Goal: Information Seeking & Learning: Find specific fact

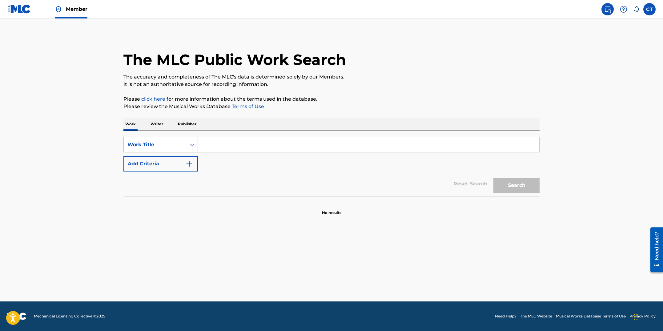
click at [233, 145] on input "Search Form" at bounding box center [368, 144] width 341 height 15
type input "#5"
click at [186, 168] on button "Add Criteria" at bounding box center [160, 163] width 74 height 15
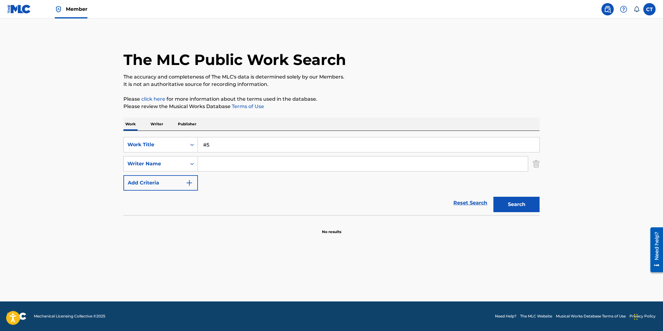
click at [216, 167] on input "Search Form" at bounding box center [363, 163] width 330 height 15
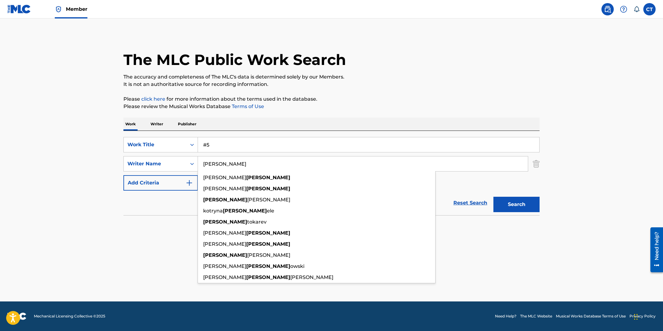
type input "[PERSON_NAME]"
click at [493, 197] on button "Search" at bounding box center [516, 204] width 46 height 15
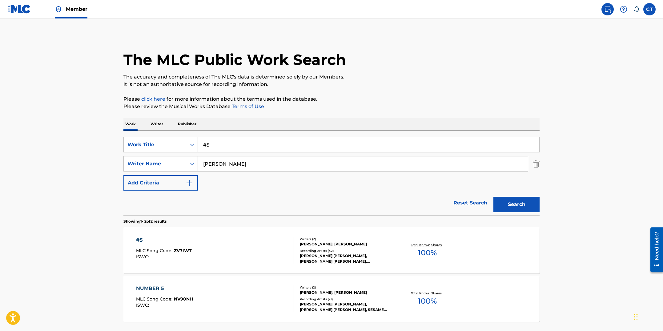
click at [233, 249] on div "#5 MLC Song Code : ZV7IWT ISWC :" at bounding box center [215, 250] width 158 height 28
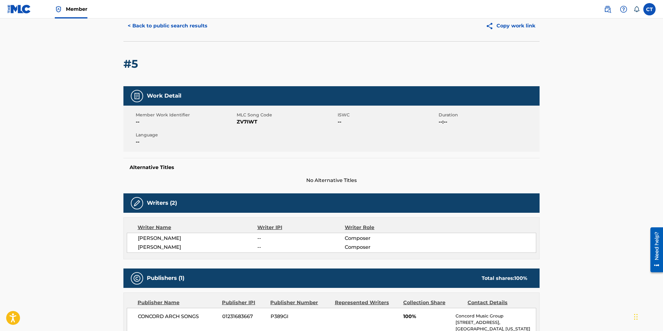
scroll to position [23, 0]
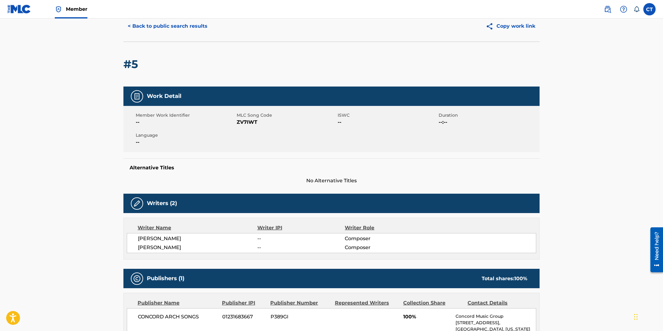
click at [248, 145] on div "Member Work Identifier -- MLC Song Code ZV7IWT ISWC -- Duration --:-- Language …" at bounding box center [331, 129] width 416 height 46
drag, startPoint x: 259, startPoint y: 124, endPoint x: 238, endPoint y: 123, distance: 21.0
click at [238, 123] on span "ZV7IWT" at bounding box center [286, 122] width 99 height 7
copy span "ZV7IWT"
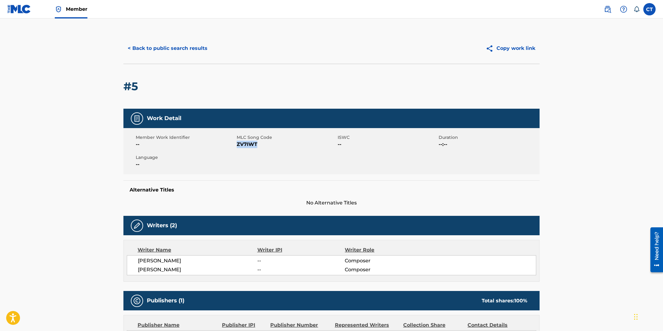
scroll to position [0, 0]
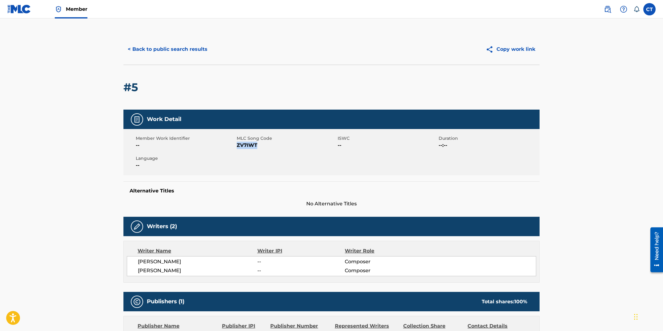
click at [167, 49] on button "< Back to public search results" at bounding box center [167, 49] width 88 height 15
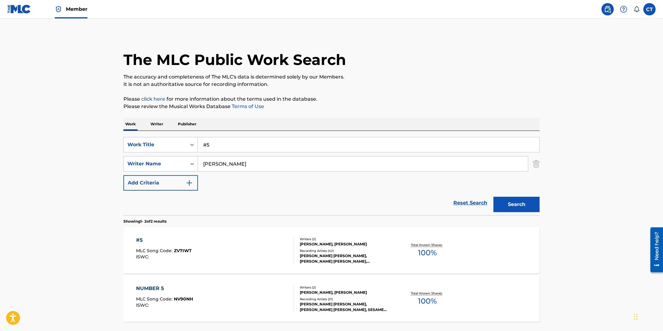
click at [242, 238] on div "#5 MLC Song Code : ZV7IWT ISWC :" at bounding box center [215, 250] width 158 height 28
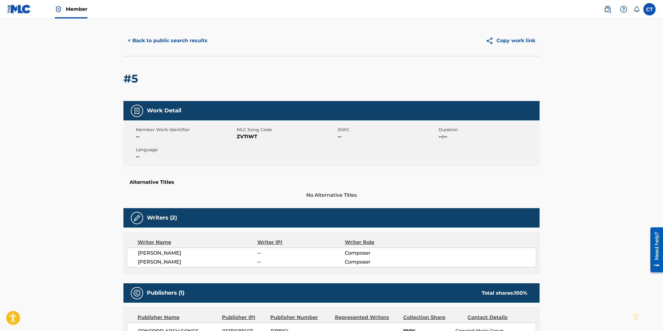
scroll to position [18, 0]
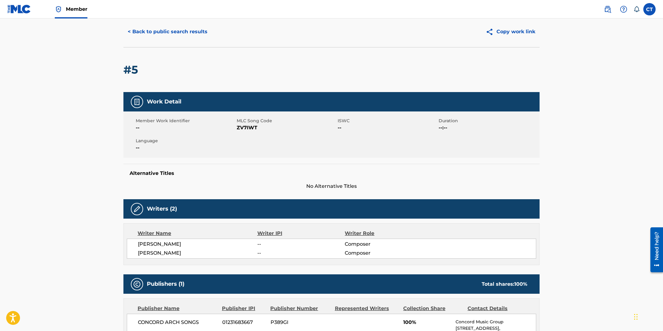
click at [175, 31] on button "< Back to public search results" at bounding box center [167, 31] width 88 height 15
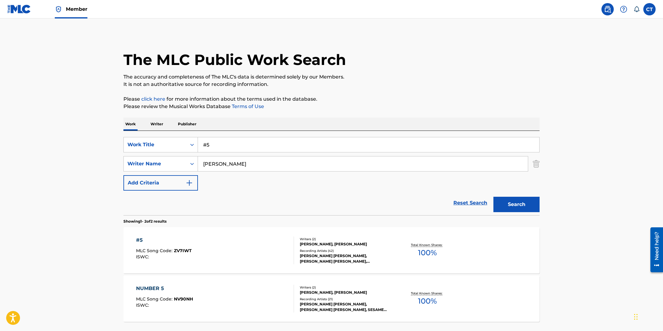
drag, startPoint x: 231, startPoint y: 147, endPoint x: 168, endPoint y: 134, distance: 64.1
click at [168, 134] on div "SearchWithCriteriad05f3a7f-e032-44db-8208-4123e476ba6c Work Title #5 SearchWith…" at bounding box center [331, 173] width 416 height 84
paste input "13 DAYS"
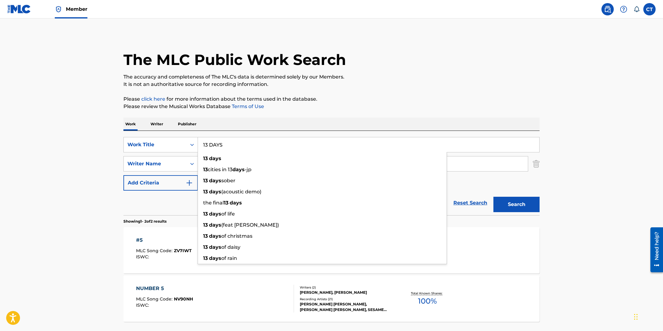
type input "13 DAYS"
click at [487, 185] on div "SearchWithCriteriad05f3a7f-e032-44db-8208-4123e476ba6c Work Title 13 DAYS 13 da…" at bounding box center [331, 164] width 416 height 54
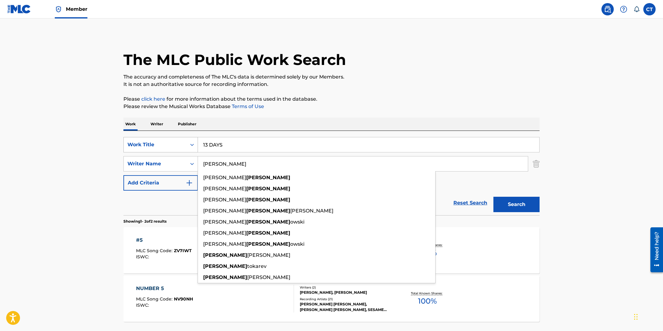
drag, startPoint x: 211, startPoint y: 162, endPoint x: 152, endPoint y: 152, distance: 59.3
click at [152, 152] on div "SearchWithCriteriad05f3a7f-e032-44db-8208-4123e476ba6c Work Title 13 DAYS Searc…" at bounding box center [331, 164] width 416 height 54
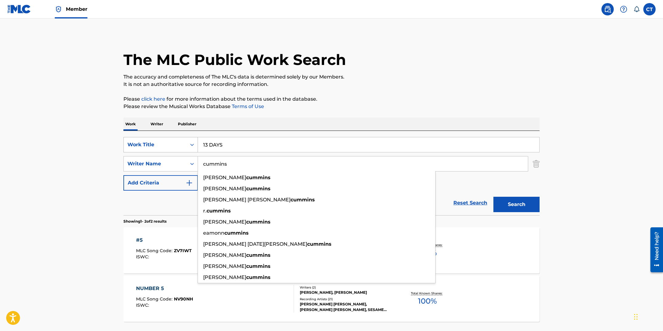
type input "cummins"
click at [493, 197] on button "Search" at bounding box center [516, 204] width 46 height 15
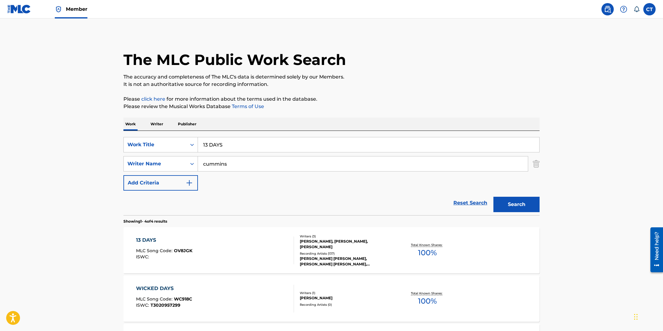
click at [214, 252] on div "13 DAYS MLC Song Code : OV8JGK ISWC :" at bounding box center [215, 250] width 158 height 28
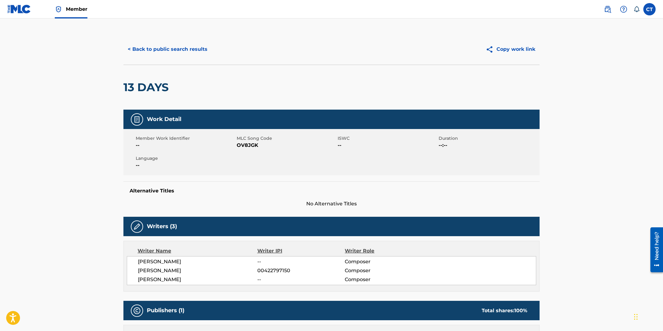
click at [237, 159] on div "Member Work Identifier -- MLC Song Code OV8JGK ISWC -- Duration --:-- Language …" at bounding box center [331, 152] width 416 height 46
drag, startPoint x: 258, startPoint y: 144, endPoint x: 236, endPoint y: 143, distance: 21.6
click at [237, 143] on span "OV8JGK" at bounding box center [286, 145] width 99 height 7
click at [238, 151] on div "Member Work Identifier -- MLC Song Code OV8JGK ISWC -- Duration --:-- Language …" at bounding box center [331, 152] width 416 height 46
drag, startPoint x: 258, startPoint y: 145, endPoint x: 238, endPoint y: 146, distance: 20.0
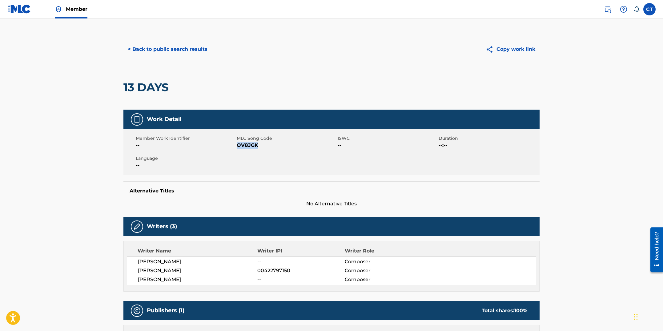
click at [238, 146] on span "OV8JGK" at bounding box center [286, 145] width 99 height 7
copy span "OV8JGK"
click at [151, 52] on button "< Back to public search results" at bounding box center [167, 49] width 88 height 15
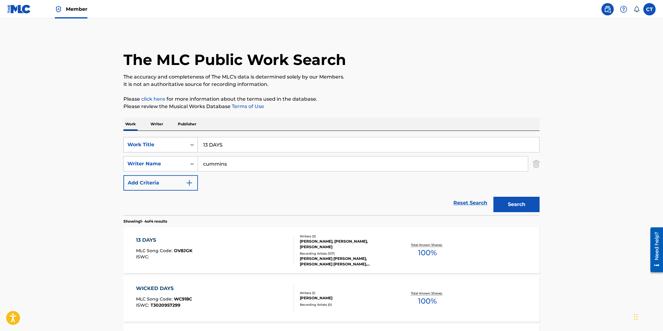
drag, startPoint x: 246, startPoint y: 147, endPoint x: 175, endPoint y: 143, distance: 70.6
click at [175, 143] on div "SearchWithCriteriad05f3a7f-e032-44db-8208-4123e476ba6c Work Title 13 DAYS" at bounding box center [331, 144] width 416 height 15
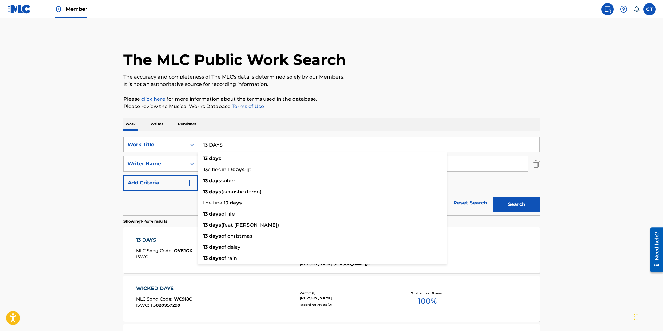
paste input "48"
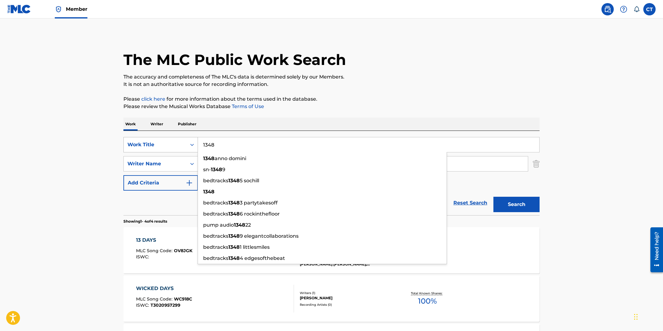
type input "1348"
click at [493, 197] on button "Search" at bounding box center [516, 204] width 46 height 15
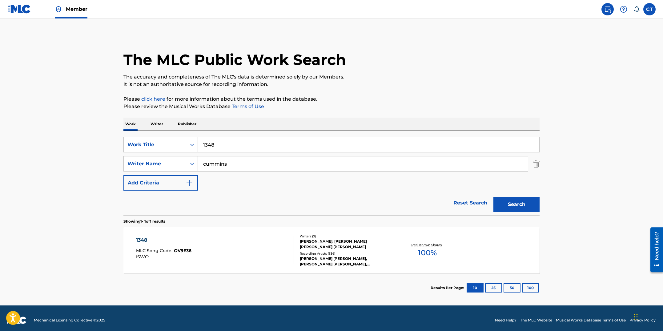
click at [506, 204] on button "Search" at bounding box center [516, 204] width 46 height 15
click at [252, 247] on div "1348 MLC Song Code : OV9E36 ISWC :" at bounding box center [215, 250] width 158 height 28
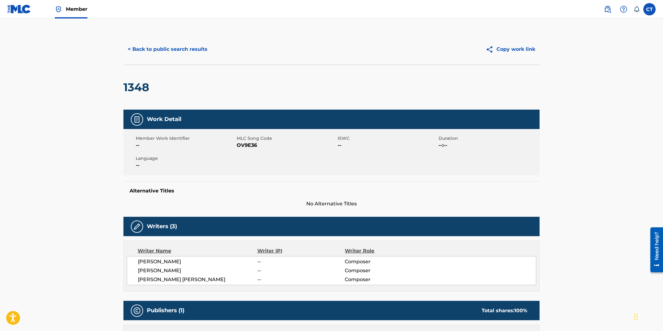
click at [255, 164] on div "Member Work Identifier -- MLC Song Code OV9E36 ISWC -- Duration --:-- Language …" at bounding box center [331, 152] width 416 height 46
drag, startPoint x: 257, startPoint y: 146, endPoint x: 239, endPoint y: 146, distance: 18.2
click at [239, 146] on span "OV9E36" at bounding box center [286, 145] width 99 height 7
copy span "OV9E36"
click at [181, 52] on button "< Back to public search results" at bounding box center [167, 49] width 88 height 15
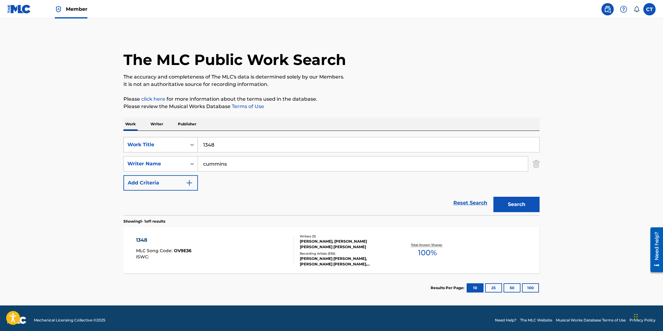
drag, startPoint x: 213, startPoint y: 145, endPoint x: 168, endPoint y: 140, distance: 45.5
click at [168, 140] on div "SearchWithCriteriad05f3a7f-e032-44db-8208-4123e476ba6c Work Title 1348" at bounding box center [331, 144] width 416 height 15
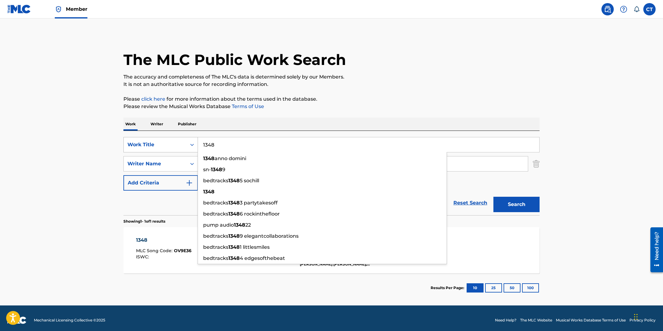
paste input "2ND SELF"
type input "2ND SELF"
click at [493, 197] on button "Search" at bounding box center [516, 204] width 46 height 15
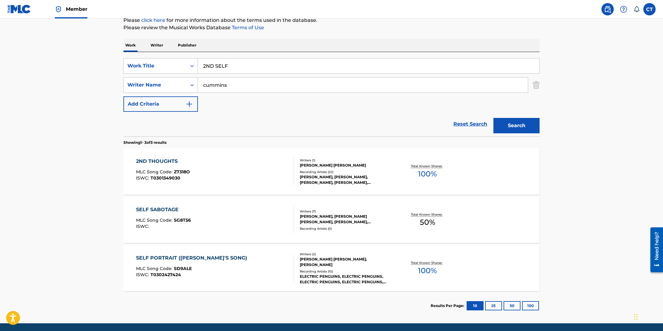
scroll to position [76, 0]
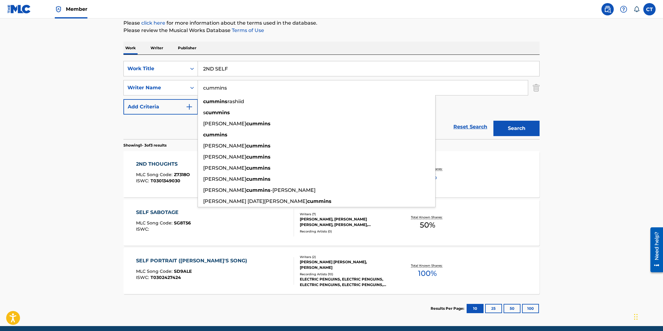
drag, startPoint x: 231, startPoint y: 90, endPoint x: 205, endPoint y: 87, distance: 26.1
click at [205, 87] on input "cummins" at bounding box center [363, 87] width 330 height 15
type input "c"
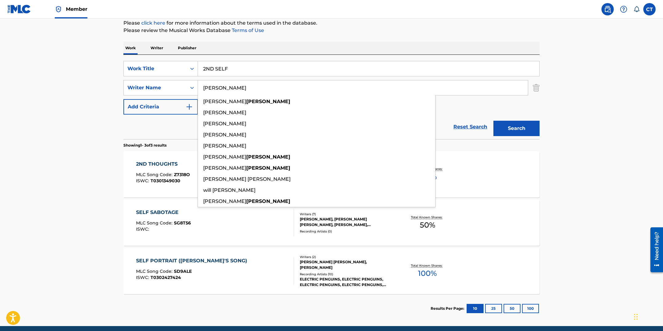
type input "[PERSON_NAME]"
click at [493, 121] on button "Search" at bounding box center [516, 128] width 46 height 15
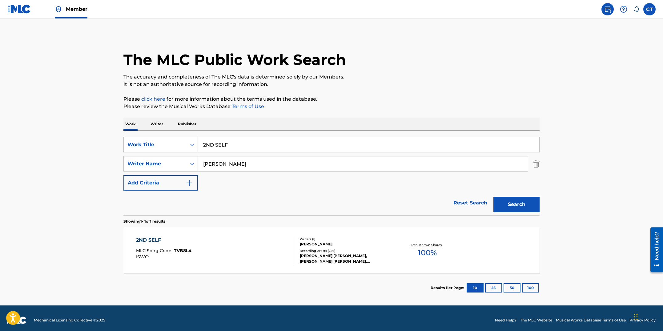
click at [254, 260] on div "2ND SELF MLC Song Code : TVB8L4 ISWC :" at bounding box center [215, 250] width 158 height 28
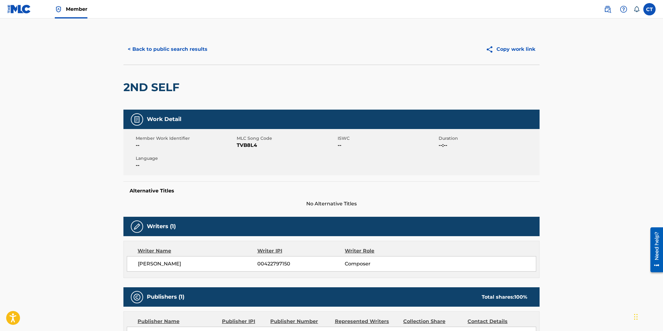
click at [230, 158] on span "Language" at bounding box center [185, 158] width 99 height 6
drag, startPoint x: 256, startPoint y: 146, endPoint x: 237, endPoint y: 145, distance: 19.1
click at [237, 145] on span "TVB8L4" at bounding box center [286, 145] width 99 height 7
copy span "TVB8L4"
click at [173, 48] on button "< Back to public search results" at bounding box center [167, 49] width 88 height 15
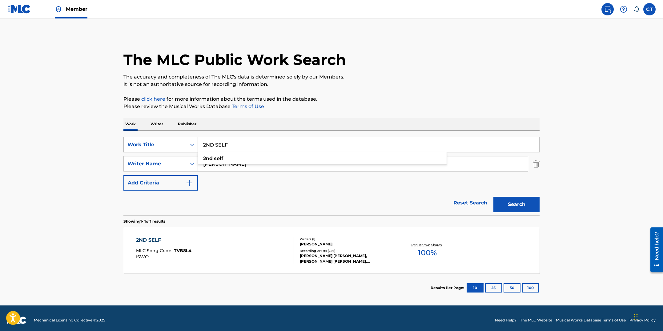
drag, startPoint x: 245, startPoint y: 148, endPoint x: 155, endPoint y: 138, distance: 90.2
click at [155, 138] on div "SearchWithCriteriad05f3a7f-e032-44db-8208-4123e476ba6c Work Title 2ND SELF 2nd …" at bounding box center [331, 144] width 416 height 15
paste input "X2"
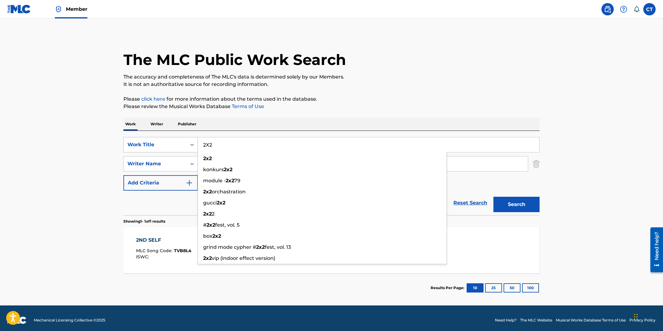
type input "2X2"
click at [493, 197] on button "Search" at bounding box center [516, 204] width 46 height 15
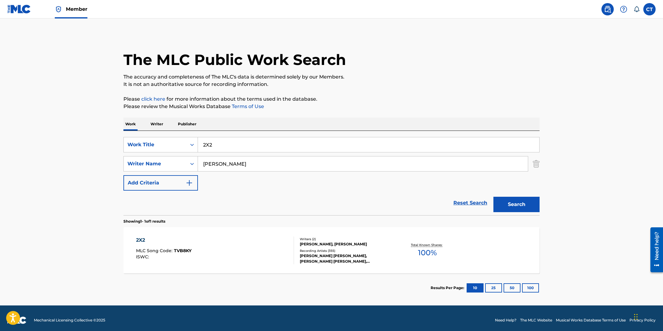
click at [218, 246] on div "2X2 MLC Song Code : TVB8KY ISWC :" at bounding box center [215, 250] width 158 height 28
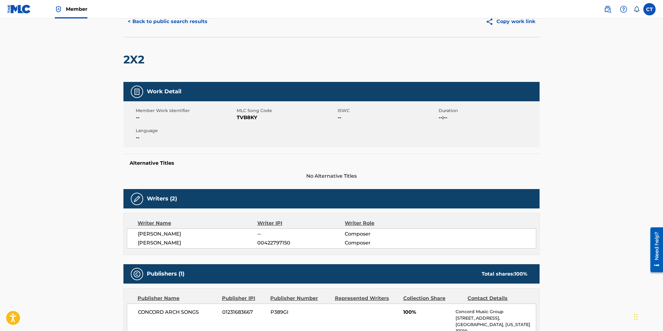
scroll to position [25, 0]
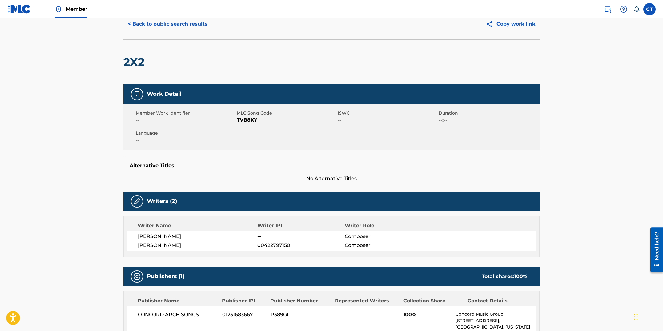
click at [252, 122] on span "TVB8KY" at bounding box center [286, 119] width 99 height 7
drag, startPoint x: 257, startPoint y: 119, endPoint x: 237, endPoint y: 120, distance: 20.3
click at [237, 120] on span "TVB8KY" at bounding box center [286, 119] width 99 height 7
copy span "TVB8KY"
click at [182, 24] on button "< Back to public search results" at bounding box center [167, 23] width 88 height 15
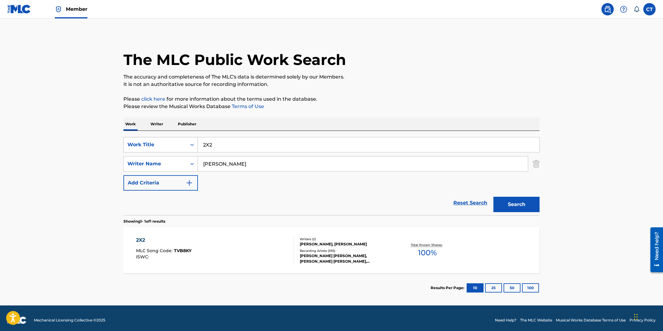
drag, startPoint x: 250, startPoint y: 143, endPoint x: 165, endPoint y: 139, distance: 85.1
click at [165, 139] on div "SearchWithCriteriad05f3a7f-e032-44db-8208-4123e476ba6c Work Title 2X2" at bounding box center [331, 144] width 416 height 15
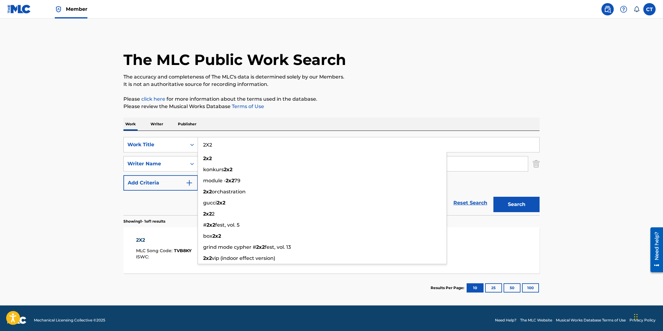
paste input "40S THEME"
type input "40S THEME"
click at [493, 197] on button "Search" at bounding box center [516, 204] width 46 height 15
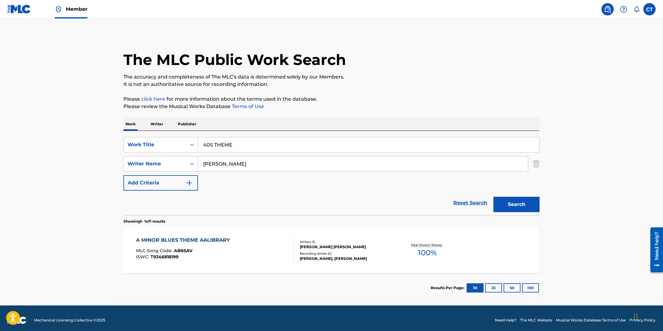
click at [258, 260] on div "A MINOR BLUES THEME AALIBRARY MLC Song Code : AB6SAV ISWC : T9246818199" at bounding box center [215, 250] width 158 height 28
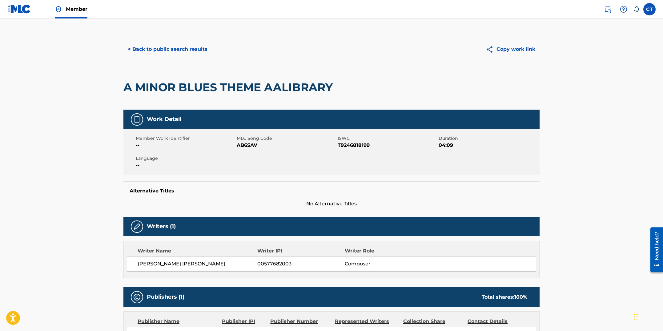
click at [174, 44] on button "< Back to public search results" at bounding box center [167, 49] width 88 height 15
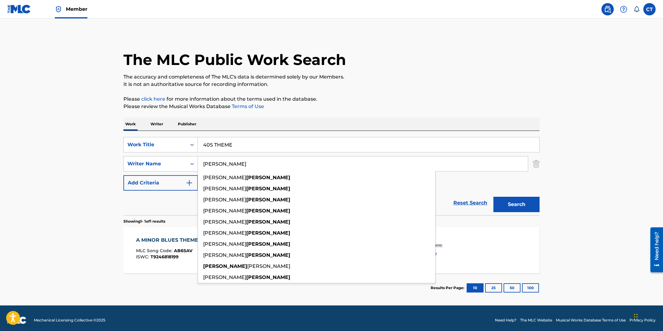
drag, startPoint x: 228, startPoint y: 165, endPoint x: 199, endPoint y: 159, distance: 29.4
click at [199, 159] on input "[PERSON_NAME]" at bounding box center [363, 163] width 330 height 15
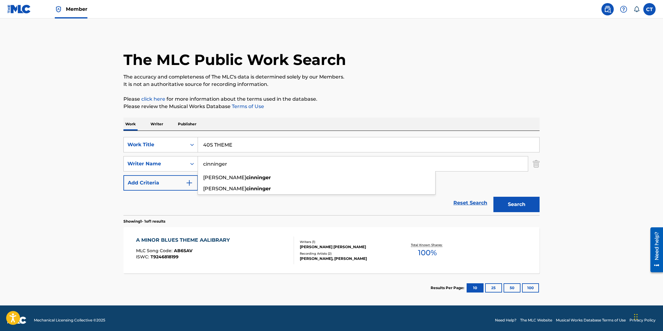
type input "cinninger"
click at [493, 197] on button "Search" at bounding box center [516, 204] width 46 height 15
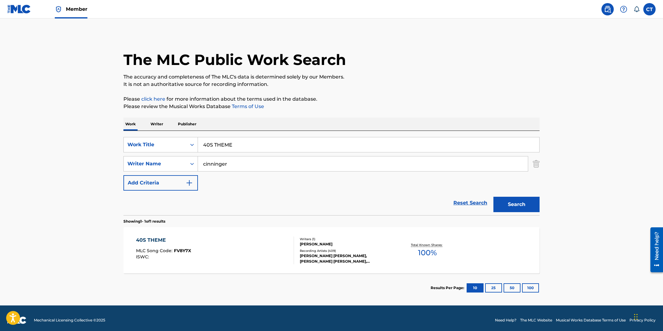
click at [228, 246] on div "40S THEME MLC Song Code : FV8Y7X ISWC :" at bounding box center [215, 250] width 158 height 28
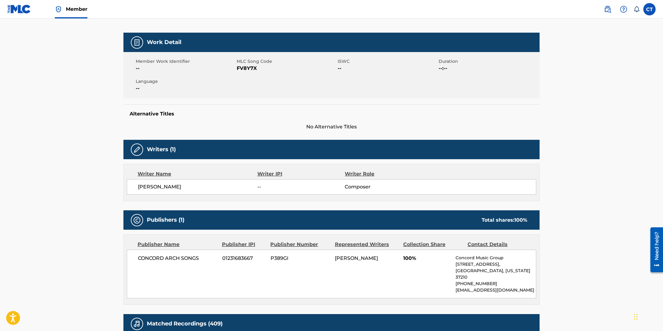
scroll to position [76, 0]
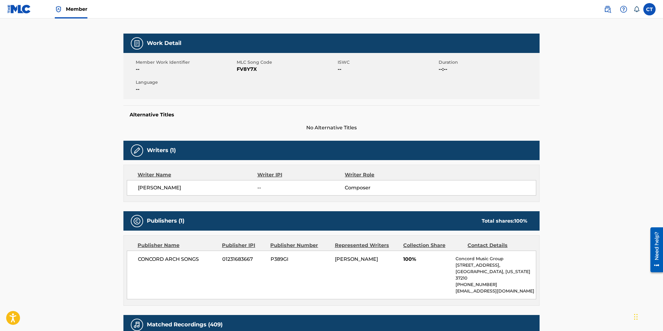
drag, startPoint x: 261, startPoint y: 95, endPoint x: 259, endPoint y: 77, distance: 18.6
click at [261, 95] on div "Member Work Identifier -- MLC Song Code FV8Y7X ISWC -- Duration --:-- Language …" at bounding box center [331, 76] width 416 height 46
drag, startPoint x: 257, startPoint y: 70, endPoint x: 237, endPoint y: 69, distance: 20.0
click at [237, 69] on span "FV8Y7X" at bounding box center [286, 69] width 99 height 7
copy span "FV8Y7X"
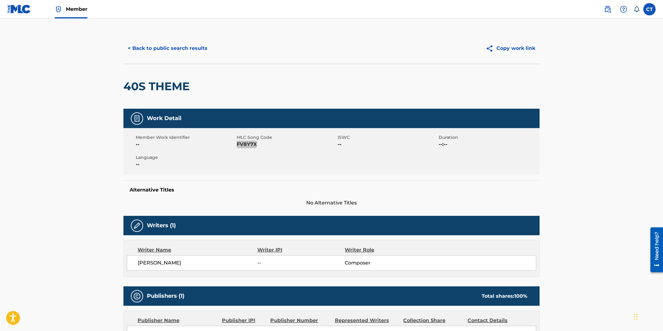
scroll to position [0, 0]
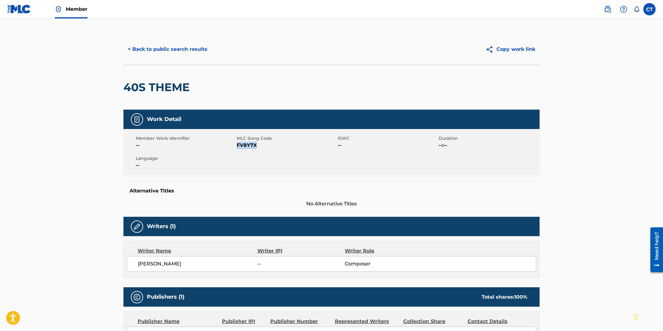
click at [179, 54] on button "< Back to public search results" at bounding box center [167, 49] width 88 height 15
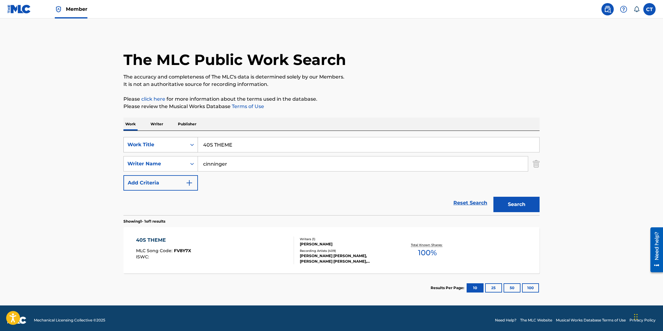
drag, startPoint x: 241, startPoint y: 146, endPoint x: 183, endPoint y: 142, distance: 57.8
click at [183, 142] on div "SearchWithCriteriad05f3a7f-e032-44db-8208-4123e476ba6c Work Title 40S THEME" at bounding box center [331, 144] width 416 height 15
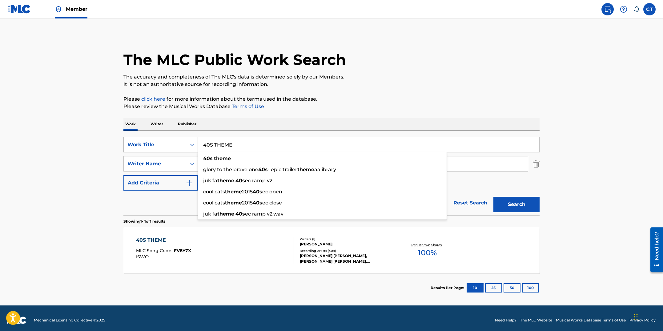
paste input "ACOUSTIC IMPROVISATION"
type input "ACOUSTIC IMPROVISATION"
click at [493, 197] on button "Search" at bounding box center [516, 204] width 46 height 15
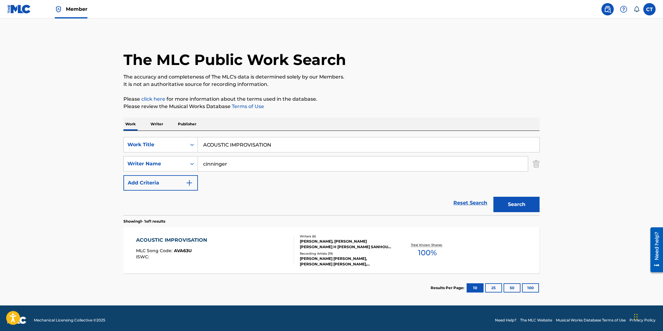
click at [267, 249] on div "ACOUSTIC IMPROVISATION MLC Song Code : AVA63U ISWC :" at bounding box center [215, 250] width 158 height 28
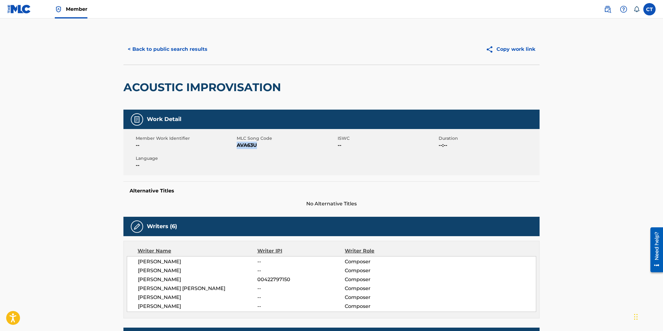
drag, startPoint x: 258, startPoint y: 146, endPoint x: 236, endPoint y: 144, distance: 21.4
click at [237, 144] on span "AVA63U" at bounding box center [286, 145] width 99 height 7
copy span "AVA63U"
click at [165, 54] on button "< Back to public search results" at bounding box center [167, 49] width 88 height 15
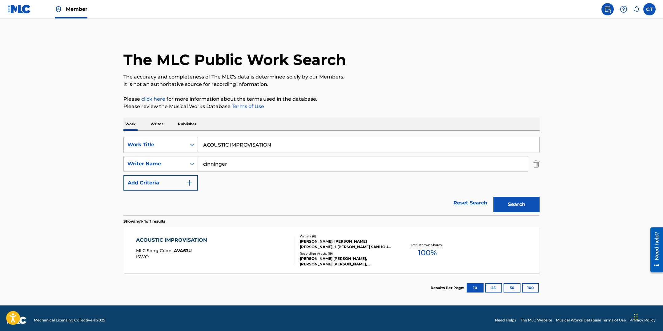
drag, startPoint x: 280, startPoint y: 146, endPoint x: 172, endPoint y: 137, distance: 107.5
click at [172, 137] on div "SearchWithCriteriad05f3a7f-e032-44db-8208-4123e476ba6c Work Title ACOUSTIC IMPR…" at bounding box center [331, 144] width 416 height 15
paste input "LEX'S HOUSE"
type input "[PERSON_NAME]'S HOUSE"
click at [493, 197] on button "Search" at bounding box center [516, 204] width 46 height 15
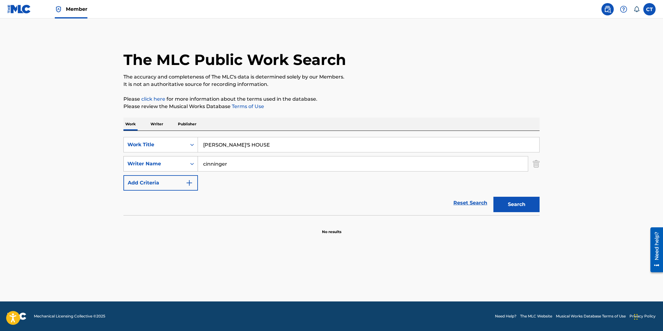
drag, startPoint x: 246, startPoint y: 167, endPoint x: 152, endPoint y: 162, distance: 94.0
click at [157, 163] on div "SearchWithCriteria7c6fef84-a0fc-4d53-878a-9597446a9eff Writer Name [PERSON_NAME]" at bounding box center [331, 163] width 416 height 15
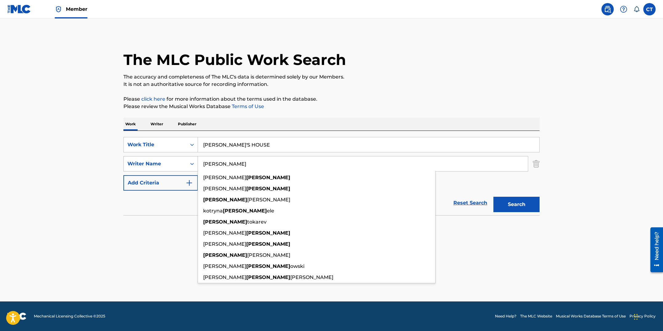
type input "[PERSON_NAME]"
click at [493, 197] on button "Search" at bounding box center [516, 204] width 46 height 15
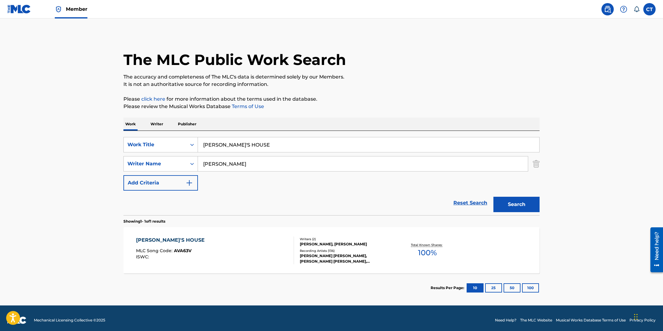
click at [185, 227] on div "[PERSON_NAME]'S HOUSE MLC Song Code : AVA63V ISWC : Writers ( 2 ) [PERSON_NAME]…" at bounding box center [331, 250] width 416 height 46
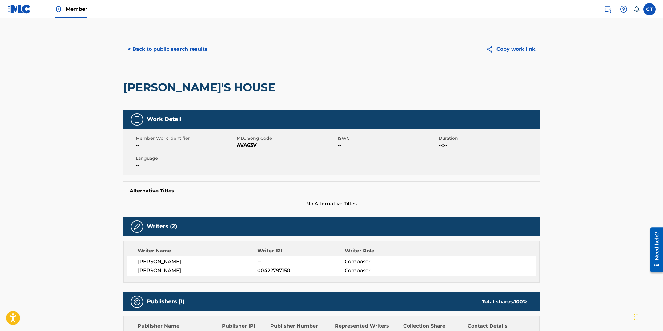
drag, startPoint x: 254, startPoint y: 173, endPoint x: 253, endPoint y: 153, distance: 20.0
click at [254, 172] on div "Member Work Identifier -- MLC Song Code AVA63V ISWC -- Duration --:-- Language …" at bounding box center [331, 152] width 416 height 46
drag, startPoint x: 257, startPoint y: 144, endPoint x: 238, endPoint y: 144, distance: 19.7
click at [238, 144] on span "AVA63V" at bounding box center [286, 145] width 99 height 7
copy span "AVA63V"
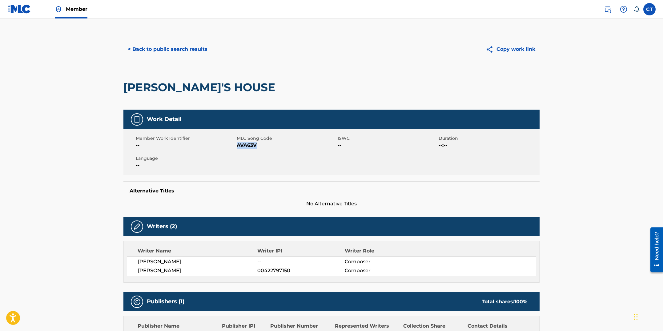
click at [179, 59] on div "< Back to public search results Copy work link" at bounding box center [331, 49] width 416 height 31
click at [177, 51] on button "< Back to public search results" at bounding box center [167, 49] width 88 height 15
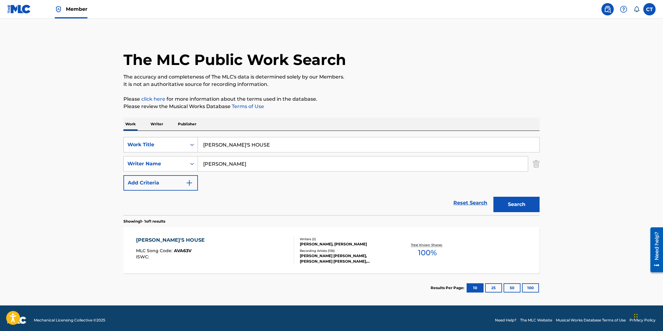
drag, startPoint x: 272, startPoint y: 147, endPoint x: 151, endPoint y: 144, distance: 120.7
click at [151, 144] on div "SearchWithCriteriad05f3a7f-e032-44db-8208-4123e476ba6c Work Title [PERSON_NAME]…" at bounding box center [331, 144] width 416 height 15
paste input "L IN [PERSON_NAME]"
type input "ALL IN TIME"
click at [493, 197] on button "Search" at bounding box center [516, 204] width 46 height 15
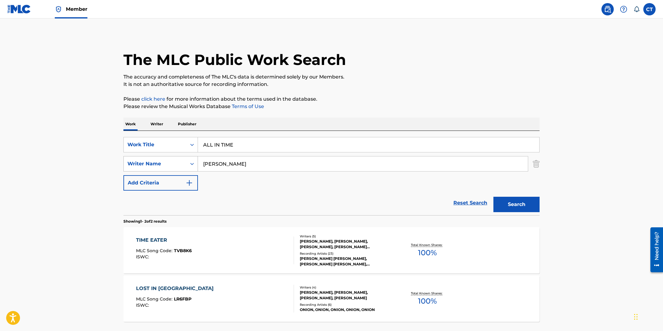
drag, startPoint x: 223, startPoint y: 164, endPoint x: 188, endPoint y: 157, distance: 35.3
click at [188, 157] on div "SearchWithCriteria7c6fef84-a0fc-4d53-878a-9597446a9eff Writer Name [PERSON_NAME]" at bounding box center [331, 163] width 416 height 15
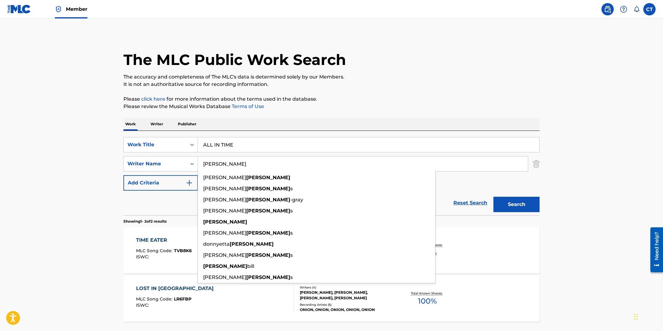
type input "[PERSON_NAME]"
click at [493, 197] on button "Search" at bounding box center [516, 204] width 46 height 15
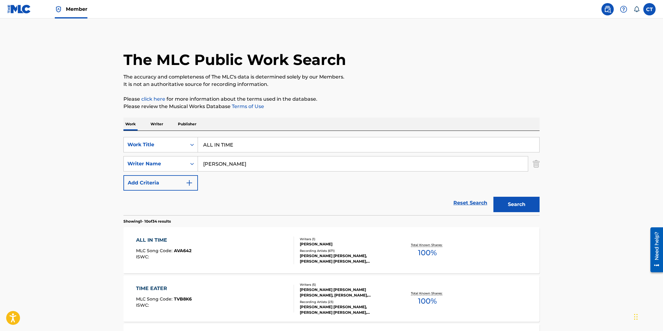
click at [206, 238] on div "ALL IN TIME MLC Song Code : AVA642 ISWC :" at bounding box center [215, 250] width 158 height 28
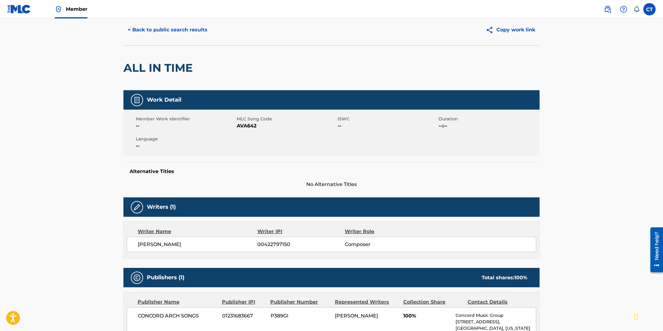
scroll to position [19, 0]
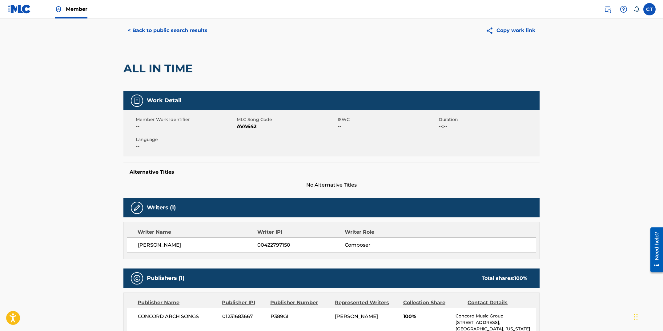
drag, startPoint x: 245, startPoint y: 150, endPoint x: 251, endPoint y: 135, distance: 16.4
click at [245, 150] on div "Member Work Identifier -- MLC Song Code AVA642 ISWC -- Duration --:-- Language …" at bounding box center [331, 133] width 416 height 46
drag, startPoint x: 257, startPoint y: 127, endPoint x: 238, endPoint y: 127, distance: 18.5
click at [238, 127] on span "AVA642" at bounding box center [286, 126] width 99 height 7
copy span "AVA642"
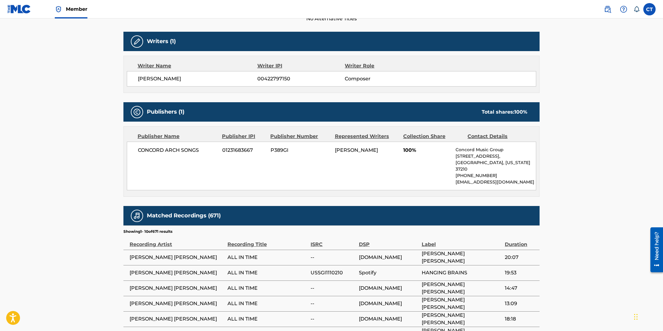
scroll to position [0, 0]
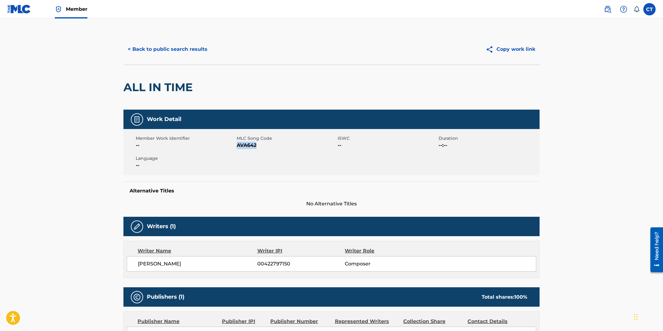
click at [170, 50] on button "< Back to public search results" at bounding box center [167, 49] width 88 height 15
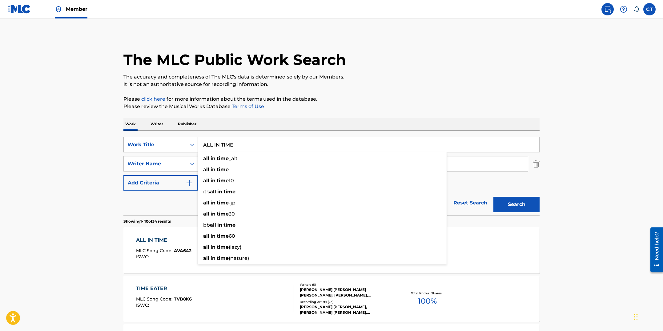
drag, startPoint x: 242, startPoint y: 147, endPoint x: 176, endPoint y: 138, distance: 66.1
click at [176, 138] on div "SearchWithCriteriad05f3a7f-e032-44db-8208-4123e476ba6c Work Title ALL IN TIME a…" at bounding box center [331, 144] width 416 height 15
paste input "THINGS NINJA"
type input "ALL THINGS NINJA"
click at [493, 197] on button "Search" at bounding box center [516, 204] width 46 height 15
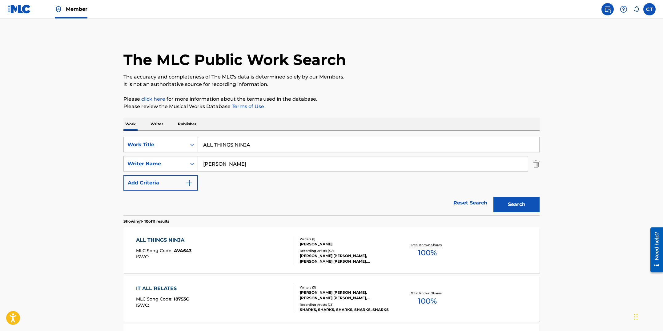
click at [253, 244] on div "ALL THINGS NINJA MLC Song Code : AVA643 ISWC :" at bounding box center [215, 250] width 158 height 28
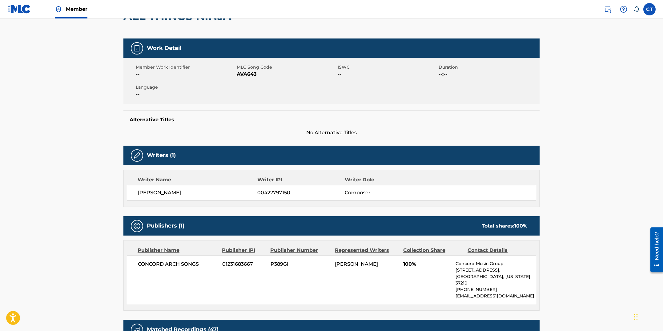
scroll to position [62, 0]
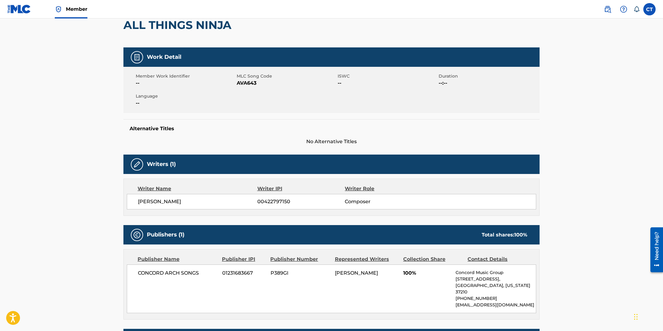
click at [244, 94] on div "Member Work Identifier -- MLC Song Code AVA643 ISWC -- Duration --:-- Language …" at bounding box center [331, 90] width 416 height 46
drag, startPoint x: 257, startPoint y: 85, endPoint x: 237, endPoint y: 84, distance: 19.7
click at [237, 84] on span "AVA643" at bounding box center [286, 82] width 99 height 7
copy span "AVA643"
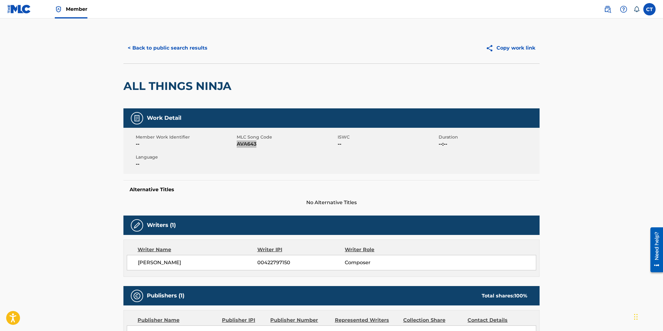
scroll to position [0, 0]
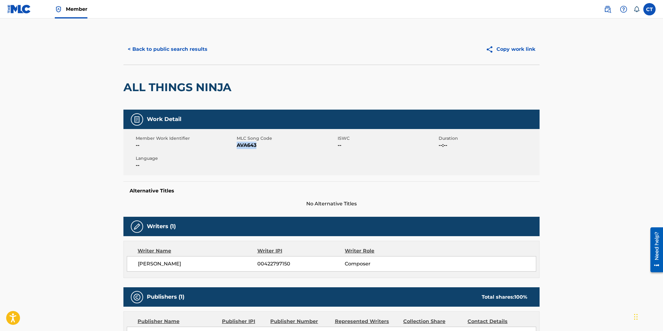
click at [168, 54] on button "< Back to public search results" at bounding box center [167, 49] width 88 height 15
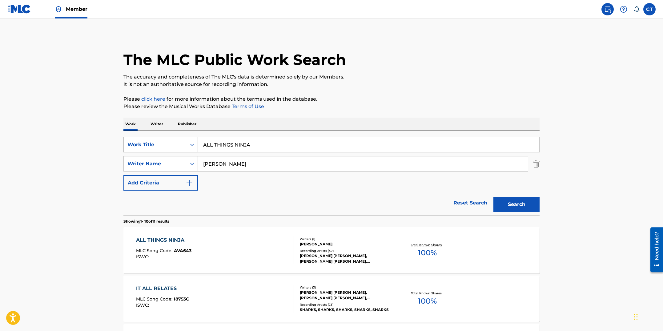
drag, startPoint x: 280, startPoint y: 149, endPoint x: 175, endPoint y: 141, distance: 105.0
click at [175, 141] on div "SearchWithCriteriad05f3a7f-e032-44db-8208-4123e476ba6c Work Title ALL THINGS NI…" at bounding box center [331, 144] width 416 height 15
paste input "WAYS OCTOBER"
type input "ALWAYS OCTOBER"
click at [493, 197] on button "Search" at bounding box center [516, 204] width 46 height 15
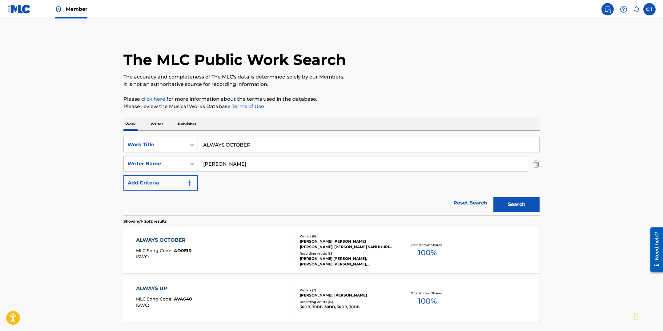
click at [265, 256] on div "ALWAYS OCTOBER MLC Song Code : AD0EIR ISWC :" at bounding box center [215, 250] width 158 height 28
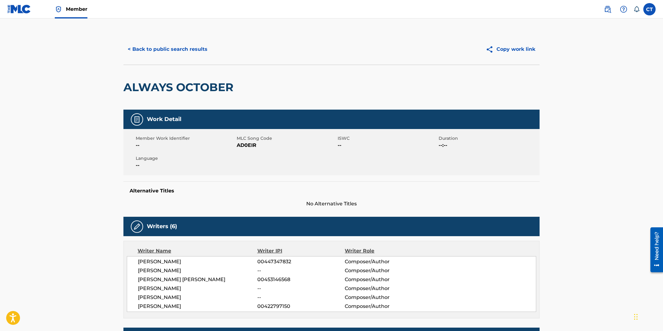
click at [256, 152] on div "Member Work Identifier -- MLC Song Code AD0EIR ISWC -- Duration --:-- Language …" at bounding box center [331, 152] width 416 height 46
drag, startPoint x: 256, startPoint y: 146, endPoint x: 237, endPoint y: 144, distance: 18.3
click at [237, 144] on span "AD0EIR" at bounding box center [286, 145] width 99 height 7
click at [183, 50] on button "< Back to public search results" at bounding box center [167, 49] width 88 height 15
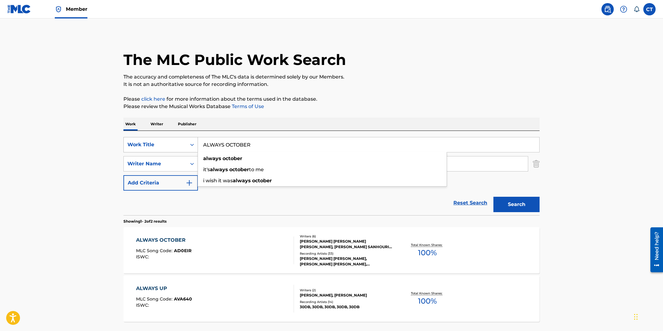
drag, startPoint x: 254, startPoint y: 147, endPoint x: 196, endPoint y: 140, distance: 58.2
click at [196, 140] on div "SearchWithCriteriad05f3a7f-e032-44db-8208-4123e476ba6c Work Title ALWAYS OCTOBE…" at bounding box center [331, 144] width 416 height 15
paste input "UP"
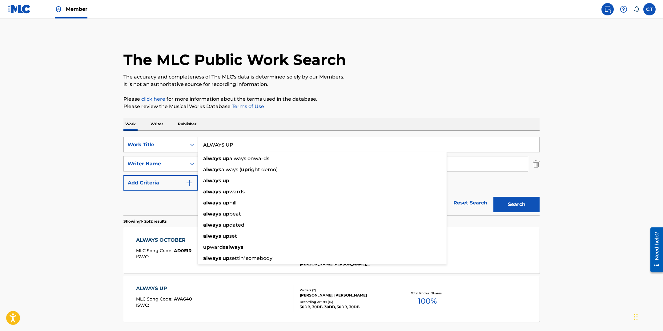
type input "ALWAYS UP"
click at [493, 197] on button "Search" at bounding box center [516, 204] width 46 height 15
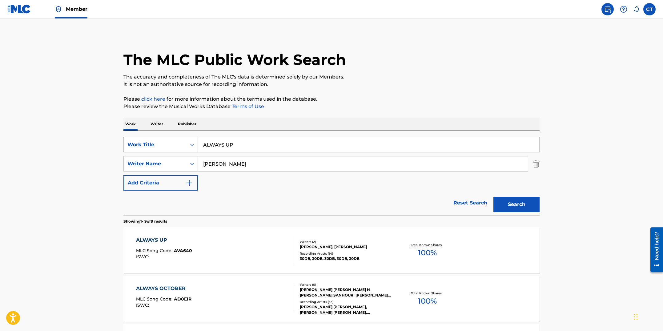
click at [271, 246] on div "ALWAYS UP MLC Song Code : AVA640 ISWC :" at bounding box center [215, 250] width 158 height 28
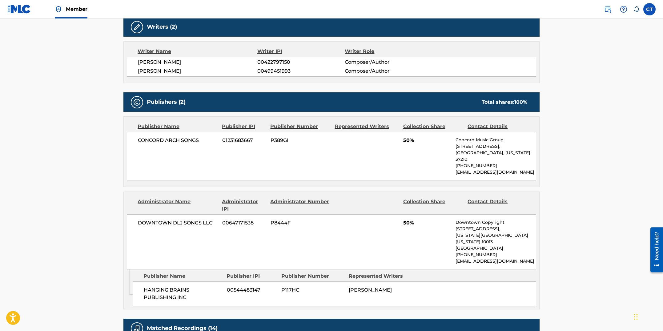
scroll to position [29, 0]
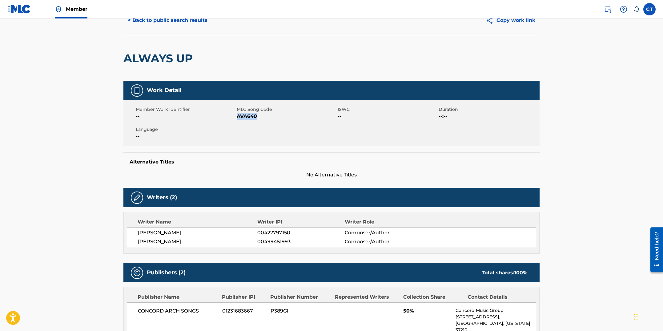
drag, startPoint x: 259, startPoint y: 115, endPoint x: 237, endPoint y: 116, distance: 21.9
click at [237, 116] on span "AVA640" at bounding box center [286, 116] width 99 height 7
click at [174, 22] on button "< Back to public search results" at bounding box center [167, 20] width 88 height 15
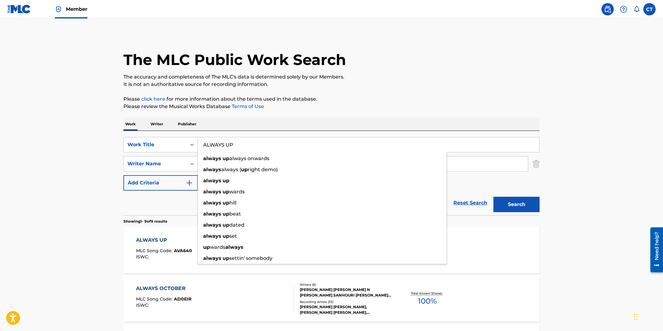
drag, startPoint x: 241, startPoint y: 145, endPoint x: 199, endPoint y: 140, distance: 42.7
click at [199, 140] on input "ALWAYS UP" at bounding box center [368, 144] width 341 height 15
paste input "NCHOR DROPS"
type input "ANCHOR DROPS"
click at [493, 197] on button "Search" at bounding box center [516, 204] width 46 height 15
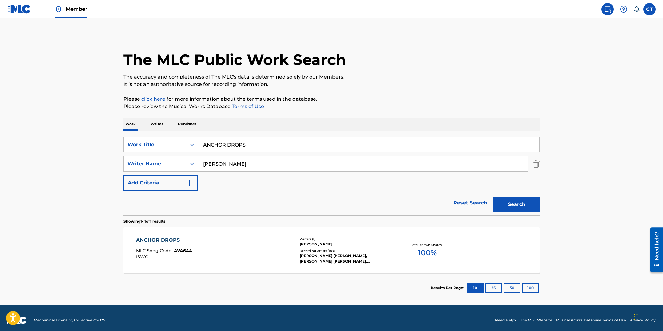
click at [235, 256] on div "ANCHOR DROPS MLC Song Code : AVA644 ISWC :" at bounding box center [215, 250] width 158 height 28
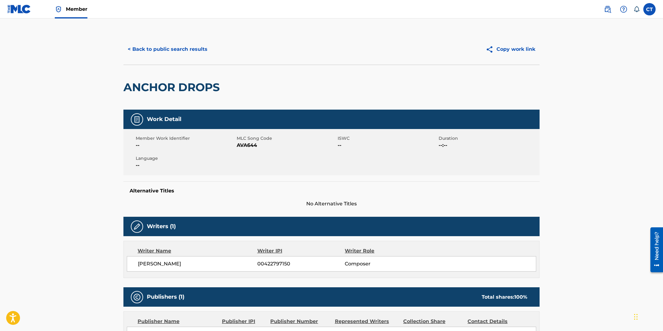
click at [240, 155] on div "Member Work Identifier -- MLC Song Code AVA644 ISWC -- Duration --:-- Language …" at bounding box center [331, 152] width 416 height 46
drag, startPoint x: 258, startPoint y: 146, endPoint x: 238, endPoint y: 145, distance: 20.0
click at [238, 145] on span "AVA644" at bounding box center [286, 145] width 99 height 7
click at [154, 46] on button "< Back to public search results" at bounding box center [167, 49] width 88 height 15
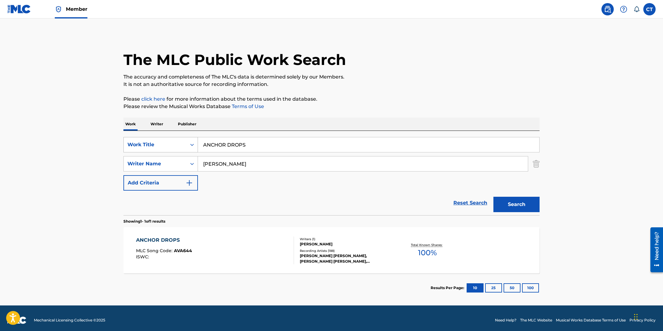
drag, startPoint x: 250, startPoint y: 147, endPoint x: 191, endPoint y: 138, distance: 59.8
click at [191, 138] on div "SearchWithCriteriad05f3a7f-e032-44db-8208-4123e476ba6c Work Title ANCHOR DROPS" at bounding box center [331, 144] width 416 height 15
paste input "DY'S LAST BEER"
type input "[PERSON_NAME]'S LAST BEER"
click at [493, 197] on button "Search" at bounding box center [516, 204] width 46 height 15
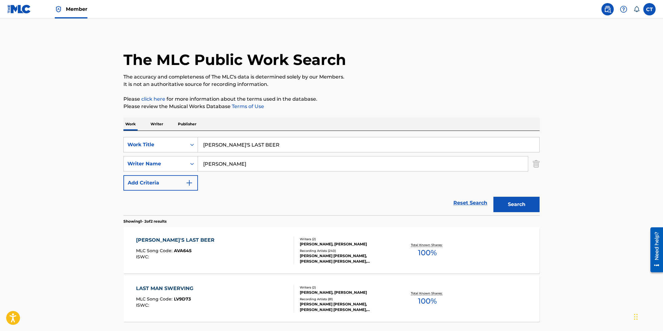
click at [249, 232] on div "[PERSON_NAME]'S LAST BEER MLC Song Code : AVA645 ISWC : Writers ( 2 ) [PERSON_N…" at bounding box center [331, 250] width 416 height 46
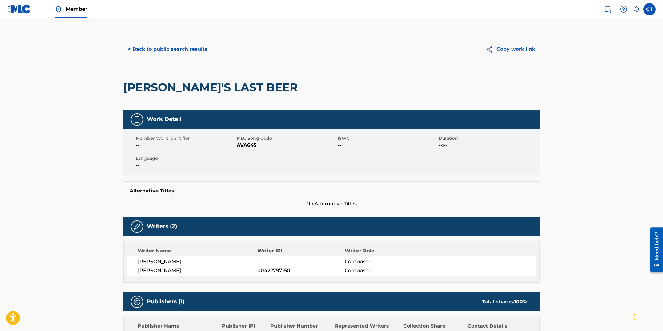
click at [254, 166] on div "Member Work Identifier -- MLC Song Code AVA645 ISWC -- Duration --:-- Language …" at bounding box center [331, 152] width 416 height 46
drag, startPoint x: 256, startPoint y: 146, endPoint x: 238, endPoint y: 145, distance: 18.2
click at [238, 145] on span "AVA645" at bounding box center [286, 145] width 99 height 7
click at [179, 50] on button "< Back to public search results" at bounding box center [167, 49] width 88 height 15
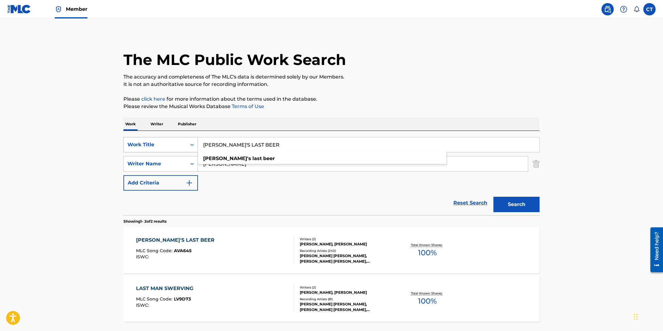
drag, startPoint x: 255, startPoint y: 146, endPoint x: 188, endPoint y: 143, distance: 67.2
click at [188, 143] on div "SearchWithCriteriad05f3a7f-e032-44db-8208-4123e476ba6c Work Title [PERSON_NAME]…" at bounding box center [331, 144] width 416 height 15
paste input "GULAR MOMENTUM"
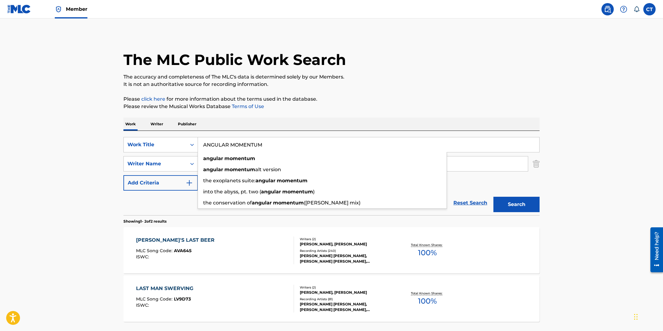
type input "ANGULAR MOMENTUM"
drag, startPoint x: 270, startPoint y: 109, endPoint x: 266, endPoint y: 121, distance: 12.4
click at [270, 109] on p "Please review the Musical Works Database Terms of Use" at bounding box center [331, 106] width 416 height 7
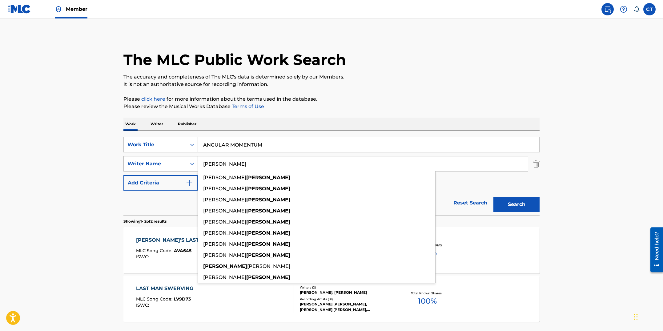
drag, startPoint x: 198, startPoint y: 167, endPoint x: 172, endPoint y: 166, distance: 25.9
click at [172, 166] on div "SearchWithCriteria7c6fef84-a0fc-4d53-878a-9597446a9eff Writer Name [PERSON_NAME…" at bounding box center [331, 163] width 416 height 15
type input "[PERSON_NAME]"
click at [493, 197] on button "Search" at bounding box center [516, 204] width 46 height 15
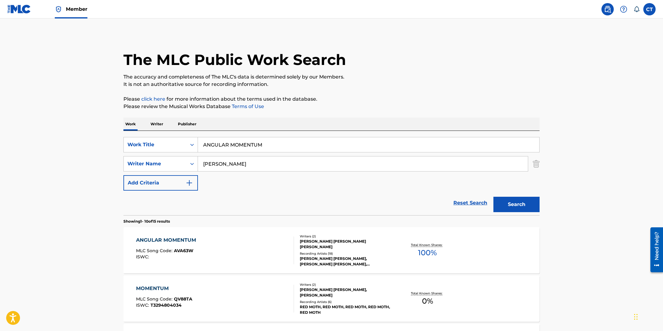
click at [235, 259] on div "ANGULAR MOMENTUM MLC Song Code : AVA63W ISWC :" at bounding box center [215, 250] width 158 height 28
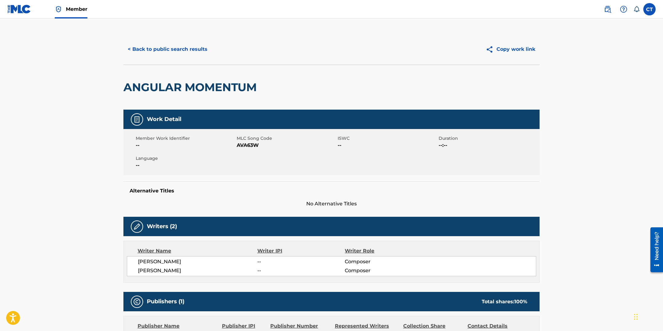
click at [258, 177] on div "Work Detail Member Work Identifier -- MLC Song Code AVA63W ISWC -- Duration --:…" at bounding box center [331, 159] width 416 height 98
drag, startPoint x: 260, startPoint y: 145, endPoint x: 238, endPoint y: 145, distance: 22.2
click at [238, 145] on span "AVA63W" at bounding box center [286, 145] width 99 height 7
click at [173, 49] on button "< Back to public search results" at bounding box center [167, 49] width 88 height 15
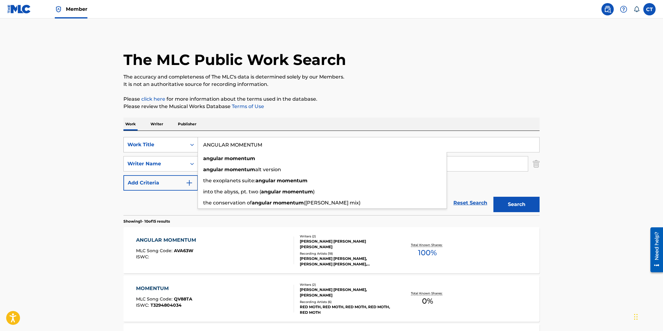
drag, startPoint x: 271, startPoint y: 149, endPoint x: 191, endPoint y: 144, distance: 79.6
click at [191, 144] on div "SearchWithCriteriad05f3a7f-e032-44db-8208-4123e476ba6c Work Title ANGULAR MOMEN…" at bounding box center [331, 144] width 416 height 15
paste input "TMOSFARAG"
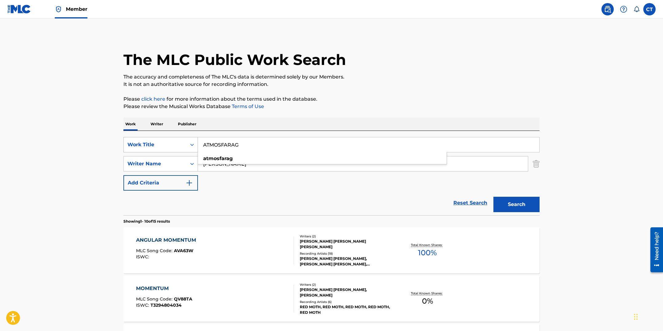
type input "ATMOSFARAG"
click at [493, 197] on button "Search" at bounding box center [516, 204] width 46 height 15
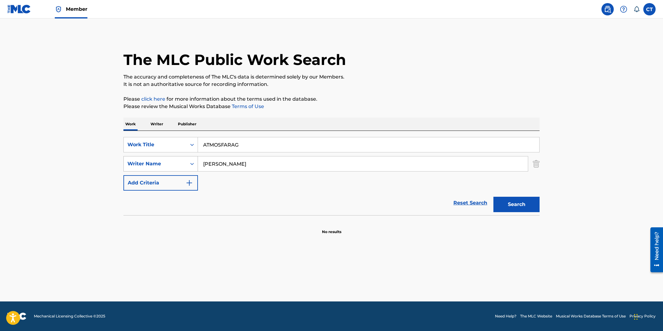
drag, startPoint x: 246, startPoint y: 166, endPoint x: 182, endPoint y: 159, distance: 64.5
click at [182, 159] on div "SearchWithCriteria7c6fef84-a0fc-4d53-878a-9597446a9eff Writer Name [PERSON_NAME]" at bounding box center [331, 163] width 416 height 15
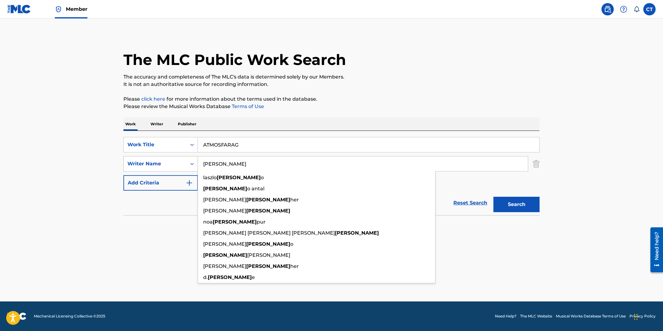
type input "[PERSON_NAME]"
click at [493, 197] on button "Search" at bounding box center [516, 204] width 46 height 15
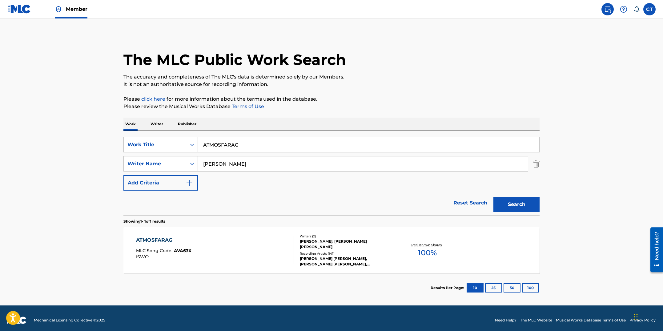
click at [234, 248] on div "ATMOSFARAG MLC Song Code : AVA63X ISWC :" at bounding box center [215, 250] width 158 height 28
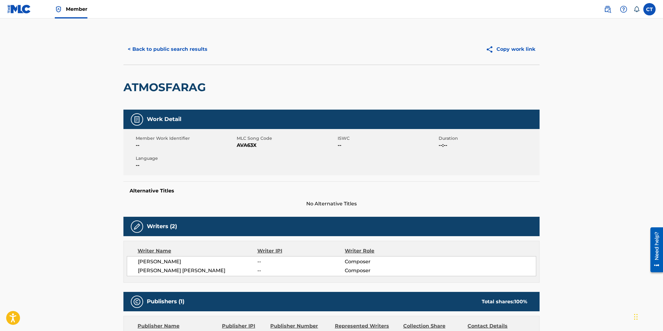
click at [258, 150] on div "Member Work Identifier -- MLC Song Code AVA63X ISWC -- Duration --:-- Language …" at bounding box center [331, 152] width 416 height 46
drag, startPoint x: 259, startPoint y: 147, endPoint x: 238, endPoint y: 144, distance: 21.1
click at [238, 144] on span "AVA63X" at bounding box center [286, 145] width 99 height 7
click at [179, 53] on button "< Back to public search results" at bounding box center [167, 49] width 88 height 15
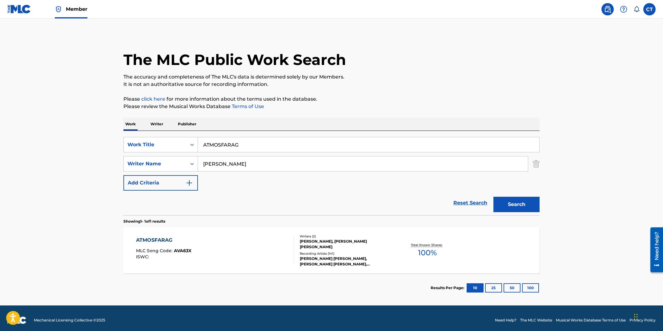
drag, startPoint x: 248, startPoint y: 148, endPoint x: 185, endPoint y: 129, distance: 66.1
click at [185, 129] on div "Work Writer Publisher SearchWithCriteriad05f3a7f-e032-44db-8208-4123e476ba6c Wo…" at bounding box center [331, 210] width 416 height 185
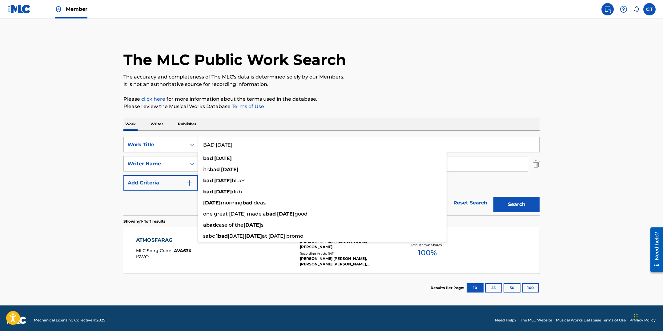
type input "BAD [DATE]"
click at [337, 109] on p "Please review the Musical Works Database Terms of Use" at bounding box center [331, 106] width 416 height 7
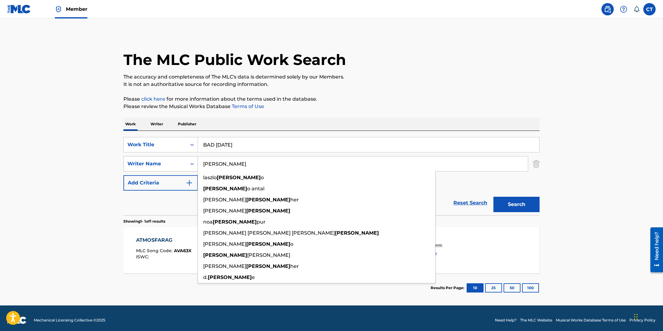
drag, startPoint x: 261, startPoint y: 169, endPoint x: 163, endPoint y: 159, distance: 97.7
click at [163, 159] on div "SearchWithCriteria7c6fef84-a0fc-4d53-878a-9597446a9eff Writer Name [PERSON_NAME…" at bounding box center [331, 163] width 416 height 15
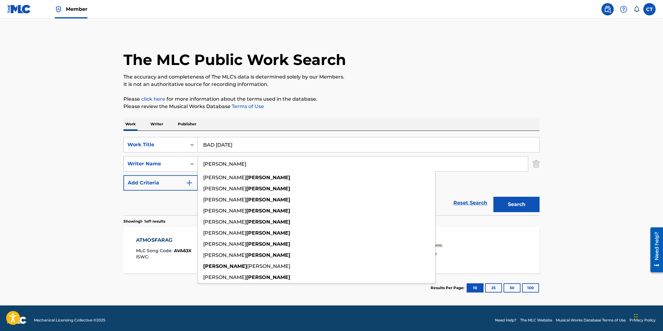
type input "[PERSON_NAME]"
click at [493, 197] on button "Search" at bounding box center [516, 204] width 46 height 15
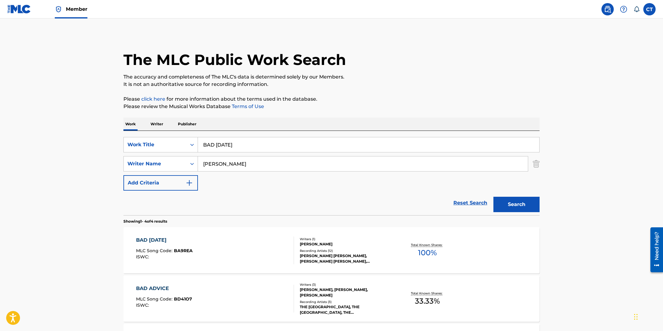
click at [199, 249] on div "BAD [DATE] MLC Song Code : BA9REA ISWC :" at bounding box center [215, 250] width 158 height 28
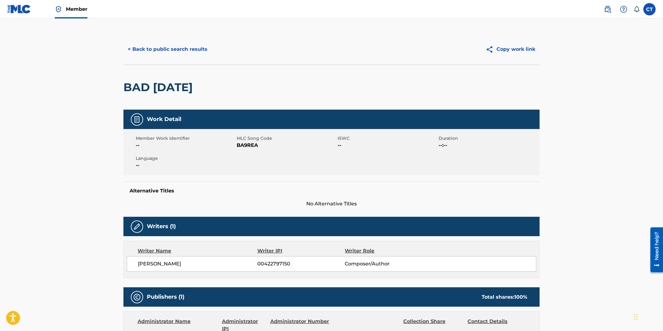
click at [160, 53] on button "< Back to public search results" at bounding box center [167, 49] width 88 height 15
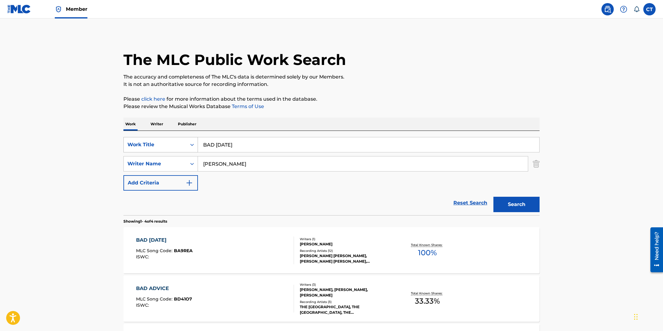
drag, startPoint x: 247, startPoint y: 147, endPoint x: 197, endPoint y: 140, distance: 51.0
click at [197, 140] on div "SearchWithCriteriad05f3a7f-e032-44db-8208-4123e476ba6c Work Title BAD [DATE]" at bounding box center [331, 144] width 416 height 15
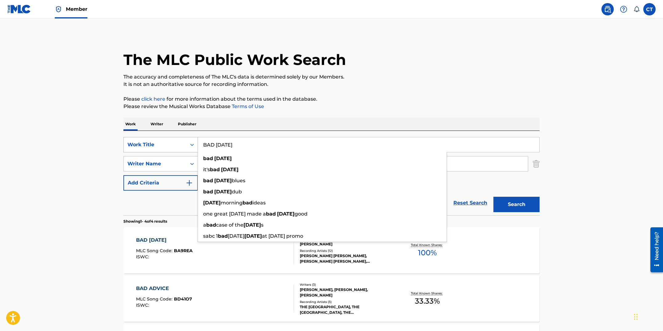
paste input "ATTACHMENTS"
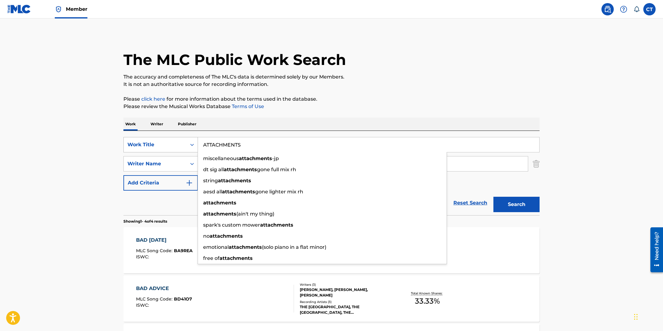
type input "ATTACHMENTS"
click at [493, 197] on button "Search" at bounding box center [516, 204] width 46 height 15
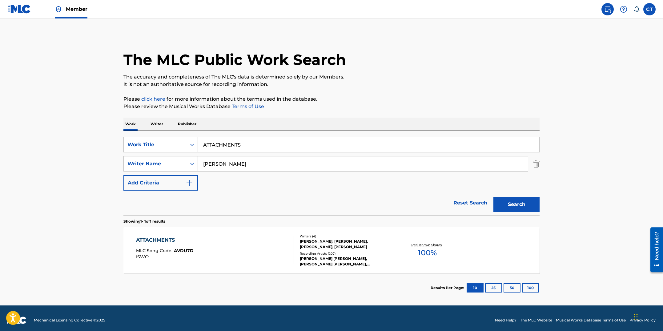
click at [235, 244] on div "ATTACHMENTS MLC Song Code : AVDU7D ISWC :" at bounding box center [215, 250] width 158 height 28
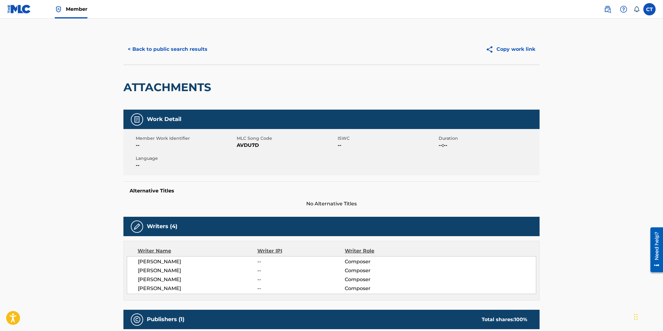
click at [269, 159] on div "Member Work Identifier -- MLC Song Code AVDU7D ISWC -- Duration --:-- Language …" at bounding box center [331, 152] width 416 height 46
drag, startPoint x: 262, startPoint y: 144, endPoint x: 238, endPoint y: 145, distance: 24.0
click at [238, 145] on span "AVDU7D" at bounding box center [286, 145] width 99 height 7
click at [144, 49] on button "< Back to public search results" at bounding box center [167, 49] width 88 height 15
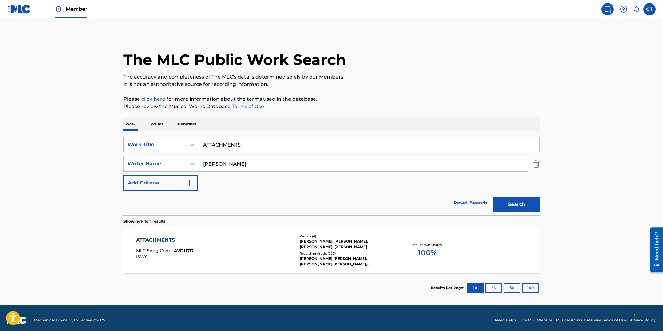
drag, startPoint x: 281, startPoint y: 145, endPoint x: 173, endPoint y: 141, distance: 108.1
click at [172, 141] on div "SearchWithCriteriad05f3a7f-e032-44db-8208-4123e476ba6c Work Title ATTACHMENTS" at bounding box center [331, 144] width 416 height 15
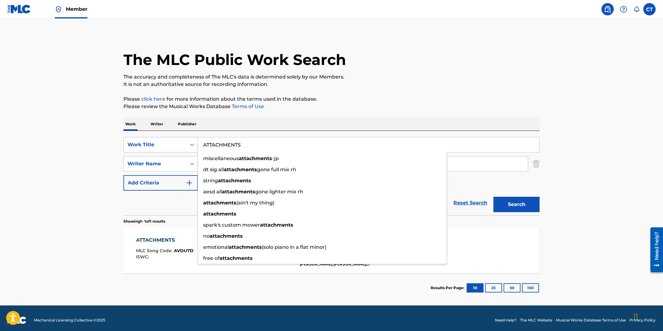
paste input "UGUST"
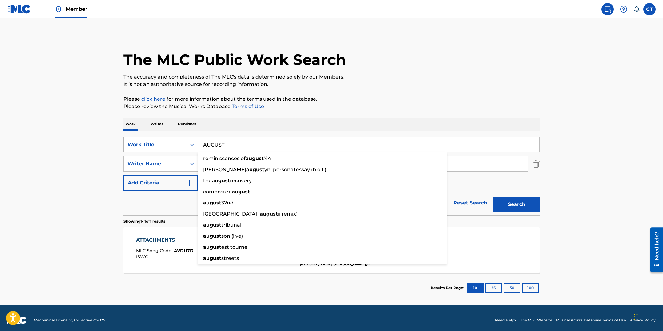
type input "AUGUST"
click at [493, 197] on button "Search" at bounding box center [516, 204] width 46 height 15
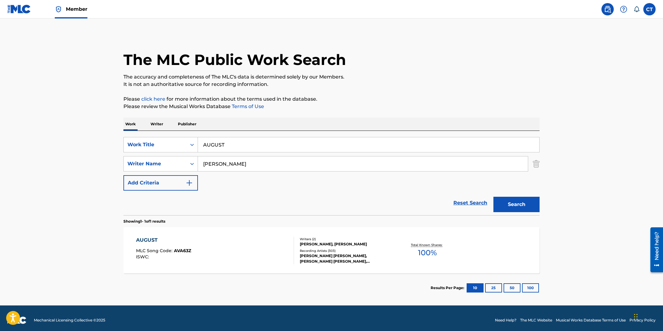
click at [265, 252] on div "AUGUST MLC Song Code : AVA63Z ISWC :" at bounding box center [215, 250] width 158 height 28
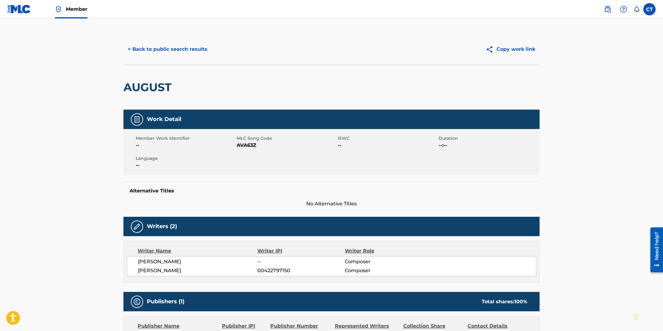
drag, startPoint x: 261, startPoint y: 169, endPoint x: 260, endPoint y: 151, distance: 18.2
click at [261, 169] on div "Member Work Identifier -- MLC Song Code AVA63Z ISWC -- Duration --:-- Language …" at bounding box center [331, 152] width 416 height 46
drag, startPoint x: 259, startPoint y: 147, endPoint x: 236, endPoint y: 147, distance: 23.1
click at [237, 147] on span "AVA63Z" at bounding box center [286, 145] width 99 height 7
click at [238, 149] on span "AVA63Z" at bounding box center [286, 145] width 99 height 7
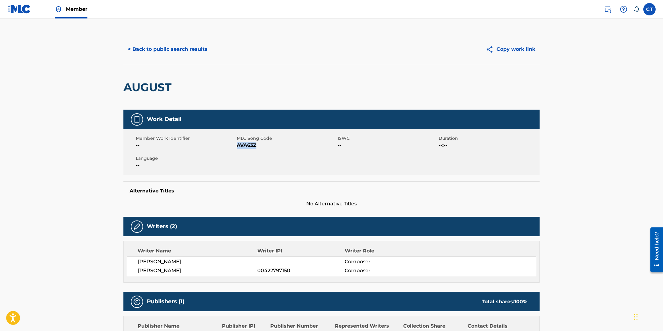
drag, startPoint x: 258, startPoint y: 147, endPoint x: 238, endPoint y: 145, distance: 20.1
click at [238, 145] on span "AVA63Z" at bounding box center [286, 145] width 99 height 7
click at [157, 50] on button "< Back to public search results" at bounding box center [167, 49] width 88 height 15
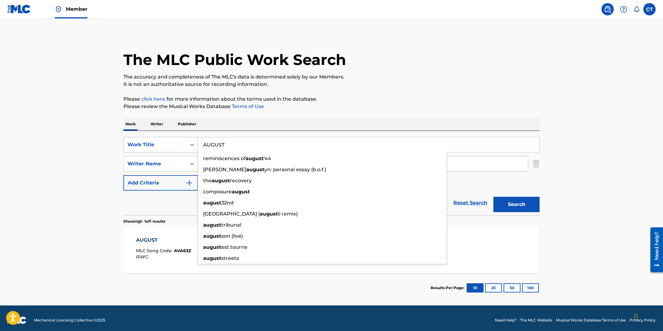
drag, startPoint x: 204, startPoint y: 141, endPoint x: 186, endPoint y: 141, distance: 17.9
click at [186, 141] on div "SearchWithCriteriad05f3a7f-e032-44db-8208-4123e476ba6c Work Title AUGUST remini…" at bounding box center [331, 144] width 416 height 15
paste input "TOMATIC"
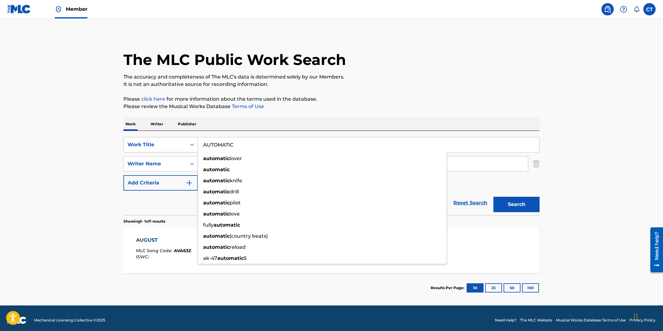
type input "AUTOMATIC"
click at [493, 197] on button "Search" at bounding box center [516, 204] width 46 height 15
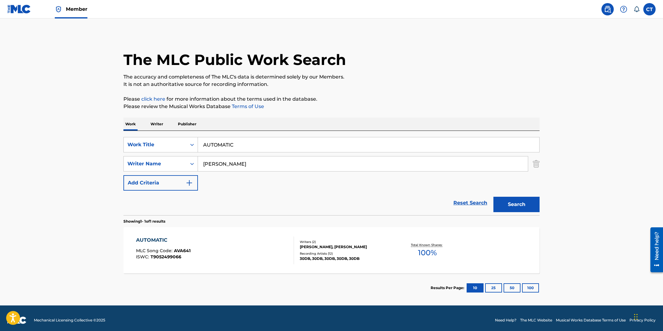
click at [224, 257] on div "AUTOMATIC MLC Song Code : AVA641 ISWC : T9052499066" at bounding box center [215, 250] width 158 height 28
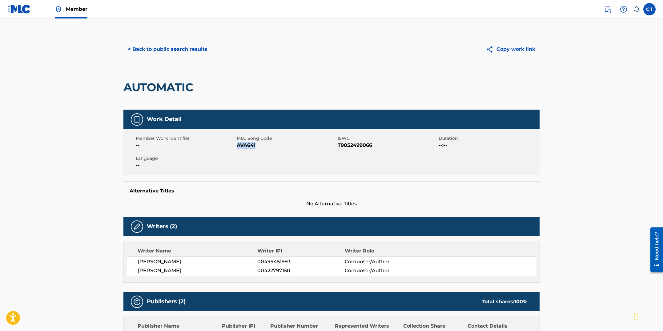
drag, startPoint x: 260, startPoint y: 147, endPoint x: 238, endPoint y: 146, distance: 21.9
click at [238, 146] on span "AVA641" at bounding box center [286, 145] width 99 height 7
click at [162, 50] on button "< Back to public search results" at bounding box center [167, 49] width 88 height 15
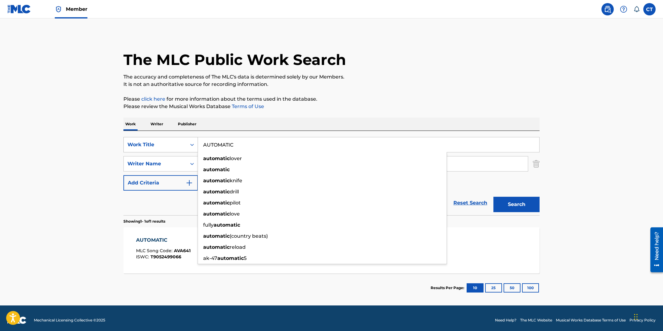
drag, startPoint x: 218, startPoint y: 143, endPoint x: 193, endPoint y: 143, distance: 24.9
click at [192, 144] on div "SearchWithCriteriad05f3a7f-e032-44db-8208-4123e476ba6c Work Title AUTOMATIC aut…" at bounding box center [331, 144] width 416 height 15
drag, startPoint x: 239, startPoint y: 147, endPoint x: 181, endPoint y: 132, distance: 59.7
click at [181, 132] on div "SearchWithCriteriad05f3a7f-e032-44db-8208-4123e476ba6c Work Title AUTOMATIC aut…" at bounding box center [331, 173] width 416 height 84
paste input "BACKBONE"
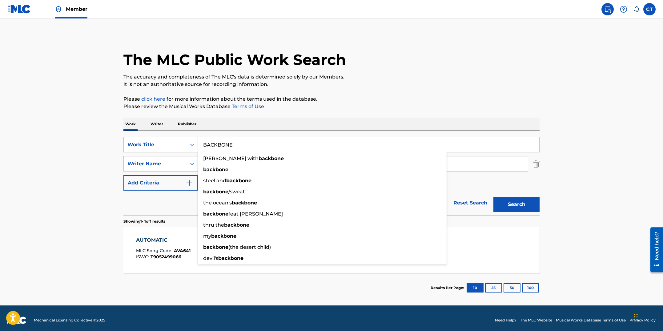
type input "BACKBONE"
click at [208, 124] on div "Work Writer Publisher" at bounding box center [331, 124] width 416 height 13
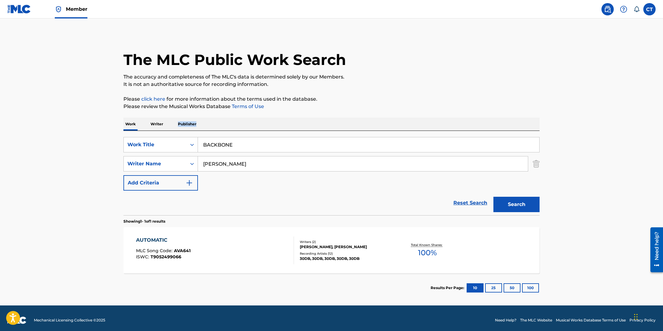
click at [512, 204] on button "Search" at bounding box center [516, 204] width 46 height 15
click at [243, 258] on div "BACKBONE MLC Song Code : BV9OG7 ISWC :" at bounding box center [215, 250] width 158 height 28
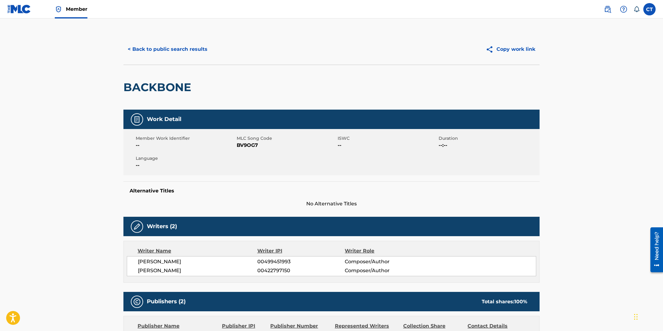
drag, startPoint x: 257, startPoint y: 174, endPoint x: 259, endPoint y: 158, distance: 16.5
click at [257, 174] on div "Member Work Identifier -- MLC Song Code BV9OG7 ISWC -- Duration --:-- Language …" at bounding box center [331, 152] width 416 height 46
drag, startPoint x: 259, startPoint y: 147, endPoint x: 238, endPoint y: 147, distance: 20.6
click at [238, 147] on span "BV9OG7" at bounding box center [286, 145] width 99 height 7
click at [192, 51] on button "< Back to public search results" at bounding box center [167, 49] width 88 height 15
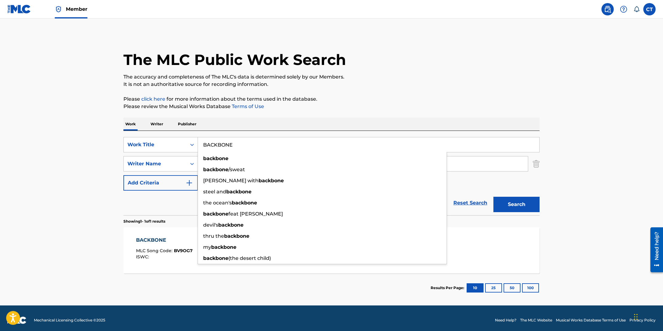
drag, startPoint x: 243, startPoint y: 144, endPoint x: 207, endPoint y: 142, distance: 36.7
click at [207, 142] on input "BACKBONE" at bounding box center [368, 144] width 341 height 15
paste input "FIR"
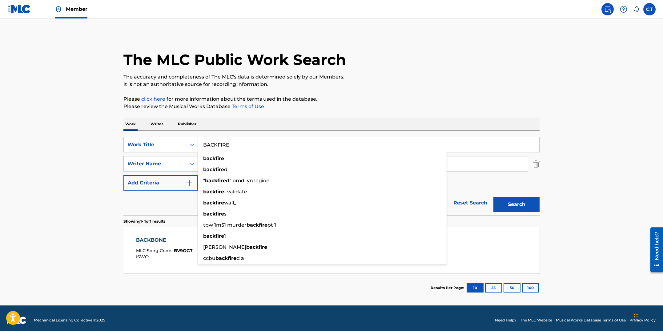
type input "BACKFIRE"
click at [493, 197] on button "Search" at bounding box center [516, 204] width 46 height 15
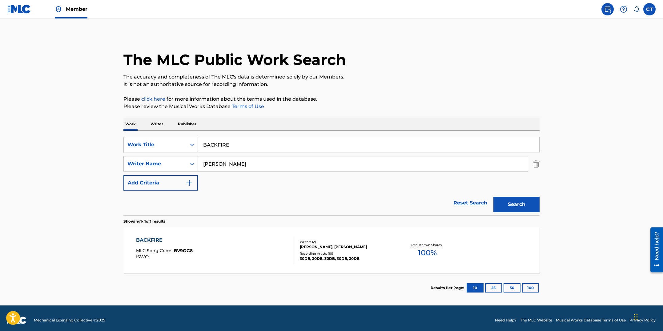
click at [252, 254] on div "BACKFIRE MLC Song Code : BV9OG8 ISWC :" at bounding box center [215, 250] width 158 height 28
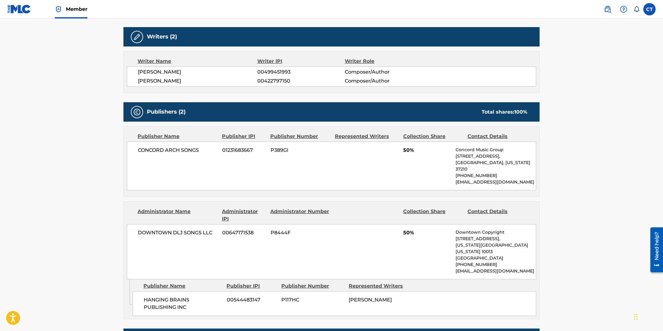
scroll to position [6, 0]
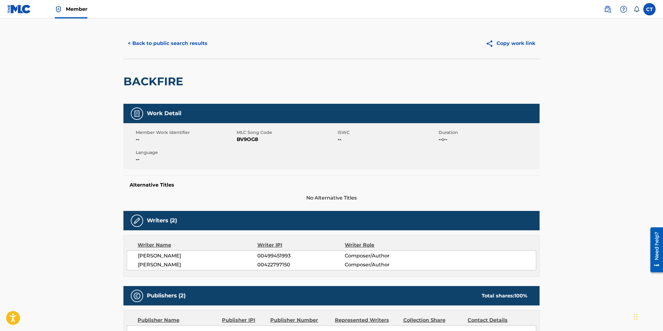
click at [240, 151] on div "Member Work Identifier -- MLC Song Code BV9OG8 ISWC -- Duration --:-- Language …" at bounding box center [331, 146] width 416 height 46
drag, startPoint x: 259, startPoint y: 139, endPoint x: 238, endPoint y: 139, distance: 20.6
click at [238, 139] on span "BV9OG8" at bounding box center [286, 139] width 99 height 7
click at [189, 43] on button "< Back to public search results" at bounding box center [167, 43] width 88 height 15
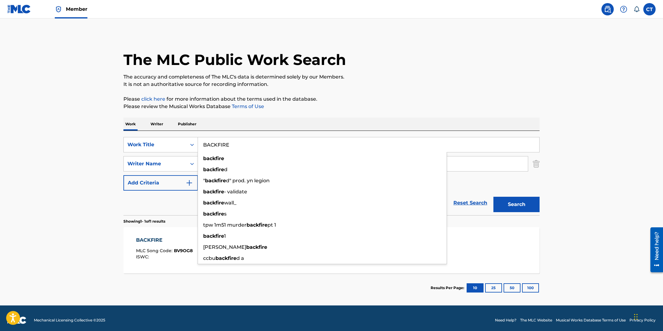
drag, startPoint x: 233, startPoint y: 143, endPoint x: 202, endPoint y: 141, distance: 30.9
click at [202, 141] on input "BACKFIRE" at bounding box center [368, 144] width 341 height 15
paste input "D [DATE]"
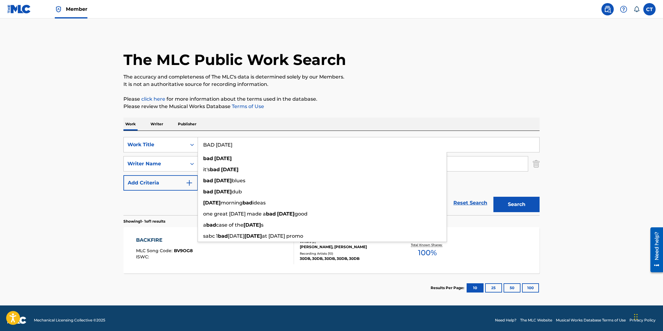
type input "BAD [DATE]"
click at [493, 197] on button "Search" at bounding box center [516, 204] width 46 height 15
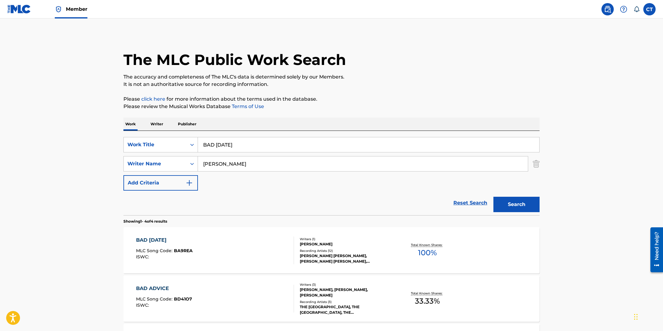
click at [255, 243] on div "BAD [DATE] MLC Song Code : BA9REA ISWC :" at bounding box center [215, 250] width 158 height 28
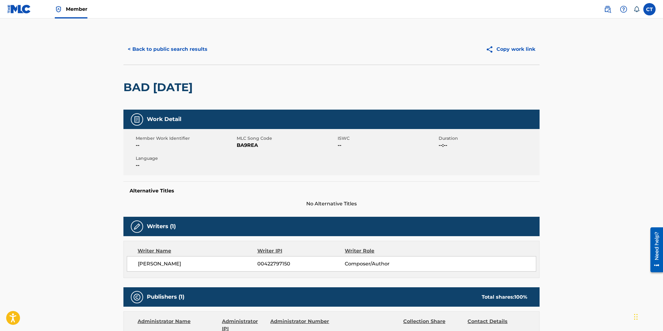
drag, startPoint x: 252, startPoint y: 159, endPoint x: 256, endPoint y: 149, distance: 11.1
click at [252, 159] on div "Member Work Identifier -- MLC Song Code BA9REA ISWC -- Duration --:-- Language …" at bounding box center [331, 152] width 416 height 46
drag, startPoint x: 259, startPoint y: 146, endPoint x: 238, endPoint y: 145, distance: 21.0
click at [238, 145] on span "BA9REA" at bounding box center [286, 145] width 99 height 7
click at [183, 52] on button "< Back to public search results" at bounding box center [167, 49] width 88 height 15
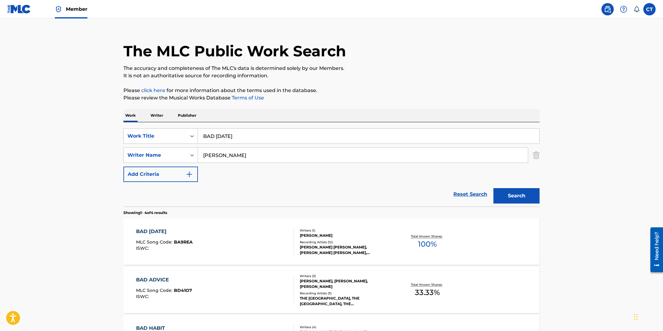
scroll to position [18, 0]
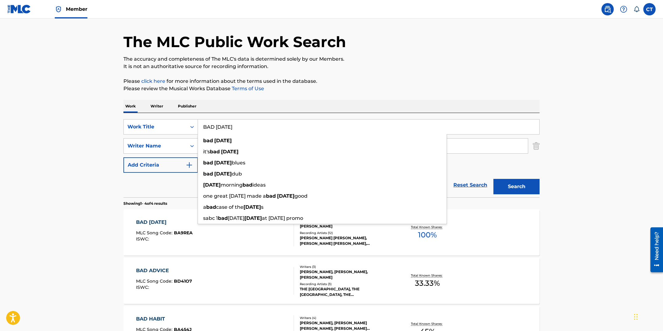
drag, startPoint x: 242, startPoint y: 129, endPoint x: 199, endPoint y: 123, distance: 42.6
click at [199, 123] on input "BAD [DATE]" at bounding box center [368, 126] width 341 height 15
paste input "POKER"
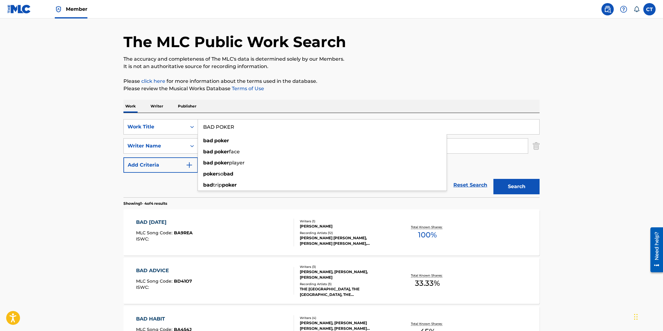
type input "BAD POKER"
click at [493, 179] on button "Search" at bounding box center [516, 186] width 46 height 15
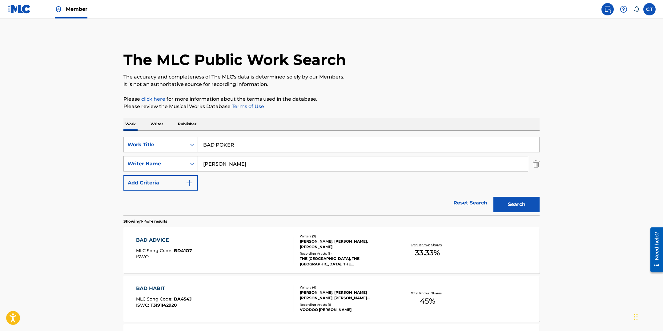
drag, startPoint x: 236, startPoint y: 164, endPoint x: 176, endPoint y: 161, distance: 60.4
click at [176, 161] on div "SearchWithCriteria7c6fef84-a0fc-4d53-878a-9597446a9eff Writer Name [PERSON_NAME]" at bounding box center [331, 163] width 416 height 15
click at [493, 197] on button "Search" at bounding box center [516, 204] width 46 height 15
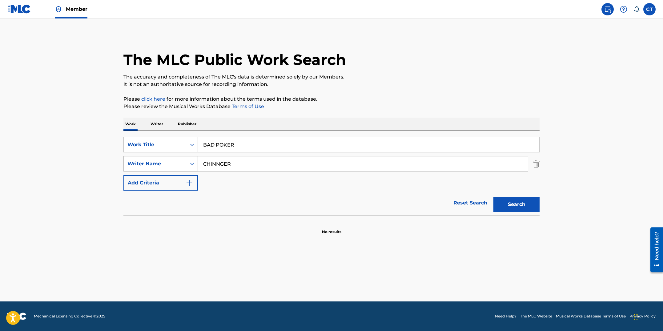
drag, startPoint x: 233, startPoint y: 164, endPoint x: 193, endPoint y: 161, distance: 39.9
click at [193, 161] on div "SearchWithCriteria7c6fef84-a0fc-4d53-878a-9597446a9eff Writer Name [PERSON_NAME]" at bounding box center [331, 163] width 416 height 15
type input "CINNINGER"
click at [493, 197] on button "Search" at bounding box center [516, 204] width 46 height 15
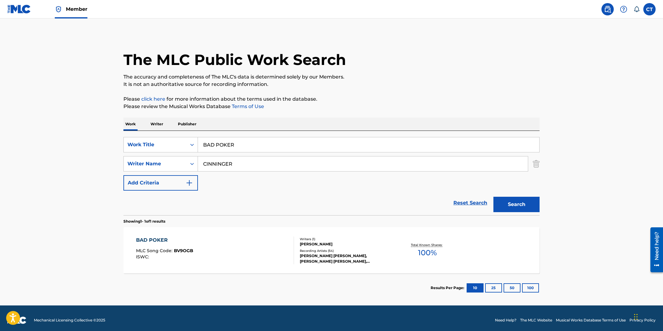
click at [240, 236] on div "BAD POKER MLC Song Code : BV9OGB ISWC : Writers ( 1 ) [PERSON_NAME] Recording A…" at bounding box center [331, 250] width 416 height 46
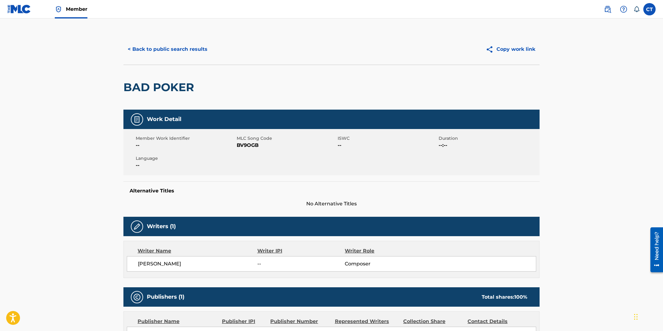
drag, startPoint x: 241, startPoint y: 172, endPoint x: 251, endPoint y: 155, distance: 19.2
click at [241, 171] on div "Member Work Identifier -- MLC Song Code BV9OGB ISWC -- Duration --:-- Language …" at bounding box center [331, 152] width 416 height 46
drag, startPoint x: 259, startPoint y: 146, endPoint x: 237, endPoint y: 145, distance: 21.6
click at [237, 145] on span "BV9OGB" at bounding box center [286, 145] width 99 height 7
click at [151, 50] on button "< Back to public search results" at bounding box center [167, 49] width 88 height 15
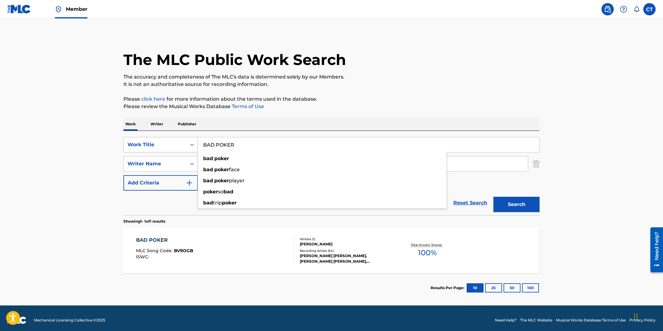
drag, startPoint x: 238, startPoint y: 144, endPoint x: 184, endPoint y: 139, distance: 54.7
click at [184, 139] on div "SearchWithCriteriad05f3a7f-e032-44db-8208-4123e476ba6c Work Title BAD POKER bad…" at bounding box center [331, 144] width 416 height 15
paste input "ELIEVE THE LIE"
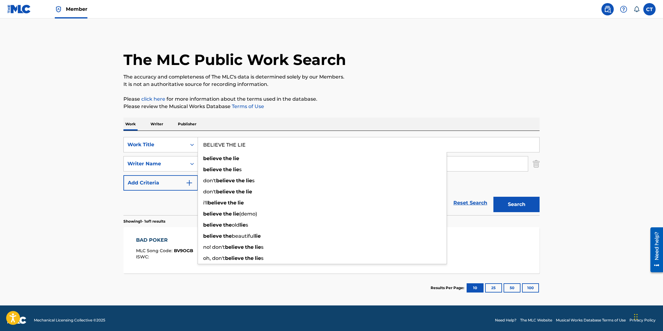
type input "BELIEVE THE LIE"
click at [250, 111] on div "The MLC Public Work Search The accuracy and completeness of The MLC's data is d…" at bounding box center [331, 168] width 431 height 268
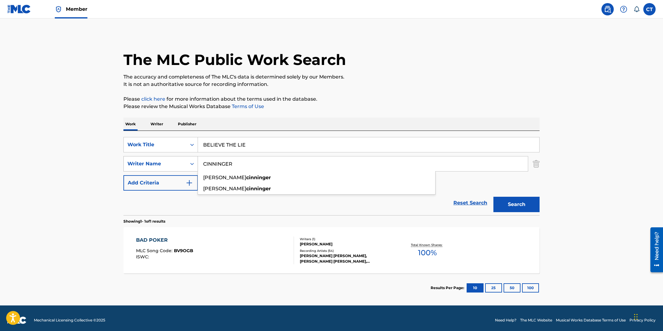
drag, startPoint x: 239, startPoint y: 165, endPoint x: 193, endPoint y: 160, distance: 46.7
click at [193, 160] on div "SearchWithCriteria7c6fef84-a0fc-4d53-878a-9597446a9eff Writer Name CINNINGER [P…" at bounding box center [331, 163] width 416 height 15
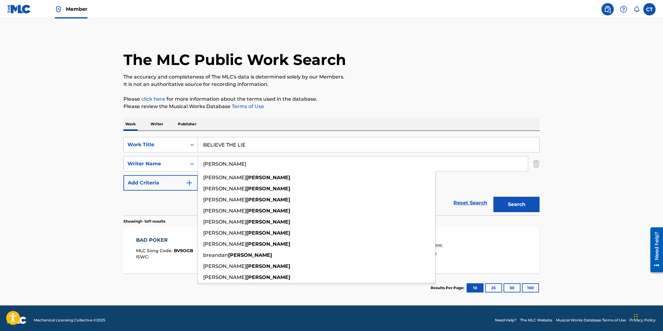
type input "[PERSON_NAME]"
click at [342, 118] on div "Work Writer Publisher" at bounding box center [331, 124] width 416 height 13
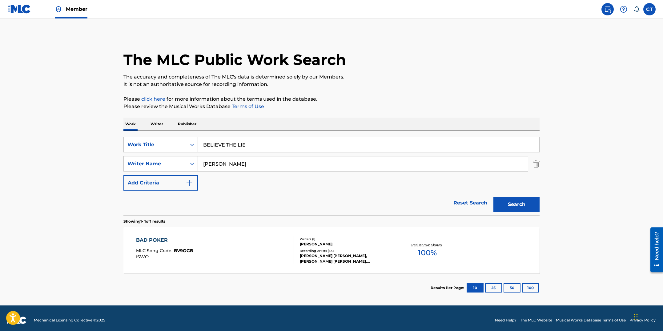
click at [529, 207] on button "Search" at bounding box center [516, 204] width 46 height 15
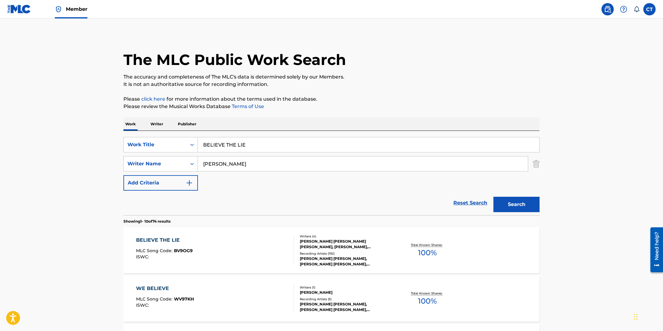
click at [242, 245] on div "BELIEVE THE LIE MLC Song Code : BV9OG9 ISWC :" at bounding box center [215, 250] width 158 height 28
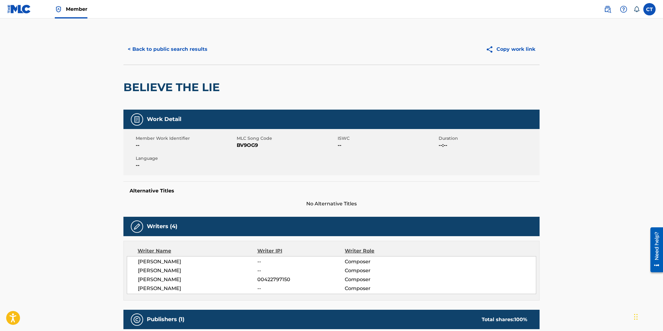
click at [251, 167] on div "Member Work Identifier -- MLC Song Code BV9OG9 ISWC -- Duration --:-- Language …" at bounding box center [331, 152] width 416 height 46
drag, startPoint x: 260, startPoint y: 145, endPoint x: 239, endPoint y: 143, distance: 21.3
click at [239, 143] on span "BV9OG9" at bounding box center [286, 145] width 99 height 7
click at [163, 51] on button "< Back to public search results" at bounding box center [167, 49] width 88 height 15
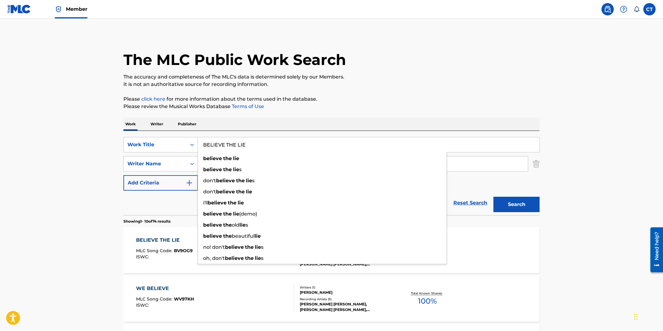
drag, startPoint x: 253, startPoint y: 146, endPoint x: 204, endPoint y: 138, distance: 49.2
click at [204, 138] on input "BELIEVE THE LIE" at bounding box center [368, 144] width 341 height 15
paste input "ISCUITS AND GRAVY"
type input "BISCUITS AND GRAVY"
click at [493, 197] on button "Search" at bounding box center [516, 204] width 46 height 15
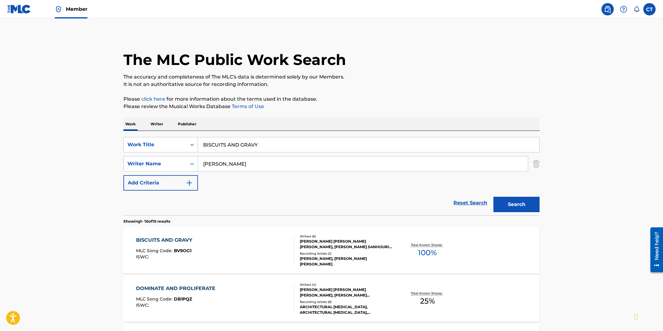
click at [256, 245] on div "BISCUITS AND GRAVY MLC Song Code : BV9OG1 ISWC :" at bounding box center [215, 250] width 158 height 28
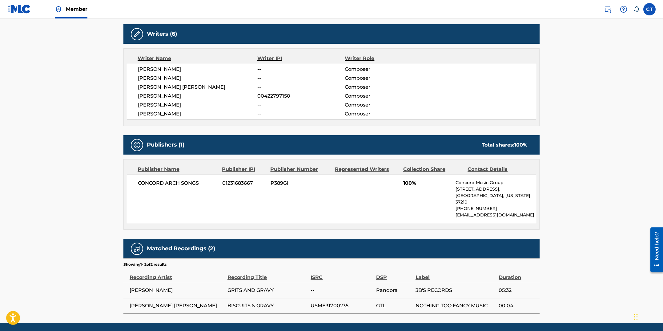
scroll to position [1, 0]
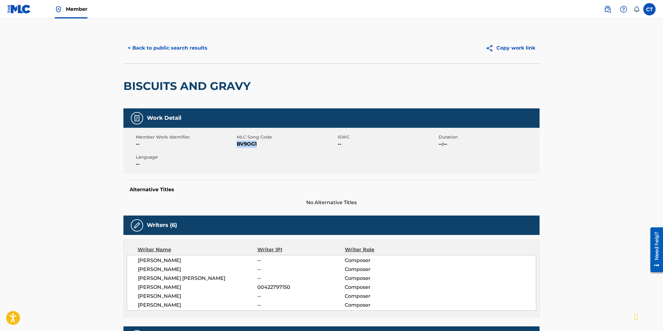
drag, startPoint x: 260, startPoint y: 145, endPoint x: 238, endPoint y: 143, distance: 22.3
click at [238, 143] on span "BV9OG1" at bounding box center [286, 143] width 99 height 7
click at [169, 47] on button "< Back to public search results" at bounding box center [167, 47] width 88 height 15
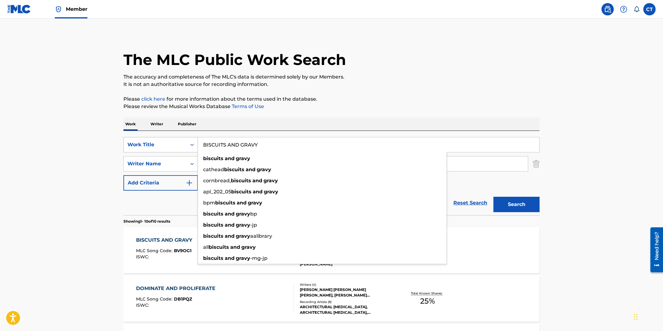
drag, startPoint x: 265, startPoint y: 146, endPoint x: 196, endPoint y: 137, distance: 69.9
click at [196, 137] on div "SearchWithCriteriad05f3a7f-e032-44db-8208-4123e476ba6c Work Title BISCUITS AND …" at bounding box center [331, 144] width 416 height 15
paste input "[PERSON_NAME] ECHO"
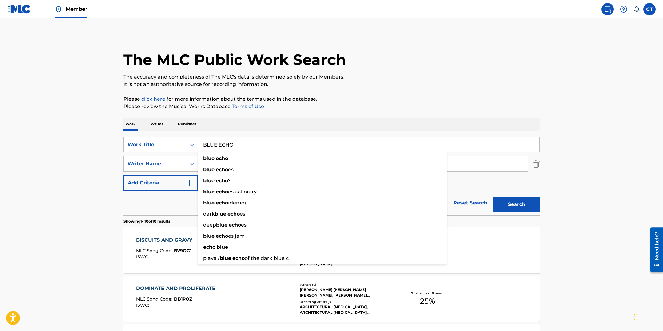
type input "BLUE ECHO"
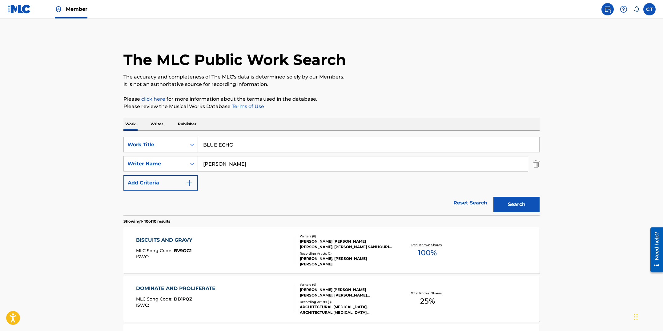
click at [217, 126] on div "Work Writer Publisher" at bounding box center [331, 124] width 416 height 13
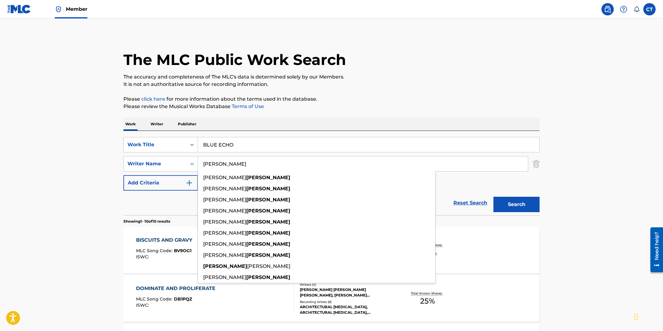
drag, startPoint x: 235, startPoint y: 165, endPoint x: 200, endPoint y: 161, distance: 35.3
click at [200, 161] on input "[PERSON_NAME]" at bounding box center [363, 163] width 330 height 15
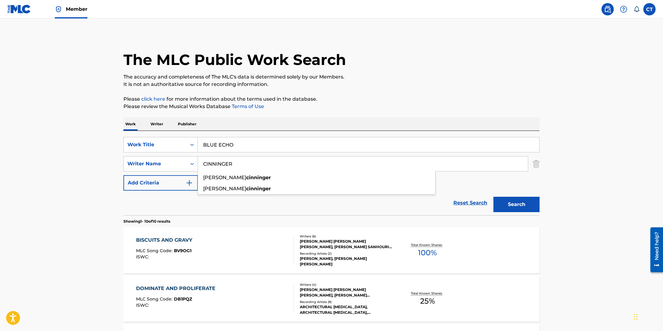
type input "CINNINGER"
click at [493, 197] on button "Search" at bounding box center [516, 204] width 46 height 15
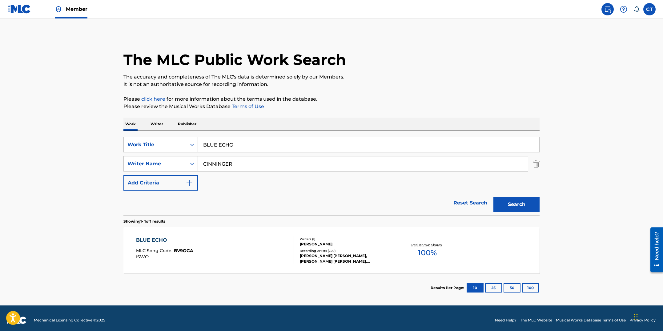
click at [243, 243] on div "BLUE ECHO MLC Song Code : BV9OGA ISWC :" at bounding box center [215, 250] width 158 height 28
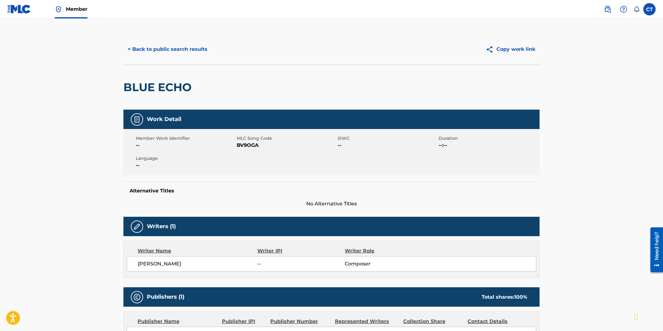
drag, startPoint x: 257, startPoint y: 177, endPoint x: 256, endPoint y: 144, distance: 33.3
click at [257, 177] on div "Work Detail Member Work Identifier -- MLC Song Code BV9OGA ISWC -- Duration --:…" at bounding box center [331, 159] width 416 height 98
drag, startPoint x: 258, startPoint y: 146, endPoint x: 236, endPoint y: 146, distance: 21.2
click at [237, 146] on span "BV9OGA" at bounding box center [286, 145] width 99 height 7
click at [176, 51] on button "< Back to public search results" at bounding box center [167, 49] width 88 height 15
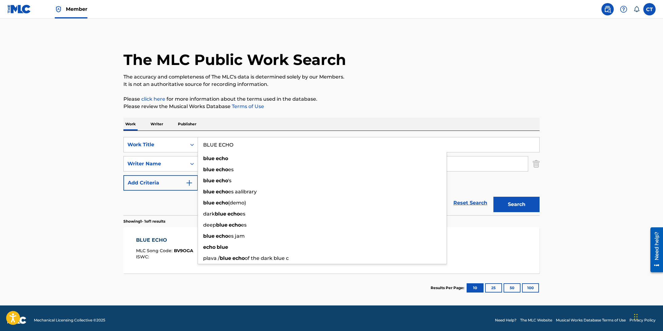
drag, startPoint x: 237, startPoint y: 144, endPoint x: 208, endPoint y: 142, distance: 29.0
click at [208, 142] on input "BLUE ECHO" at bounding box center [368, 144] width 341 height 15
click at [200, 131] on div "SearchWithCriteriad05f3a7f-e032-44db-8208-4123e476ba6c Work Title BLUE ECHO blu…" at bounding box center [331, 173] width 416 height 84
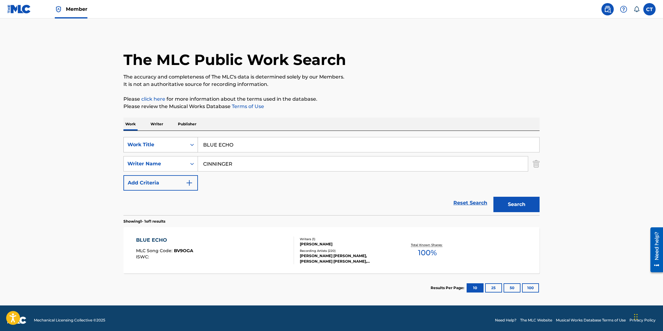
click at [195, 143] on div "Search Form" at bounding box center [192, 144] width 11 height 11
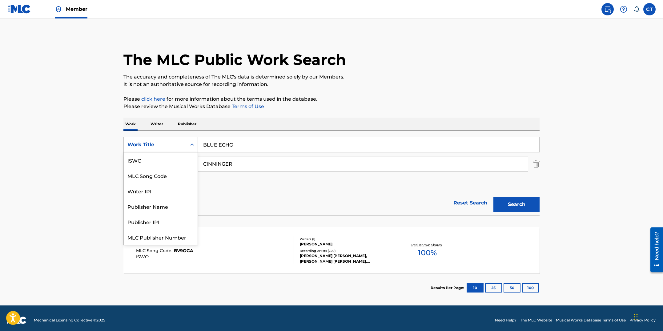
scroll to position [15, 0]
click at [185, 158] on div "MLC Song Code" at bounding box center [161, 160] width 74 height 15
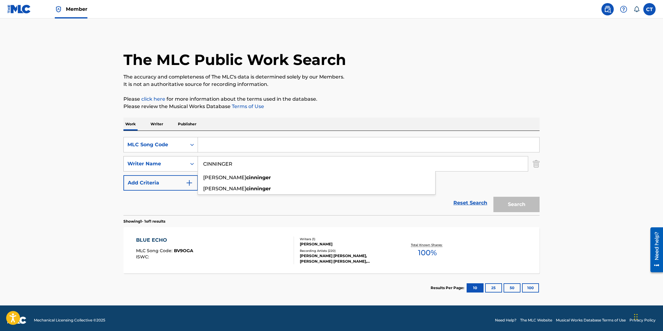
drag, startPoint x: 205, startPoint y: 161, endPoint x: 185, endPoint y: 162, distance: 20.3
click at [185, 162] on div "SearchWithCriteria7c6fef84-a0fc-4d53-878a-9597446a9eff Writer Name CINNINGER [P…" at bounding box center [331, 163] width 416 height 15
click at [181, 148] on div "MLC Song Code" at bounding box center [154, 144] width 55 height 7
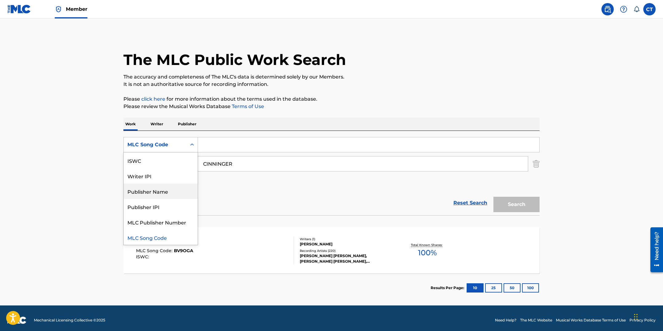
scroll to position [0, 0]
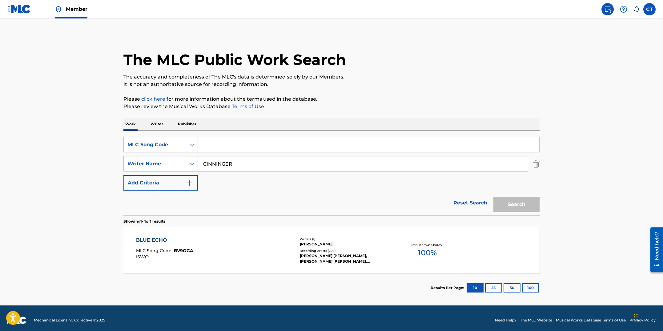
click at [251, 124] on div "Work Writer Publisher" at bounding box center [331, 124] width 416 height 13
drag, startPoint x: 210, startPoint y: 159, endPoint x: 195, endPoint y: 159, distance: 15.4
click at [195, 159] on div "SearchWithCriteria7c6fef84-a0fc-4d53-878a-9597446a9eff Writer Name CINNINGER [P…" at bounding box center [331, 163] width 416 height 15
click at [204, 148] on input "Search Form" at bounding box center [368, 144] width 341 height 15
paste input "BV9OG1"
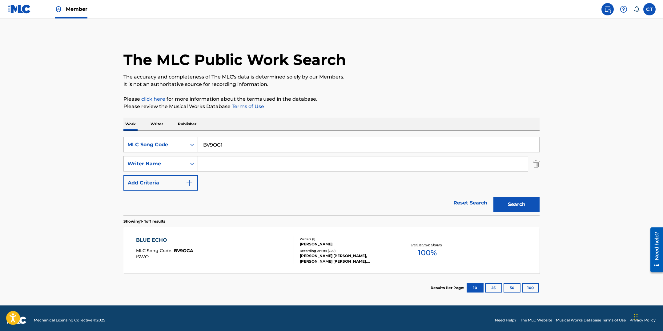
type input "BV9OG1"
click at [505, 205] on button "Search" at bounding box center [516, 204] width 46 height 15
click at [274, 255] on div "BISCUITS AND GRAVY MLC Song Code : BV9OG1 ISWC :" at bounding box center [215, 250] width 158 height 28
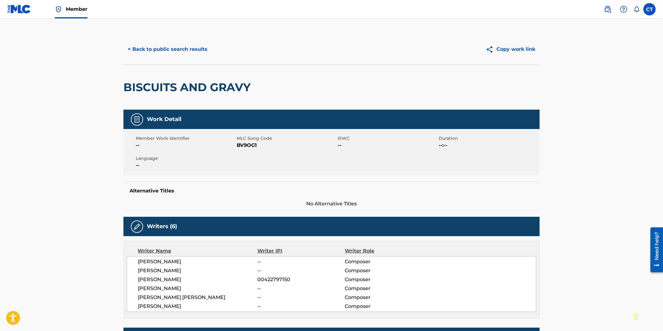
click at [263, 153] on div "Member Work Identifier -- MLC Song Code BV9OG1 ISWC -- Duration --:-- Language …" at bounding box center [331, 152] width 416 height 46
drag, startPoint x: 261, startPoint y: 148, endPoint x: 237, endPoint y: 147, distance: 24.3
click at [237, 147] on span "BV9OG1" at bounding box center [286, 145] width 99 height 7
click at [185, 54] on button "< Back to public search results" at bounding box center [167, 49] width 88 height 15
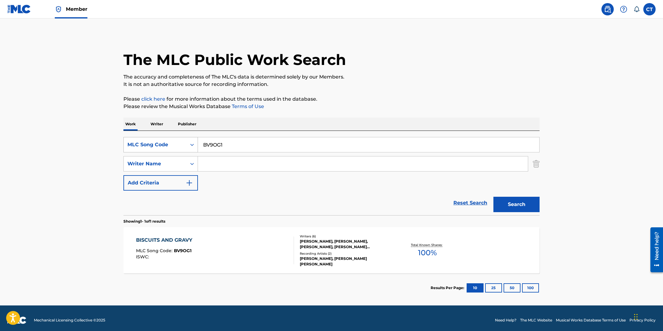
drag, startPoint x: 235, startPoint y: 147, endPoint x: 192, endPoint y: 141, distance: 44.2
click at [192, 141] on div "SearchWithCriteria4fa90c01-f255-4222-8398-37da39fcc595 MLC Song Code BV9OG1" at bounding box center [331, 144] width 416 height 15
paste input "9"
type input "BV9OG9"
click at [493, 197] on button "Search" at bounding box center [516, 204] width 46 height 15
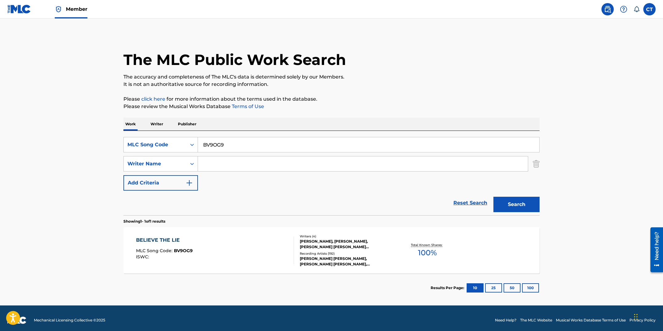
click at [250, 236] on div "BELIEVE THE LIE MLC Song Code : BV9OG9 ISWC :" at bounding box center [215, 250] width 158 height 28
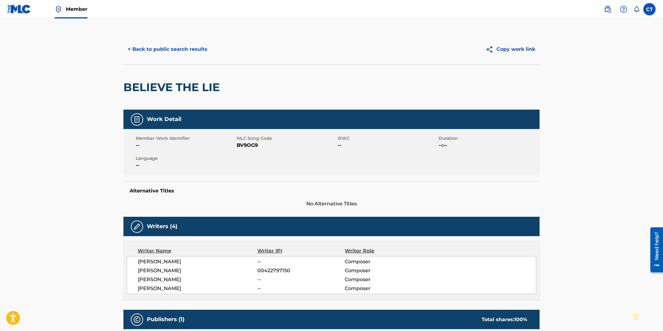
click at [198, 50] on button "< Back to public search results" at bounding box center [167, 49] width 88 height 15
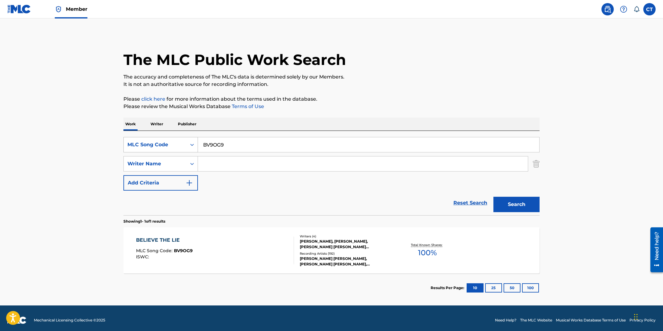
drag, startPoint x: 246, startPoint y: 147, endPoint x: 195, endPoint y: 141, distance: 50.9
click at [195, 141] on div "SearchWithCriteria4fa90c01-f255-4222-8398-37da39fcc595 MLC Song Code BV9OG9" at bounding box center [331, 144] width 416 height 15
paste input "B"
type input "BV9OGB"
click at [493, 197] on button "Search" at bounding box center [516, 204] width 46 height 15
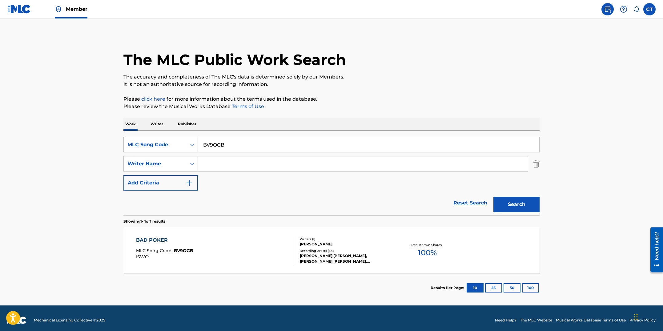
click at [252, 247] on div "BAD POKER MLC Song Code : BV9OGB ISWC :" at bounding box center [215, 250] width 158 height 28
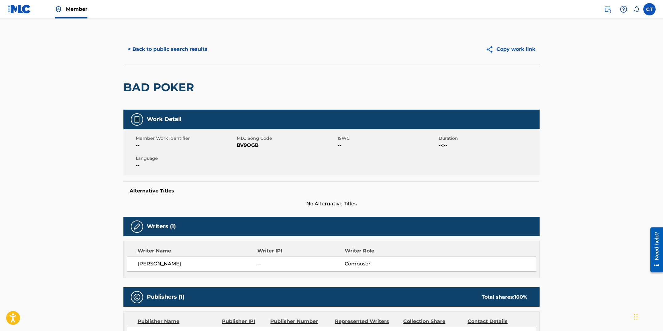
click at [176, 50] on button "< Back to public search results" at bounding box center [167, 49] width 88 height 15
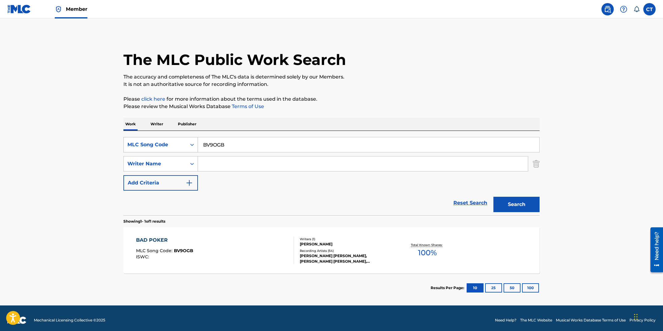
drag, startPoint x: 232, startPoint y: 145, endPoint x: 187, endPoint y: 140, distance: 45.5
click at [187, 140] on div "SearchWithCriteria4fa90c01-f255-4222-8398-37da39fcc595 MLC Song Code BV9OGB" at bounding box center [331, 144] width 416 height 15
click at [186, 141] on div "MLC Song Code" at bounding box center [155, 145] width 63 height 12
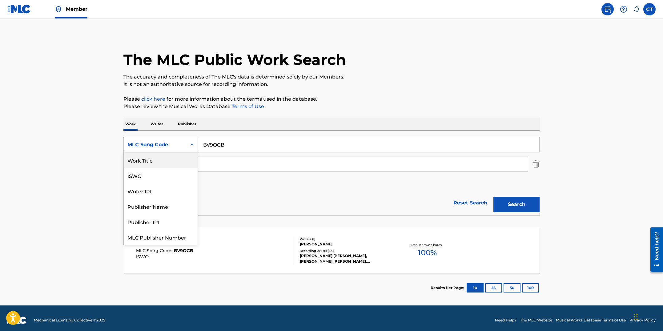
click at [183, 156] on div "Work Title" at bounding box center [161, 159] width 74 height 15
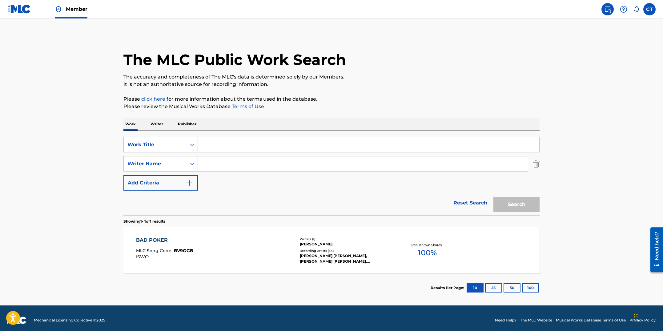
click at [220, 141] on input "Search Form" at bounding box center [368, 144] width 341 height 15
paste input "BOOTH LOVE"
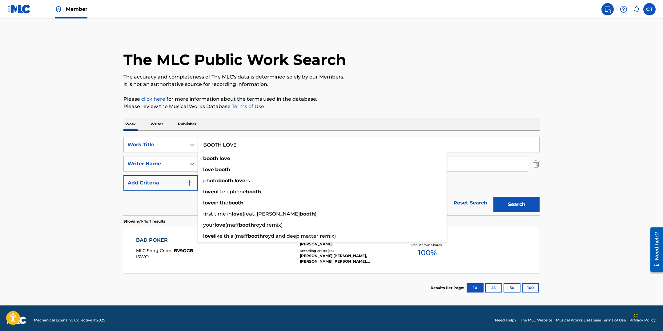
type input "BOOTH LOVE"
click at [257, 113] on div "The MLC Public Work Search The accuracy and completeness of The MLC's data is d…" at bounding box center [331, 168] width 431 height 268
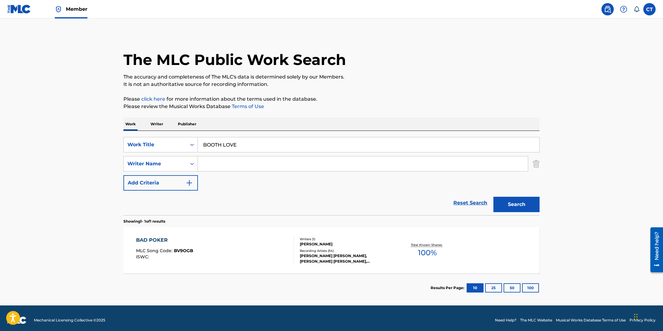
click at [223, 163] on input "Search Form" at bounding box center [363, 163] width 330 height 15
type input "CINNINGER"
click at [493, 197] on button "Search" at bounding box center [516, 204] width 46 height 15
click at [250, 246] on div "BOOTH LOVE MLC Song Code : BV9OG4 ISWC :" at bounding box center [215, 250] width 158 height 28
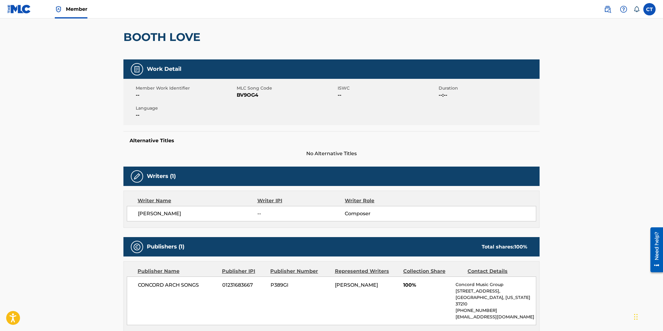
scroll to position [26, 0]
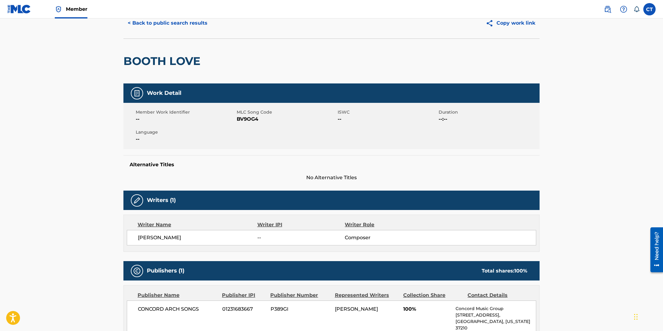
drag, startPoint x: 234, startPoint y: 139, endPoint x: 240, endPoint y: 133, distance: 8.9
click at [234, 139] on span "--" at bounding box center [185, 138] width 99 height 7
drag, startPoint x: 259, startPoint y: 119, endPoint x: 237, endPoint y: 119, distance: 21.6
click at [237, 119] on span "BV9OG4" at bounding box center [286, 118] width 99 height 7
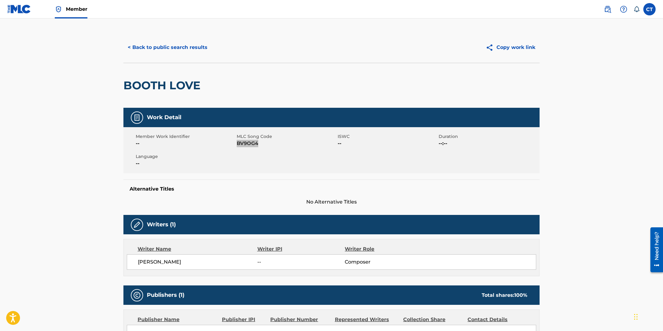
scroll to position [0, 0]
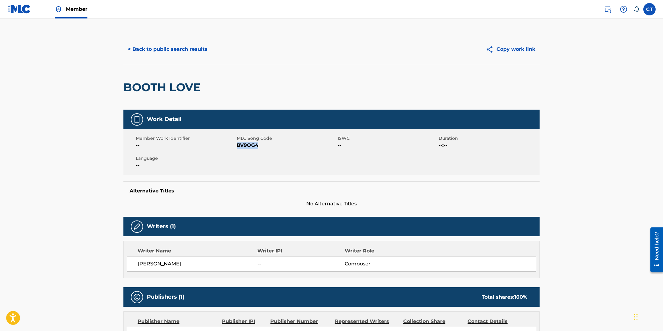
click at [174, 52] on button "< Back to public search results" at bounding box center [167, 49] width 88 height 15
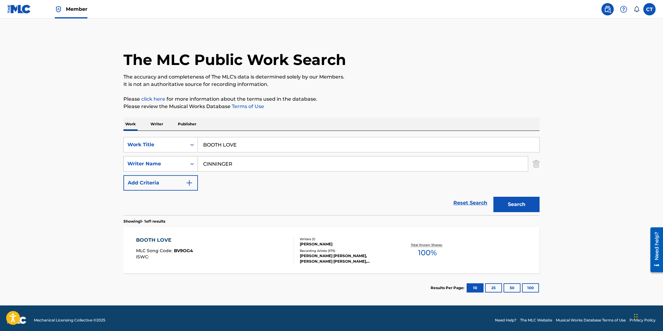
drag, startPoint x: 240, startPoint y: 166, endPoint x: 173, endPoint y: 158, distance: 68.2
click at [173, 158] on div "SearchWithCriteria7c6fef84-a0fc-4d53-878a-9597446a9eff Writer Name [PERSON_NAME]" at bounding box center [331, 163] width 416 height 15
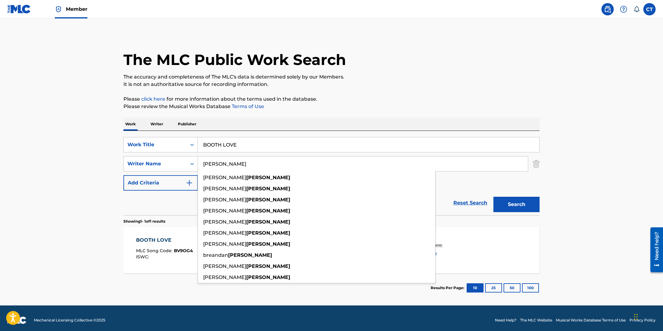
type input "[PERSON_NAME]"
click at [259, 149] on input "BOOTH LOVE" at bounding box center [368, 144] width 341 height 15
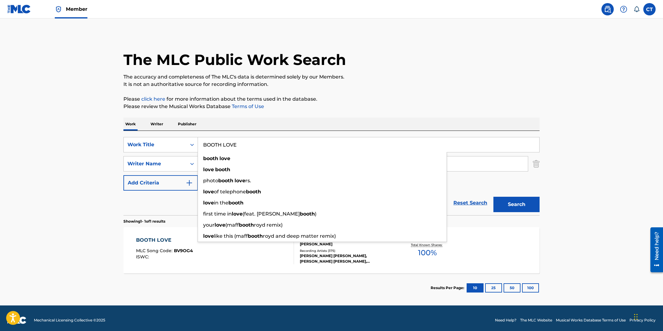
drag, startPoint x: 250, startPoint y: 145, endPoint x: 196, endPoint y: 136, distance: 54.9
click at [196, 136] on div "SearchWithCriteriae2f4ca95-9155-4d9d-8c0f-0f79abe0b2e2 Work Title BOOTH LOVE bo…" at bounding box center [331, 173] width 416 height 84
paste input "TTOM 1/2"
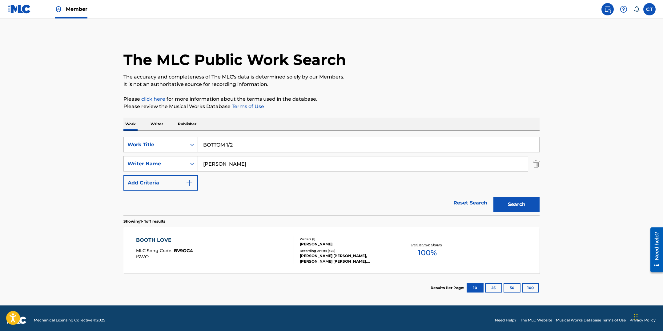
type input "BOTTOM 1/2"
click at [493, 197] on button "Search" at bounding box center [516, 204] width 46 height 15
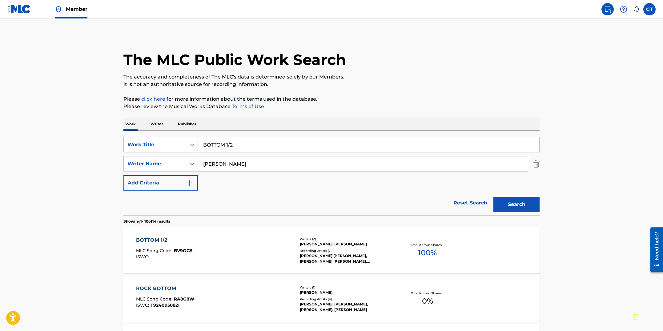
click at [229, 254] on div "BOTTOM 1/2 MLC Song Code : BV9OG5 ISWC :" at bounding box center [215, 250] width 158 height 28
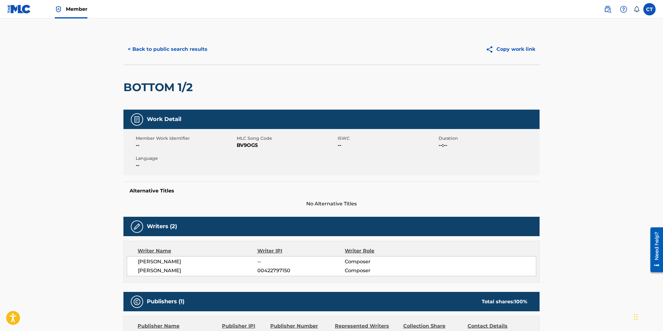
click at [251, 154] on div "Member Work Identifier -- MLC Song Code BV9OG5 ISWC -- Duration --:-- Language …" at bounding box center [331, 152] width 416 height 46
drag, startPoint x: 258, startPoint y: 146, endPoint x: 237, endPoint y: 146, distance: 20.3
click at [237, 146] on span "BV9OG5" at bounding box center [286, 145] width 99 height 7
click at [152, 51] on button "< Back to public search results" at bounding box center [167, 49] width 88 height 15
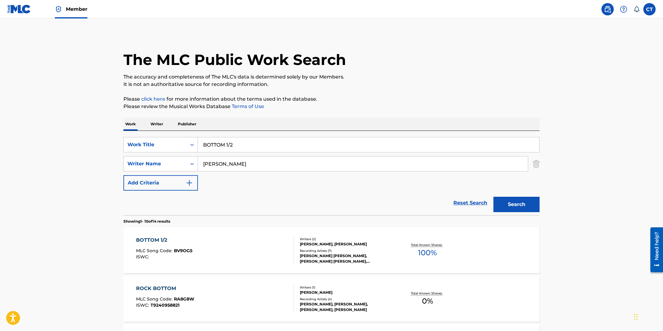
drag, startPoint x: 244, startPoint y: 145, endPoint x: 190, endPoint y: 136, distance: 54.1
click at [190, 136] on div "SearchWithCriteriae2f4ca95-9155-4d9d-8c0f-0f79abe0b2e2 Work Title BOTTOM 1/2 Se…" at bounding box center [331, 173] width 416 height 84
paste input "RIDGELESS"
type input "BRIDGELESS"
click at [493, 197] on button "Search" at bounding box center [516, 204] width 46 height 15
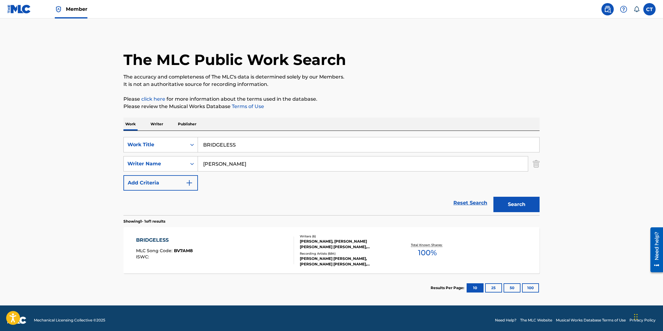
click at [232, 257] on div "BRIDGELESS MLC Song Code : BV7AM8 ISWC :" at bounding box center [215, 250] width 158 height 28
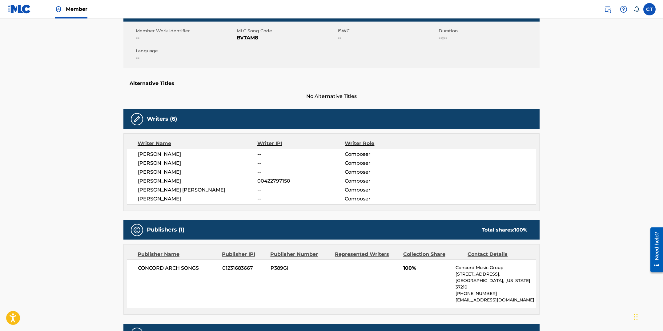
scroll to position [1, 0]
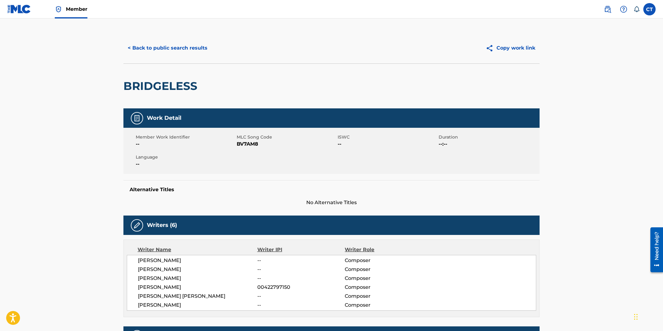
click at [262, 160] on div "Member Work Identifier -- MLC Song Code BV7AM8 ISWC -- Duration --:-- Language …" at bounding box center [331, 151] width 416 height 46
drag, startPoint x: 262, startPoint y: 142, endPoint x: 237, endPoint y: 143, distance: 25.0
click at [237, 143] on span "BV7AM8" at bounding box center [286, 143] width 99 height 7
click at [180, 51] on button "< Back to public search results" at bounding box center [167, 47] width 88 height 15
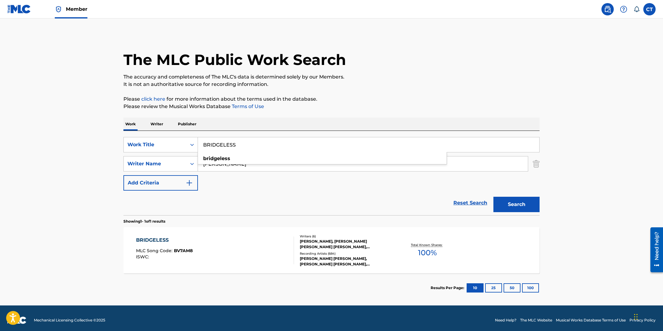
drag, startPoint x: 272, startPoint y: 148, endPoint x: 206, endPoint y: 139, distance: 66.2
click at [206, 139] on input "BRIDGELESS" at bounding box center [368, 144] width 341 height 15
paste input "[GEOGRAPHIC_DATA]"
type input "[GEOGRAPHIC_DATA]"
click at [493, 197] on button "Search" at bounding box center [516, 204] width 46 height 15
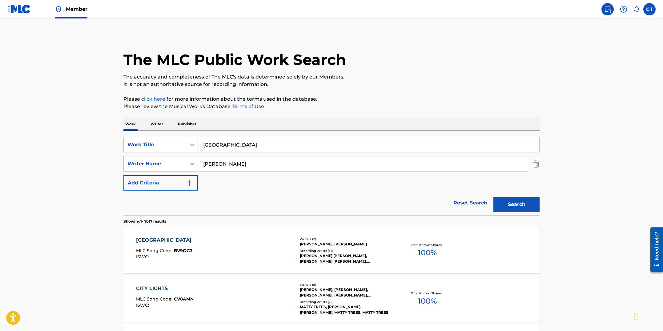
click at [221, 242] on div "BULLHEAD CITY MLC Song Code : BV9OG3 ISWC :" at bounding box center [215, 250] width 158 height 28
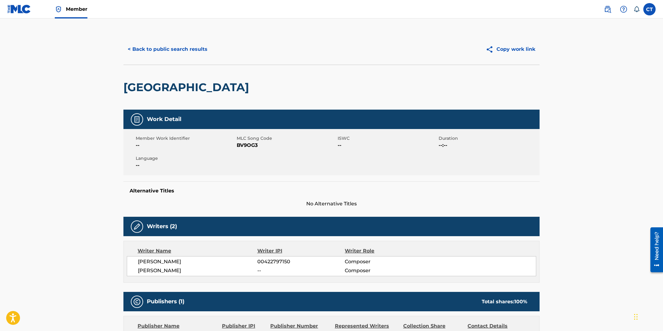
click at [168, 51] on button "< Back to public search results" at bounding box center [167, 49] width 88 height 15
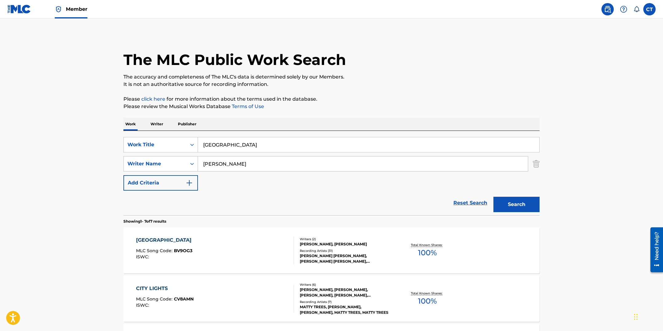
click at [229, 256] on div "BULLHEAD CITY MLC Song Code : BV9OG3 ISWC :" at bounding box center [215, 250] width 158 height 28
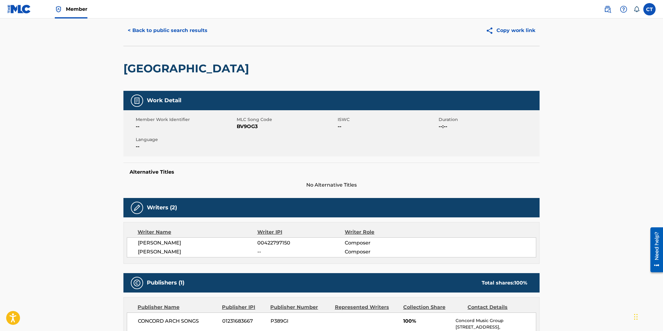
scroll to position [13, 0]
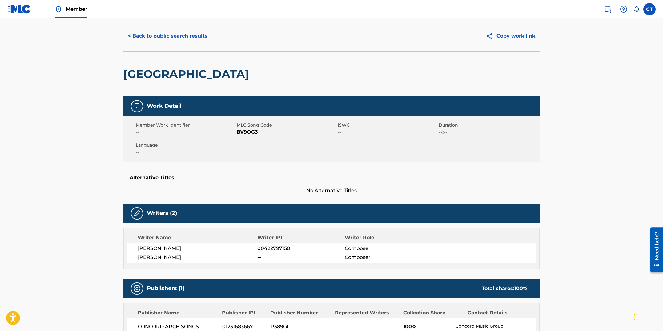
drag, startPoint x: 256, startPoint y: 173, endPoint x: 258, endPoint y: 160, distance: 12.9
click at [256, 171] on div "Alternative Titles No Alternative Titles" at bounding box center [331, 181] width 416 height 26
drag, startPoint x: 263, startPoint y: 132, endPoint x: 238, endPoint y: 131, distance: 24.7
click at [238, 131] on span "BV9OG3" at bounding box center [286, 131] width 99 height 7
click at [175, 37] on button "< Back to public search results" at bounding box center [167, 35] width 88 height 15
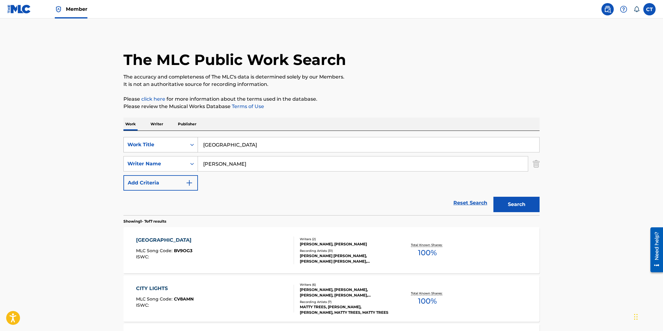
drag, startPoint x: 250, startPoint y: 145, endPoint x: 192, endPoint y: 139, distance: 58.1
click at [192, 139] on div "SearchWithCriteriae2f4ca95-9155-4d9d-8c0f-0f79abe0b2e2 Work Title [GEOGRAPHIC_D…" at bounding box center [331, 144] width 416 height 15
paste input "CEMETARY WALK"
type input "CEMETARY WALK"
click at [493, 197] on button "Search" at bounding box center [516, 204] width 46 height 15
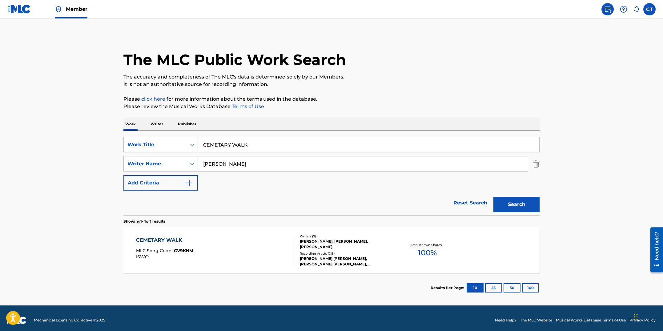
click at [255, 261] on div "CEMETARY WALK MLC Song Code : CV9KNM ISWC :" at bounding box center [215, 250] width 158 height 28
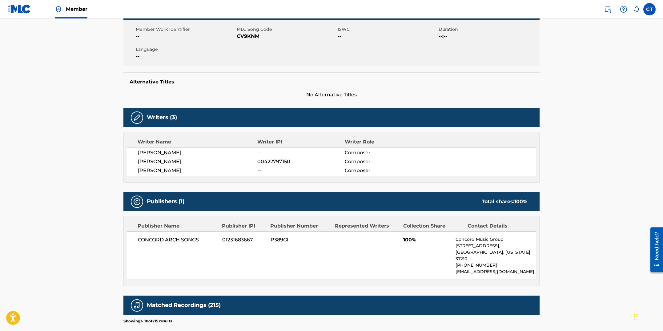
scroll to position [7, 0]
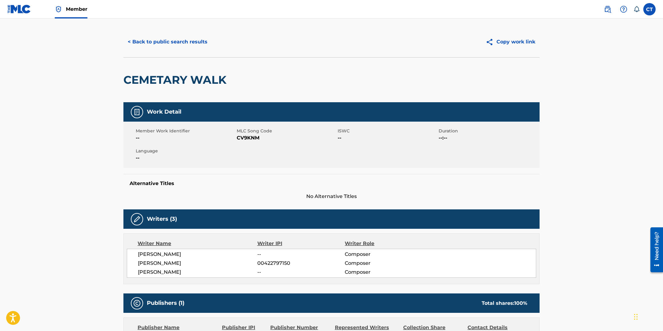
click at [261, 168] on div "Work Detail Member Work Identifier -- MLC Song Code CV9KNM ISWC -- Duration --:…" at bounding box center [331, 151] width 416 height 98
drag, startPoint x: 264, startPoint y: 139, endPoint x: 237, endPoint y: 137, distance: 27.4
click at [237, 137] on span "CV9KNM" at bounding box center [286, 137] width 99 height 7
click at [159, 42] on button "< Back to public search results" at bounding box center [167, 41] width 88 height 15
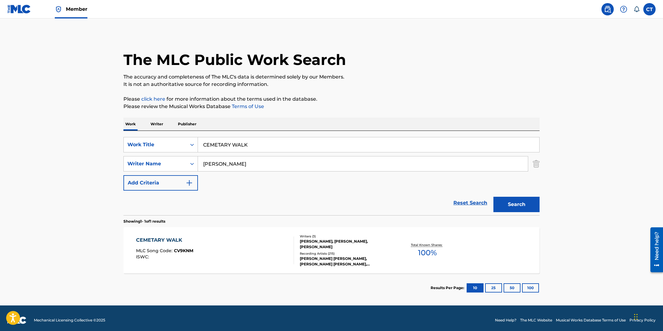
drag, startPoint x: 256, startPoint y: 145, endPoint x: 182, endPoint y: 135, distance: 74.8
click at [182, 135] on div "SearchWithCriteriae2f4ca95-9155-4d9d-8c0f-0f79abe0b2e2 Work Title CEMETARY WALK…" at bounding box center [331, 173] width 416 height 84
paste input "ONCESSIONS (LEGO 1)"
type input "CONCESSIONS (LEGO 1)"
click at [493, 197] on button "Search" at bounding box center [516, 204] width 46 height 15
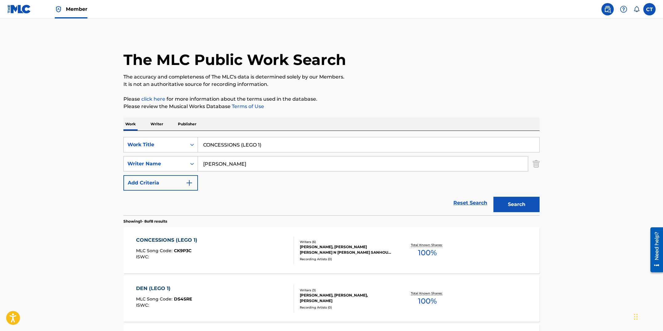
click at [243, 265] on div "CONCESSIONS (LEGO 1) MLC Song Code : CK9P3C ISWC : Writers ( 6 ) [PERSON_NAME],…" at bounding box center [331, 250] width 416 height 46
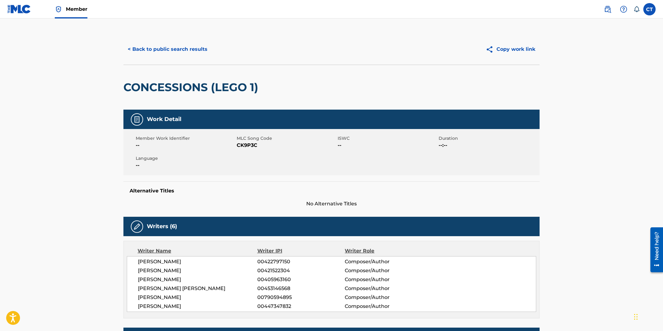
click at [239, 159] on div "Member Work Identifier -- MLC Song Code CK9P3C ISWC -- Duration --:-- Language …" at bounding box center [331, 152] width 416 height 46
drag, startPoint x: 258, startPoint y: 147, endPoint x: 238, endPoint y: 144, distance: 20.1
click at [238, 144] on span "CK9P3C" at bounding box center [286, 145] width 99 height 7
click at [180, 52] on button "< Back to public search results" at bounding box center [167, 49] width 88 height 15
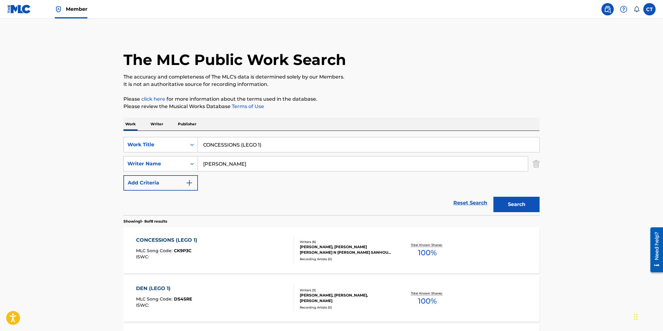
drag, startPoint x: 256, startPoint y: 137, endPoint x: 193, endPoint y: 133, distance: 63.5
click at [193, 133] on div "SearchWithCriteriae2f4ca95-9155-4d9d-8c0f-0f79abe0b2e2 Work Title CONCESSIONS (…" at bounding box center [331, 173] width 416 height 84
paste input "DUIT"
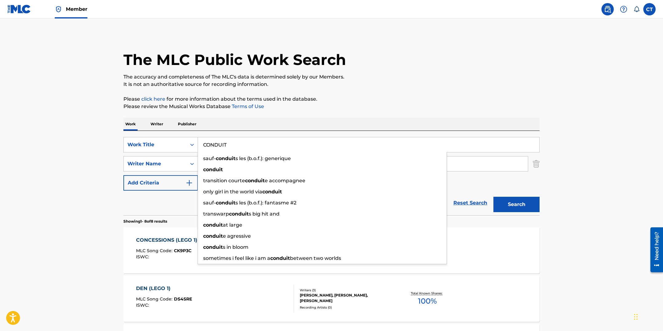
type input "CONDUIT"
click at [493, 197] on button "Search" at bounding box center [516, 204] width 46 height 15
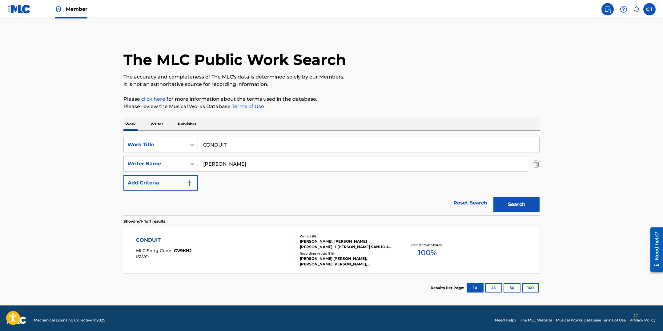
click at [230, 259] on div "CONDUIT MLC Song Code : CV9KNJ ISWC :" at bounding box center [215, 250] width 158 height 28
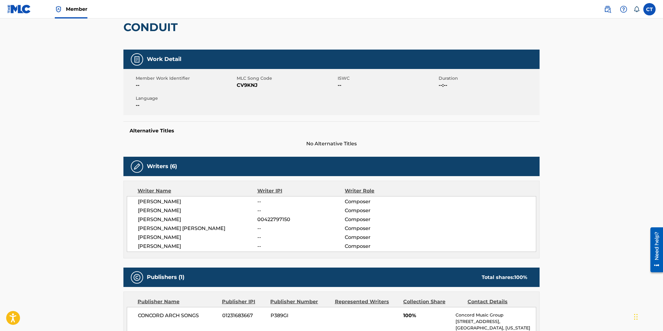
scroll to position [55, 0]
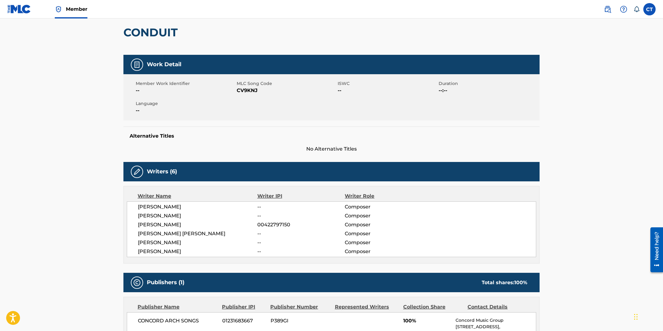
drag, startPoint x: 254, startPoint y: 110, endPoint x: 254, endPoint y: 100, distance: 10.5
click at [254, 110] on div "Member Work Identifier -- MLC Song Code CV9KNJ ISWC -- Duration --:-- Language …" at bounding box center [331, 97] width 416 height 46
drag, startPoint x: 258, startPoint y: 90, endPoint x: 236, endPoint y: 88, distance: 21.9
click at [237, 88] on span "CV9KNJ" at bounding box center [286, 90] width 99 height 7
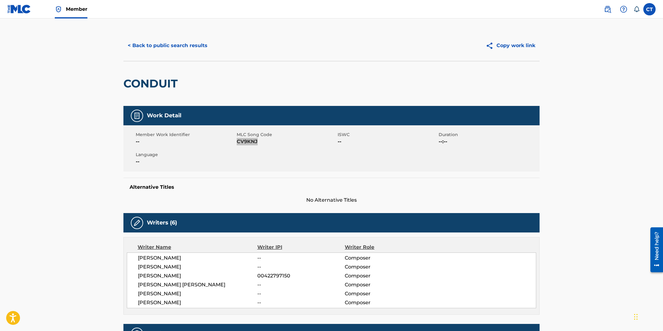
scroll to position [0, 0]
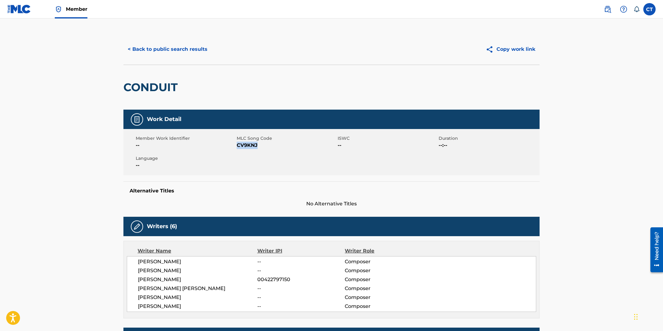
click at [172, 49] on button "< Back to public search results" at bounding box center [167, 49] width 88 height 15
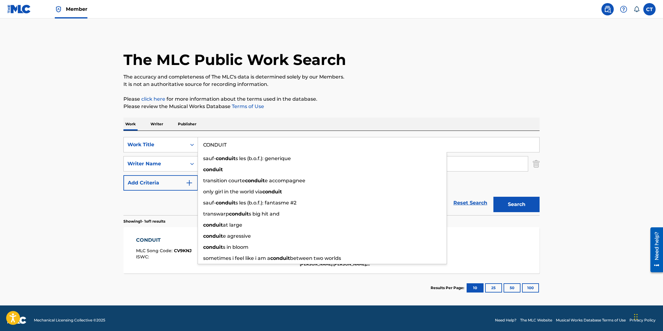
drag, startPoint x: 197, startPoint y: 135, endPoint x: 186, endPoint y: 136, distance: 10.9
click at [186, 136] on div "SearchWithCriteriae2f4ca95-9155-4d9d-8c0f-0f79abe0b2e2 Work Title CONDUIT sauf-…" at bounding box center [331, 173] width 416 height 84
paste input "RUCIAL TAUN"
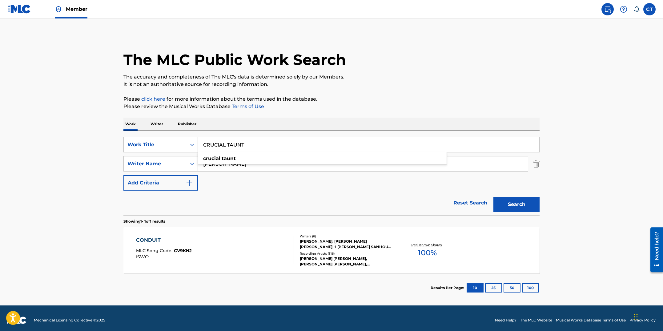
type input "CRUCIAL TAUNT"
click at [493, 197] on button "Search" at bounding box center [516, 204] width 46 height 15
click at [240, 257] on div "CRUCIAL TAUNT MLC Song Code : CV9KNI ISWC :" at bounding box center [215, 250] width 158 height 28
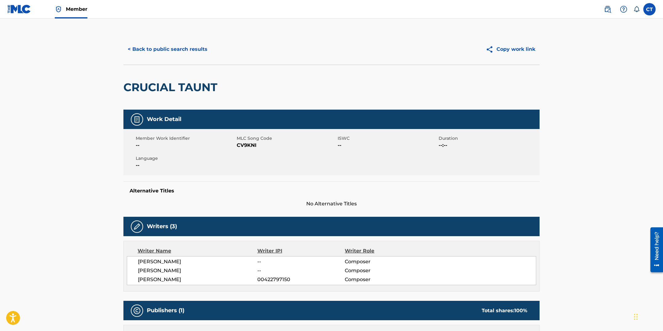
drag, startPoint x: 247, startPoint y: 159, endPoint x: 252, endPoint y: 151, distance: 9.0
click at [248, 159] on div "Member Work Identifier -- MLC Song Code CV9KNI ISWC -- Duration --:-- Language …" at bounding box center [331, 152] width 416 height 46
drag, startPoint x: 260, startPoint y: 146, endPoint x: 238, endPoint y: 144, distance: 21.6
click at [238, 144] on span "CV9KNI" at bounding box center [286, 145] width 99 height 7
click at [193, 53] on button "< Back to public search results" at bounding box center [167, 49] width 88 height 15
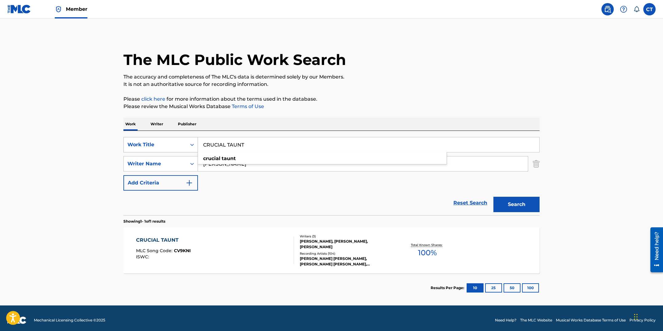
drag, startPoint x: 252, startPoint y: 149, endPoint x: 150, endPoint y: 138, distance: 101.9
click at [147, 142] on div "SearchWithCriteriae2f4ca95-9155-4d9d-8c0f-0f79abe0b2e2 Work Title CRUCIAL TAUNT…" at bounding box center [331, 144] width 416 height 15
paste input "UT THE CABLE"
type input "CUT THE CABLE"
click at [493, 197] on button "Search" at bounding box center [516, 204] width 46 height 15
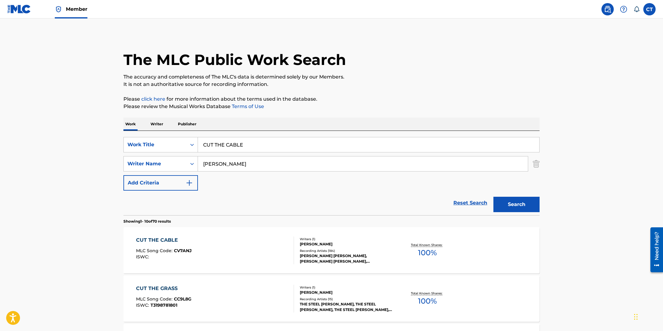
click at [255, 249] on div "CUT THE CABLE MLC Song Code : CV7ANJ ISWC :" at bounding box center [215, 250] width 158 height 28
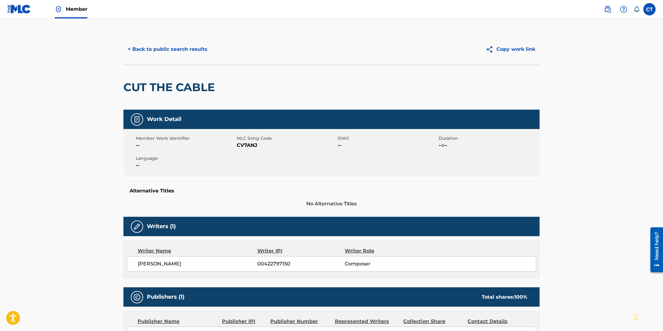
drag, startPoint x: 250, startPoint y: 157, endPoint x: 251, endPoint y: 154, distance: 3.5
click at [251, 157] on div "Member Work Identifier -- MLC Song Code CV7ANJ ISWC -- Duration --:-- Language …" at bounding box center [331, 152] width 416 height 46
drag, startPoint x: 259, startPoint y: 145, endPoint x: 237, endPoint y: 144, distance: 21.9
click at [237, 144] on span "CV7ANJ" at bounding box center [286, 145] width 99 height 7
click at [154, 54] on button "< Back to public search results" at bounding box center [167, 49] width 88 height 15
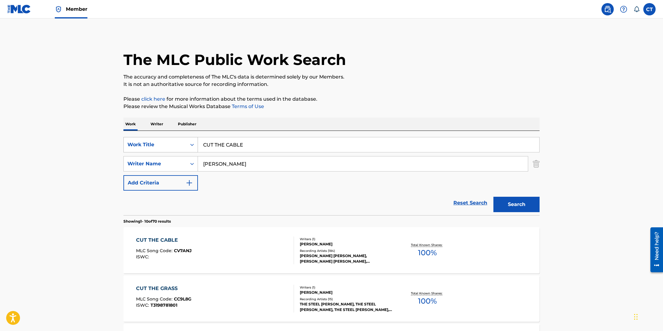
drag, startPoint x: 258, startPoint y: 143, endPoint x: 180, endPoint y: 139, distance: 77.4
click at [180, 139] on div "SearchWithCriteriae2f4ca95-9155-4d9d-8c0f-0f79abe0b2e2 Work Title CUT THE CABLE" at bounding box center [331, 144] width 416 height 15
paste input "DEN (LEGO 1)"
type input "DEN (LEGO 1)"
click at [493, 197] on button "Search" at bounding box center [516, 204] width 46 height 15
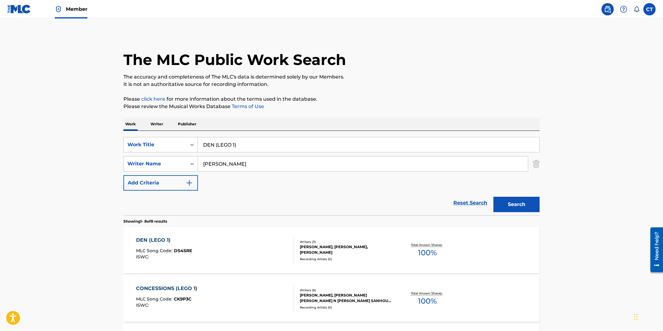
click at [243, 252] on div "DEN (LEGO 1) MLC Song Code : DS4SRE ISWC :" at bounding box center [215, 250] width 158 height 28
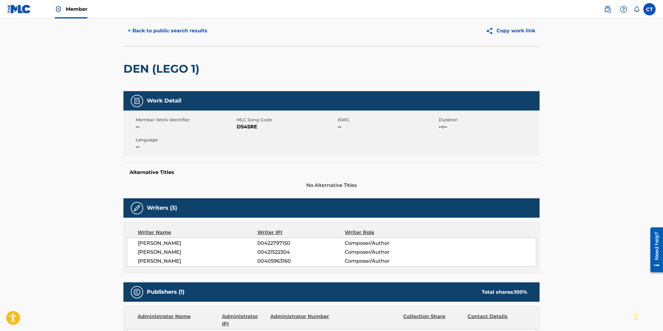
scroll to position [17, 0]
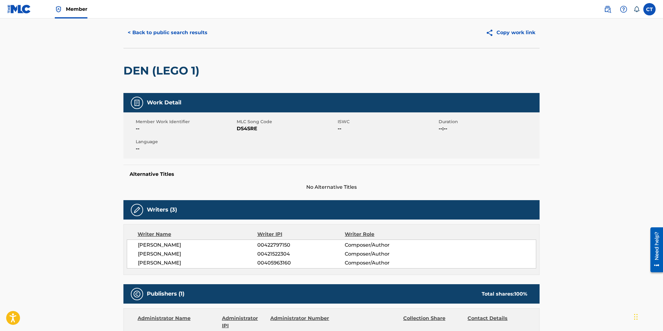
click at [264, 137] on div "Member Work Identifier -- MLC Song Code DS4SRE ISWC -- Duration --:-- Language …" at bounding box center [331, 135] width 416 height 46
drag, startPoint x: 263, startPoint y: 127, endPoint x: 238, endPoint y: 127, distance: 25.3
click at [238, 127] on span "DS4SRE" at bounding box center [286, 128] width 99 height 7
click at [143, 38] on button "< Back to public search results" at bounding box center [167, 32] width 88 height 15
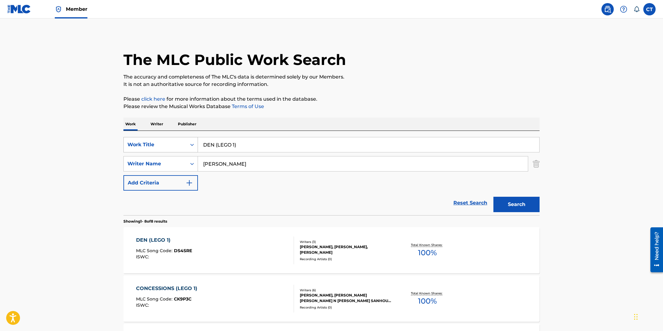
drag, startPoint x: 240, startPoint y: 147, endPoint x: 173, endPoint y: 140, distance: 68.1
click at [171, 139] on div "SearchWithCriteriae2f4ca95-9155-4d9d-8c0f-0f79abe0b2e2 Work Title DEN (LEGO 1)" at bounding box center [331, 144] width 416 height 15
paste input "IVISIONS"
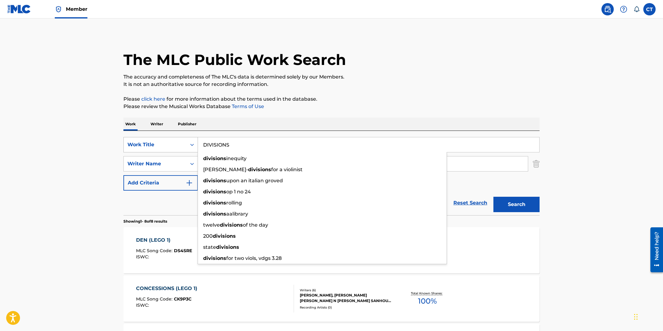
type input "DIVISIONS"
click at [493, 197] on button "Search" at bounding box center [516, 204] width 46 height 15
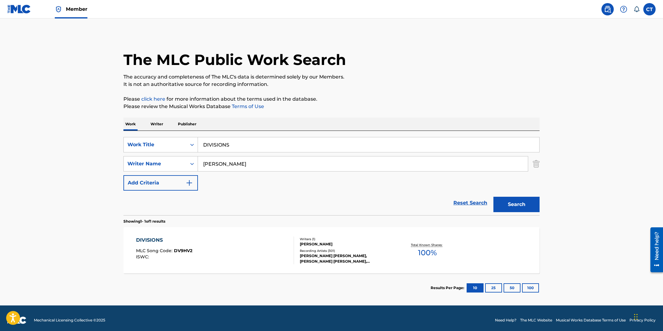
click at [240, 265] on div "DIVISIONS MLC Song Code : DV9HV2 ISWC : Writers ( 1 ) [PERSON_NAME] Recording A…" at bounding box center [331, 250] width 416 height 46
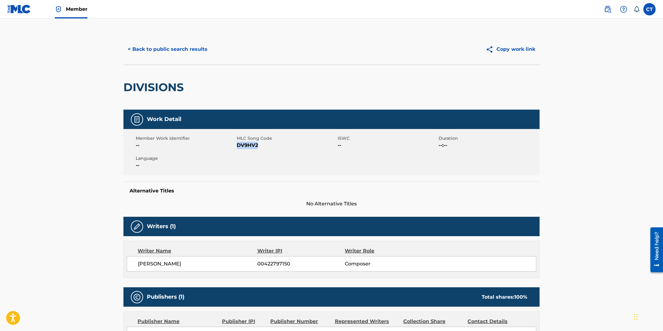
drag, startPoint x: 259, startPoint y: 147, endPoint x: 238, endPoint y: 146, distance: 21.0
click at [238, 146] on span "DV9HV2" at bounding box center [286, 145] width 99 height 7
click at [166, 51] on button "< Back to public search results" at bounding box center [167, 49] width 88 height 15
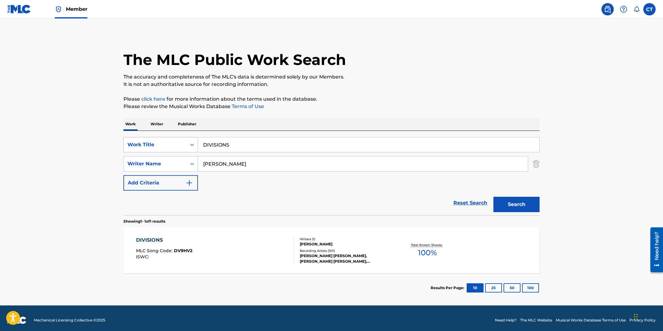
drag, startPoint x: 222, startPoint y: 142, endPoint x: 186, endPoint y: 139, distance: 36.7
click at [186, 139] on div "SearchWithCriteriae2f4ca95-9155-4d9d-8c0f-0f79abe0b2e2 Work Title DIVISIONS" at bounding box center [331, 144] width 416 height 15
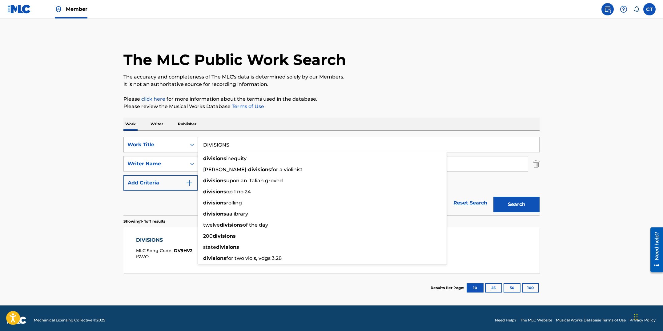
paste input "OMINO THEORY"
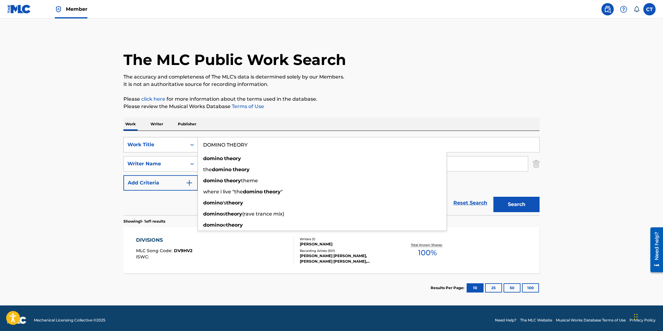
type input "DOMINO THEORY"
click at [493, 197] on button "Search" at bounding box center [516, 204] width 46 height 15
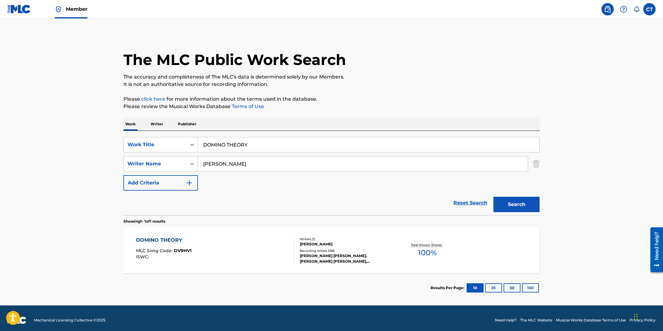
click at [242, 251] on div "DOMINO THEORY MLC Song Code : DV9HV1 ISWC :" at bounding box center [215, 250] width 158 height 28
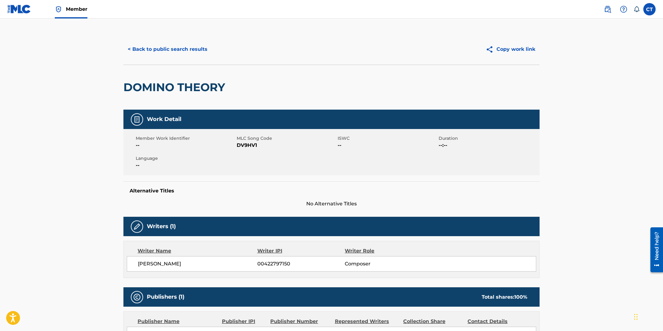
click at [270, 143] on span "DV9HV1" at bounding box center [286, 145] width 99 height 7
drag, startPoint x: 264, startPoint y: 143, endPoint x: 236, endPoint y: 145, distance: 28.1
click at [237, 145] on span "DV9HV1" at bounding box center [286, 145] width 99 height 7
click at [170, 49] on button "< Back to public search results" at bounding box center [167, 49] width 88 height 15
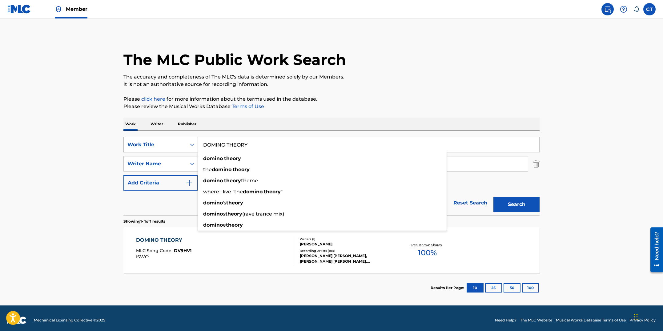
drag, startPoint x: 261, startPoint y: 148, endPoint x: 184, endPoint y: 147, distance: 77.6
click at [184, 147] on div "SearchWithCriteriae2f4ca95-9155-4d9d-8c0f-0f79abe0b2e2 Work Title DOMINO THEORY…" at bounding box center [331, 144] width 416 height 15
paste input "RACONIAN"
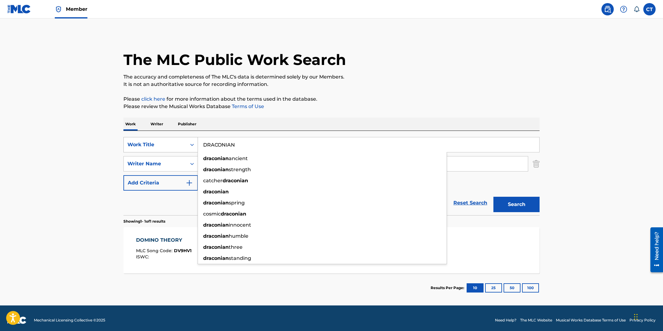
type input "DRACONIAN"
click at [493, 197] on button "Search" at bounding box center [516, 204] width 46 height 15
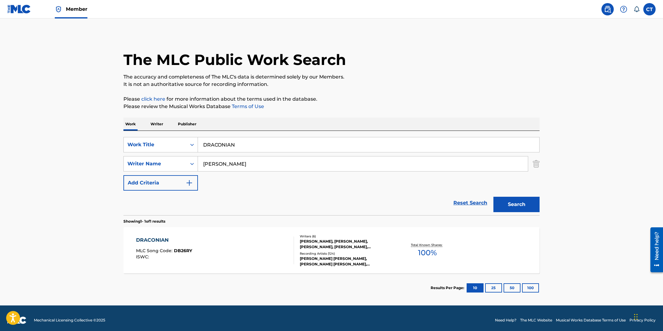
scroll to position [4, 0]
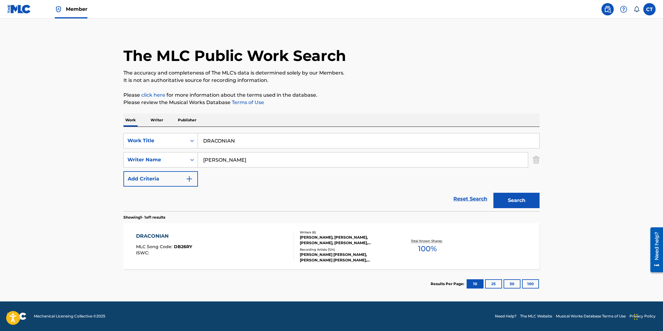
click at [239, 238] on div "DRACONIAN MLC Song Code : DB26RY ISWC :" at bounding box center [215, 246] width 158 height 28
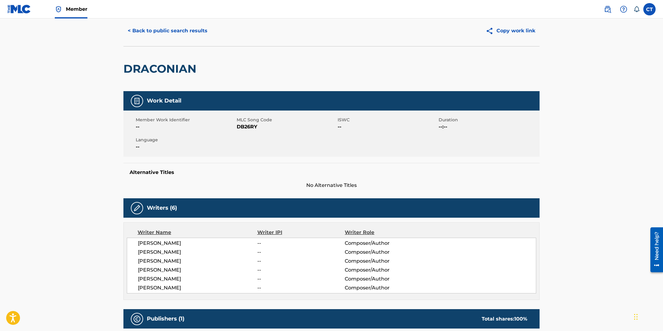
scroll to position [6, 0]
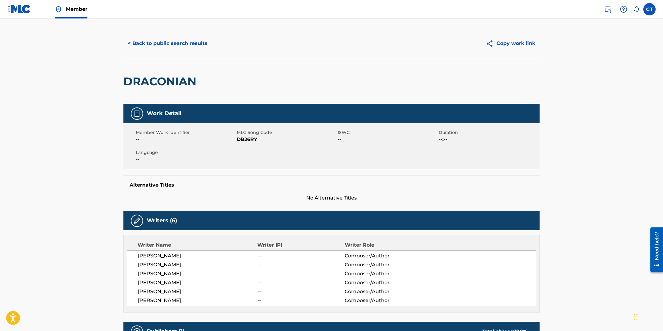
click at [252, 165] on div "Member Work Identifier -- MLC Song Code DB26RY ISWC -- Duration --:-- Language …" at bounding box center [331, 146] width 416 height 46
drag, startPoint x: 254, startPoint y: 138, endPoint x: 237, endPoint y: 138, distance: 16.3
click at [237, 138] on span "DB26RY" at bounding box center [286, 139] width 99 height 7
click at [151, 46] on button "< Back to public search results" at bounding box center [167, 43] width 88 height 15
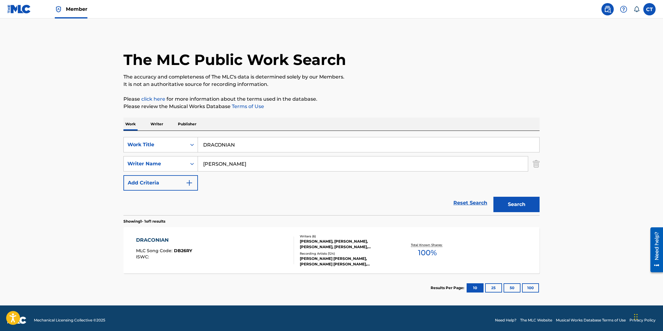
drag, startPoint x: 244, startPoint y: 143, endPoint x: 202, endPoint y: 141, distance: 42.5
click at [202, 141] on input "DRACONIAN" at bounding box center [368, 144] width 341 height 15
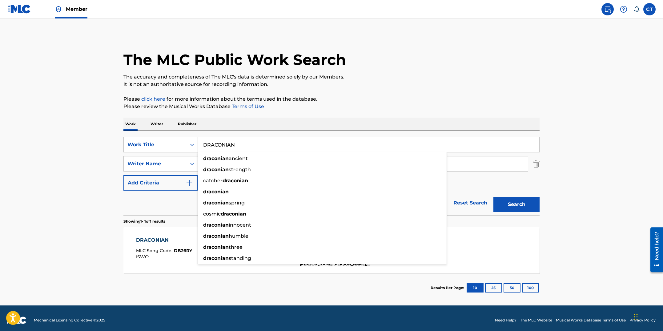
paste input "EDUCATED GUESS"
type input "EDUCATED GUESS"
click at [493, 197] on button "Search" at bounding box center [516, 204] width 46 height 15
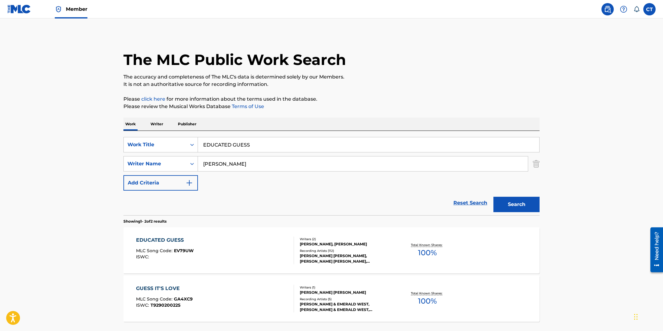
click at [231, 243] on div "EDUCATED GUESS MLC Song Code : EV79UW ISWC :" at bounding box center [215, 250] width 158 height 28
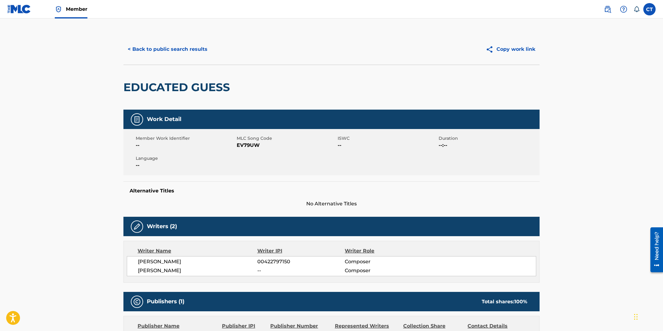
drag, startPoint x: 244, startPoint y: 176, endPoint x: 255, endPoint y: 161, distance: 18.7
click at [244, 176] on div "Work Detail Member Work Identifier -- MLC Song Code EV79UW ISWC -- Duration --:…" at bounding box center [331, 159] width 416 height 98
drag, startPoint x: 264, startPoint y: 143, endPoint x: 233, endPoint y: 143, distance: 31.1
click at [233, 143] on div "Member Work Identifier -- MLC Song Code EV79UW ISWC -- Duration --:-- Language …" at bounding box center [331, 152] width 416 height 46
click at [237, 145] on span "EV79UW" at bounding box center [286, 145] width 99 height 7
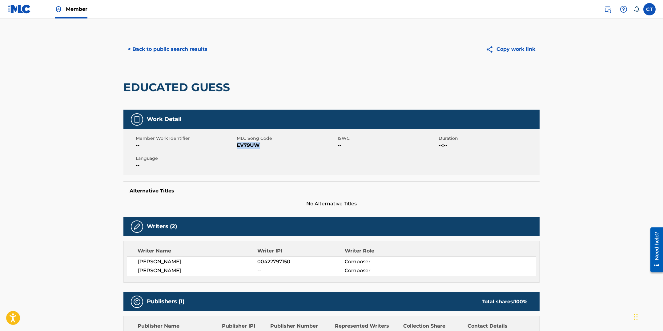
drag, startPoint x: 258, startPoint y: 146, endPoint x: 237, endPoint y: 143, distance: 21.1
click at [237, 143] on span "EV79UW" at bounding box center [286, 145] width 99 height 7
click at [150, 51] on button "< Back to public search results" at bounding box center [167, 49] width 88 height 15
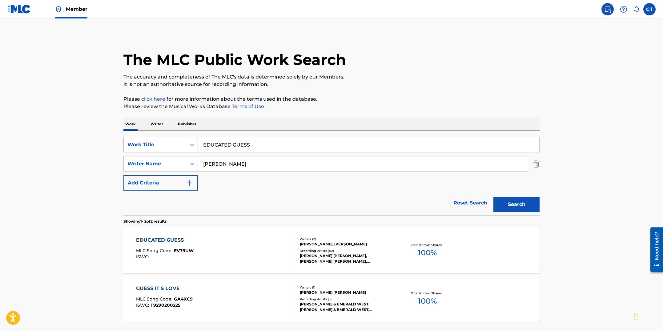
drag, startPoint x: 247, startPoint y: 145, endPoint x: 174, endPoint y: 142, distance: 72.4
click at [174, 142] on div "SearchWithCriteriae2f4ca95-9155-4d9d-8c0f-0f79abe0b2e2 Work Title EDUCATED GUESS" at bounding box center [331, 144] width 416 height 15
paste input "SCAPE GOAT"
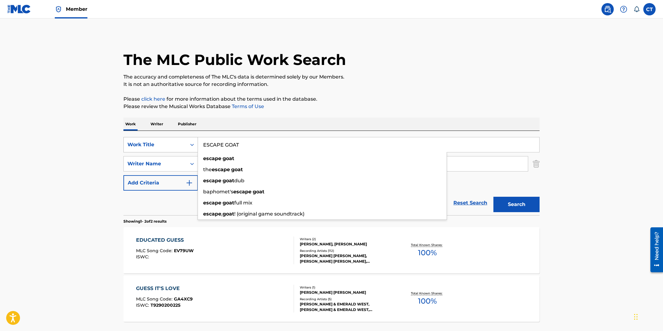
type input "ESCAPE GOAT"
click at [493, 197] on button "Search" at bounding box center [516, 204] width 46 height 15
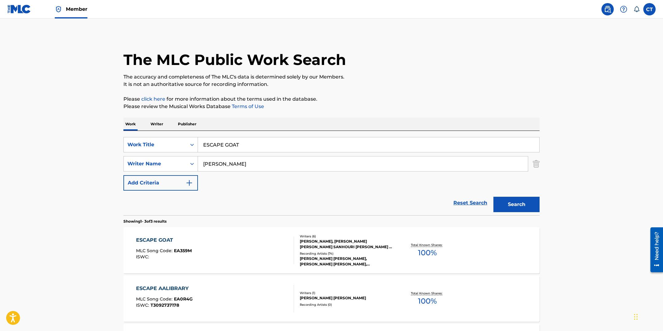
click at [249, 246] on div "ESCAPE GOAT MLC Song Code : EA359M ISWC :" at bounding box center [215, 250] width 158 height 28
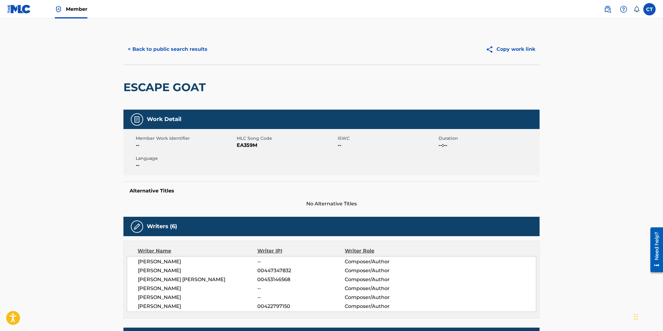
click at [260, 164] on div "Member Work Identifier -- MLC Song Code EA359M ISWC -- Duration --:-- Language …" at bounding box center [331, 152] width 416 height 46
drag, startPoint x: 258, startPoint y: 146, endPoint x: 237, endPoint y: 144, distance: 21.0
click at [237, 144] on span "EA359M" at bounding box center [286, 145] width 99 height 7
click at [190, 50] on button "< Back to public search results" at bounding box center [167, 49] width 88 height 15
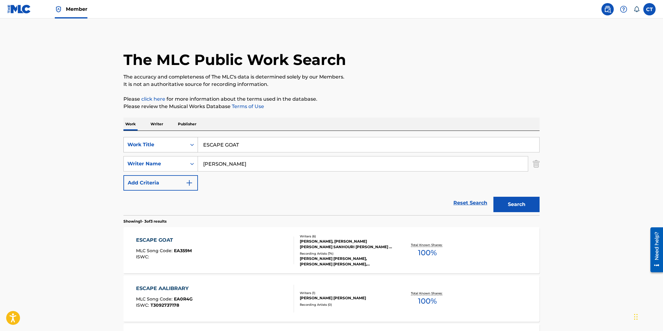
drag, startPoint x: 247, startPoint y: 145, endPoint x: 171, endPoint y: 142, distance: 75.2
click at [174, 142] on div "SearchWithCriteriae2f4ca95-9155-4d9d-8c0f-0f79abe0b2e2 Work Title ESCAPE GOAT" at bounding box center [331, 144] width 416 height 15
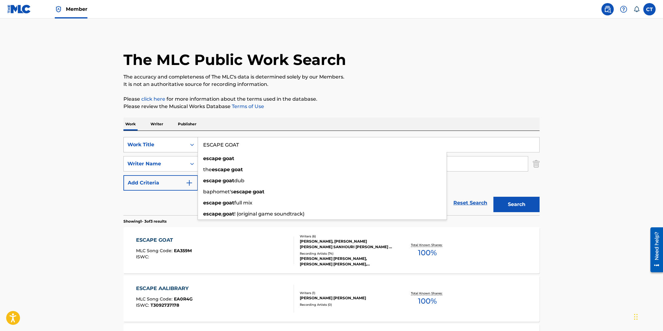
paste input "XAMPLE 1"
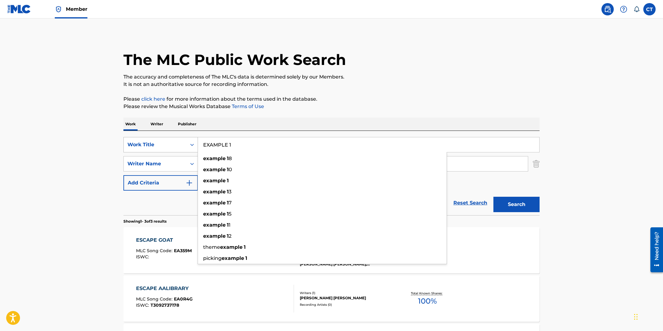
type input "EXAMPLE 1"
click at [493, 197] on button "Search" at bounding box center [516, 204] width 46 height 15
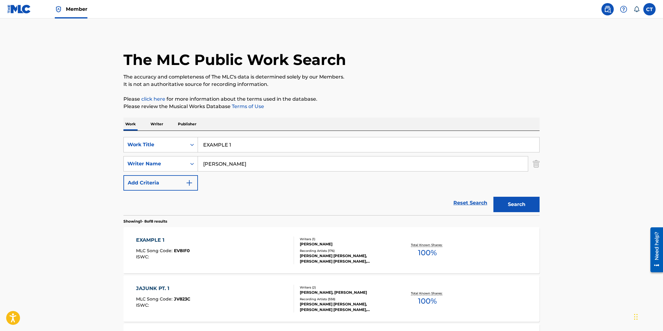
click at [223, 253] on div "EXAMPLE 1 MLC Song Code : EV8IF0 ISWC :" at bounding box center [215, 250] width 158 height 28
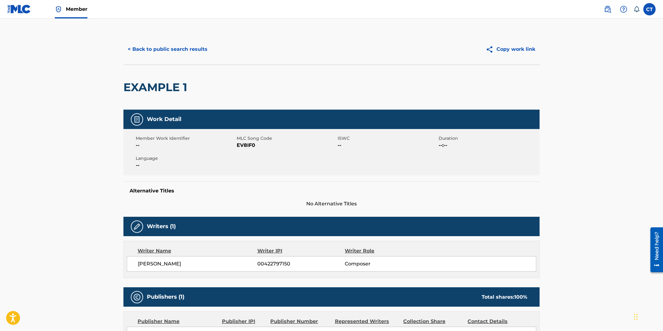
drag, startPoint x: 253, startPoint y: 174, endPoint x: 254, endPoint y: 163, distance: 10.5
click at [253, 173] on div "Member Work Identifier -- MLC Song Code EV8IF0 ISWC -- Duration --:-- Language …" at bounding box center [331, 152] width 416 height 46
drag, startPoint x: 256, startPoint y: 146, endPoint x: 238, endPoint y: 144, distance: 18.6
click at [238, 144] on span "EV8IF0" at bounding box center [286, 145] width 99 height 7
click at [155, 47] on button "< Back to public search results" at bounding box center [167, 49] width 88 height 15
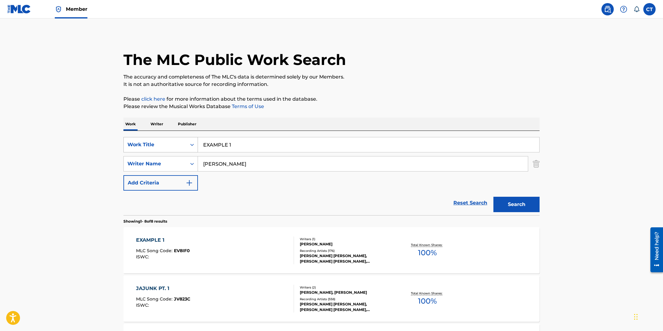
drag, startPoint x: 219, startPoint y: 141, endPoint x: 177, endPoint y: 137, distance: 42.9
click at [177, 137] on div "SearchWithCriteriae2f4ca95-9155-4d9d-8c0f-0f79abe0b2e2 Work Title EXAMPLE 1" at bounding box center [331, 144] width 416 height 15
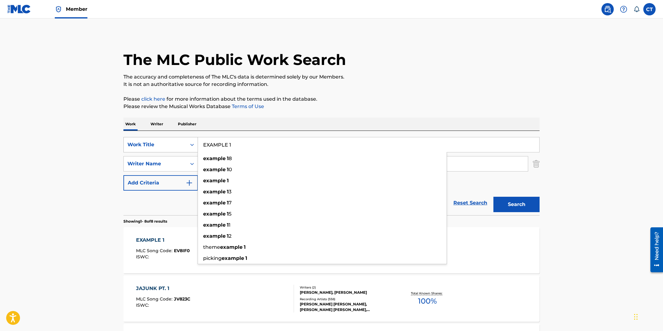
paste input "IT SIGNS (LEGO 1)"
type input "EXIT SIGNS (LEGO 1)"
click at [493, 197] on button "Search" at bounding box center [516, 204] width 46 height 15
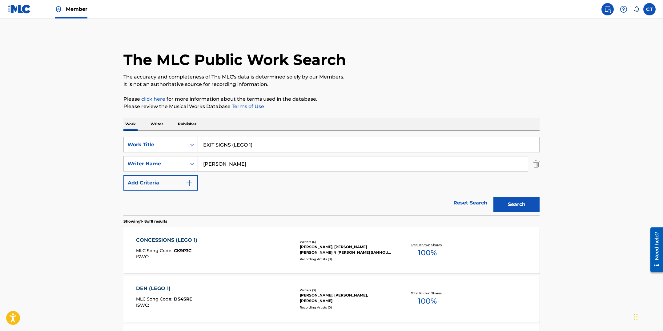
click at [232, 254] on div "CONCESSIONS (LEGO 1) MLC Song Code : CK9P3C ISWC :" at bounding box center [215, 250] width 158 height 28
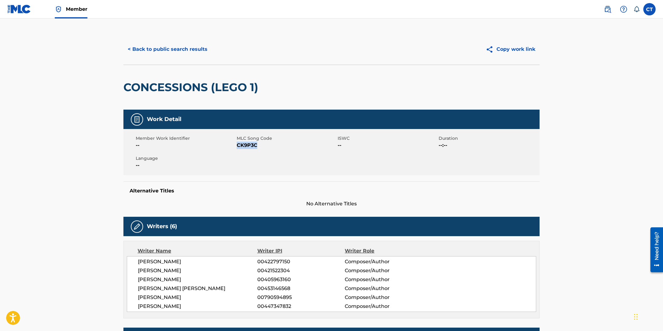
drag, startPoint x: 264, startPoint y: 144, endPoint x: 237, endPoint y: 144, distance: 26.5
click at [237, 144] on span "CK9P3C" at bounding box center [286, 145] width 99 height 7
click at [143, 50] on button "< Back to public search results" at bounding box center [167, 49] width 88 height 15
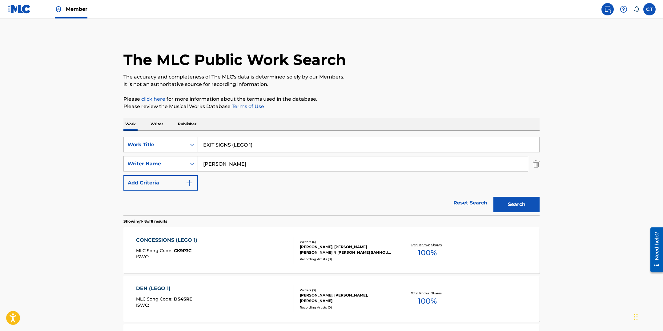
drag, startPoint x: 255, startPoint y: 141, endPoint x: 201, endPoint y: 136, distance: 54.7
click at [201, 138] on input "EXIT SIGNS (LEGO 1)" at bounding box center [368, 144] width 341 height 15
drag, startPoint x: 270, startPoint y: 142, endPoint x: 205, endPoint y: 145, distance: 65.0
click at [198, 143] on input "EXIT SIGNS (LEGO 1)" at bounding box center [368, 144] width 341 height 15
drag, startPoint x: 254, startPoint y: 148, endPoint x: 197, endPoint y: 143, distance: 57.8
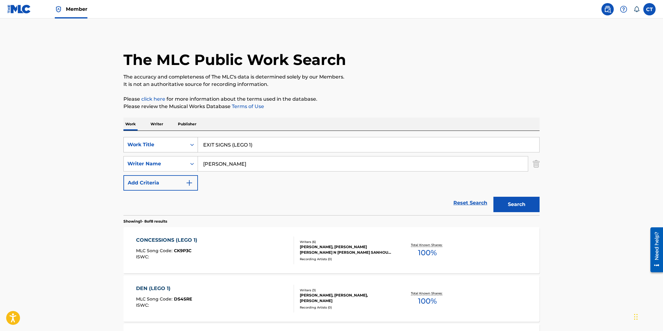
click at [197, 143] on div "SearchWithCriteriae2f4ca95-9155-4d9d-8c0f-0f79abe0b2e2 Work Title EXIT SIGNS (L…" at bounding box center [331, 144] width 416 height 15
paste input "FENCED IN"
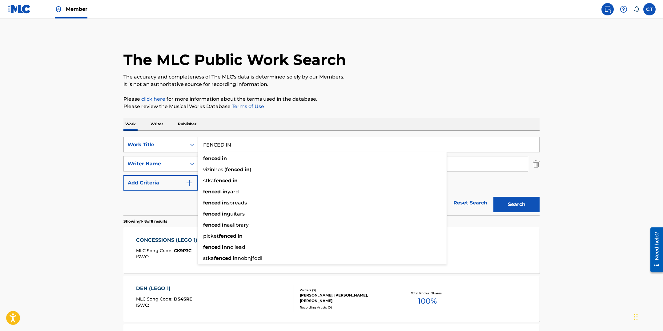
type input "FENCED IN"
click at [493, 197] on button "Search" at bounding box center [516, 204] width 46 height 15
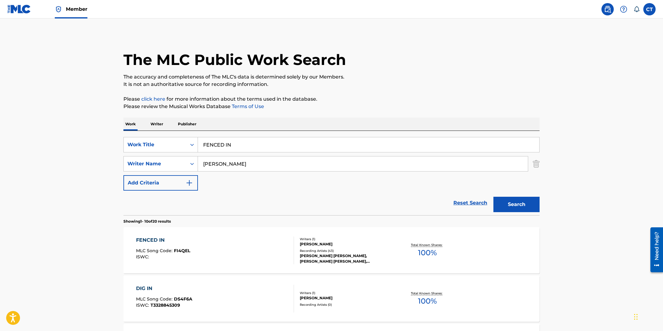
click at [246, 247] on div "FENCED IN MLC Song Code : FI4QEL ISWC :" at bounding box center [215, 250] width 158 height 28
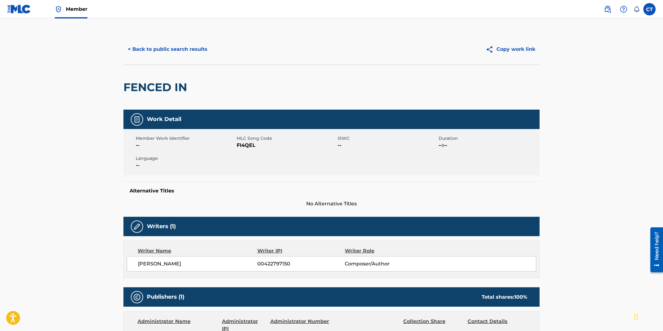
drag, startPoint x: 264, startPoint y: 158, endPoint x: 261, endPoint y: 150, distance: 8.3
click at [264, 157] on div "Member Work Identifier -- MLC Song Code FI4QEL ISWC -- Duration --:-- Language …" at bounding box center [331, 152] width 416 height 46
drag, startPoint x: 251, startPoint y: 146, endPoint x: 237, endPoint y: 145, distance: 13.9
click at [237, 145] on span "FI4QEL" at bounding box center [286, 145] width 99 height 7
click at [136, 51] on button "< Back to public search results" at bounding box center [167, 49] width 88 height 15
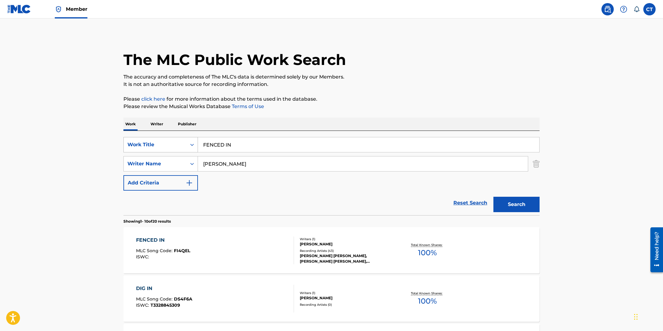
drag, startPoint x: 236, startPoint y: 144, endPoint x: 182, endPoint y: 140, distance: 54.7
click at [182, 140] on div "SearchWithCriteriae2f4ca95-9155-4d9d-8c0f-0f79abe0b2e2 Work Title FENCED IN" at bounding box center [331, 144] width 416 height 15
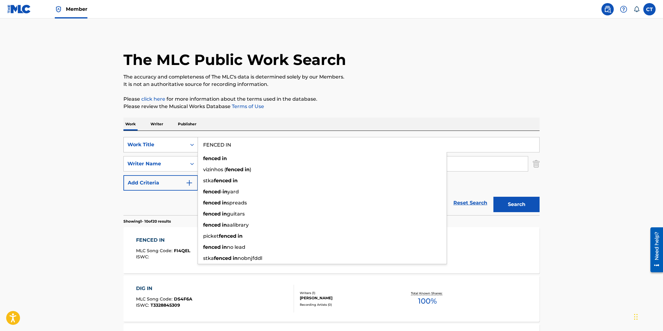
paste input "F"
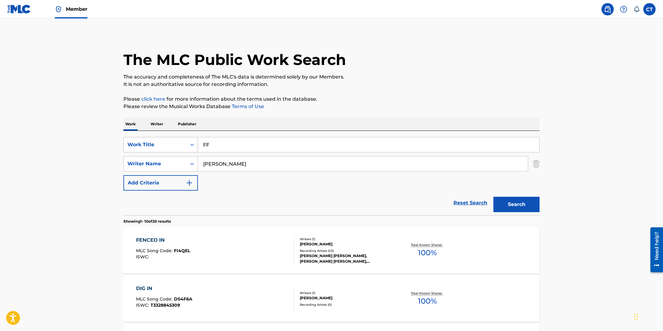
type input "FF"
click at [493, 197] on button "Search" at bounding box center [516, 204] width 46 height 15
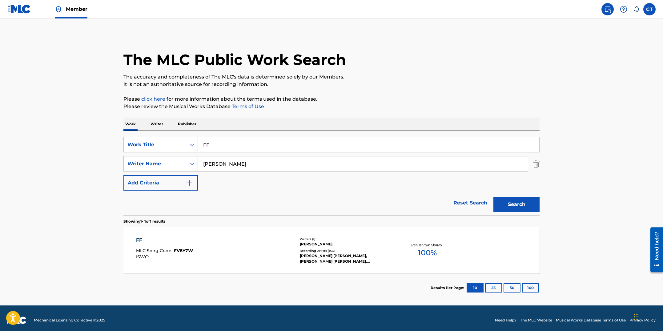
click at [251, 234] on div "FF MLC Song Code : FV8Y7W ISWC : Writers ( 1 ) [PERSON_NAME] Recording Artists …" at bounding box center [331, 250] width 416 height 46
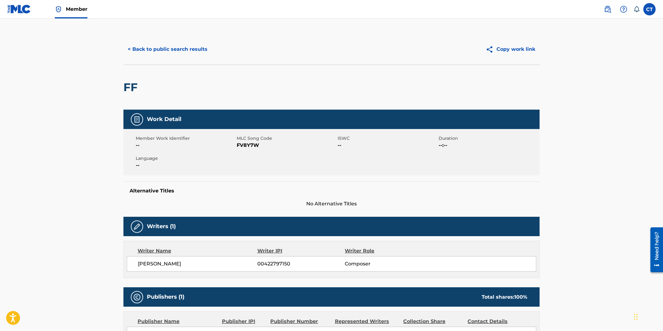
click at [251, 174] on div "Member Work Identifier -- MLC Song Code FV8Y7W ISWC -- Duration --:-- Language …" at bounding box center [331, 152] width 416 height 46
drag, startPoint x: 258, startPoint y: 147, endPoint x: 238, endPoint y: 144, distance: 20.5
click at [238, 144] on span "FV8Y7W" at bounding box center [286, 145] width 99 height 7
click at [199, 51] on button "< Back to public search results" at bounding box center [167, 49] width 88 height 15
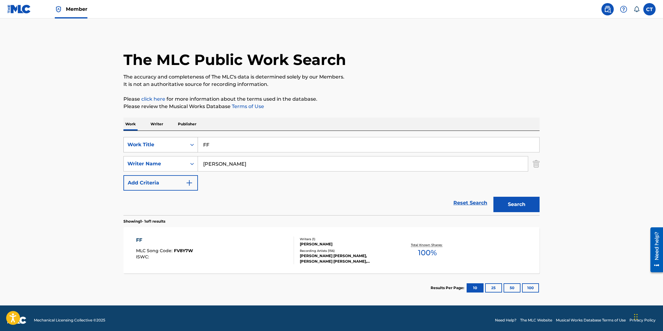
drag, startPoint x: 233, startPoint y: 145, endPoint x: 174, endPoint y: 142, distance: 58.9
click at [175, 142] on div "SearchWithCriteriae2f4ca95-9155-4d9d-8c0f-0f79abe0b2e2 Work Title FF" at bounding box center [331, 144] width 416 height 15
paste input "OOL'S GOLD"
type input "FOOL'S GOLD"
click at [493, 197] on button "Search" at bounding box center [516, 204] width 46 height 15
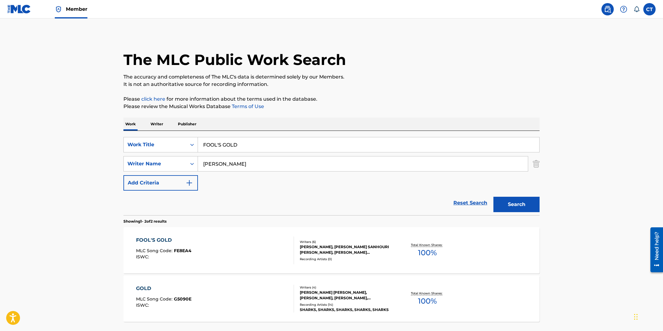
click at [239, 256] on div "FOOL'S GOLD MLC Song Code : FE8EA4 ISWC :" at bounding box center [215, 250] width 158 height 28
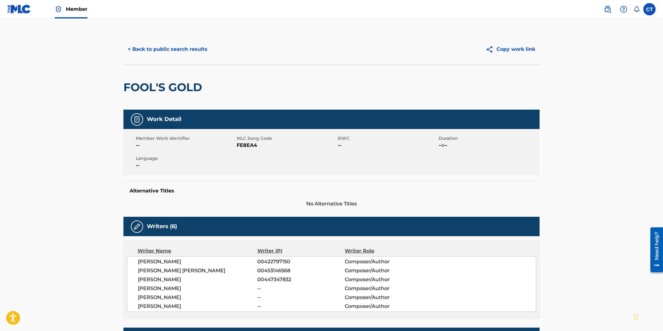
click at [252, 166] on div "Member Work Identifier -- MLC Song Code FE8EA4 ISWC -- Duration --:-- Language …" at bounding box center [331, 152] width 416 height 46
drag, startPoint x: 257, startPoint y: 143, endPoint x: 237, endPoint y: 145, distance: 20.2
click at [237, 145] on span "FE8EA4" at bounding box center [286, 145] width 99 height 7
click at [174, 54] on button "< Back to public search results" at bounding box center [167, 49] width 88 height 15
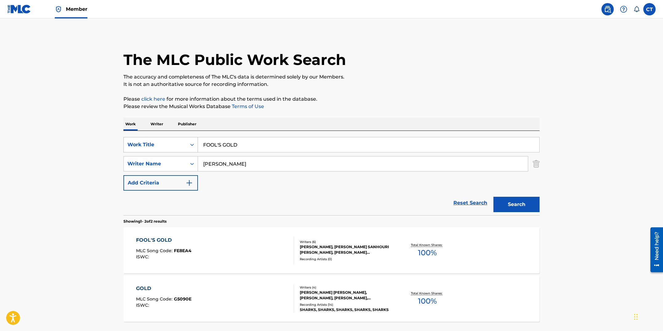
drag, startPoint x: 256, startPoint y: 151, endPoint x: 197, endPoint y: 140, distance: 60.0
click at [198, 140] on input "FOOL'S GOLD" at bounding box center [368, 144] width 341 height 15
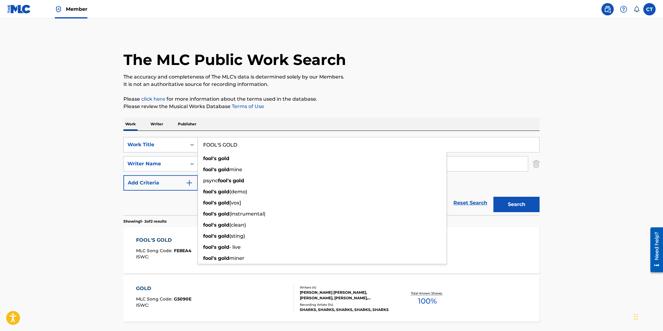
paste input "RKS"
type input "FORKS"
click at [493, 197] on button "Search" at bounding box center [516, 204] width 46 height 15
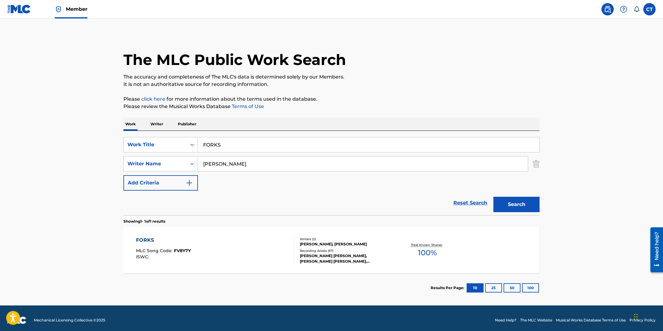
click at [249, 253] on div "FORKS MLC Song Code : FV8Y7Y ISWC :" at bounding box center [215, 250] width 158 height 28
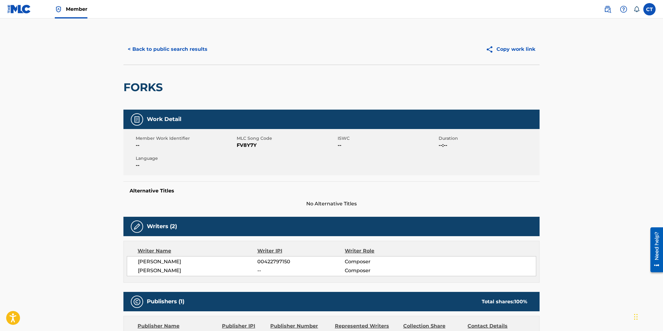
click at [247, 155] on div "Member Work Identifier -- MLC Song Code FV8Y7Y ISWC -- Duration --:-- Language …" at bounding box center [331, 152] width 416 height 46
drag, startPoint x: 257, startPoint y: 145, endPoint x: 237, endPoint y: 144, distance: 20.6
click at [237, 144] on span "FV8Y7Y" at bounding box center [286, 145] width 99 height 7
click at [180, 52] on button "< Back to public search results" at bounding box center [167, 49] width 88 height 15
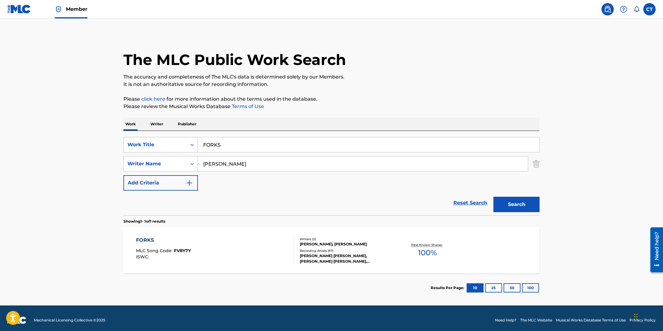
drag, startPoint x: 213, startPoint y: 144, endPoint x: 180, endPoint y: 137, distance: 33.2
click at [180, 137] on div "SearchWithCriteriae2f4ca95-9155-4d9d-8c0f-0f79abe0b2e2 Work Title FORKS" at bounding box center [331, 144] width 416 height 15
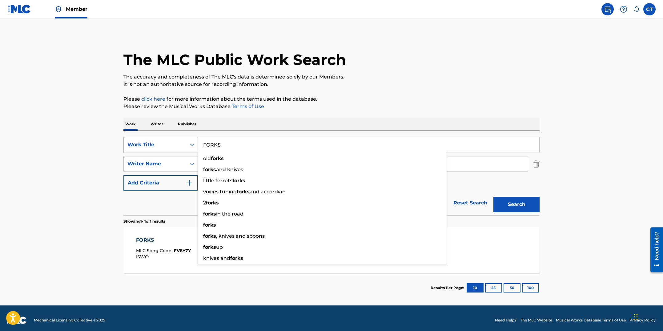
paste input "[PERSON_NAME] START"
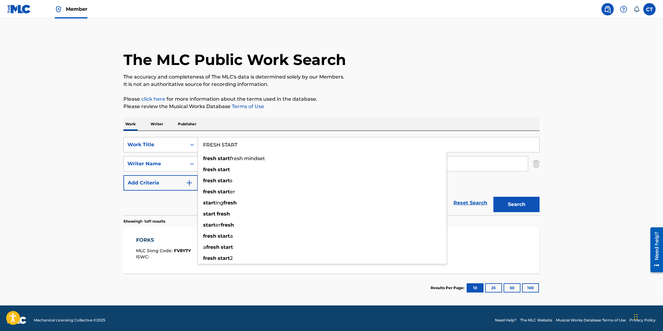
type input "FRESH START"
click at [493, 197] on button "Search" at bounding box center [516, 204] width 46 height 15
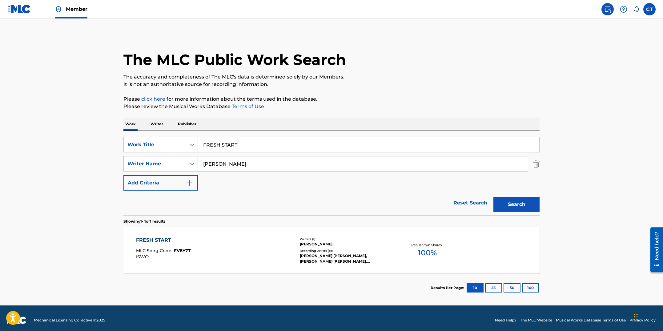
click at [278, 251] on div "FRESH START MLC Song Code : FV8Y7T ISWC :" at bounding box center [215, 250] width 158 height 28
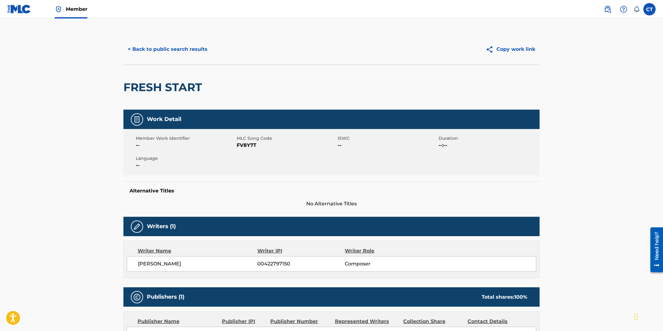
click at [262, 184] on div "Alternative Titles No Alternative Titles" at bounding box center [331, 194] width 416 height 26
drag, startPoint x: 260, startPoint y: 143, endPoint x: 237, endPoint y: 144, distance: 23.1
click at [237, 144] on span "FV8Y7T" at bounding box center [286, 145] width 99 height 7
click at [179, 47] on button "< Back to public search results" at bounding box center [167, 49] width 88 height 15
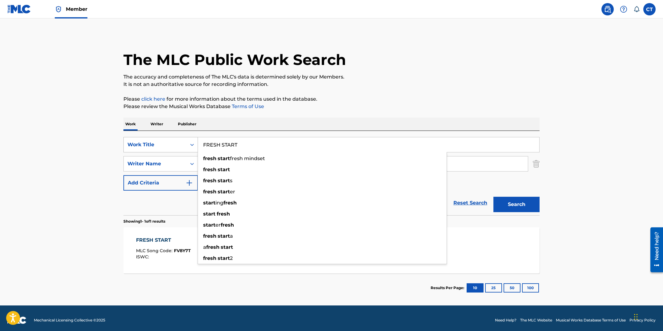
drag, startPoint x: 258, startPoint y: 148, endPoint x: 185, endPoint y: 141, distance: 73.4
click at [185, 141] on div "SearchWithCriteriae2f4ca95-9155-4d9d-8c0f-0f79abe0b2e2 Work Title FRESH START f…" at bounding box center [331, 144] width 416 height 15
paste input "ONT PORCH"
type input "FRONT PORCH"
click at [493, 197] on button "Search" at bounding box center [516, 204] width 46 height 15
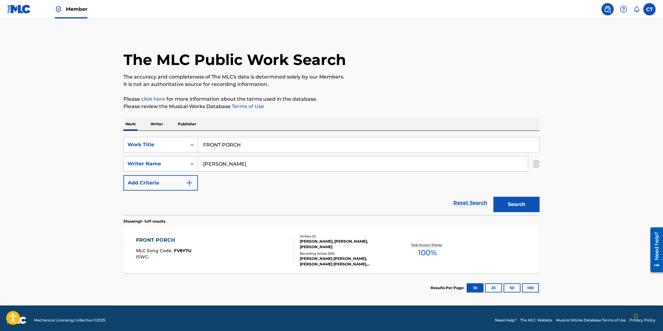
click at [225, 244] on div "FRONT PORCH MLC Song Code : FV8Y7U ISWC :" at bounding box center [215, 250] width 158 height 28
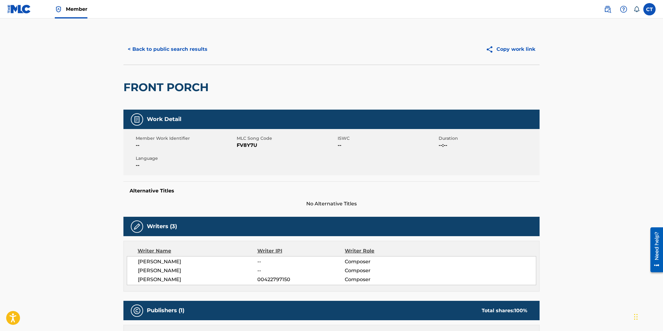
click at [275, 157] on div "Member Work Identifier -- MLC Song Code FV8Y7U ISWC -- Duration --:-- Language …" at bounding box center [331, 152] width 416 height 46
drag, startPoint x: 269, startPoint y: 148, endPoint x: 236, endPoint y: 144, distance: 33.1
click at [237, 144] on span "FV8Y7U" at bounding box center [286, 145] width 99 height 7
click at [166, 50] on button "< Back to public search results" at bounding box center [167, 49] width 88 height 15
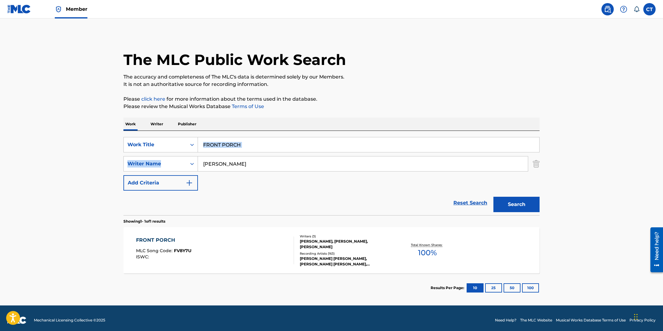
drag, startPoint x: 267, startPoint y: 154, endPoint x: 204, endPoint y: 142, distance: 63.4
click at [204, 142] on div "SearchWithCriteriae2f4ca95-9155-4d9d-8c0f-0f79abe0b2e2 Work Title FRONT PORCH S…" at bounding box center [331, 164] width 416 height 54
click at [270, 141] on input "FRONT PORCH" at bounding box center [368, 144] width 341 height 15
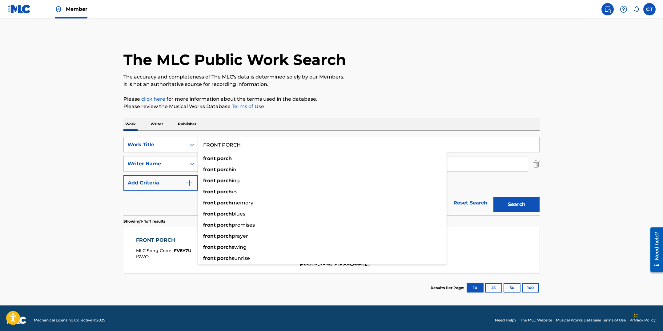
drag, startPoint x: 228, startPoint y: 141, endPoint x: 200, endPoint y: 141, distance: 28.3
click at [200, 141] on input "FRONT PORCH" at bounding box center [368, 144] width 341 height 15
paste input "USSY DUTCHMAN"
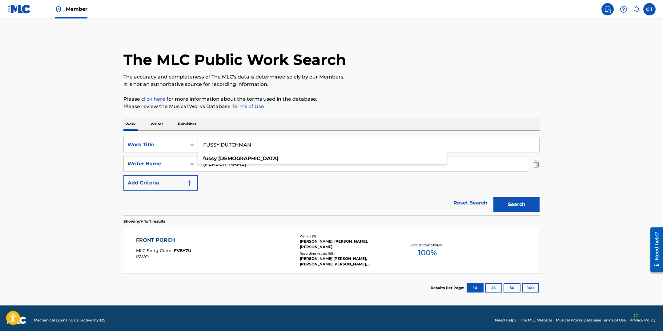
type input "FUSSY DUTCHMAN"
click at [266, 123] on div "Work Writer Publisher" at bounding box center [331, 124] width 416 height 13
click at [500, 200] on button "Search" at bounding box center [516, 204] width 46 height 15
click at [270, 247] on div "FUSSY DUTCHMAN MLC Song Code : FV8Y7V ISWC :" at bounding box center [215, 250] width 158 height 28
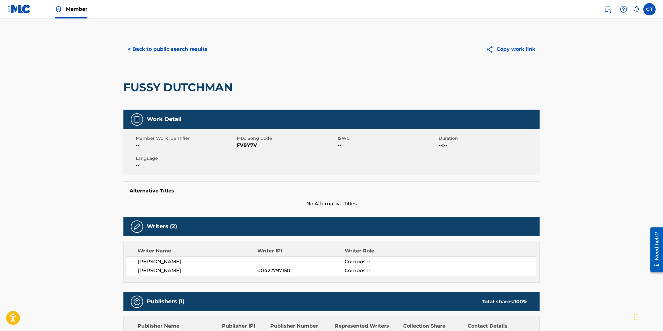
drag, startPoint x: 250, startPoint y: 163, endPoint x: 251, endPoint y: 158, distance: 5.2
click at [250, 163] on div "Member Work Identifier -- MLC Song Code FV8Y7V ISWC -- Duration --:-- Language …" at bounding box center [331, 152] width 416 height 46
drag, startPoint x: 258, startPoint y: 144, endPoint x: 236, endPoint y: 144, distance: 21.6
click at [237, 144] on span "FV8Y7V" at bounding box center [286, 145] width 99 height 7
click at [166, 53] on button "< Back to public search results" at bounding box center [167, 49] width 88 height 15
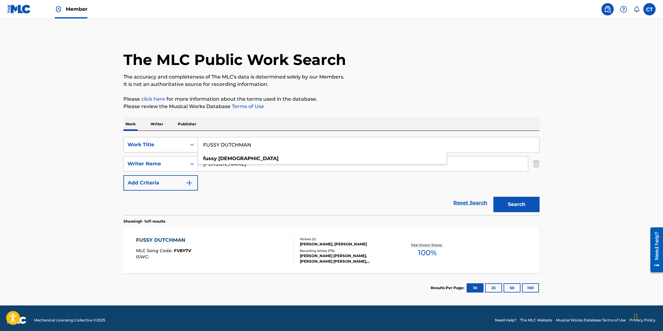
drag, startPoint x: 274, startPoint y: 150, endPoint x: 183, endPoint y: 137, distance: 92.3
click at [183, 137] on div "SearchWithCriteriae2f4ca95-9155-4d9d-8c0f-0f79abe0b2e2 Work Title FUSSY DUTCHMA…" at bounding box center [331, 144] width 416 height 15
paste input "GET IN LINE"
type input "GET IN LINE"
click at [493, 197] on button "Search" at bounding box center [516, 204] width 46 height 15
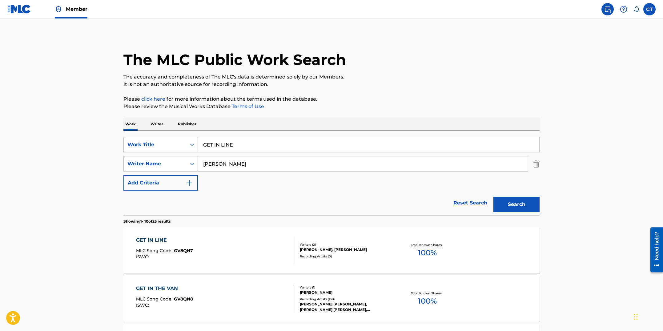
click at [241, 254] on div "GET IN LINE MLC Song Code : GV8QN7 ISWC :" at bounding box center [215, 250] width 158 height 28
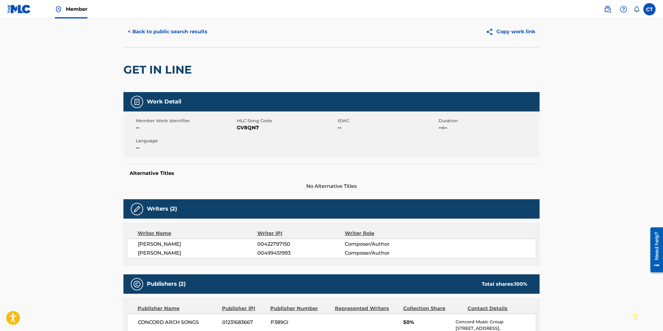
scroll to position [18, 0]
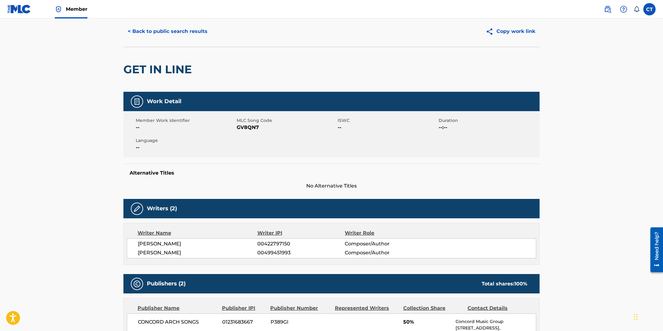
drag, startPoint x: 270, startPoint y: 163, endPoint x: 269, endPoint y: 152, distance: 10.8
click at [270, 162] on div "Work Detail Member Work Identifier -- MLC Song Code GV8QN7 ISWC -- Duration --:…" at bounding box center [331, 141] width 416 height 98
drag, startPoint x: 264, startPoint y: 128, endPoint x: 237, endPoint y: 126, distance: 26.6
click at [237, 126] on span "GV8QN7" at bounding box center [286, 127] width 99 height 7
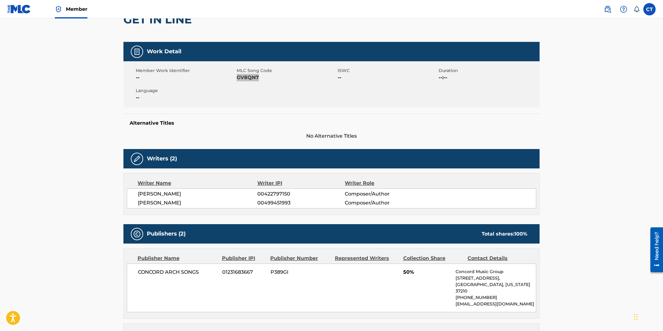
scroll to position [6, 0]
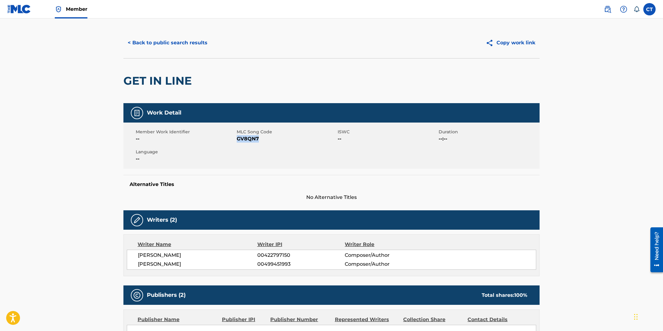
click at [165, 45] on button "< Back to public search results" at bounding box center [167, 42] width 88 height 15
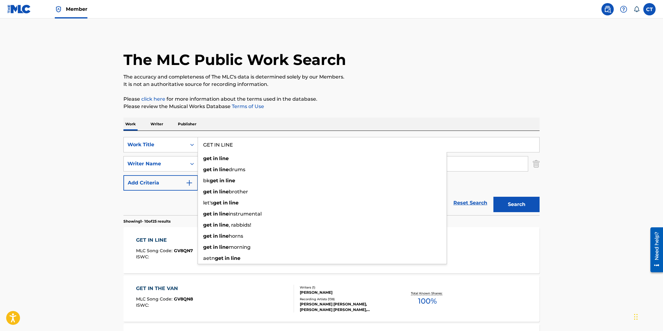
drag, startPoint x: 252, startPoint y: 146, endPoint x: 203, endPoint y: 144, distance: 49.9
click at [203, 144] on input "GET IN LINE" at bounding box center [368, 144] width 341 height 15
paste input "THE VAN"
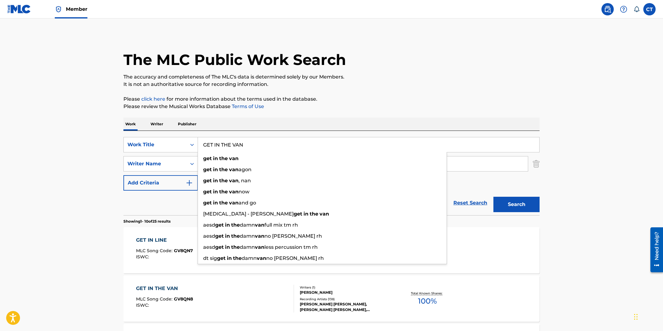
type input "GET IN THE VAN"
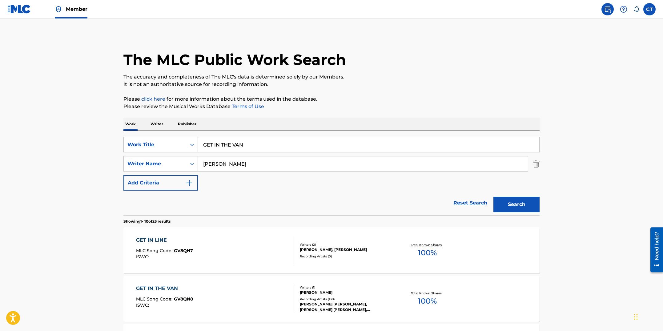
click at [505, 209] on button "Search" at bounding box center [516, 204] width 46 height 15
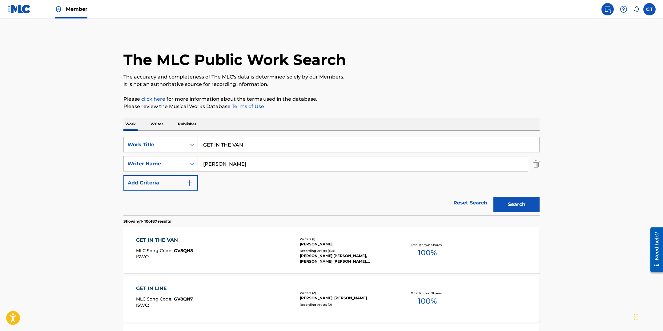
click at [244, 260] on div "GET IN THE VAN MLC Song Code : GV8QN8 ISWC :" at bounding box center [215, 250] width 158 height 28
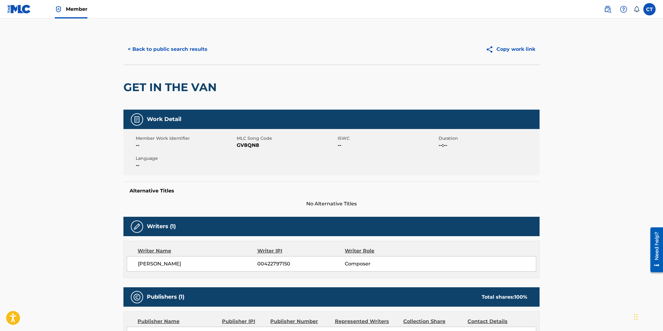
drag, startPoint x: 253, startPoint y: 178, endPoint x: 252, endPoint y: 164, distance: 14.2
click at [253, 178] on div "Work Detail Member Work Identifier -- MLC Song Code GV8QN8 ISWC -- Duration --:…" at bounding box center [331, 159] width 416 height 98
drag, startPoint x: 258, startPoint y: 146, endPoint x: 238, endPoint y: 144, distance: 20.4
click at [238, 144] on span "GV8QN8" at bounding box center [286, 145] width 99 height 7
click at [189, 53] on button "< Back to public search results" at bounding box center [167, 49] width 88 height 15
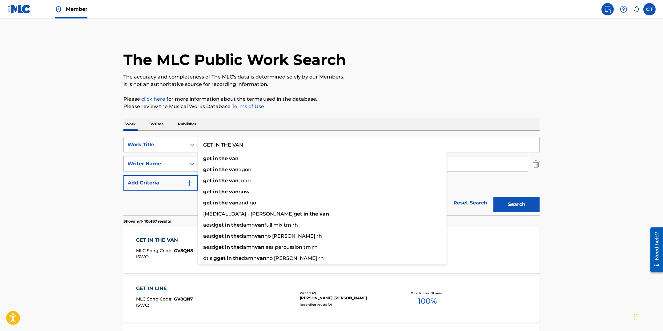
drag, startPoint x: 256, startPoint y: 147, endPoint x: 201, endPoint y: 142, distance: 54.7
click at [201, 142] on input "GET IN THE VAN" at bounding box center [368, 144] width 341 height 15
paste input "RAVE"
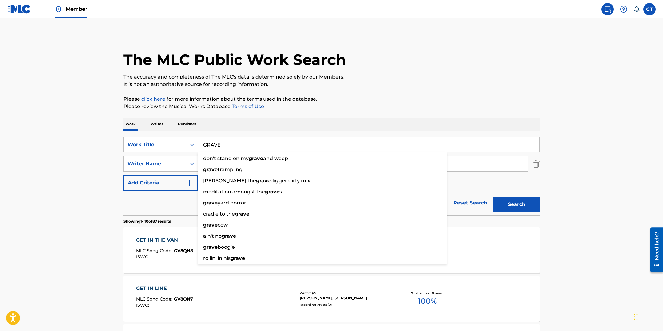
type input "GRAVE"
click at [493, 197] on button "Search" at bounding box center [516, 204] width 46 height 15
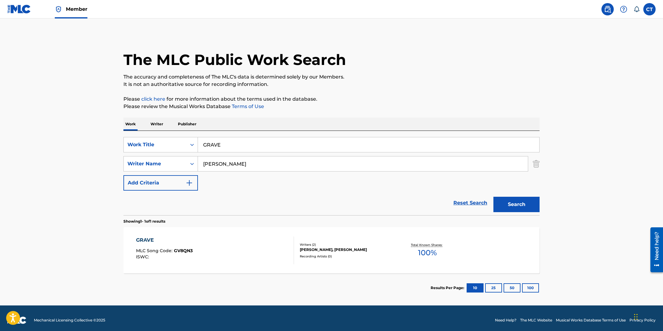
click at [248, 239] on div "GRAVE MLC Song Code : GV8QN3 ISWC :" at bounding box center [215, 250] width 158 height 28
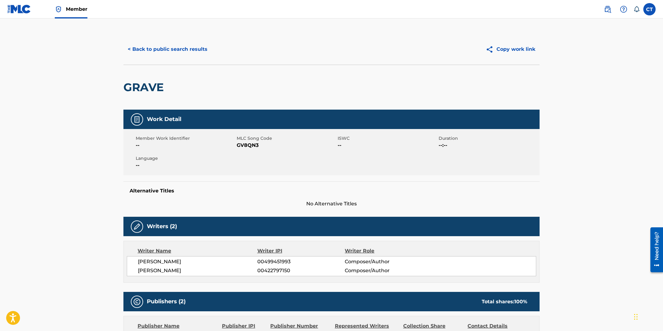
click at [253, 162] on div "Member Work Identifier -- MLC Song Code GV8QN3 ISWC -- Duration --:-- Language …" at bounding box center [331, 152] width 416 height 46
drag, startPoint x: 258, startPoint y: 147, endPoint x: 237, endPoint y: 145, distance: 21.0
click at [237, 145] on span "GV8QN3" at bounding box center [286, 145] width 99 height 7
click at [155, 53] on button "< Back to public search results" at bounding box center [167, 49] width 88 height 15
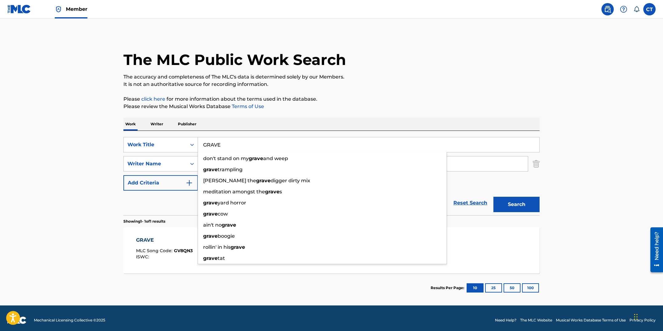
drag, startPoint x: 247, startPoint y: 143, endPoint x: 199, endPoint y: 143, distance: 47.4
click at [199, 143] on input "GRAVE" at bounding box center [368, 144] width 341 height 15
paste input "ULF STREAM"
type input "GULF STREAM"
click at [493, 197] on button "Search" at bounding box center [516, 204] width 46 height 15
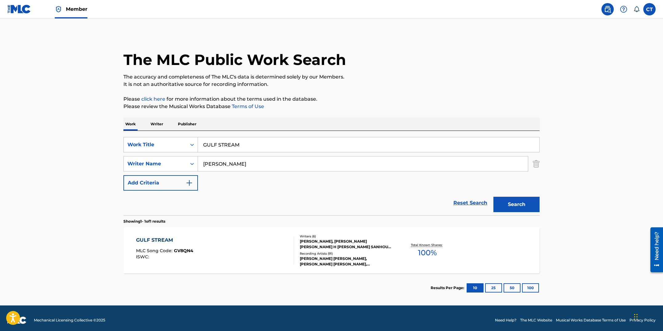
click at [245, 251] on div "GULF STREAM MLC Song Code : GV8QN4 ISWC :" at bounding box center [215, 250] width 158 height 28
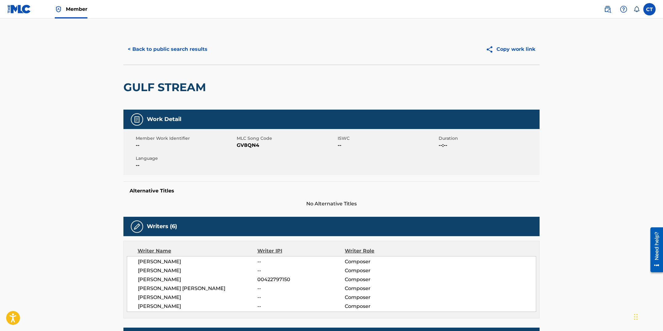
click at [284, 150] on div "Member Work Identifier -- MLC Song Code GV8QN4 ISWC -- Duration --:-- Language …" at bounding box center [331, 152] width 416 height 46
drag, startPoint x: 262, startPoint y: 146, endPoint x: 238, endPoint y: 149, distance: 24.8
click at [237, 147] on span "GV8QN4" at bounding box center [286, 145] width 99 height 7
click at [150, 50] on button "< Back to public search results" at bounding box center [167, 49] width 88 height 15
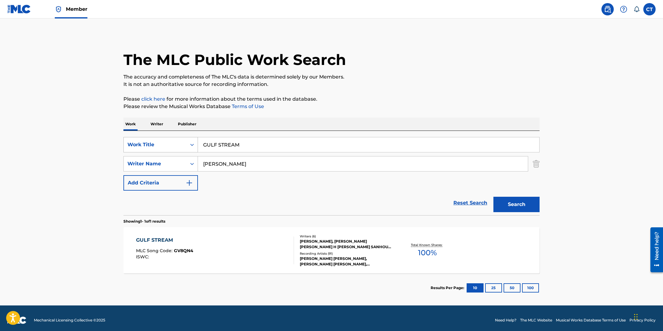
drag, startPoint x: 246, startPoint y: 145, endPoint x: 175, endPoint y: 138, distance: 70.5
click at [175, 138] on div "SearchWithCriteriae2f4ca95-9155-4d9d-8c0f-0f79abe0b2e2 Work Title GULF STREAM" at bounding box center [331, 144] width 416 height 15
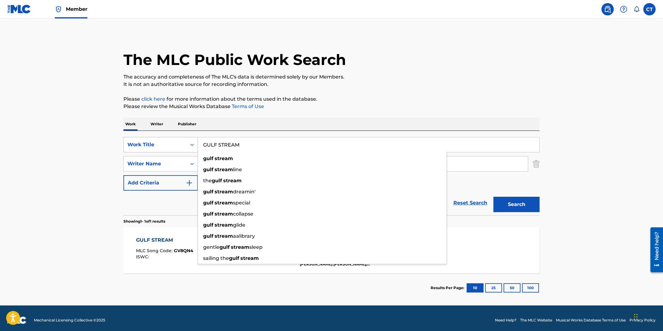
paste input "HAJIMEMASHITE"
type input "HAJIMEMASHITE"
click at [493, 197] on button "Search" at bounding box center [516, 204] width 46 height 15
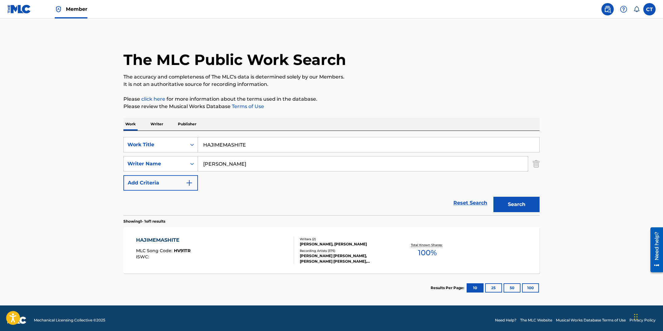
click at [261, 248] on div "HAJIMEMASHITE MLC Song Code : HV91TR ISWC :" at bounding box center [215, 250] width 158 height 28
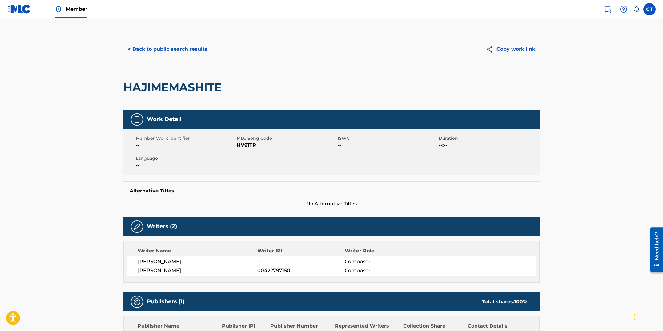
click at [260, 168] on div "Member Work Identifier -- MLC Song Code HV91TR ISWC -- Duration --:-- Language …" at bounding box center [331, 152] width 416 height 46
drag, startPoint x: 259, startPoint y: 147, endPoint x: 237, endPoint y: 144, distance: 22.6
click at [237, 144] on span "HV91TR" at bounding box center [286, 145] width 99 height 7
click at [160, 54] on button "< Back to public search results" at bounding box center [167, 49] width 88 height 15
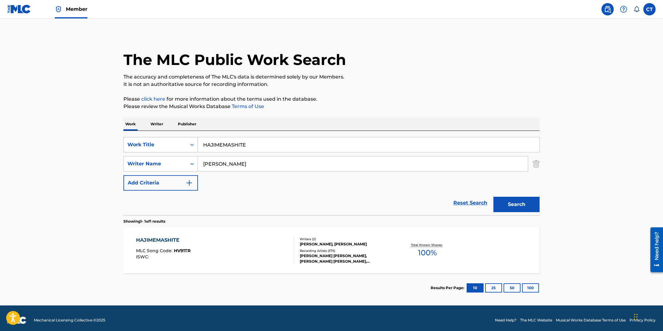
drag, startPoint x: 257, startPoint y: 149, endPoint x: 195, endPoint y: 142, distance: 62.3
click at [196, 142] on div "SearchWithCriteriae2f4ca95-9155-4d9d-8c0f-0f79abe0b2e2 Work Title HAJIMEMASHITE" at bounding box center [331, 144] width 416 height 15
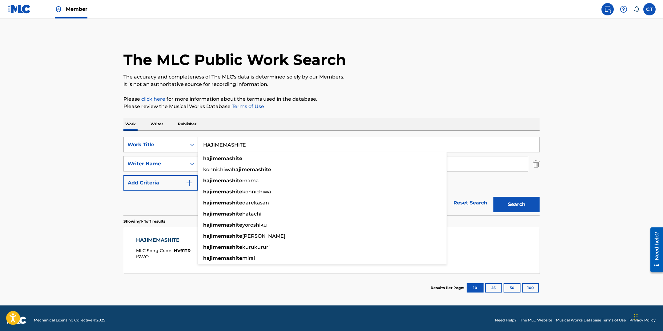
paste input "LF DELAYED"
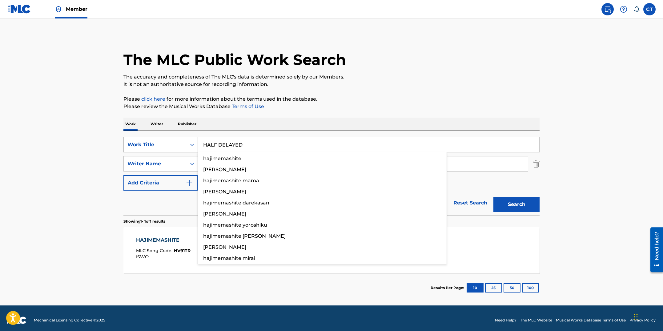
type input "HALF DELAYED"
click at [493, 197] on button "Search" at bounding box center [516, 204] width 46 height 15
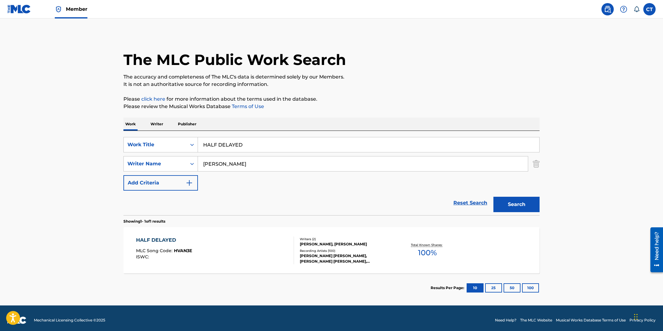
click at [224, 240] on div "HALF DELAYED MLC Song Code : HVAN3E ISWC :" at bounding box center [215, 250] width 158 height 28
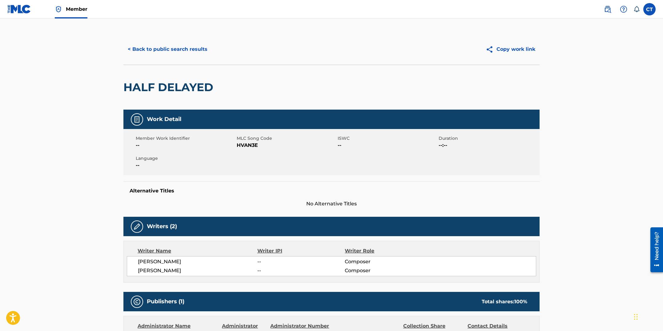
drag, startPoint x: 245, startPoint y: 170, endPoint x: 250, endPoint y: 160, distance: 11.6
click at [245, 169] on div "Member Work Identifier -- MLC Song Code HVAN3E ISWC -- Duration --:-- Language …" at bounding box center [331, 152] width 416 height 46
drag, startPoint x: 259, startPoint y: 146, endPoint x: 238, endPoint y: 146, distance: 20.6
click at [238, 146] on span "HVAN3E" at bounding box center [286, 145] width 99 height 7
click at [179, 52] on button "< Back to public search results" at bounding box center [167, 49] width 88 height 15
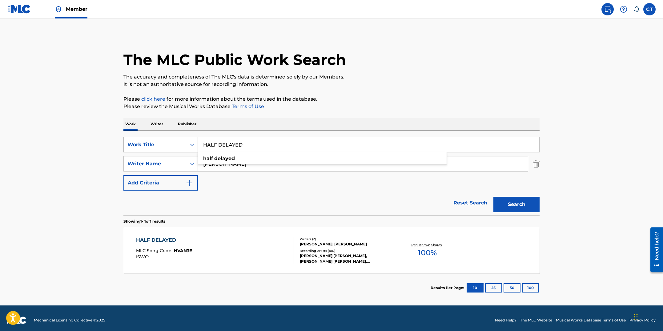
drag, startPoint x: 248, startPoint y: 146, endPoint x: 194, endPoint y: 141, distance: 54.4
click at [194, 141] on div "SearchWithCriteriae2f4ca95-9155-4d9d-8c0f-0f79abe0b2e2 Work Title HALF DELAYED …" at bounding box center [331, 144] width 416 height 15
paste input "NGOVER"
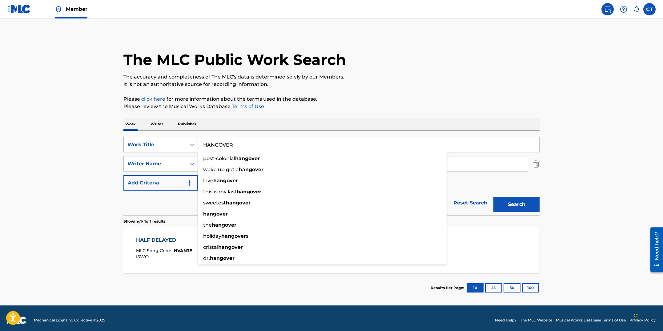
type input "HANGOVER"
click at [493, 197] on button "Search" at bounding box center [516, 204] width 46 height 15
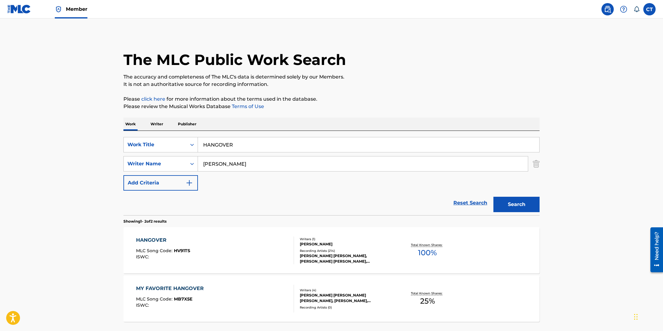
click at [247, 249] on div "HANGOVER MLC Song Code : HV91TS ISWC :" at bounding box center [215, 250] width 158 height 28
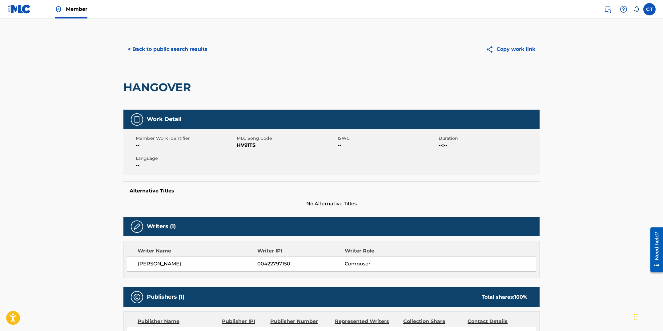
click at [246, 167] on div "Member Work Identifier -- MLC Song Code HV91TS ISWC -- Duration --:-- Language …" at bounding box center [331, 152] width 416 height 46
drag, startPoint x: 255, startPoint y: 147, endPoint x: 236, endPoint y: 145, distance: 19.2
click at [237, 145] on span "HV91TS" at bounding box center [286, 145] width 99 height 7
click at [237, 146] on span "HV91TS" at bounding box center [286, 145] width 99 height 7
drag, startPoint x: 258, startPoint y: 145, endPoint x: 238, endPoint y: 145, distance: 20.0
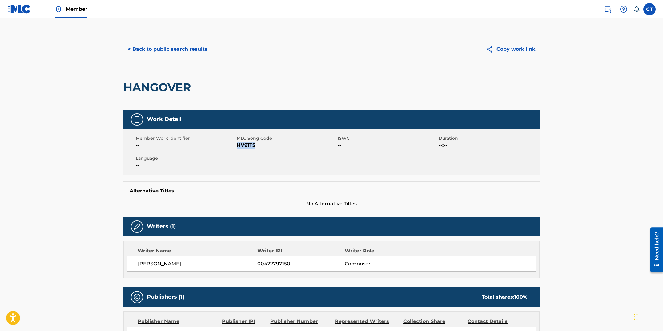
click at [238, 145] on span "HV91TS" at bounding box center [286, 145] width 99 height 7
click at [168, 53] on button "< Back to public search results" at bounding box center [167, 49] width 88 height 15
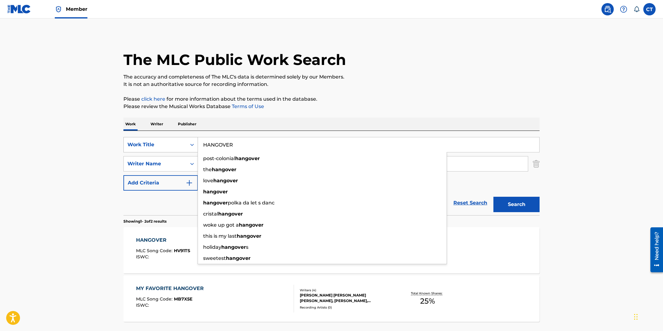
drag, startPoint x: 256, startPoint y: 147, endPoint x: 188, endPoint y: 142, distance: 67.6
click at [188, 142] on div "SearchWithCriteriae2f4ca95-9155-4d9d-8c0f-0f79abe0b2e2 Work Title HANGOVER post…" at bounding box center [331, 144] width 416 height 15
paste input "ICCUP"
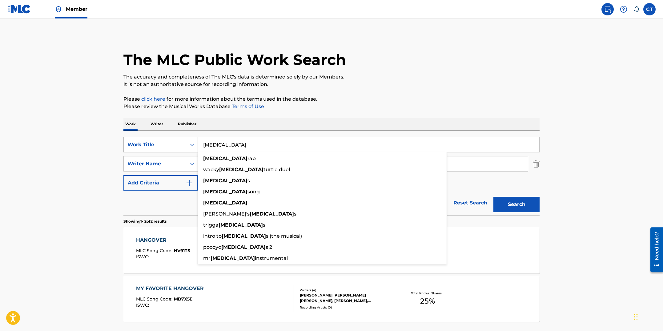
type input "[MEDICAL_DATA]"
click at [493, 197] on button "Search" at bounding box center [516, 204] width 46 height 15
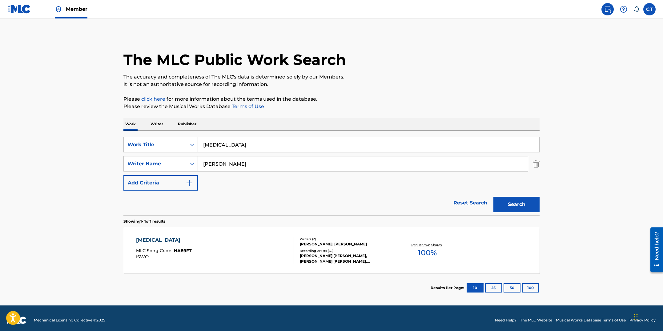
click at [253, 257] on div "[MEDICAL_DATA] MLC Song Code : HA89FT ISWC :" at bounding box center [215, 250] width 158 height 28
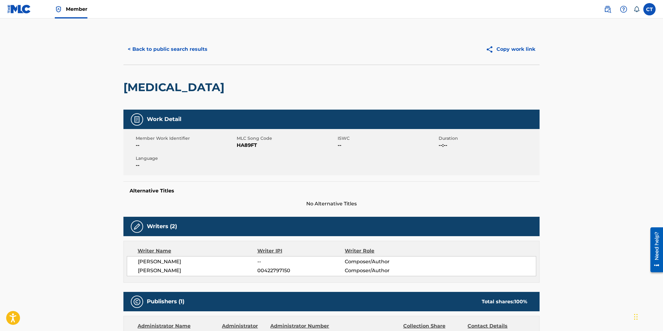
click at [259, 152] on div "Member Work Identifier -- MLC Song Code HA89FT ISWC -- Duration --:-- Language …" at bounding box center [331, 152] width 416 height 46
drag, startPoint x: 257, startPoint y: 146, endPoint x: 238, endPoint y: 143, distance: 19.9
click at [238, 143] on span "HA89FT" at bounding box center [286, 145] width 99 height 7
click at [161, 53] on button "< Back to public search results" at bounding box center [167, 49] width 88 height 15
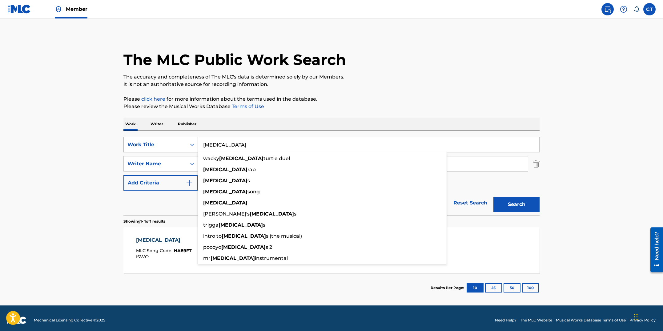
drag, startPoint x: 240, startPoint y: 151, endPoint x: 169, endPoint y: 147, distance: 70.6
click at [169, 147] on div "SearchWithCriteriae2f4ca95-9155-4d9d-8c0f-0f79abe0b2e2 Work Title [MEDICAL_DATA…" at bounding box center [331, 144] width 416 height 15
paste input "GGINS"
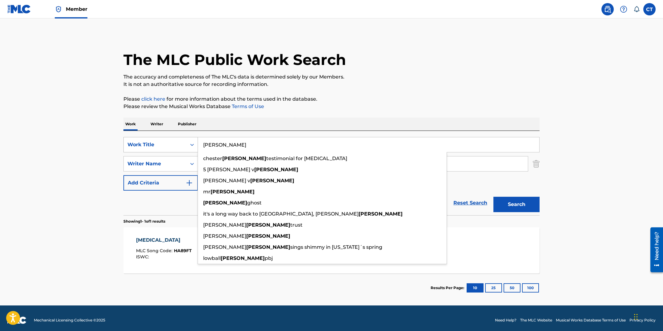
type input "[PERSON_NAME]"
click at [493, 197] on button "Search" at bounding box center [516, 204] width 46 height 15
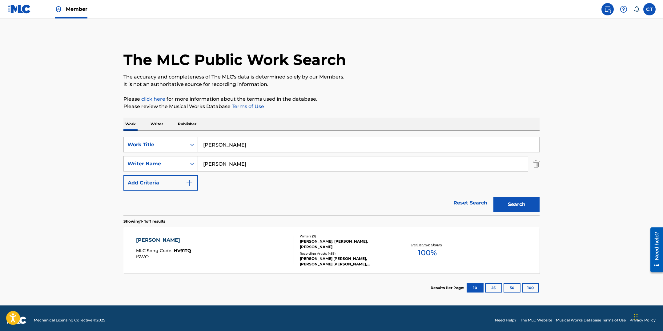
scroll to position [4, 0]
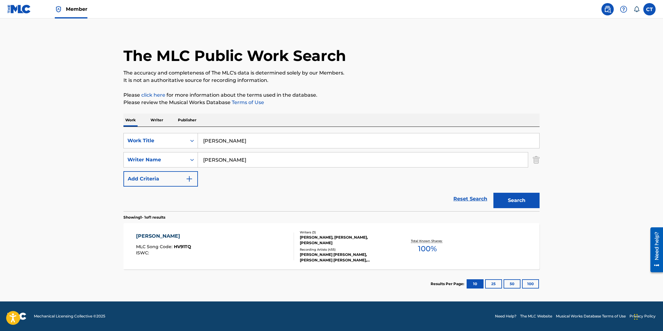
click at [240, 244] on div "[PERSON_NAME] MLC Song Code : HV91TQ ISWC :" at bounding box center [215, 246] width 158 height 28
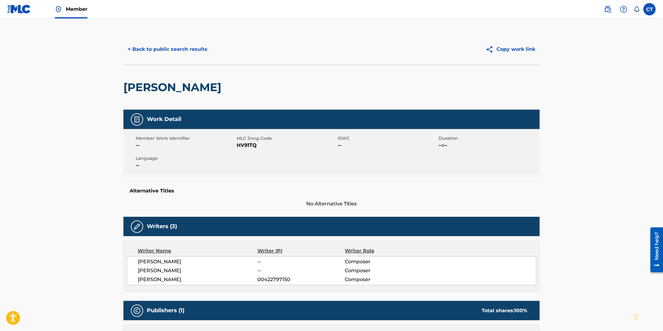
drag, startPoint x: 262, startPoint y: 162, endPoint x: 260, endPoint y: 152, distance: 10.0
click at [262, 161] on div "Member Work Identifier -- MLC Song Code HV91TQ ISWC -- Duration --:-- Language …" at bounding box center [331, 152] width 416 height 46
drag, startPoint x: 259, startPoint y: 147, endPoint x: 239, endPoint y: 146, distance: 20.7
click at [239, 146] on span "HV91TQ" at bounding box center [286, 145] width 99 height 7
drag, startPoint x: 237, startPoint y: 145, endPoint x: 256, endPoint y: 146, distance: 19.1
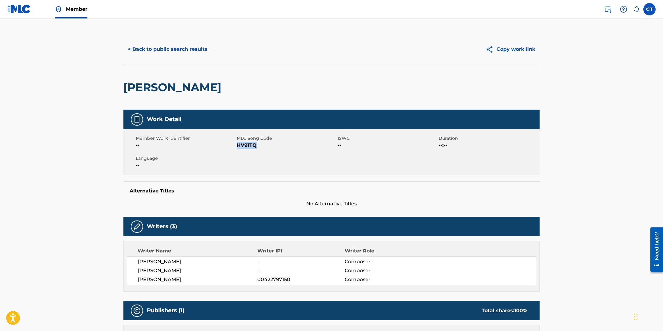
click at [256, 146] on span "HV91TQ" at bounding box center [286, 145] width 99 height 7
click at [161, 49] on button "< Back to public search results" at bounding box center [167, 49] width 88 height 15
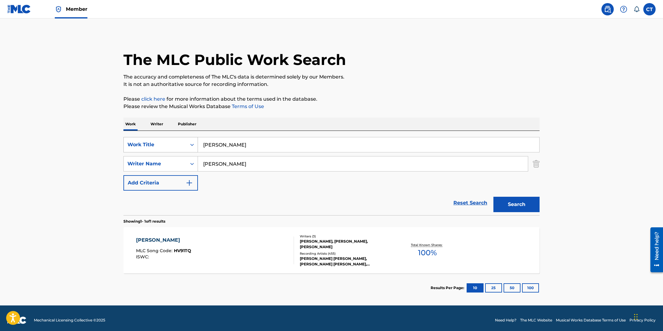
drag, startPoint x: 235, startPoint y: 149, endPoint x: 158, endPoint y: 137, distance: 78.8
click at [157, 137] on div "SearchWithCriteriae2f4ca95-9155-4d9d-8c0f-0f79abe0b2e2 Work Title [PERSON_NAME]" at bounding box center [331, 144] width 416 height 15
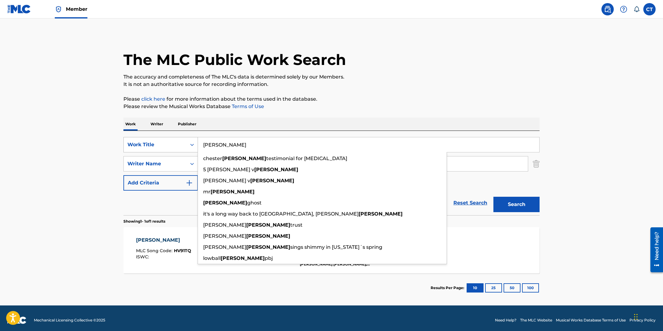
paste input "OURGLAS"
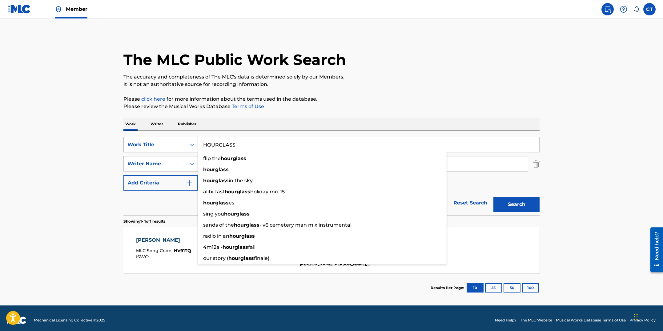
type input "HOURGLASS"
click at [493, 197] on button "Search" at bounding box center [516, 204] width 46 height 15
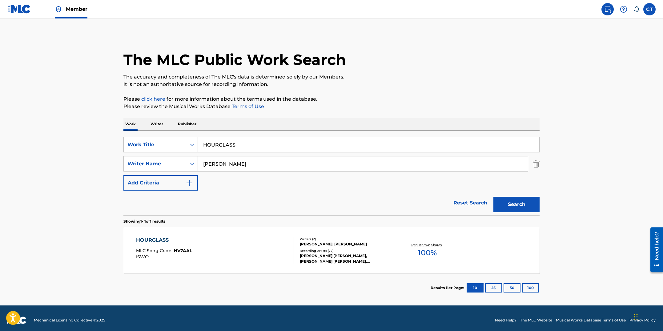
click at [215, 229] on div "HOURGLASS MLC Song Code : HV7AAL ISWC : Writers ( 2 ) [PERSON_NAME], [PERSON_NA…" at bounding box center [331, 250] width 416 height 46
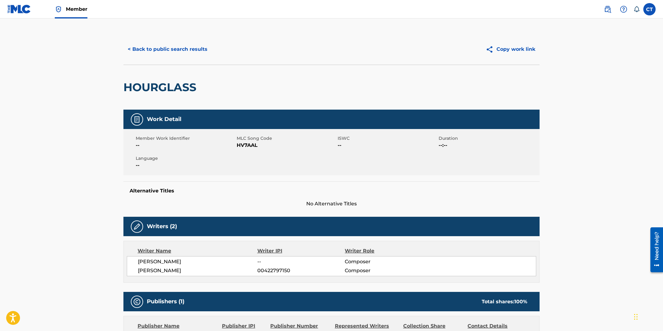
drag, startPoint x: 261, startPoint y: 164, endPoint x: 261, endPoint y: 158, distance: 6.2
click at [261, 164] on div "Member Work Identifier -- MLC Song Code HV7AAL ISWC -- Duration --:-- Language …" at bounding box center [331, 152] width 416 height 46
drag, startPoint x: 262, startPoint y: 147, endPoint x: 238, endPoint y: 146, distance: 24.1
click at [238, 146] on span "HV7AAL" at bounding box center [286, 145] width 99 height 7
click at [145, 56] on button "< Back to public search results" at bounding box center [167, 49] width 88 height 15
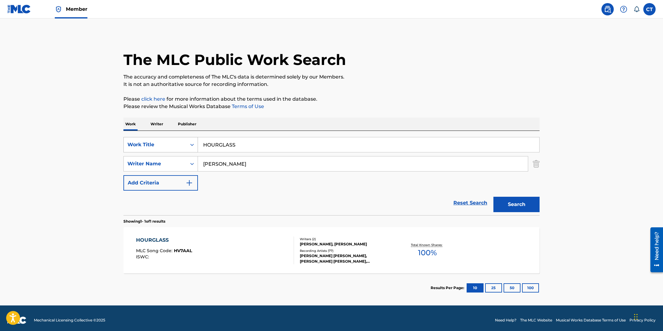
click at [194, 147] on icon "Search Form" at bounding box center [192, 145] width 6 height 6
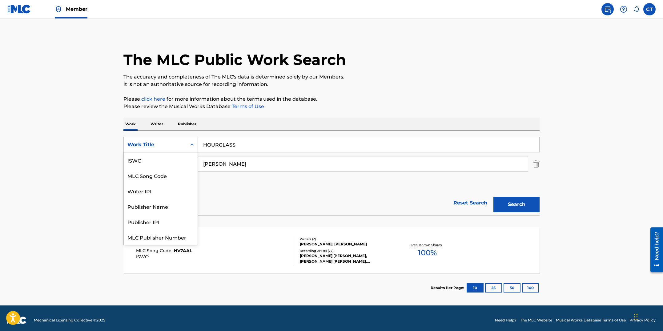
scroll to position [15, 0]
click at [187, 155] on div "MLC Song Code" at bounding box center [161, 160] width 74 height 15
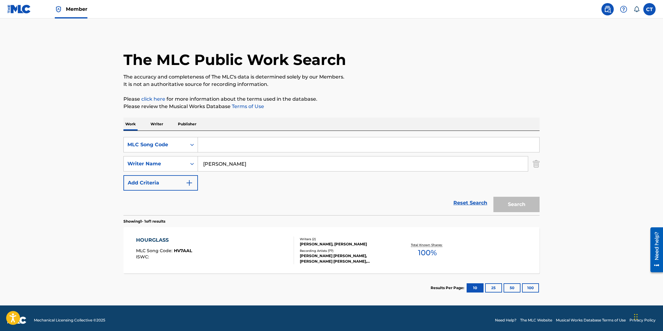
click at [261, 145] on input "Search Form" at bounding box center [368, 144] width 341 height 15
paste input "[PERSON_NAME]"
type input "[PERSON_NAME]"
click at [507, 202] on button "Search" at bounding box center [516, 204] width 46 height 15
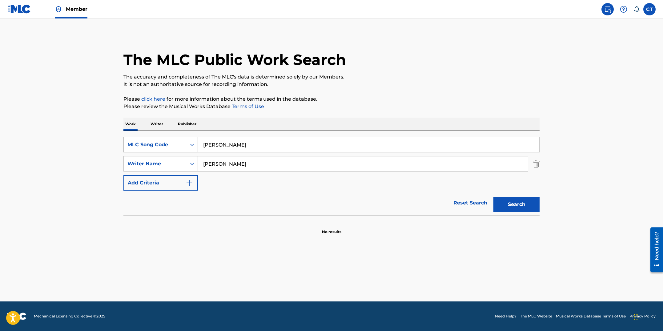
drag, startPoint x: 268, startPoint y: 152, endPoint x: 181, endPoint y: 143, distance: 87.9
click at [181, 143] on div "SearchWithCriteria4ab14d8c-519b-43f3-bfd4-04bcce67ada4 MLC Song Code [PERSON_NA…" at bounding box center [331, 144] width 416 height 15
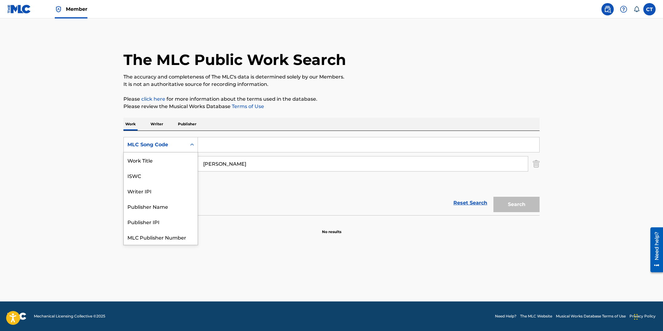
click at [190, 148] on div "Search Form" at bounding box center [192, 144] width 11 height 11
click at [180, 161] on div "Work Title" at bounding box center [161, 159] width 74 height 15
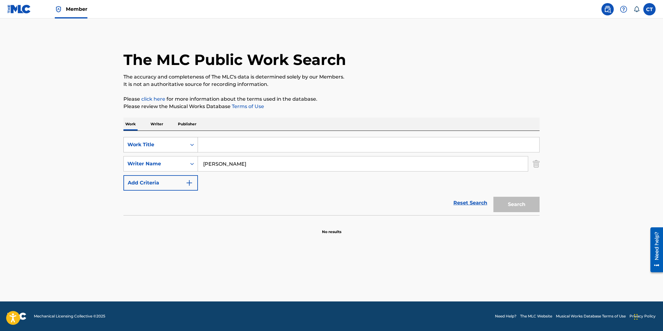
click at [187, 149] on div "Search Form" at bounding box center [192, 144] width 11 height 11
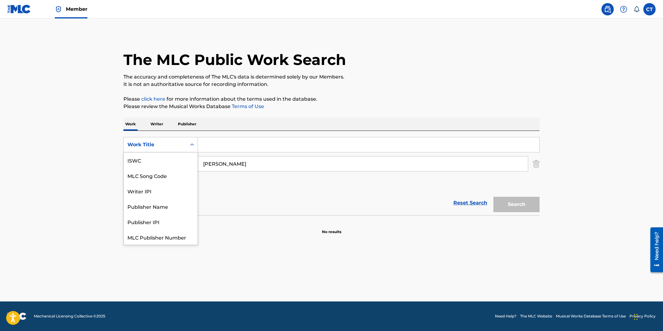
scroll to position [15, 0]
click at [183, 221] on div "MLC Publisher Number" at bounding box center [161, 221] width 74 height 15
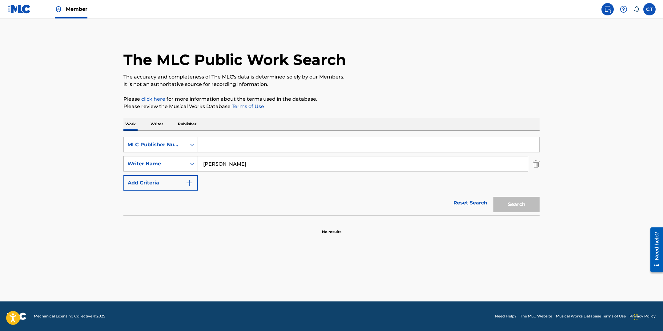
drag, startPoint x: 235, startPoint y: 168, endPoint x: 192, endPoint y: 159, distance: 43.3
click at [192, 159] on div "SearchWithCriteria7c6fef84-a0fc-4d53-878a-9597446a9eff Writer Name [PERSON_NAME]" at bounding box center [331, 163] width 416 height 15
click at [217, 148] on input "Search Form" at bounding box center [368, 144] width 341 height 15
paste input "HA89FT"
type input "HA89FT"
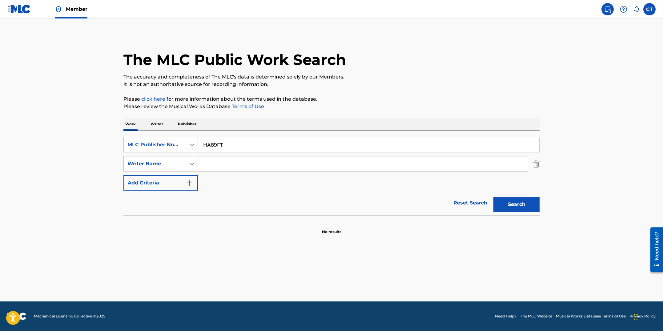
click at [493, 197] on button "Search" at bounding box center [516, 204] width 46 height 15
click at [521, 196] on div "Search" at bounding box center [514, 203] width 49 height 25
click at [514, 205] on button "Search" at bounding box center [516, 204] width 46 height 15
click at [190, 147] on icon "Search Form" at bounding box center [192, 145] width 6 height 6
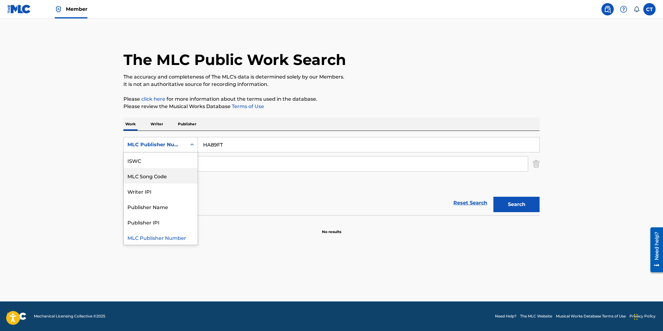
click at [179, 171] on div "MLC Song Code" at bounding box center [161, 175] width 74 height 15
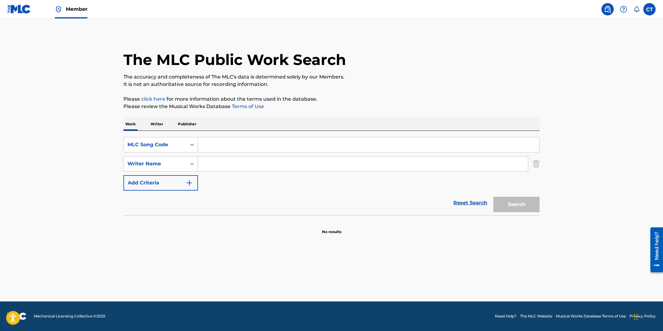
click at [372, 146] on input "Search Form" at bounding box center [368, 144] width 341 height 15
paste input "HA89FT"
type input "HA89FT"
click at [521, 207] on button "Search" at bounding box center [516, 204] width 46 height 15
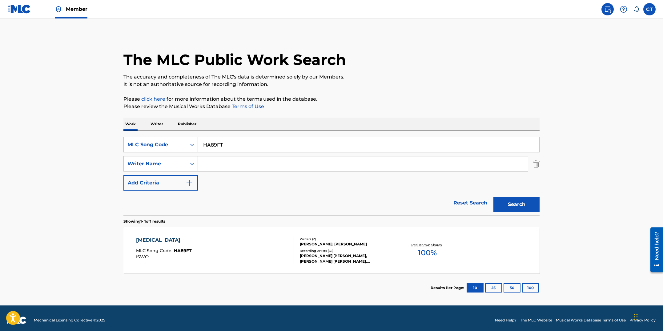
click at [256, 254] on div "[MEDICAL_DATA] MLC Song Code : HA89FT ISWC :" at bounding box center [215, 250] width 158 height 28
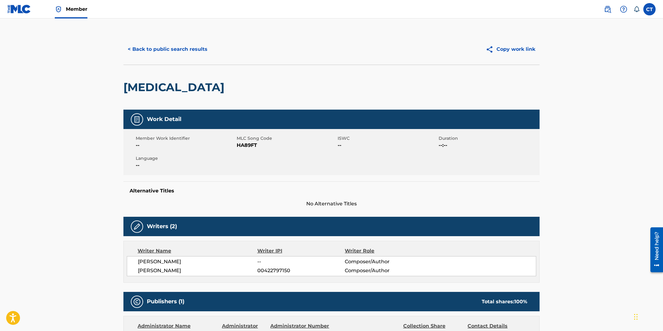
click at [170, 49] on button "< Back to public search results" at bounding box center [167, 49] width 88 height 15
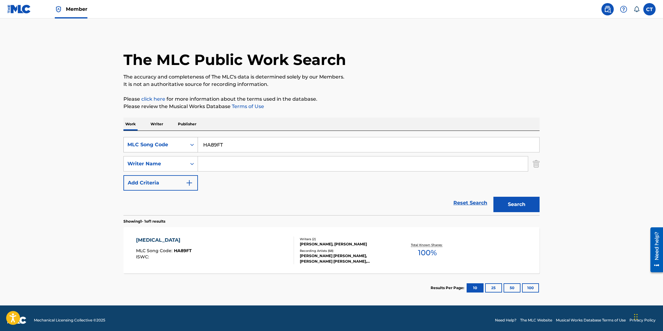
drag, startPoint x: 233, startPoint y: 143, endPoint x: 192, endPoint y: 140, distance: 40.4
click at [192, 140] on div "SearchWithCriteria10a1034b-08b0-4ea3-a4d6-c8769d125710 MLC Song Code HA89FT" at bounding box center [331, 144] width 416 height 15
paste input "V91TQ"
type input "HV91TQ"
click at [493, 197] on button "Search" at bounding box center [516, 204] width 46 height 15
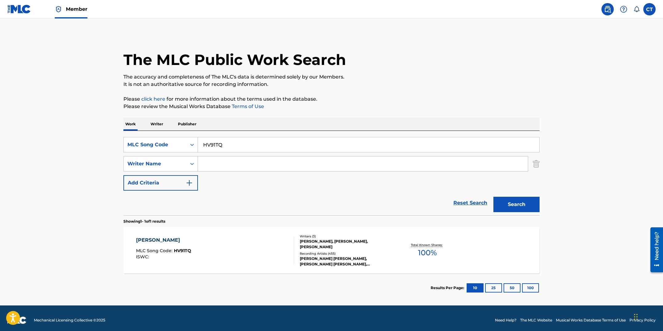
click at [223, 244] on div "[PERSON_NAME] MLC Song Code : HV91TQ ISWC :" at bounding box center [215, 250] width 158 height 28
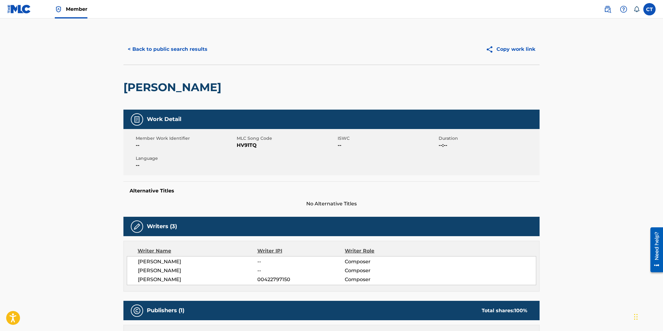
click at [176, 52] on button "< Back to public search results" at bounding box center [167, 49] width 88 height 15
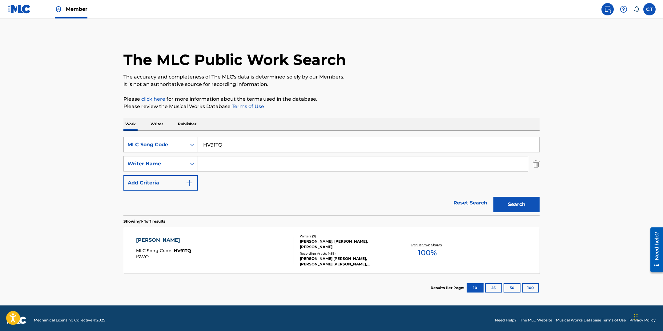
drag, startPoint x: 225, startPoint y: 147, endPoint x: 195, endPoint y: 140, distance: 30.3
click at [195, 140] on div "SearchWithCriteria10a1034b-08b0-4ea3-a4d6-c8769d125710 MLC Song Code HV91TQ" at bounding box center [331, 144] width 416 height 15
paste input "7AAL"
type input "HV7AAL"
click at [493, 197] on button "Search" at bounding box center [516, 204] width 46 height 15
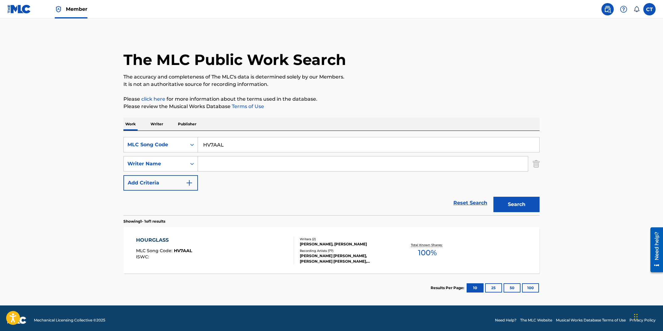
click at [231, 240] on div "HOURGLASS MLC Song Code : HV7AAL ISWC :" at bounding box center [215, 250] width 158 height 28
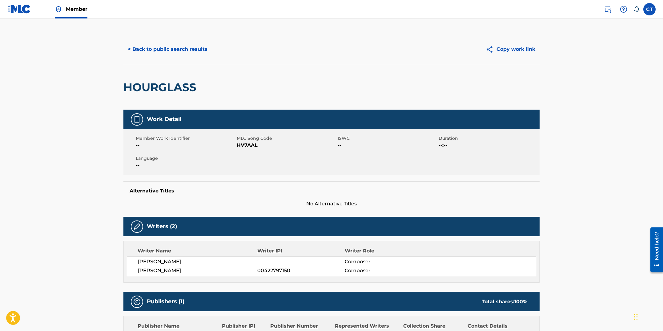
click at [192, 53] on button "< Back to public search results" at bounding box center [167, 49] width 88 height 15
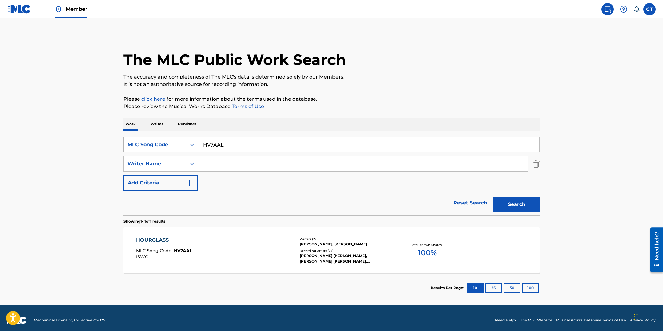
click at [189, 146] on icon "Search Form" at bounding box center [192, 145] width 6 height 6
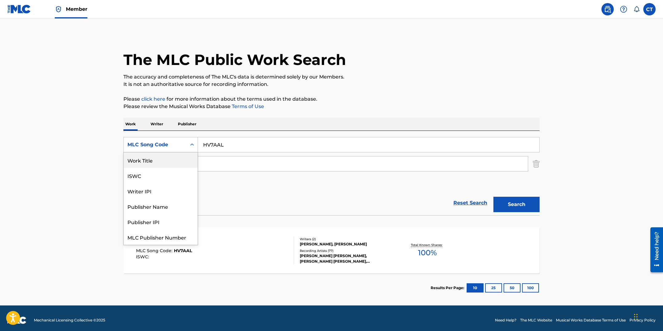
click at [167, 157] on div "Work Title" at bounding box center [161, 159] width 74 height 15
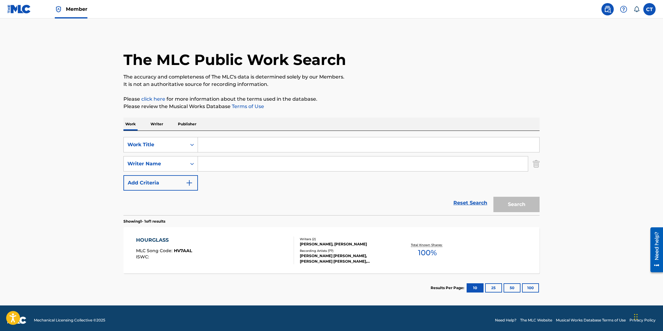
click at [219, 144] on input "Search Form" at bounding box center [368, 144] width 341 height 15
paste input "HOW ABOUT NOW?"
type input "HOW ABOUT NOW?"
click at [220, 166] on input "Search Form" at bounding box center [363, 163] width 330 height 15
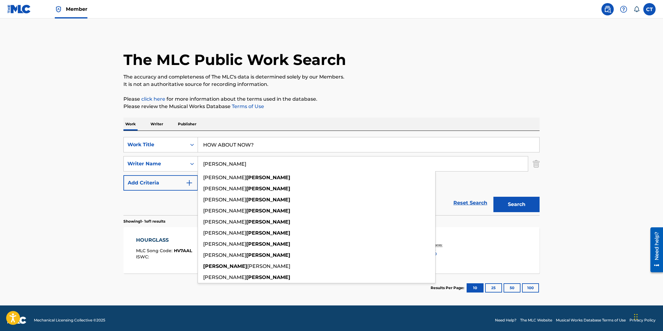
type input "[PERSON_NAME]"
drag, startPoint x: 371, startPoint y: 125, endPoint x: 431, endPoint y: 171, distance: 75.3
click at [371, 125] on div "Work Writer Publisher" at bounding box center [331, 124] width 416 height 13
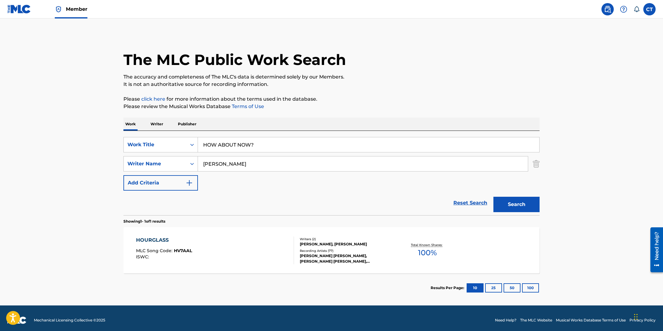
click at [510, 214] on div "Search" at bounding box center [514, 203] width 49 height 25
click at [509, 207] on button "Search" at bounding box center [516, 204] width 46 height 15
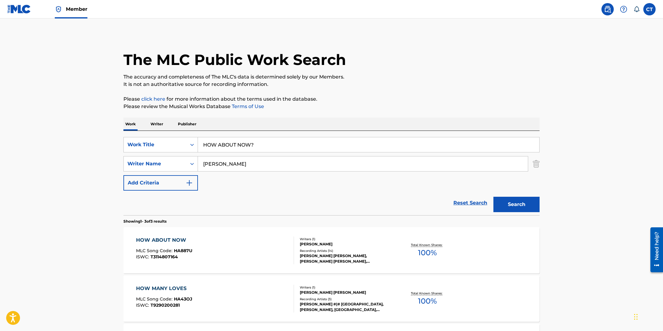
click at [248, 242] on div "HOW ABOUT NOW MLC Song Code : HA887U ISWC : T3114807164" at bounding box center [215, 250] width 158 height 28
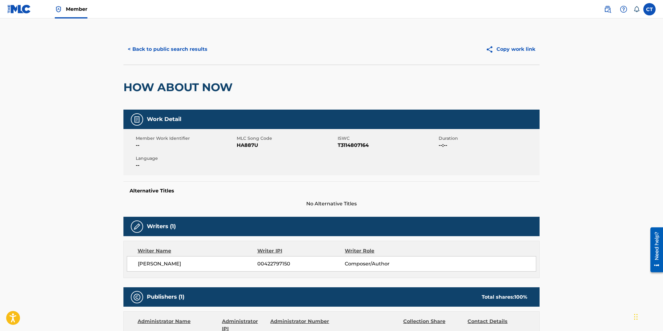
click at [240, 172] on div "Member Work Identifier -- MLC Song Code HA887U ISWC T3114807164 Duration --:-- …" at bounding box center [331, 152] width 416 height 46
drag, startPoint x: 257, startPoint y: 145, endPoint x: 237, endPoint y: 145, distance: 19.7
click at [237, 145] on span "HA887U" at bounding box center [286, 145] width 99 height 7
click at [179, 50] on button "< Back to public search results" at bounding box center [167, 49] width 88 height 15
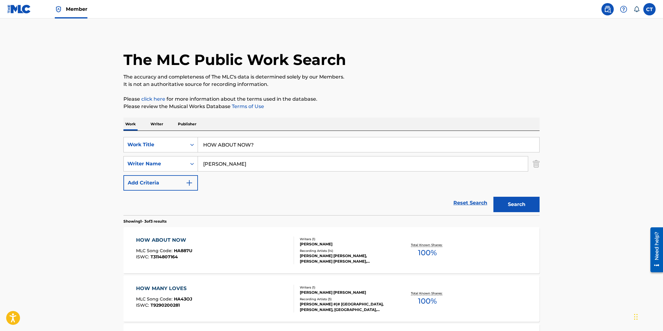
drag, startPoint x: 261, startPoint y: 145, endPoint x: 213, endPoint y: 138, distance: 47.9
click at [213, 138] on input "HOW ABOUT NOW?" at bounding box center [368, 144] width 341 height 15
paste input "URT BIRD BATH"
type input "HURT BIRD BATH"
click at [493, 197] on button "Search" at bounding box center [516, 204] width 46 height 15
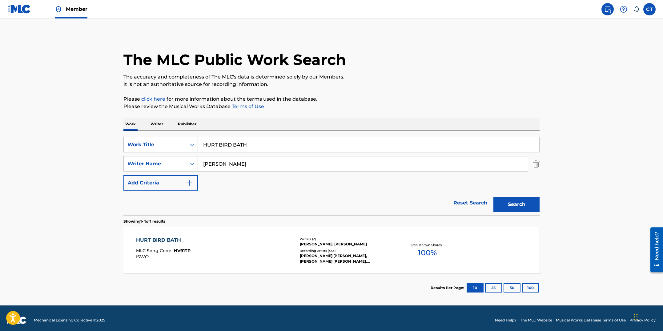
click at [245, 252] on div "HURT BIRD BATH MLC Song Code : HV91TP ISWC :" at bounding box center [215, 250] width 158 height 28
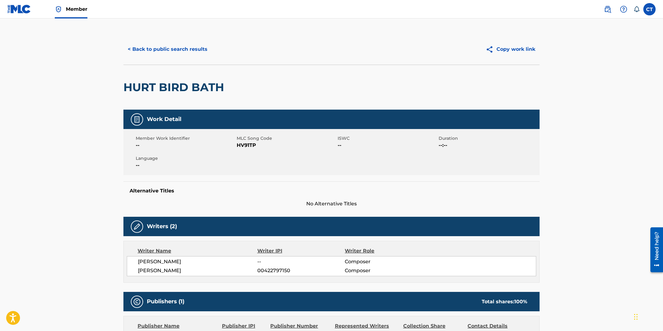
click at [248, 155] on div "Member Work Identifier -- MLC Song Code HV91TP ISWC -- Duration --:-- Language …" at bounding box center [331, 152] width 416 height 46
drag, startPoint x: 256, startPoint y: 146, endPoint x: 238, endPoint y: 144, distance: 18.3
click at [238, 144] on span "HV91TP" at bounding box center [286, 145] width 99 height 7
click at [183, 50] on button "< Back to public search results" at bounding box center [167, 49] width 88 height 15
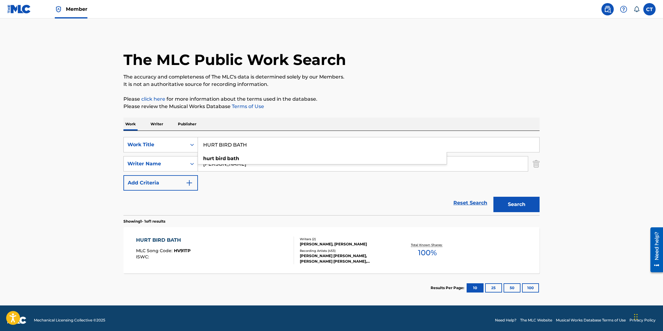
drag, startPoint x: 231, startPoint y: 140, endPoint x: 207, endPoint y: 141, distance: 24.3
click at [207, 141] on input "HURT BIRD BATH" at bounding box center [368, 144] width 341 height 15
drag, startPoint x: 261, startPoint y: 143, endPoint x: 211, endPoint y: 139, distance: 49.7
click at [211, 139] on input "HURT BIRD BATH" at bounding box center [368, 144] width 341 height 15
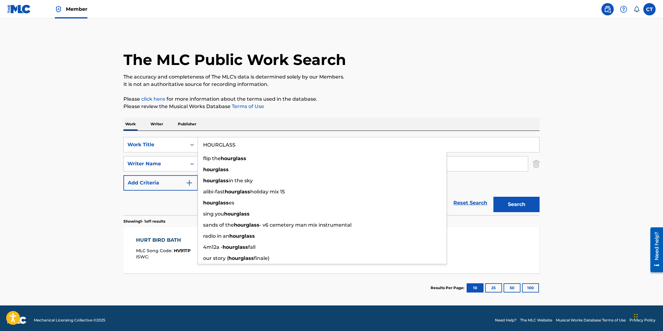
type input "HOURGLASS"
click at [493, 197] on button "Search" at bounding box center [516, 204] width 46 height 15
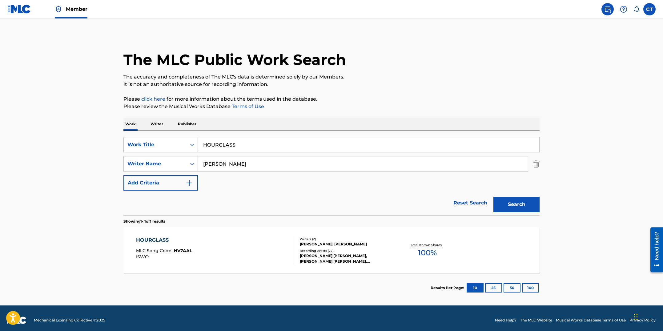
click at [248, 246] on div "HOURGLASS MLC Song Code : HV7AAL ISWC :" at bounding box center [215, 250] width 158 height 28
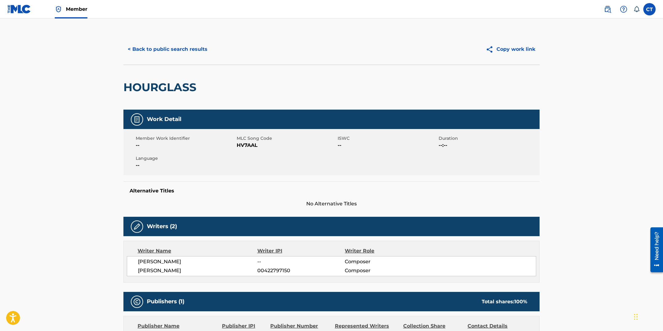
click at [194, 46] on button "< Back to public search results" at bounding box center [167, 49] width 88 height 15
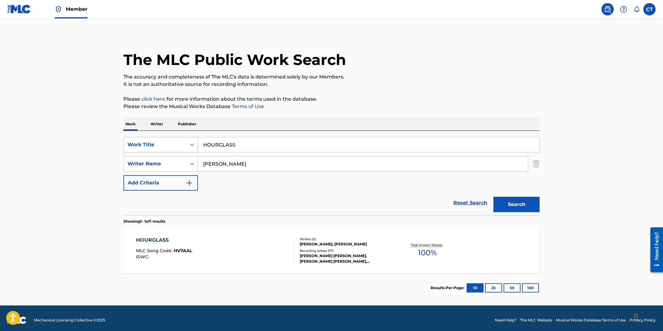
drag, startPoint x: 244, startPoint y: 146, endPoint x: 189, endPoint y: 138, distance: 55.4
click at [189, 138] on div "SearchWithCriteriaf08125b3-2154-48b9-9806-42ca355d6d87 Work Title HOURGLASS" at bounding box center [331, 144] width 416 height 15
type input "HOW ABOUT NOW?"
click at [493, 197] on button "Search" at bounding box center [516, 204] width 46 height 15
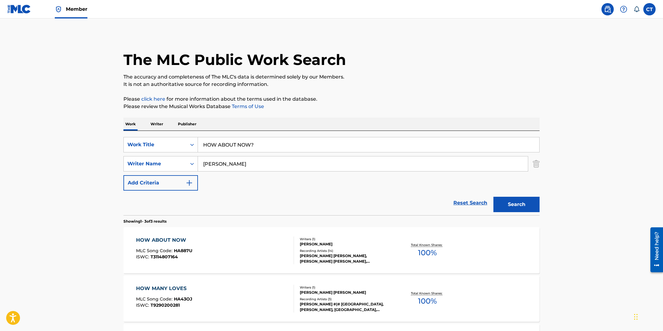
click at [227, 250] on div "HOW ABOUT NOW MLC Song Code : HA887U ISWC : T3114807164" at bounding box center [215, 250] width 158 height 28
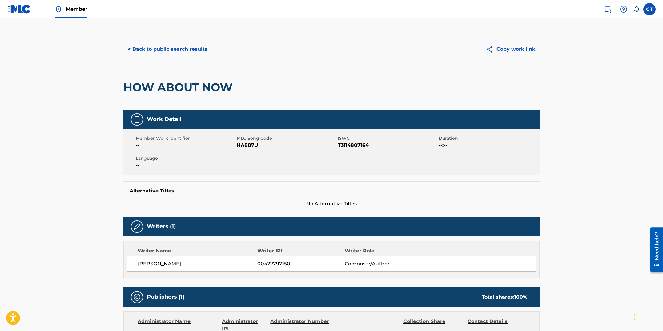
click at [174, 52] on button "< Back to public search results" at bounding box center [167, 49] width 88 height 15
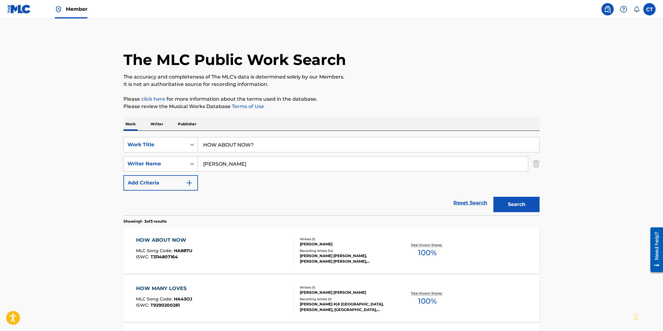
drag, startPoint x: 272, startPoint y: 146, endPoint x: 204, endPoint y: 137, distance: 68.2
click at [204, 137] on input "HOW ABOUT NOW?" at bounding box center [368, 144] width 341 height 15
paste input "URT BIRD BATH"
type input "HURT BIRD BATH"
click at [493, 197] on button "Search" at bounding box center [516, 204] width 46 height 15
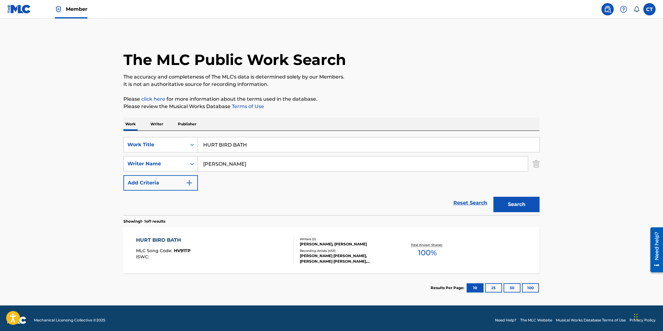
click at [217, 264] on div "HURT BIRD BATH MLC Song Code : HV91TP ISWC :" at bounding box center [215, 250] width 158 height 28
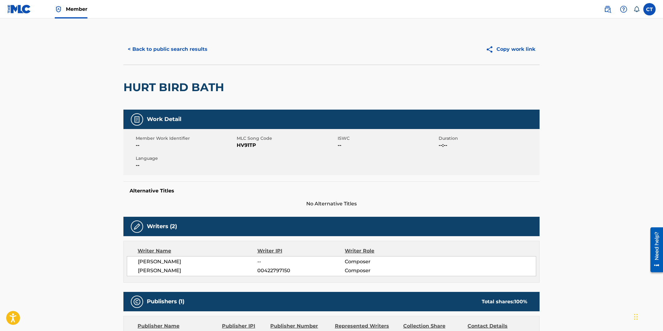
click at [239, 157] on div "Member Work Identifier -- MLC Song Code HV91TP ISWC -- Duration --:-- Language …" at bounding box center [331, 152] width 416 height 46
drag, startPoint x: 255, startPoint y: 147, endPoint x: 238, endPoint y: 146, distance: 17.3
click at [238, 146] on span "HV91TP" at bounding box center [286, 145] width 99 height 7
click at [148, 53] on button "< Back to public search results" at bounding box center [167, 49] width 88 height 15
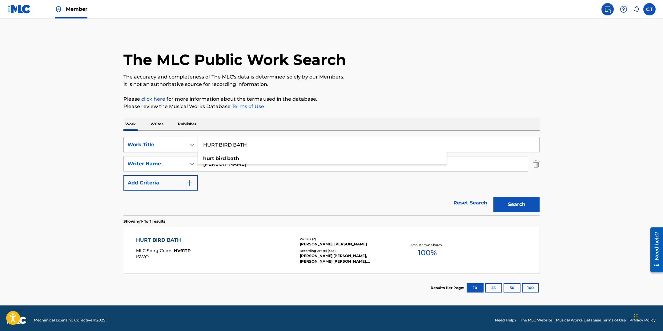
drag, startPoint x: 258, startPoint y: 147, endPoint x: 189, endPoint y: 139, distance: 69.5
click at [189, 139] on div "SearchWithCriteriaf08125b3-2154-48b9-9806-42ca355d6d87 Work Title HURT BIRD BAT…" at bounding box center [331, 144] width 416 height 15
paste input "I DON'T KNOW WHAT I WANT"
type input "I DON'T KNOW WHAT I WANT"
click at [493, 197] on button "Search" at bounding box center [516, 204] width 46 height 15
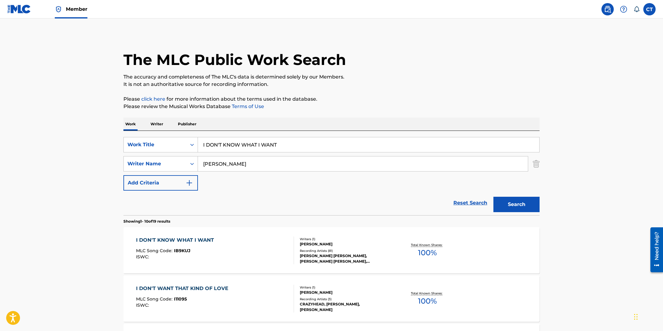
click at [162, 250] on span "MLC Song Code :" at bounding box center [155, 251] width 38 height 6
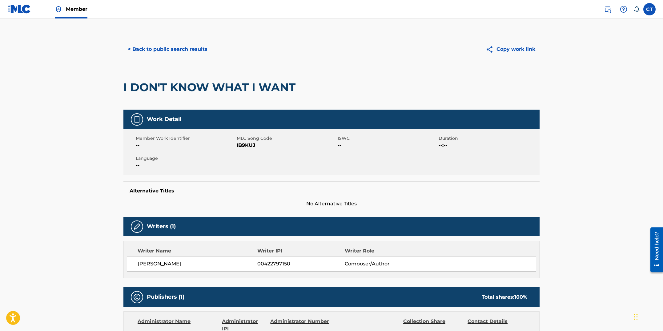
drag, startPoint x: 272, startPoint y: 187, endPoint x: 269, endPoint y: 158, distance: 28.4
click at [272, 184] on div "Alternative Titles No Alternative Titles" at bounding box center [331, 194] width 416 height 26
drag, startPoint x: 263, startPoint y: 139, endPoint x: 259, endPoint y: 141, distance: 3.9
click at [259, 141] on span "MLC Song Code" at bounding box center [286, 138] width 99 height 6
drag, startPoint x: 253, startPoint y: 144, endPoint x: 237, endPoint y: 144, distance: 16.3
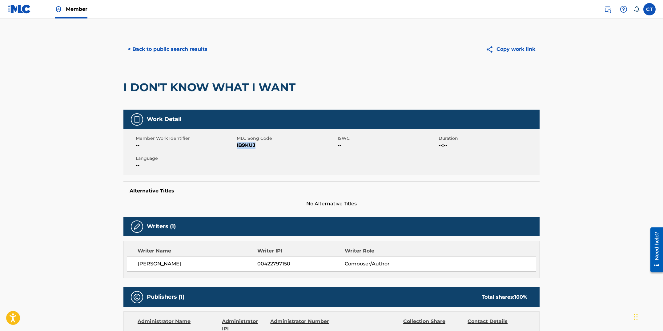
click at [237, 144] on span "IB9KUJ" at bounding box center [286, 145] width 99 height 7
click at [142, 52] on button "< Back to public search results" at bounding box center [167, 49] width 88 height 15
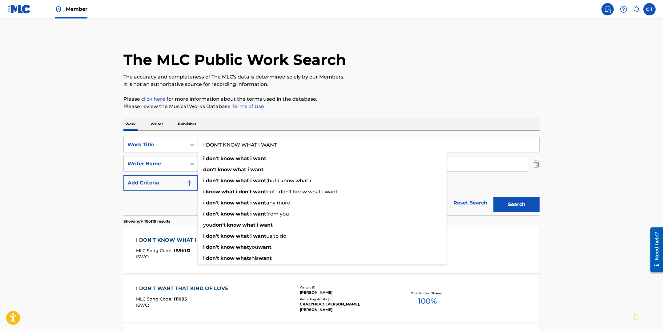
drag, startPoint x: 296, startPoint y: 146, endPoint x: 213, endPoint y: 140, distance: 83.3
click at [213, 140] on input "I DON'T KNOW WHAT I WANT" at bounding box center [368, 144] width 341 height 15
paste input "N THE BLACK"
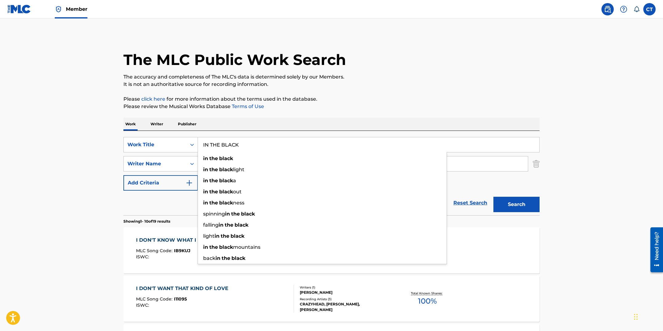
type input "IN THE BLACK"
click at [493, 197] on button "Search" at bounding box center [516, 204] width 46 height 15
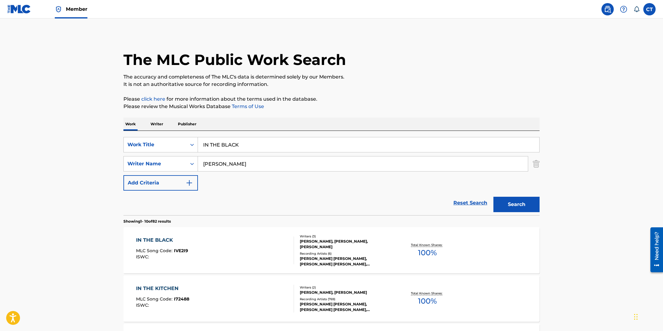
click at [242, 243] on div "IN THE BLACK MLC Song Code : IVE2I9 ISWC :" at bounding box center [215, 250] width 158 height 28
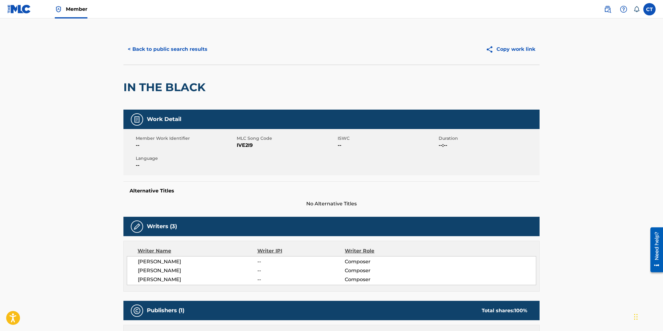
drag, startPoint x: 272, startPoint y: 158, endPoint x: 270, endPoint y: 154, distance: 4.5
click at [272, 158] on div "Member Work Identifier -- MLC Song Code IVE2I9 ISWC -- Duration --:-- Language …" at bounding box center [331, 152] width 416 height 46
drag, startPoint x: 255, startPoint y: 144, endPoint x: 236, endPoint y: 143, distance: 18.5
click at [237, 143] on span "IVE2I9" at bounding box center [286, 145] width 99 height 7
click at [159, 56] on button "< Back to public search results" at bounding box center [167, 49] width 88 height 15
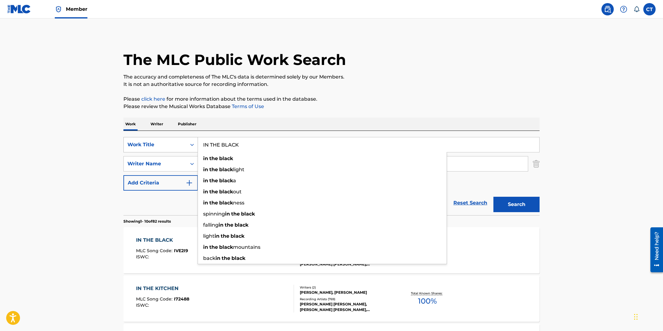
drag, startPoint x: 238, startPoint y: 140, endPoint x: 193, endPoint y: 140, distance: 45.3
click at [193, 140] on div "SearchWithCriteriaf08125b3-2154-48b9-9806-42ca355d6d87 Work Title IN THE BLACK …" at bounding box center [331, 144] width 416 height 15
paste input "KITCHEN"
type input "IN THE KITCHEN"
click at [493, 197] on button "Search" at bounding box center [516, 204] width 46 height 15
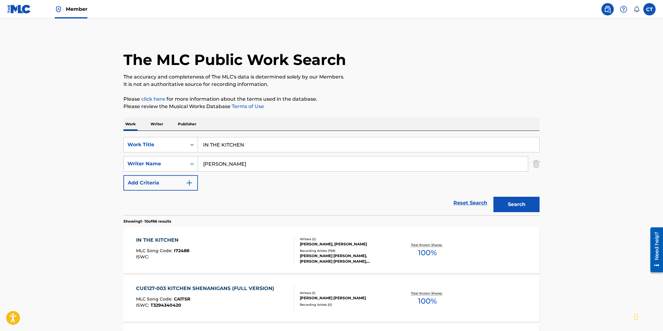
click at [231, 252] on div "IN THE KITCHEN MLC Song Code : I72488 ISWC :" at bounding box center [215, 250] width 158 height 28
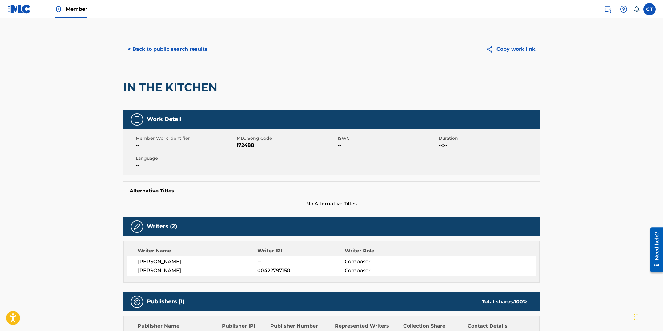
drag, startPoint x: 248, startPoint y: 171, endPoint x: 253, endPoint y: 154, distance: 18.2
click at [248, 170] on div "Member Work Identifier -- MLC Song Code I72488 ISWC -- Duration --:-- Language …" at bounding box center [331, 152] width 416 height 46
drag, startPoint x: 255, startPoint y: 146, endPoint x: 237, endPoint y: 145, distance: 18.2
click at [237, 145] on span "I72488" at bounding box center [286, 145] width 99 height 7
click at [141, 53] on button "< Back to public search results" at bounding box center [167, 49] width 88 height 15
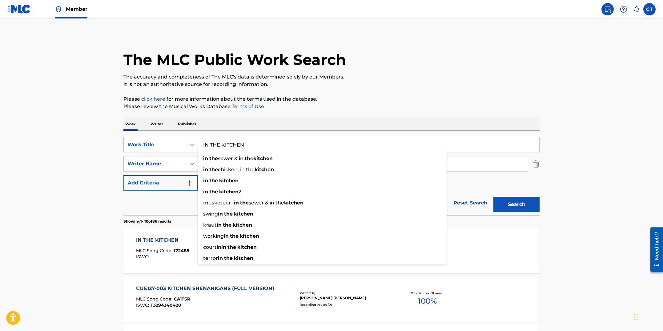
drag, startPoint x: 250, startPoint y: 146, endPoint x: 185, endPoint y: 135, distance: 65.3
click at [185, 135] on div "SearchWithCriteriaf08125b3-2154-48b9-9806-42ca355d6d87 Work Title IN THE KITCHE…" at bounding box center [331, 173] width 416 height 84
paste input "STRUMENTAL IN D"
type input "INSTRUMENTAL IN D"
click at [493, 197] on button "Search" at bounding box center [516, 204] width 46 height 15
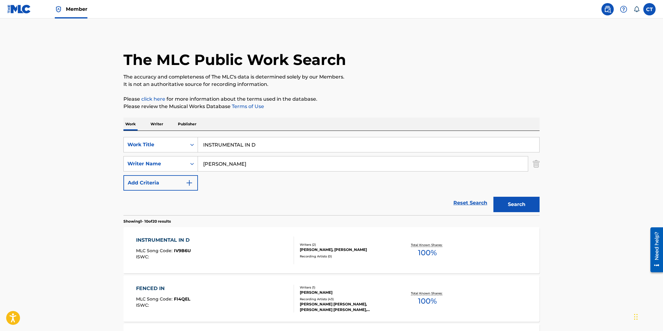
click at [231, 256] on div "INSTRUMENTAL IN D MLC Song Code : IV9B6U ISWC :" at bounding box center [215, 250] width 158 height 28
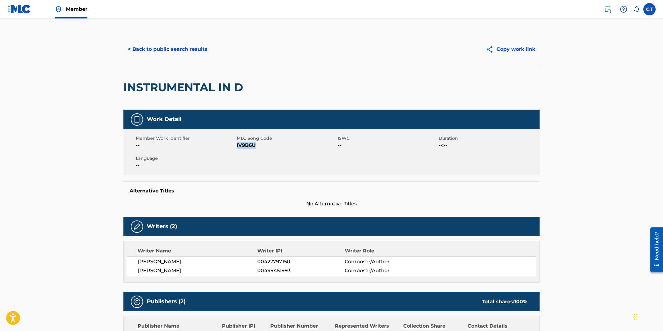
drag, startPoint x: 257, startPoint y: 147, endPoint x: 237, endPoint y: 146, distance: 20.4
click at [237, 146] on span "IV9B6U" at bounding box center [286, 145] width 99 height 7
click at [185, 51] on button "< Back to public search results" at bounding box center [167, 49] width 88 height 15
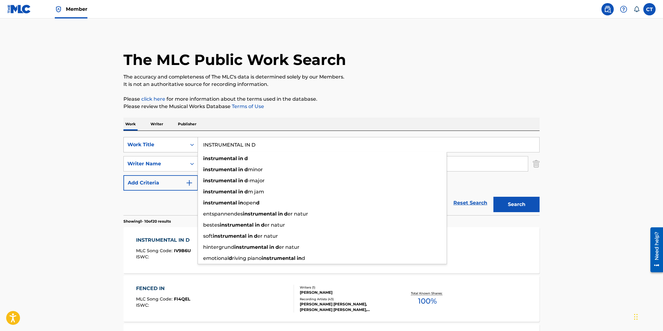
drag, startPoint x: 256, startPoint y: 146, endPoint x: 192, endPoint y: 143, distance: 64.4
click at [192, 143] on div "SearchWithCriteriaf08125b3-2154-48b9-9806-42ca355d6d87 Work Title INSTRUMENTAL …" at bounding box center [331, 144] width 416 height 15
paste input "TENTIONS CLEAR"
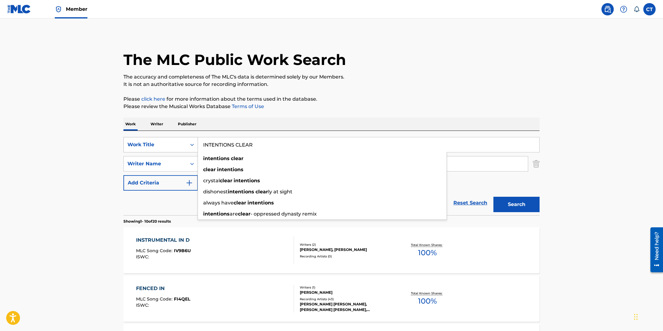
type input "INTENTIONS CLEAR"
click at [493, 197] on button "Search" at bounding box center [516, 204] width 46 height 15
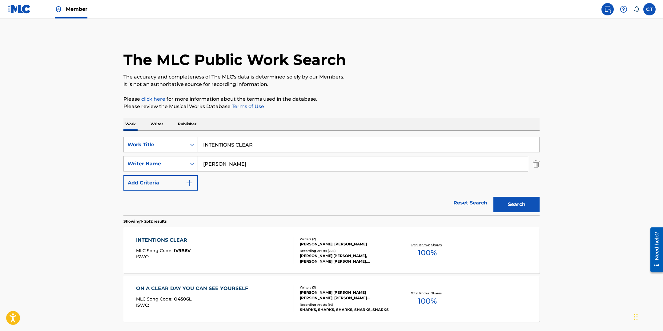
click at [225, 238] on div "INTENTIONS CLEAR MLC Song Code : IV9B6V ISWC :" at bounding box center [215, 250] width 158 height 28
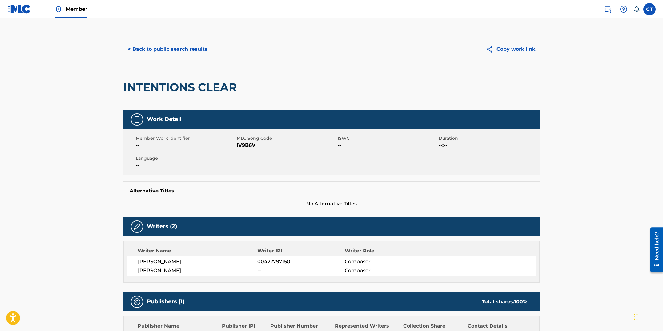
click at [227, 145] on span "--" at bounding box center [185, 145] width 99 height 7
drag, startPoint x: 259, startPoint y: 145, endPoint x: 237, endPoint y: 144, distance: 22.2
click at [237, 144] on span "IV9B6V" at bounding box center [286, 145] width 99 height 7
click at [166, 51] on button "< Back to public search results" at bounding box center [167, 49] width 88 height 15
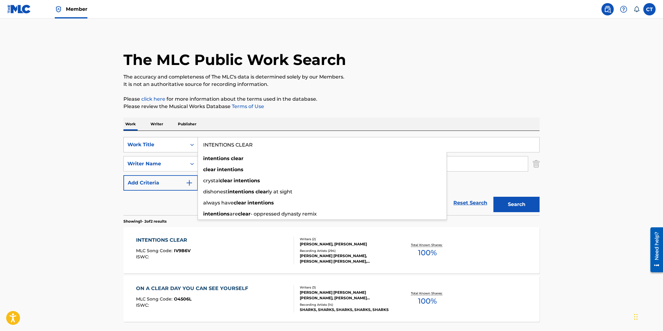
drag, startPoint x: 244, startPoint y: 143, endPoint x: 168, endPoint y: 140, distance: 75.5
click at [168, 140] on div "SearchWithCriteriaf08125b3-2154-48b9-9806-42ca355d6d87 Work Title INTENTIONS CL…" at bounding box center [331, 144] width 416 height 15
paste input "T'S NOT YOUR FAULT"
type input "IT'S NOT YOUR FAULT"
click at [493, 197] on button "Search" at bounding box center [516, 204] width 46 height 15
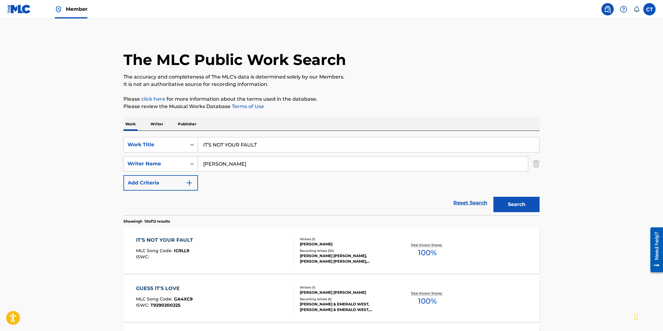
click at [255, 246] on div "IT'S NOT YOUR FAULT MLC Song Code : IG9LL9 ISWC :" at bounding box center [215, 250] width 158 height 28
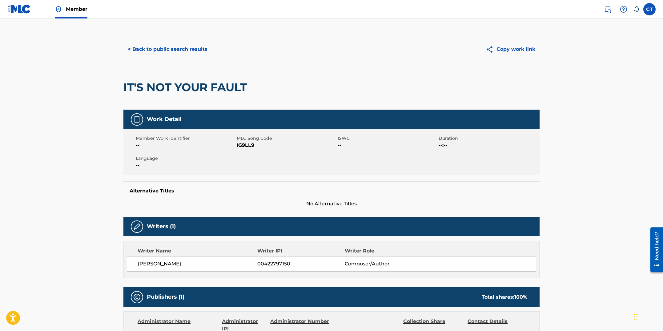
click at [265, 167] on div "Member Work Identifier -- MLC Song Code IG9LL9 ISWC -- Duration --:-- Language …" at bounding box center [331, 152] width 416 height 46
drag, startPoint x: 259, startPoint y: 147, endPoint x: 236, endPoint y: 145, distance: 23.2
click at [237, 145] on span "IG9LL9" at bounding box center [286, 145] width 99 height 7
click at [162, 52] on button "< Back to public search results" at bounding box center [167, 49] width 88 height 15
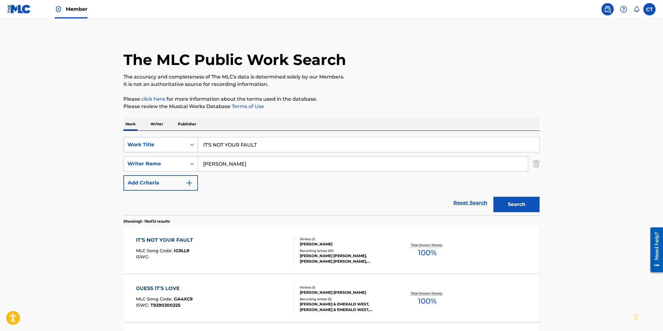
drag, startPoint x: 263, startPoint y: 147, endPoint x: 197, endPoint y: 138, distance: 66.8
click at [197, 138] on div "SearchWithCriteriaf08125b3-2154-48b9-9806-42ca355d6d87 Work Title IT'S NOT YOUR…" at bounding box center [331, 144] width 416 height 15
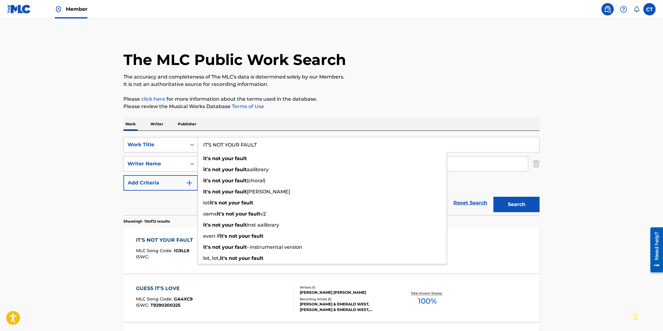
paste input "JAJUNK PT. 1"
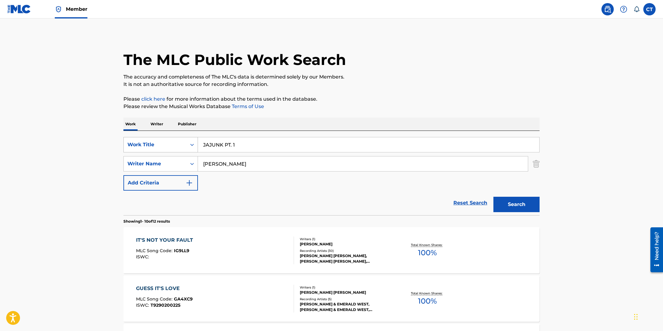
type input "JAJUNK PT. 1"
click at [493, 197] on button "Search" at bounding box center [516, 204] width 46 height 15
click at [232, 255] on div "JAJUNK PT. 1 MLC Song Code : JV823C ISWC :" at bounding box center [215, 250] width 158 height 28
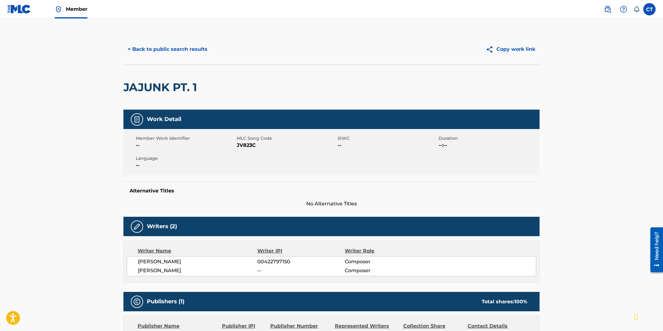
drag, startPoint x: 244, startPoint y: 182, endPoint x: 252, endPoint y: 160, distance: 23.7
click at [245, 180] on div "Work Detail Member Work Identifier -- MLC Song Code JV823C ISWC -- Duration --:…" at bounding box center [331, 159] width 416 height 98
drag, startPoint x: 257, startPoint y: 147, endPoint x: 237, endPoint y: 145, distance: 19.9
click at [237, 145] on span "JV823C" at bounding box center [286, 145] width 99 height 7
click at [143, 53] on button "< Back to public search results" at bounding box center [167, 49] width 88 height 15
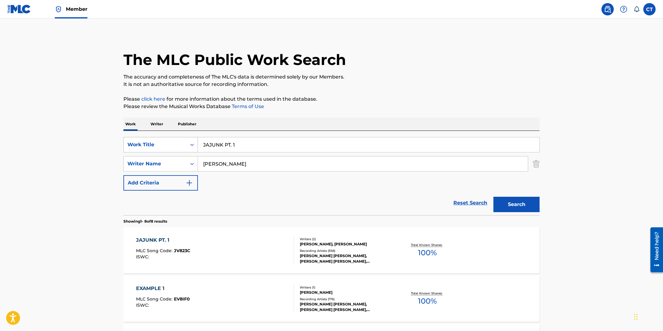
drag, startPoint x: 261, startPoint y: 148, endPoint x: 188, endPoint y: 143, distance: 73.2
click at [188, 143] on div "SearchWithCriteriaf08125b3-2154-48b9-9806-42ca355d6d87 Work Title JAJUNK PT. 1" at bounding box center [331, 144] width 416 height 15
paste input "[PERSON_NAME]"
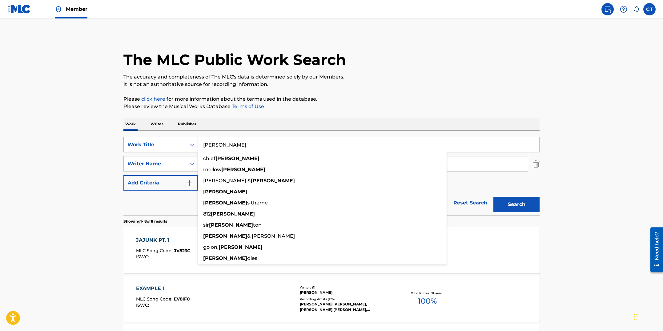
type input "[PERSON_NAME]"
click at [493, 197] on button "Search" at bounding box center [516, 204] width 46 height 15
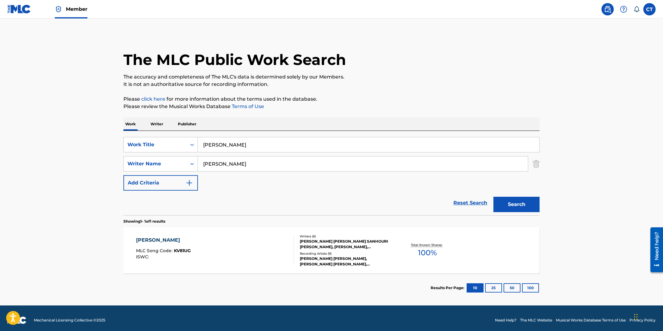
click at [243, 256] on div "[PERSON_NAME] MLC Song Code : KV81UG ISWC :" at bounding box center [215, 250] width 158 height 28
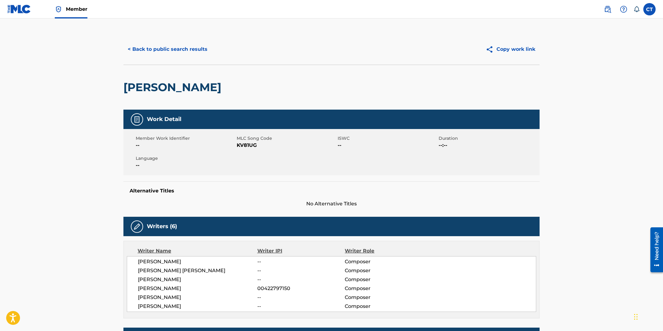
drag, startPoint x: 260, startPoint y: 175, endPoint x: 258, endPoint y: 160, distance: 15.2
click at [260, 173] on div "Work Detail Member Work Identifier -- MLC Song Code KV81UG ISWC -- Duration --:…" at bounding box center [331, 159] width 416 height 98
drag, startPoint x: 257, startPoint y: 146, endPoint x: 238, endPoint y: 144, distance: 18.8
click at [238, 144] on span "KV81UG" at bounding box center [286, 145] width 99 height 7
click at [154, 53] on button "< Back to public search results" at bounding box center [167, 49] width 88 height 15
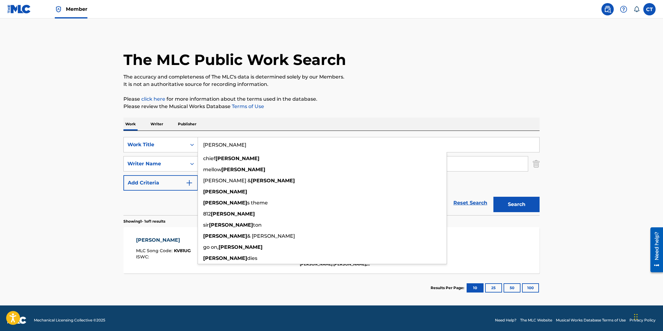
drag, startPoint x: 234, startPoint y: 144, endPoint x: 195, endPoint y: 135, distance: 40.8
click at [195, 135] on div "SearchWithCriteriaf08125b3-2154-48b9-9806-42ca355d6d87 Work Title [PERSON_NAME]…" at bounding box center [331, 173] width 416 height 84
paste input "LAST MAN SWERVING"
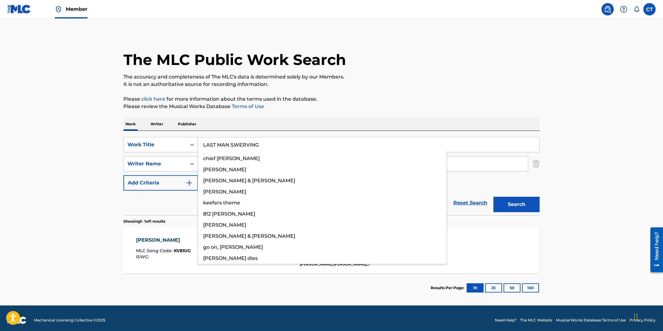
type input "LAST MAN SWERVING"
click at [493, 197] on button "Search" at bounding box center [516, 204] width 46 height 15
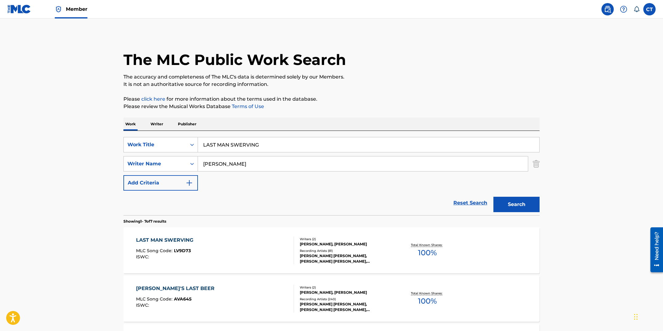
click at [241, 252] on div "LAST MAN SWERVING MLC Song Code : LV9D73 ISWC :" at bounding box center [215, 250] width 158 height 28
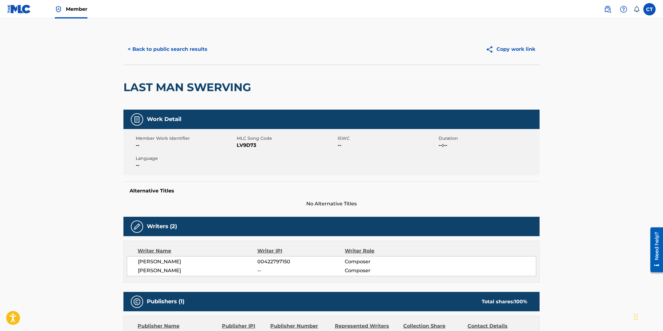
click at [261, 157] on div "Member Work Identifier -- MLC Song Code LV9D73 ISWC -- Duration --:-- Language …" at bounding box center [331, 152] width 416 height 46
drag, startPoint x: 259, startPoint y: 146, endPoint x: 240, endPoint y: 160, distance: 22.7
click at [237, 146] on span "LV9D73" at bounding box center [286, 145] width 99 height 7
click at [175, 54] on button "< Back to public search results" at bounding box center [167, 49] width 88 height 15
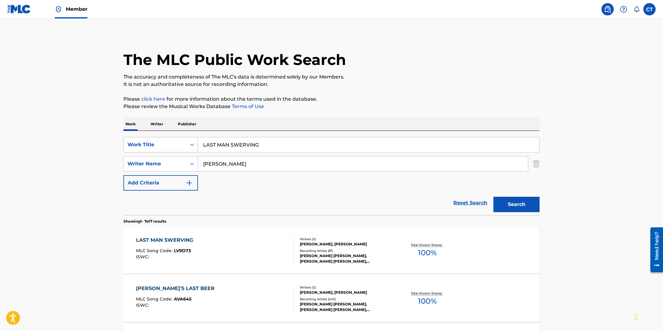
drag, startPoint x: 245, startPoint y: 142, endPoint x: 181, endPoint y: 141, distance: 63.7
click at [181, 141] on div "SearchWithCriteriaf08125b3-2154-48b9-9806-42ca355d6d87 Work Title LAST MAN SWER…" at bounding box center [331, 144] width 416 height 15
paste input "IAR"
type input "LIAR"
click at [493, 197] on button "Search" at bounding box center [516, 204] width 46 height 15
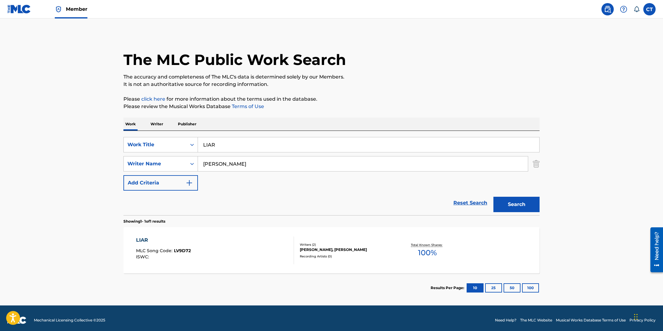
click at [248, 253] on div "LIAR MLC Song Code : LV9D72 ISWC :" at bounding box center [215, 250] width 158 height 28
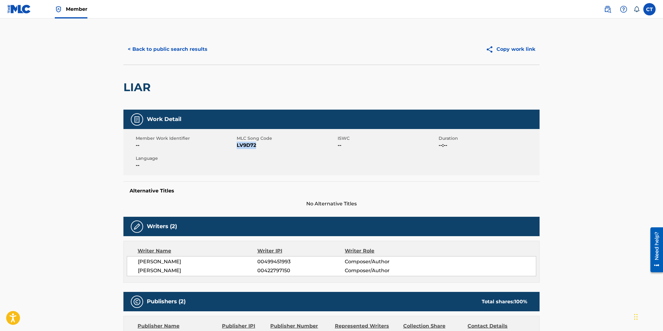
drag, startPoint x: 260, startPoint y: 146, endPoint x: 237, endPoint y: 142, distance: 23.2
click at [237, 142] on span "LV9D72" at bounding box center [286, 145] width 99 height 7
click at [136, 50] on button "< Back to public search results" at bounding box center [167, 49] width 88 height 15
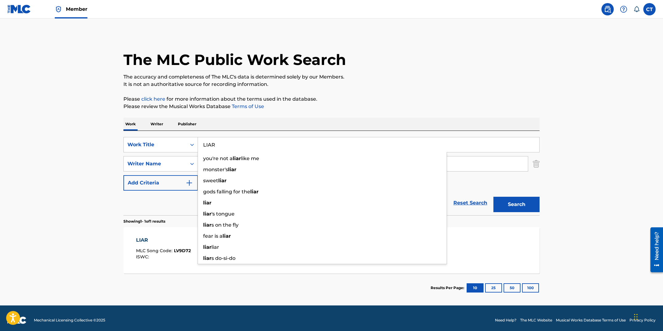
drag, startPoint x: 226, startPoint y: 145, endPoint x: 203, endPoint y: 142, distance: 22.3
click at [203, 142] on input "LIAR" at bounding box center [368, 144] width 341 height 15
paste input "CK #6"
type input "LICK #6"
click at [493, 197] on button "Search" at bounding box center [516, 204] width 46 height 15
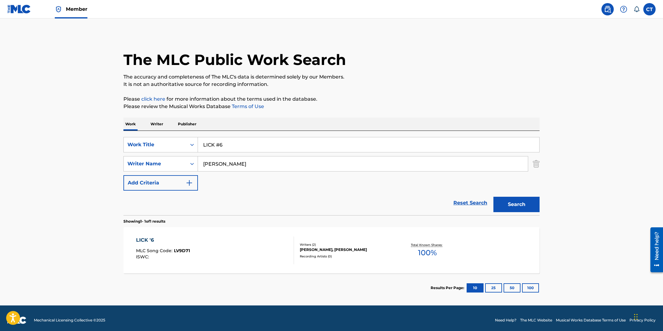
click at [260, 242] on div "LICK '6 MLC Song Code : LV9D71 ISWC :" at bounding box center [215, 250] width 158 height 28
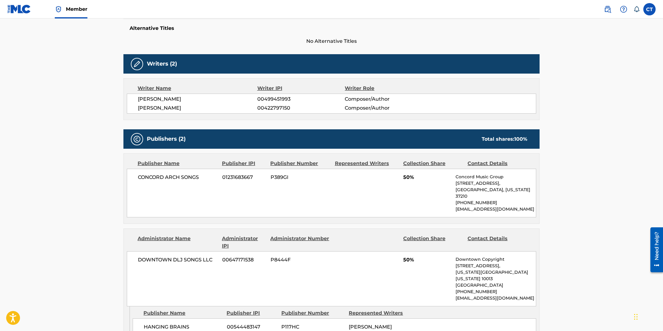
scroll to position [20, 0]
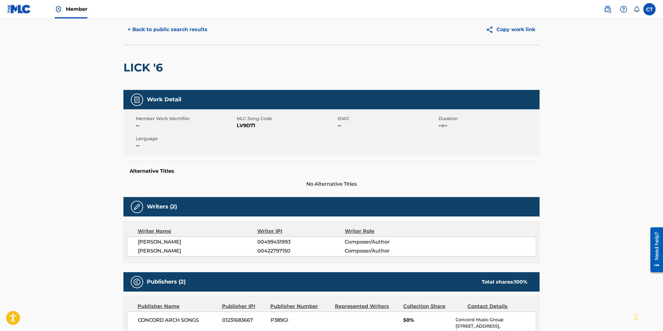
drag, startPoint x: 262, startPoint y: 146, endPoint x: 260, endPoint y: 134, distance: 12.6
click at [262, 146] on div "Member Work Identifier -- MLC Song Code LV9D71 ISWC -- Duration --:-- Language …" at bounding box center [331, 132] width 416 height 46
drag, startPoint x: 258, startPoint y: 127, endPoint x: 237, endPoint y: 127, distance: 21.0
click at [237, 127] on span "LV9D71" at bounding box center [286, 125] width 99 height 7
click at [140, 26] on button "< Back to public search results" at bounding box center [167, 29] width 88 height 15
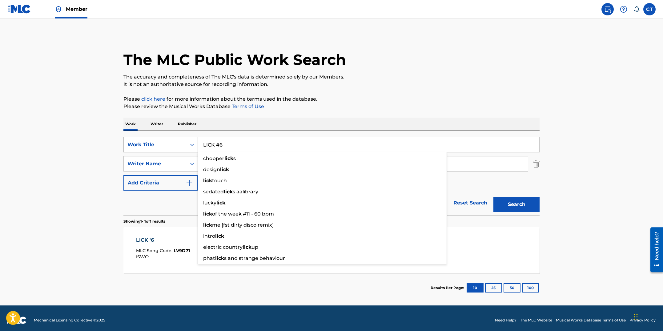
drag, startPoint x: 233, startPoint y: 146, endPoint x: 179, endPoint y: 143, distance: 54.2
click at [178, 144] on div "SearchWithCriteriaf08125b3-2154-48b9-9806-42ca355d6d87 Work Title LICK #6 chopp…" at bounding box center [331, 144] width 416 height 15
paste input "OOSE ENDS"
type input "LOOSE ENDS"
click at [493, 197] on button "Search" at bounding box center [516, 204] width 46 height 15
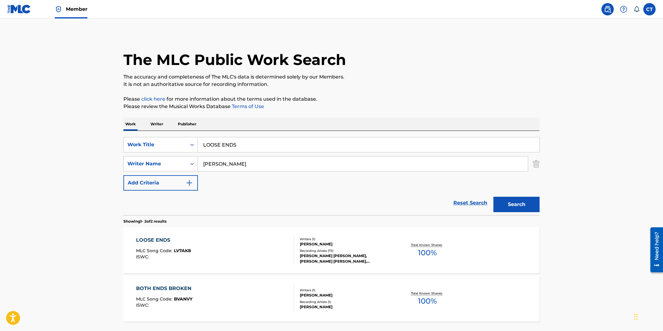
click at [265, 246] on div "LOOSE ENDS MLC Song Code : LV7AK8 ISWC :" at bounding box center [215, 250] width 158 height 28
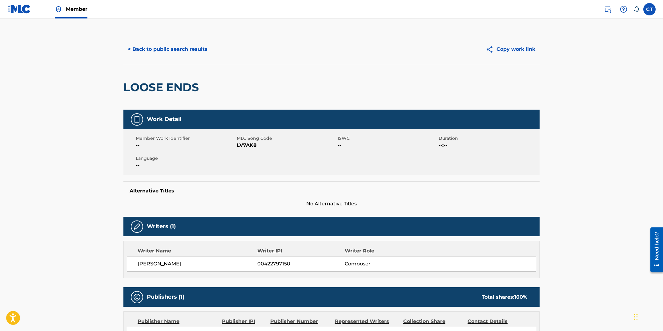
drag, startPoint x: 252, startPoint y: 170, endPoint x: 253, endPoint y: 165, distance: 5.6
click at [252, 170] on div "Member Work Identifier -- MLC Song Code LV7AK8 ISWC -- Duration --:-- Language …" at bounding box center [331, 152] width 416 height 46
drag, startPoint x: 259, startPoint y: 147, endPoint x: 238, endPoint y: 146, distance: 21.0
click at [238, 146] on span "LV7AK8" at bounding box center [286, 145] width 99 height 7
click at [170, 50] on button "< Back to public search results" at bounding box center [167, 49] width 88 height 15
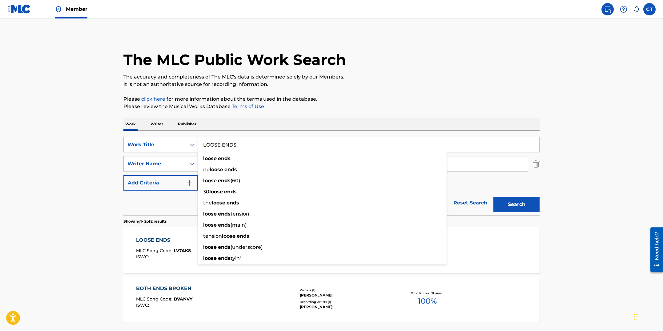
drag, startPoint x: 237, startPoint y: 145, endPoint x: 191, endPoint y: 136, distance: 46.6
click at [191, 136] on div "SearchWithCriteriaf08125b3-2154-48b9-9806-42ca355d6d87 Work Title LOOSE ENDS lo…" at bounding box center [331, 173] width 416 height 84
paste input "MADE TO MEASURE"
type input "MADE TO MEASURE"
click at [493, 197] on button "Search" at bounding box center [516, 204] width 46 height 15
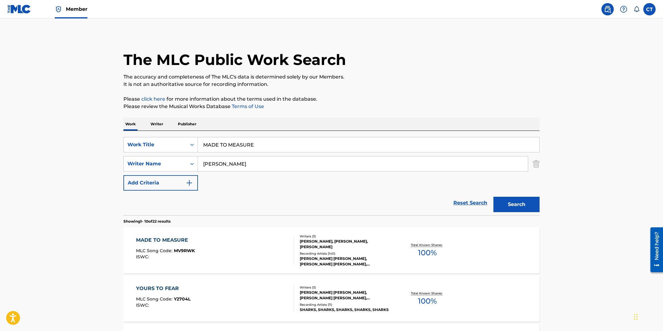
click at [235, 246] on div "MADE TO MEASURE MLC Song Code : MV9RWK ISWC :" at bounding box center [215, 250] width 158 height 28
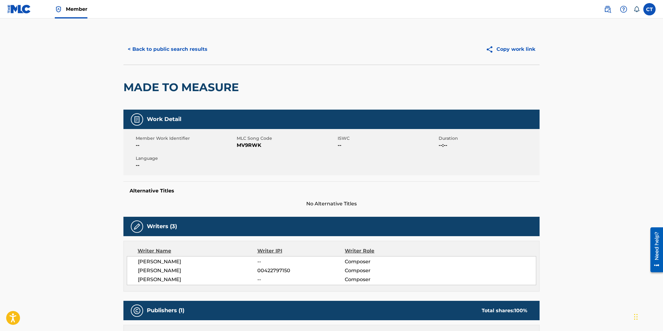
click at [249, 153] on div "Member Work Identifier -- MLC Song Code MV9RWK ISWC -- Duration --:-- Language …" at bounding box center [331, 152] width 416 height 46
drag, startPoint x: 264, startPoint y: 145, endPoint x: 238, endPoint y: 144, distance: 26.8
click at [238, 144] on span "MV9RWK" at bounding box center [286, 145] width 99 height 7
click at [186, 50] on button "< Back to public search results" at bounding box center [167, 49] width 88 height 15
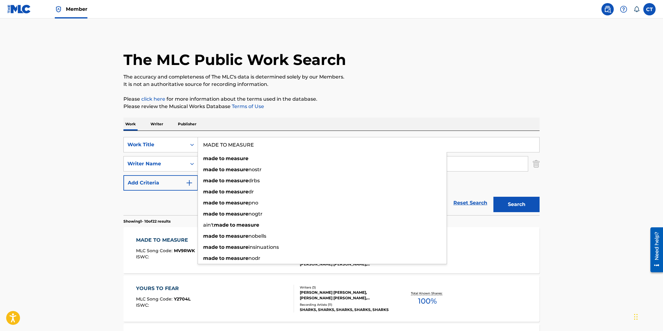
drag, startPoint x: 255, startPoint y: 147, endPoint x: 191, endPoint y: 135, distance: 65.3
click at [191, 135] on div "SearchWithCriteriaf08125b3-2154-48b9-9806-42ca355d6d87 Work Title MADE TO MEASU…" at bounding box center [331, 173] width 416 height 84
paste input "IL PACKAG"
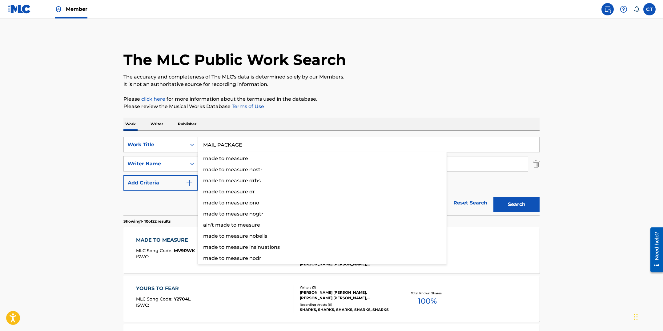
type input "MAIL PACKAGE"
click at [493, 197] on button "Search" at bounding box center [516, 204] width 46 height 15
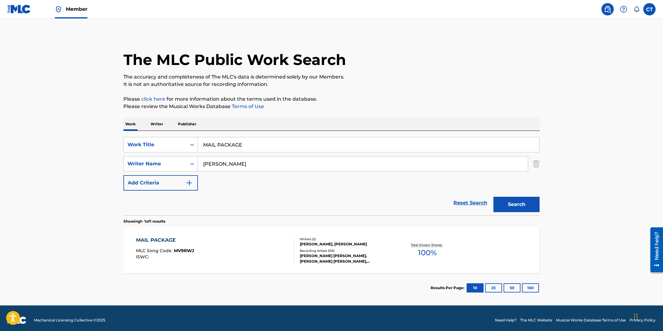
click at [227, 237] on div "MAIL PACKAGE MLC Song Code : MV9RWJ ISWC : Writers ( 2 ) [PERSON_NAME], [PERSON…" at bounding box center [331, 250] width 416 height 46
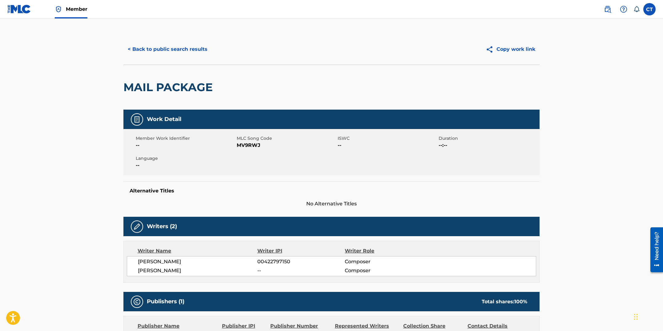
click at [246, 151] on div "Member Work Identifier -- MLC Song Code MV9RWJ ISWC -- Duration --:-- Language …" at bounding box center [331, 152] width 416 height 46
drag, startPoint x: 260, startPoint y: 146, endPoint x: 236, endPoint y: 146, distance: 24.6
click at [236, 146] on div "Member Work Identifier -- MLC Song Code MV9RWJ ISWC -- Duration --:-- Language …" at bounding box center [331, 152] width 416 height 46
click at [237, 147] on span "MV9RWJ" at bounding box center [286, 145] width 99 height 7
drag, startPoint x: 238, startPoint y: 147, endPoint x: 265, endPoint y: 144, distance: 27.8
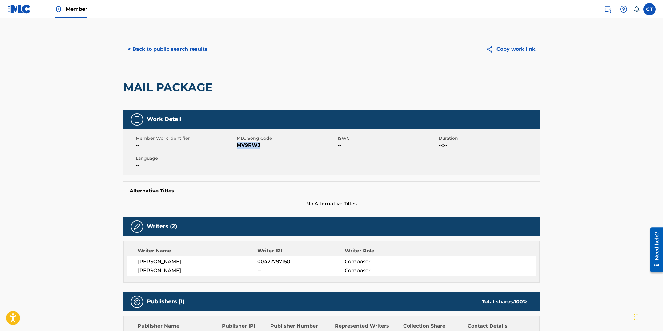
click at [265, 144] on span "MV9RWJ" at bounding box center [286, 145] width 99 height 7
click at [181, 52] on button "< Back to public search results" at bounding box center [167, 49] width 88 height 15
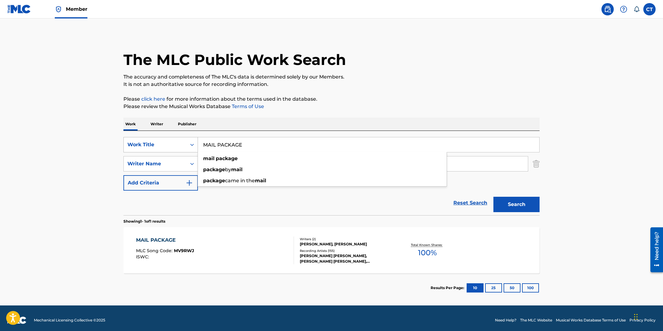
drag, startPoint x: 247, startPoint y: 145, endPoint x: 186, endPoint y: 141, distance: 60.7
click at [186, 141] on div "SearchWithCriteriaf08125b3-2154-48b9-9806-42ca355d6d87 Work Title MAIL PACKAGE …" at bounding box center [331, 144] width 416 height 15
paste input "KE IT RIGHT"
type input "MAKE IT RIGHT"
click at [493, 197] on button "Search" at bounding box center [516, 204] width 46 height 15
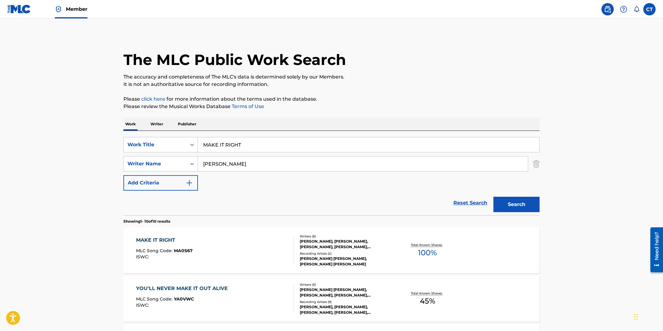
click at [254, 241] on div "MAKE IT RIGHT MLC Song Code : MA0S67 ISWC :" at bounding box center [215, 250] width 158 height 28
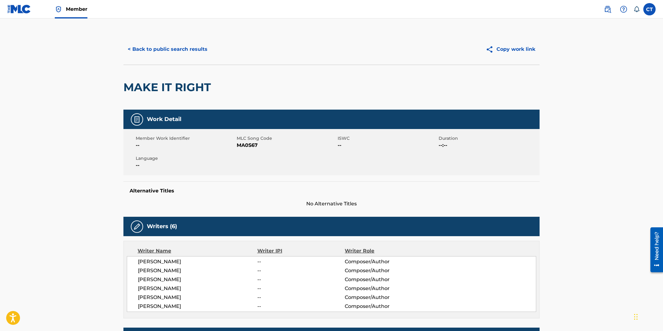
drag, startPoint x: 266, startPoint y: 163, endPoint x: 261, endPoint y: 151, distance: 13.0
click at [266, 162] on div "Member Work Identifier -- MLC Song Code MA0S67 ISWC -- Duration --:-- Language …" at bounding box center [331, 152] width 416 height 46
drag, startPoint x: 258, startPoint y: 145, endPoint x: 239, endPoint y: 144, distance: 19.5
click at [239, 144] on span "MA0S67" at bounding box center [286, 145] width 99 height 7
click at [159, 54] on button "< Back to public search results" at bounding box center [167, 49] width 88 height 15
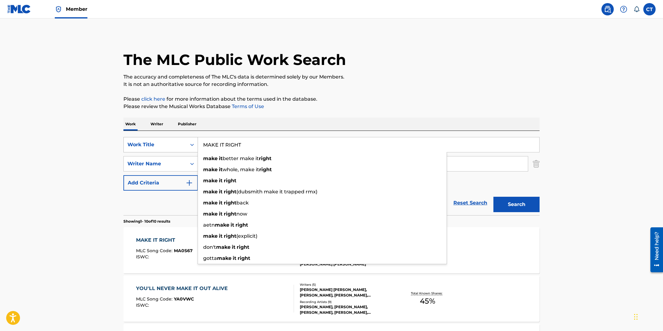
click at [178, 143] on div "SearchWithCriteriaf08125b3-2154-48b9-9806-42ca355d6d87 Work Title MAKE IT RIGHT…" at bounding box center [331, 144] width 416 height 15
paste input "NTIS"
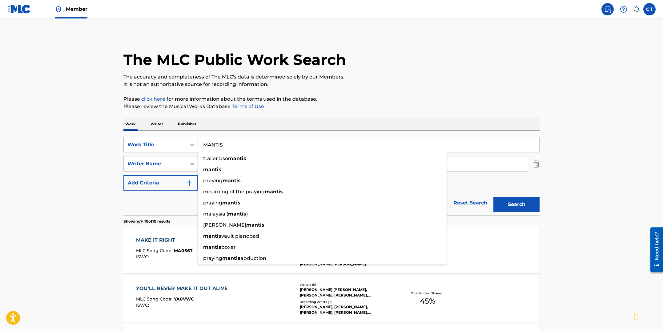
type input "MANTIS"
click at [493, 197] on button "Search" at bounding box center [516, 204] width 46 height 15
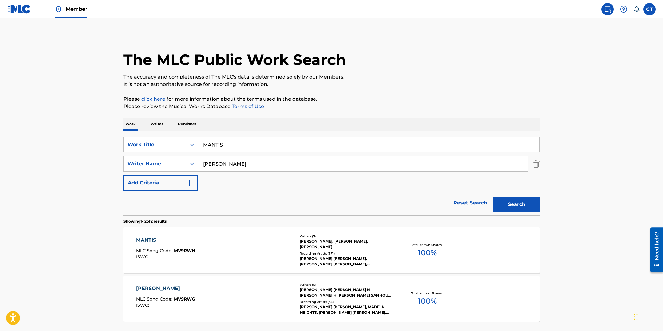
click at [224, 245] on div "MANTIS MLC Song Code : MV9RWH ISWC :" at bounding box center [215, 250] width 158 height 28
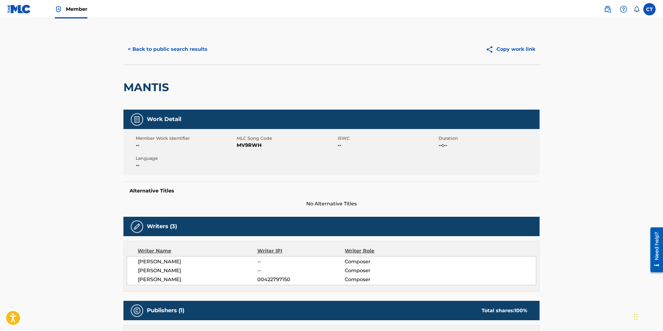
drag, startPoint x: 239, startPoint y: 167, endPoint x: 250, endPoint y: 152, distance: 18.4
click at [239, 167] on div "Member Work Identifier -- MLC Song Code MV9RWH ISWC -- Duration --:-- Language …" at bounding box center [331, 152] width 416 height 46
drag, startPoint x: 264, startPoint y: 142, endPoint x: 235, endPoint y: 143, distance: 29.6
click at [235, 143] on div "Member Work Identifier -- MLC Song Code MV9RWH ISWC -- Duration --:-- Language …" at bounding box center [331, 152] width 416 height 46
click at [235, 143] on span "--" at bounding box center [185, 145] width 99 height 7
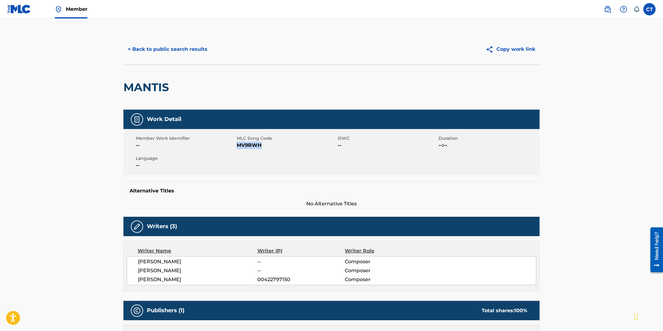
drag, startPoint x: 266, startPoint y: 146, endPoint x: 238, endPoint y: 147, distance: 28.3
click at [238, 147] on span "MV9RWH" at bounding box center [286, 145] width 99 height 7
click at [160, 53] on button "< Back to public search results" at bounding box center [167, 49] width 88 height 15
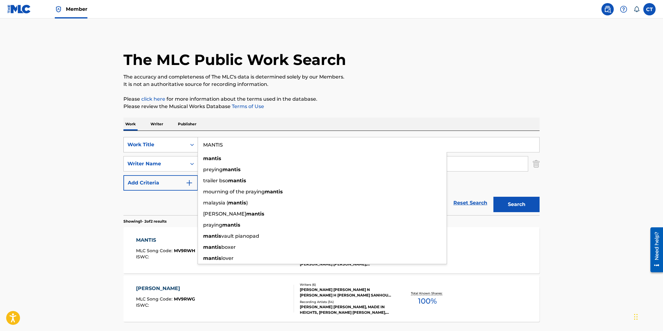
drag, startPoint x: 237, startPoint y: 147, endPoint x: 181, endPoint y: 141, distance: 56.4
click at [181, 141] on div "SearchWithCriteriaf08125b3-2154-48b9-9806-42ca355d6d87 Work Title MANTIS mantis…" at bounding box center [331, 144] width 416 height 15
paste input "GHETTS"
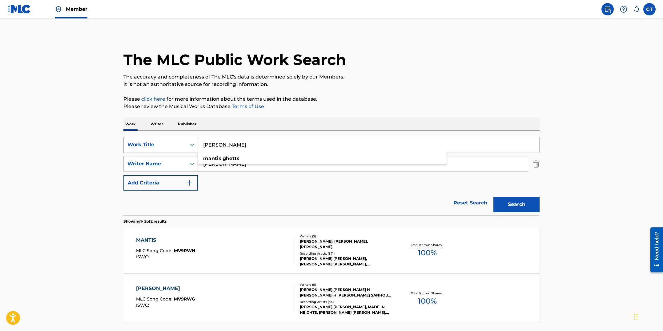
type input "[PERSON_NAME]"
click at [493, 197] on button "Search" at bounding box center [516, 204] width 46 height 15
click at [226, 246] on div "MANTIS GHETTS MLC Song Code : MV9RWG ISWC :" at bounding box center [215, 250] width 158 height 28
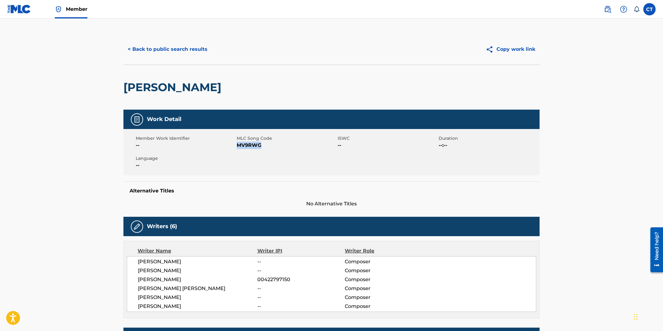
drag, startPoint x: 262, startPoint y: 147, endPoint x: 238, endPoint y: 146, distance: 23.4
click at [238, 146] on span "MV9RWG" at bounding box center [286, 145] width 99 height 7
click at [197, 54] on button "< Back to public search results" at bounding box center [167, 49] width 88 height 15
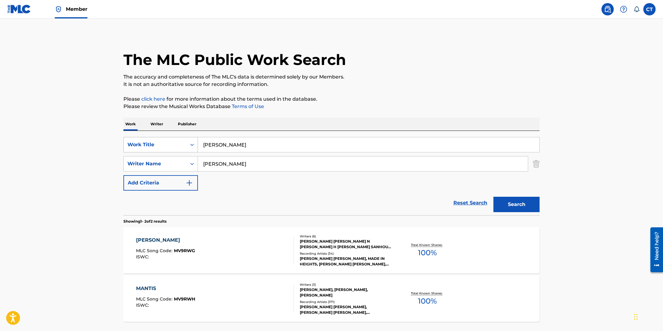
drag, startPoint x: 268, startPoint y: 147, endPoint x: 197, endPoint y: 139, distance: 72.1
click at [197, 139] on div "SearchWithCriteriaf08125b3-2154-48b9-9806-42ca355d6d87 Work Title MANTIS GHETTS" at bounding box center [331, 144] width 416 height 15
paste input "YBE SOMEDAY"
type input "MAYBE SOMEDAY"
click at [493, 197] on button "Search" at bounding box center [516, 204] width 46 height 15
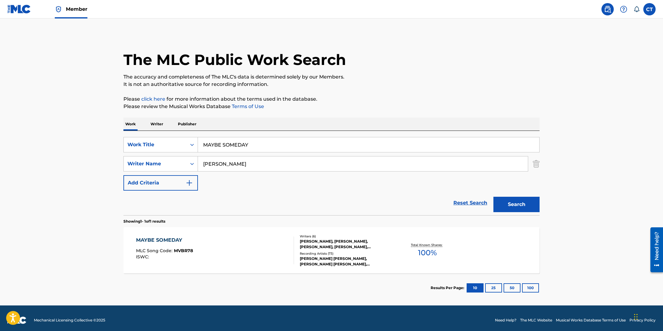
click at [244, 247] on div "MAYBE SOMEDAY MLC Song Code : MVBR78 ISWC :" at bounding box center [215, 250] width 158 height 28
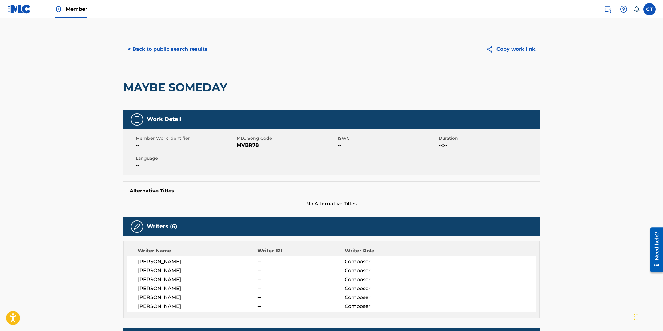
drag, startPoint x: 260, startPoint y: 162, endPoint x: 261, endPoint y: 156, distance: 5.8
click at [260, 162] on div "Member Work Identifier -- MLC Song Code MVBR78 ISWC -- Duration --:-- Language …" at bounding box center [331, 152] width 416 height 46
drag, startPoint x: 261, startPoint y: 147, endPoint x: 239, endPoint y: 144, distance: 22.6
click at [239, 144] on span "MVBR78" at bounding box center [286, 145] width 99 height 7
click at [178, 48] on button "< Back to public search results" at bounding box center [167, 49] width 88 height 15
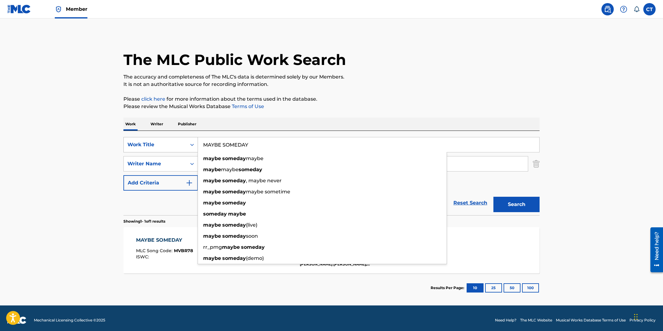
drag, startPoint x: 257, startPoint y: 145, endPoint x: 185, endPoint y: 141, distance: 72.5
click at [185, 141] on div "SearchWithCriteriaf08125b3-2154-48b9-9806-42ca355d6d87 Work Title MAYBE SOMEDAY…" at bounding box center [331, 144] width 416 height 15
paste input "NTIS GHETTS"
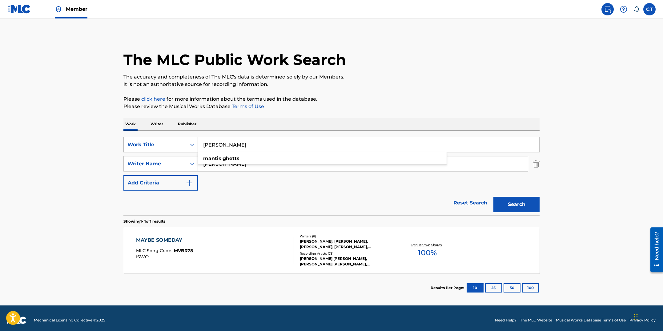
type input "[PERSON_NAME]"
click at [493, 197] on button "Search" at bounding box center [516, 204] width 46 height 15
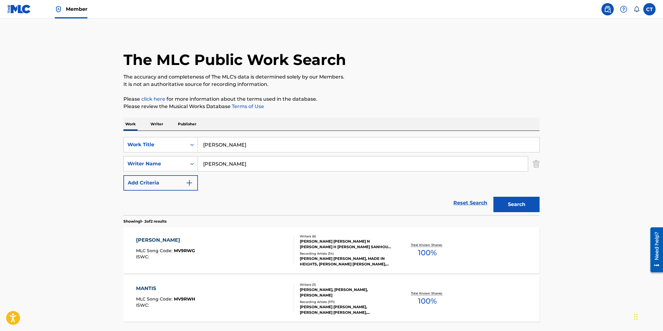
click at [229, 255] on div "MANTIS GHETTS MLC Song Code : MV9RWG ISWC :" at bounding box center [215, 250] width 158 height 28
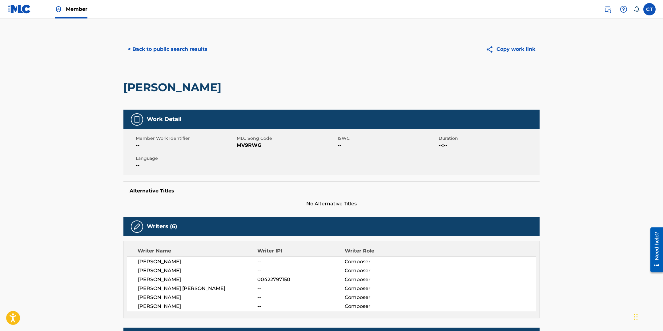
click at [134, 50] on button "< Back to public search results" at bounding box center [167, 49] width 88 height 15
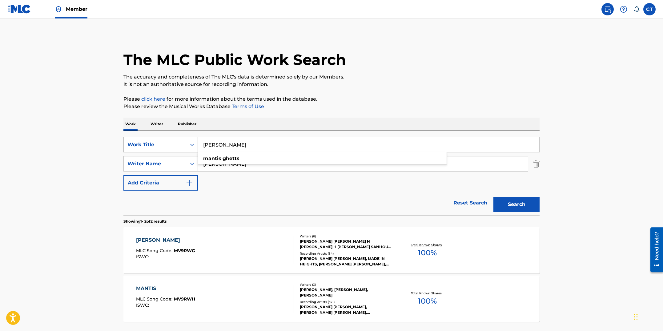
drag, startPoint x: 211, startPoint y: 140, endPoint x: 181, endPoint y: 143, distance: 30.6
click at [181, 143] on div "SearchWithCriteriaf08125b3-2154-48b9-9806-42ca355d6d87 Work Title MANTIS GHETTS…" at bounding box center [331, 144] width 416 height 15
paste input "DE TO MEASURE"
type input "MADE TO MEASURE"
click at [493, 197] on button "Search" at bounding box center [516, 204] width 46 height 15
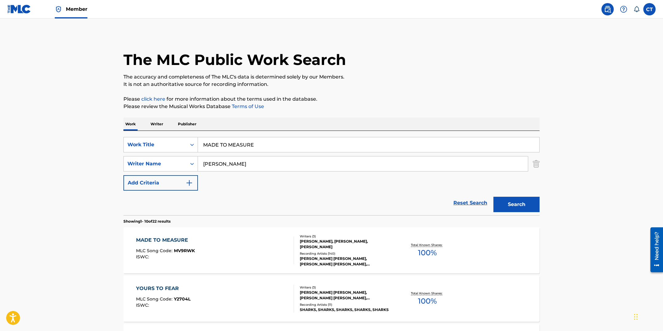
click at [175, 249] on span "MV9RWK" at bounding box center [184, 251] width 21 height 6
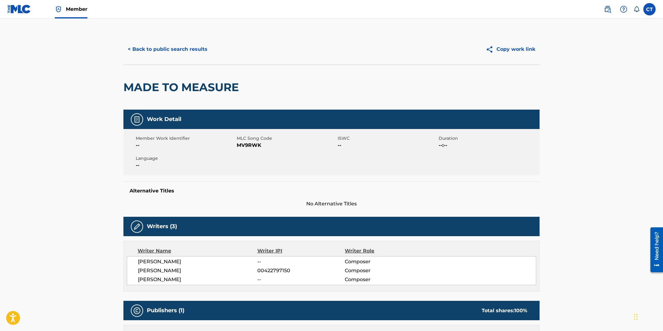
click at [142, 50] on button "< Back to public search results" at bounding box center [167, 49] width 88 height 15
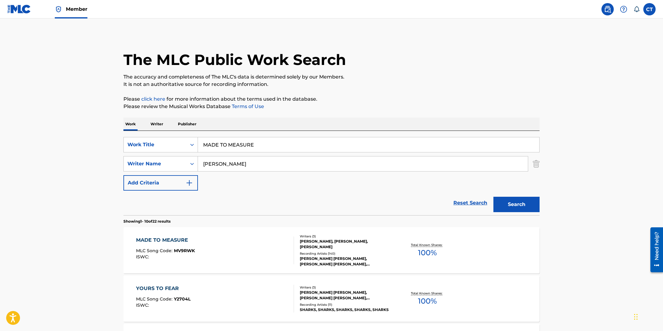
drag, startPoint x: 261, startPoint y: 145, endPoint x: 207, endPoint y: 137, distance: 54.8
click at [207, 137] on input "MADE TO MEASURE" at bounding box center [368, 144] width 341 height 15
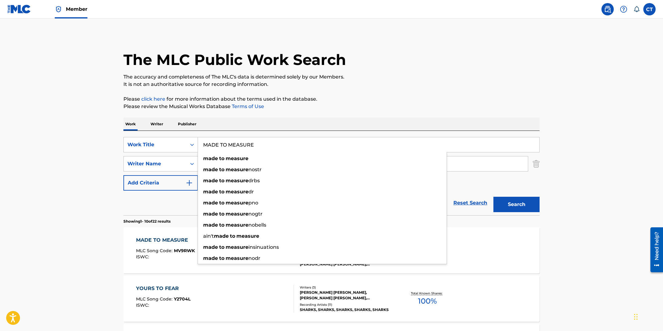
paste input "LIAR"
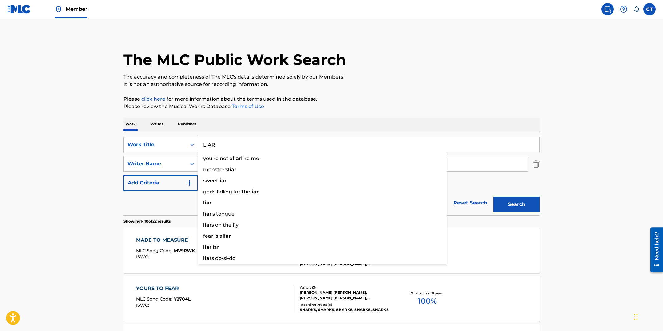
type input "LIAR"
click at [493, 197] on button "Search" at bounding box center [516, 204] width 46 height 15
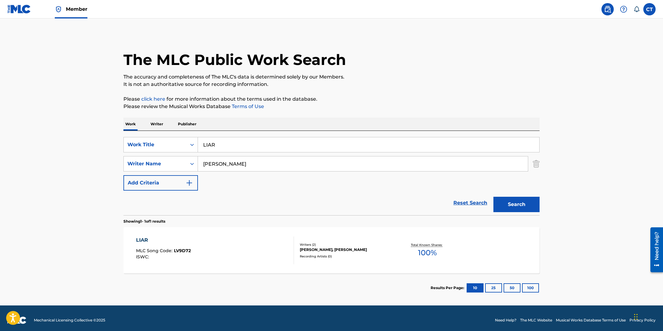
click at [237, 248] on div "LIAR MLC Song Code : LV9D72 ISWC :" at bounding box center [215, 250] width 158 height 28
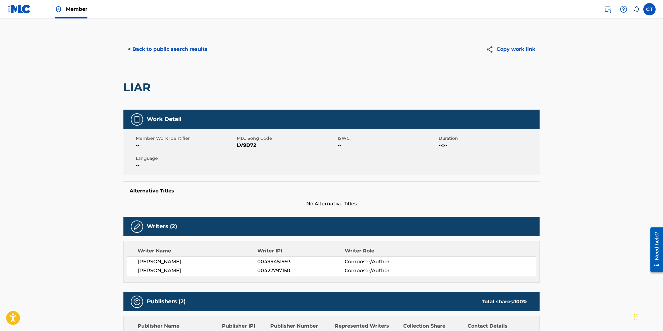
click at [177, 50] on button "< Back to public search results" at bounding box center [167, 49] width 88 height 15
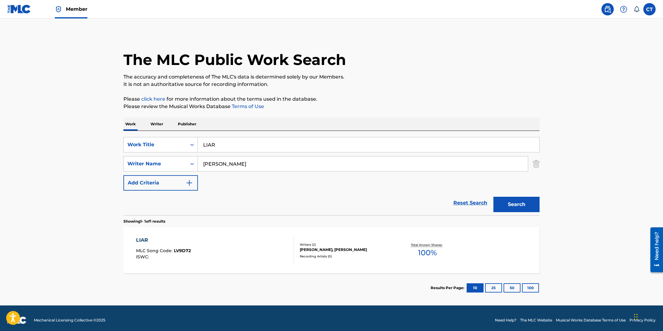
drag, startPoint x: 244, startPoint y: 145, endPoint x: 200, endPoint y: 141, distance: 43.3
click at [200, 141] on input "LIAR" at bounding box center [368, 144] width 341 height 15
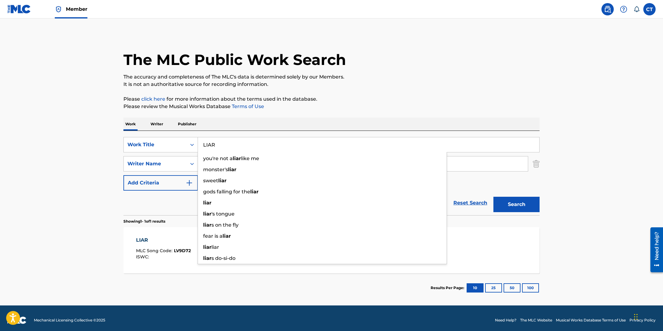
paste input "CK #6"
type input "LICK #6"
click at [493, 197] on button "Search" at bounding box center [516, 204] width 46 height 15
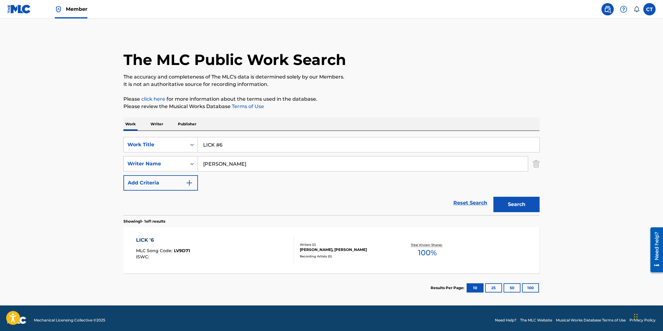
click at [241, 245] on div "LICK '6 MLC Song Code : LV9D71 ISWC :" at bounding box center [215, 250] width 158 height 28
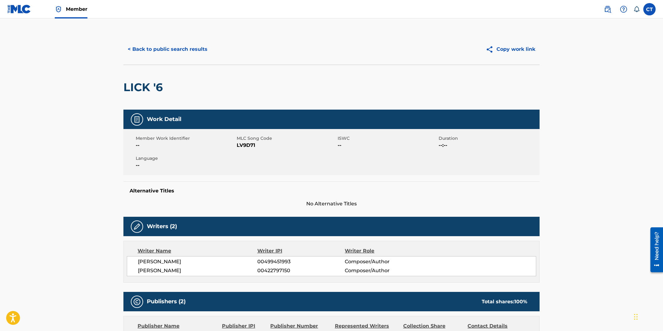
click at [173, 53] on button "< Back to public search results" at bounding box center [167, 49] width 88 height 15
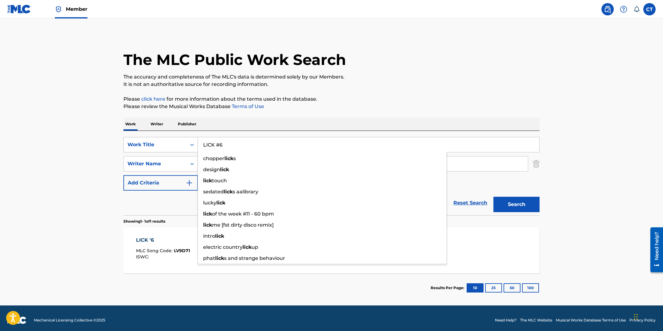
drag, startPoint x: 244, startPoint y: 146, endPoint x: 185, endPoint y: 140, distance: 59.1
click at [185, 140] on div "SearchWithCriteriaf08125b3-2154-48b9-9806-42ca355d6d87 Work Title LICK #6 chopp…" at bounding box center [331, 144] width 416 height 15
paste input "OOSE ENDS"
type input "LOOSE ENDS"
click at [493, 197] on button "Search" at bounding box center [516, 204] width 46 height 15
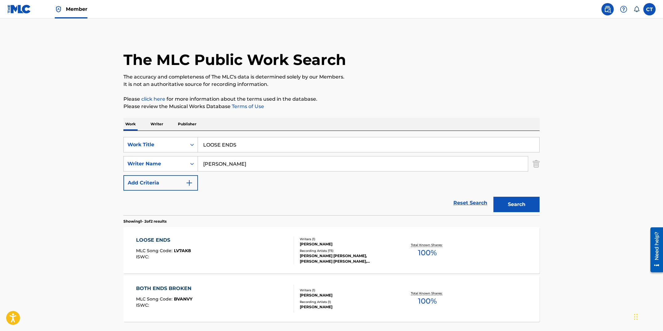
click at [253, 240] on div "LOOSE ENDS MLC Song Code : LV7AK8 ISWC :" at bounding box center [215, 250] width 158 height 28
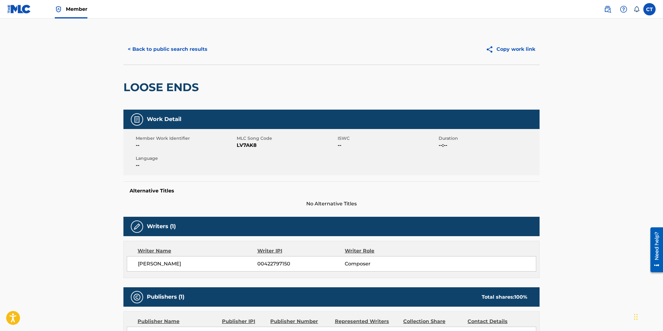
click at [170, 54] on button "< Back to public search results" at bounding box center [167, 49] width 88 height 15
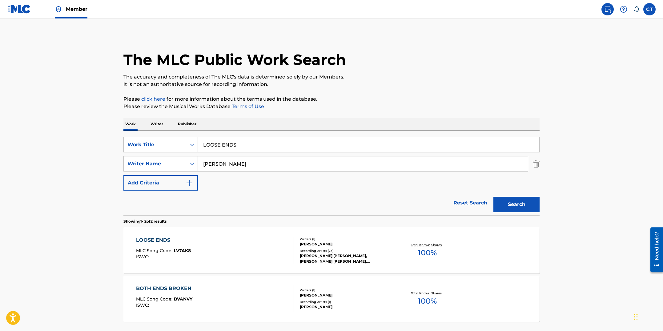
drag, startPoint x: 233, startPoint y: 141, endPoint x: 205, endPoint y: 139, distance: 28.4
click at [205, 139] on input "LOOSE ENDS" at bounding box center [368, 144] width 341 height 15
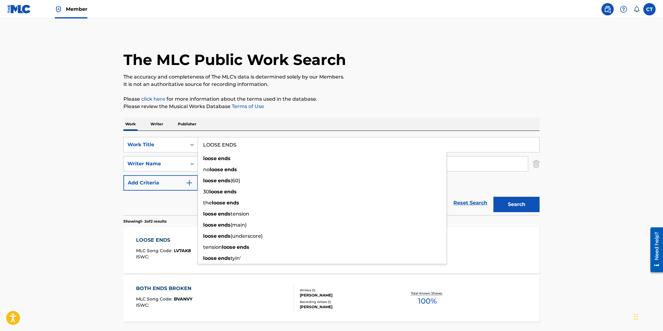
paste input "MAIL PACKAGE"
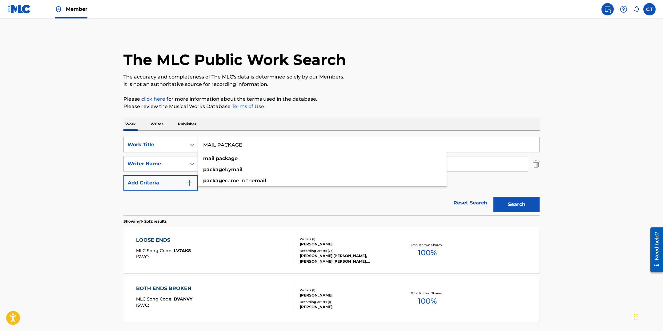
type input "MAIL PACKAGE"
click at [493, 197] on button "Search" at bounding box center [516, 204] width 46 height 15
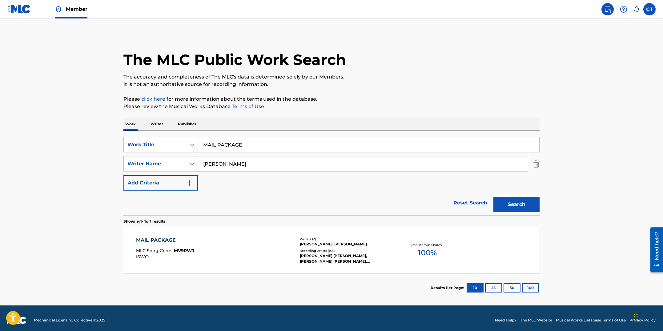
scroll to position [4, 0]
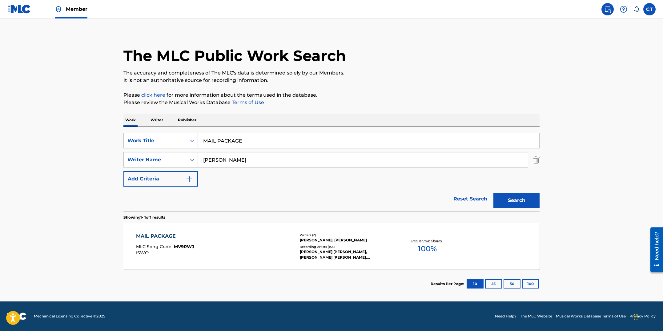
click at [252, 236] on div "MAIL PACKAGE MLC Song Code : MV9RWJ ISWC :" at bounding box center [215, 246] width 158 height 28
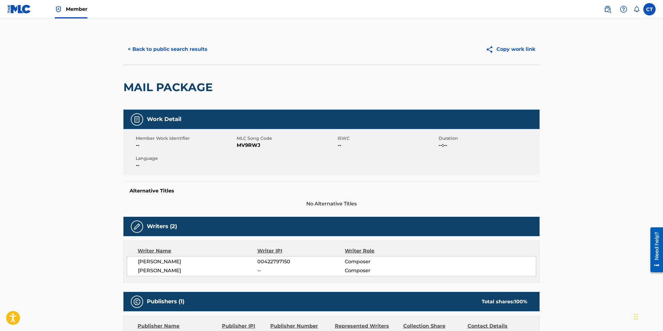
click at [196, 51] on button "< Back to public search results" at bounding box center [167, 49] width 88 height 15
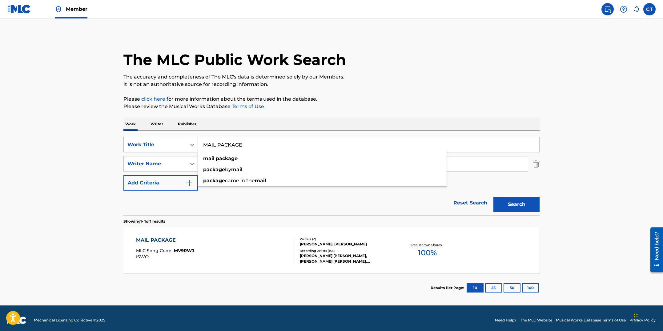
drag, startPoint x: 256, startPoint y: 147, endPoint x: 187, endPoint y: 141, distance: 69.5
click at [187, 141] on div "SearchWithCriteriaf08125b3-2154-48b9-9806-42ca355d6d87 Work Title MAIL PACKAGE …" at bounding box center [331, 144] width 416 height 15
paste input "IAMI VIRTU"
type input "MIAMI VIRTUE"
click at [493, 197] on button "Search" at bounding box center [516, 204] width 46 height 15
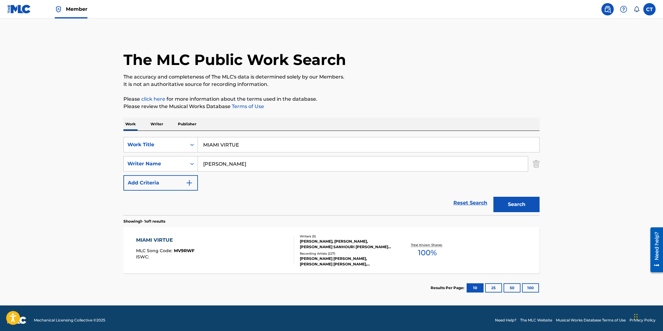
click at [220, 249] on div "MIAMI VIRTUE MLC Song Code : MV9RWF ISWC :" at bounding box center [215, 250] width 158 height 28
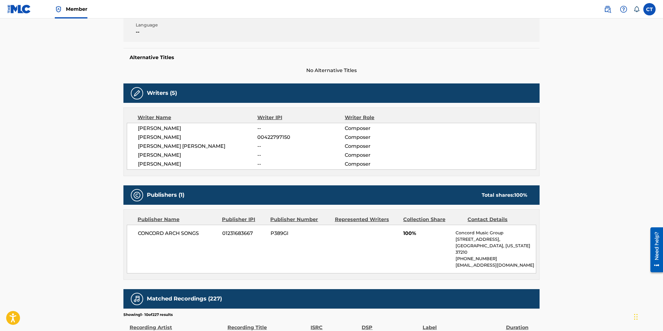
scroll to position [70, 0]
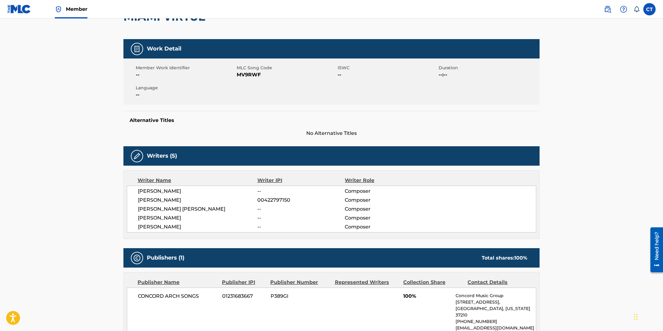
click at [249, 106] on div "Work Detail Member Work Identifier -- MLC Song Code MV9RWF ISWC -- Duration --:…" at bounding box center [331, 88] width 416 height 98
drag, startPoint x: 262, startPoint y: 75, endPoint x: 238, endPoint y: 72, distance: 24.8
click at [238, 72] on span "MV9RWF" at bounding box center [286, 74] width 99 height 7
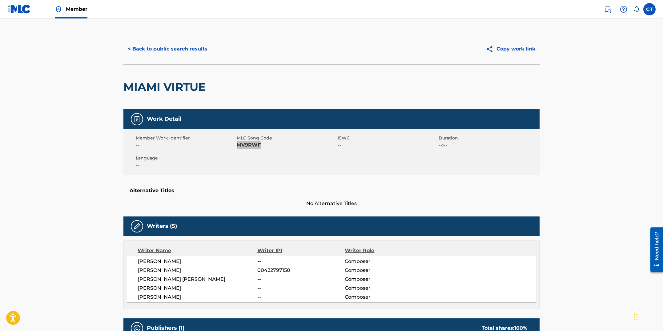
scroll to position [0, 0]
click at [160, 48] on button "< Back to public search results" at bounding box center [167, 49] width 88 height 15
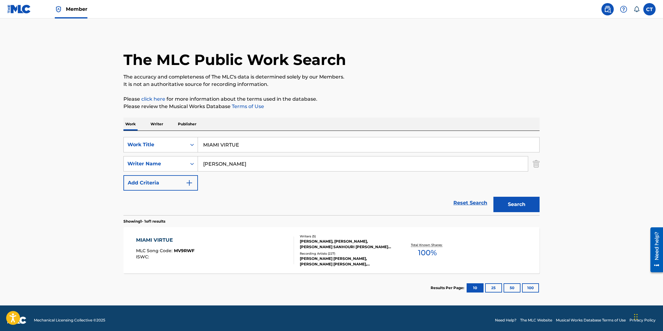
drag, startPoint x: 249, startPoint y: 149, endPoint x: 210, endPoint y: 139, distance: 39.6
click at [210, 139] on input "MIAMI VIRTUE" at bounding box center [368, 144] width 341 height 15
paste input "ORNING SONG"
type input "MORNING SONG"
click at [493, 197] on button "Search" at bounding box center [516, 204] width 46 height 15
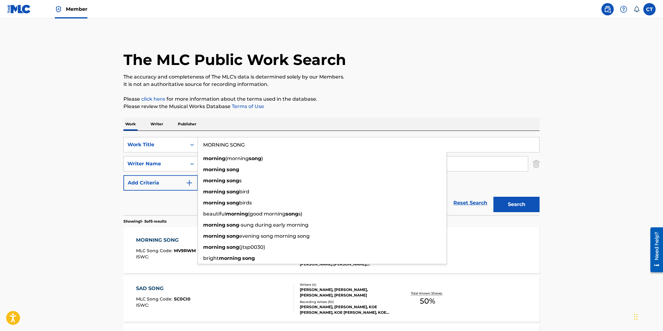
click at [90, 239] on main "The MLC Public Work Search The accuracy and completeness of The MLC's data is d…" at bounding box center [331, 258] width 663 height 480
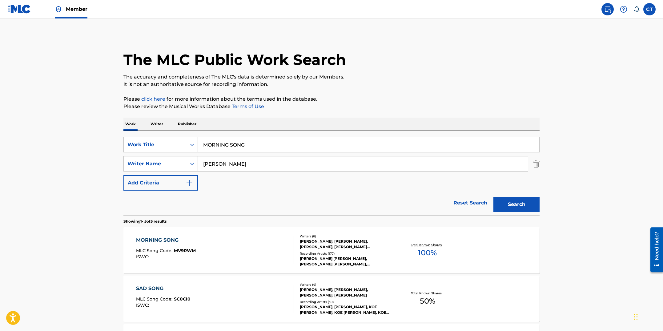
click at [201, 251] on div "MORNING SONG MLC Song Code : MV9RWM ISWC :" at bounding box center [215, 250] width 158 height 28
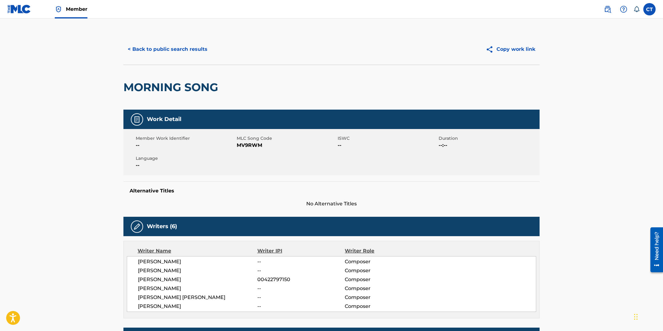
drag, startPoint x: 265, startPoint y: 176, endPoint x: 265, endPoint y: 159, distance: 17.2
click at [265, 176] on div "Work Detail Member Work Identifier -- MLC Song Code MV9RWM ISWC -- Duration --:…" at bounding box center [331, 159] width 416 height 98
drag, startPoint x: 267, startPoint y: 144, endPoint x: 239, endPoint y: 145, distance: 28.0
click at [239, 145] on span "MV9RWM" at bounding box center [286, 145] width 99 height 7
click at [183, 52] on button "< Back to public search results" at bounding box center [167, 49] width 88 height 15
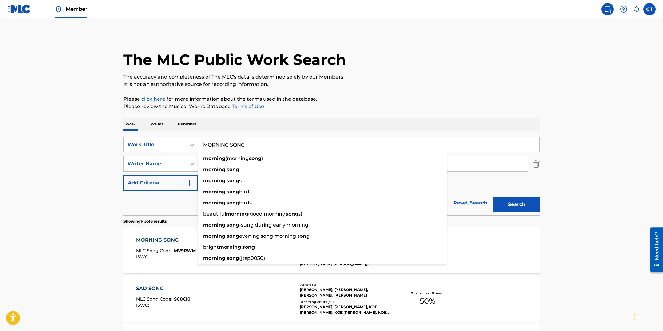
drag, startPoint x: 257, startPoint y: 144, endPoint x: 206, endPoint y: 142, distance: 50.9
click at [206, 142] on input "MORNING SONG" at bounding box center [368, 144] width 341 height 15
paste input "UCH OBLIGED"
type input "MUCH OBLIGED"
click at [493, 197] on button "Search" at bounding box center [516, 204] width 46 height 15
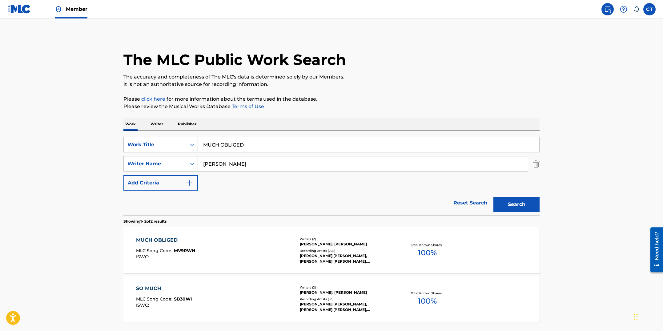
click at [239, 264] on div "MUCH OBLIGED MLC Song Code : MV9RWN ISWC : Writers ( 2 ) [PERSON_NAME], [PERSON…" at bounding box center [331, 250] width 416 height 46
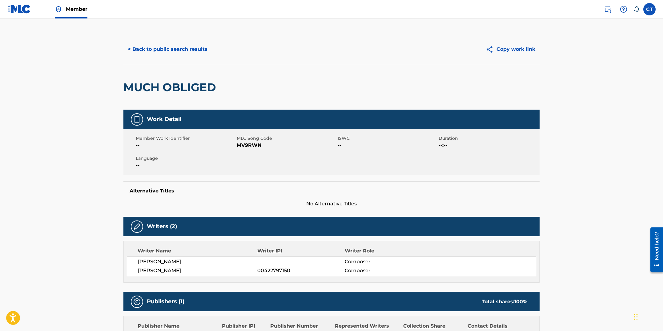
drag, startPoint x: 252, startPoint y: 173, endPoint x: 256, endPoint y: 156, distance: 17.5
click at [253, 173] on div "Member Work Identifier -- MLC Song Code MV9RWN ISWC -- Duration --:-- Language …" at bounding box center [331, 152] width 416 height 46
drag, startPoint x: 261, startPoint y: 146, endPoint x: 238, endPoint y: 144, distance: 23.1
click at [238, 144] on span "MV9RWN" at bounding box center [286, 145] width 99 height 7
click at [176, 52] on button "< Back to public search results" at bounding box center [167, 49] width 88 height 15
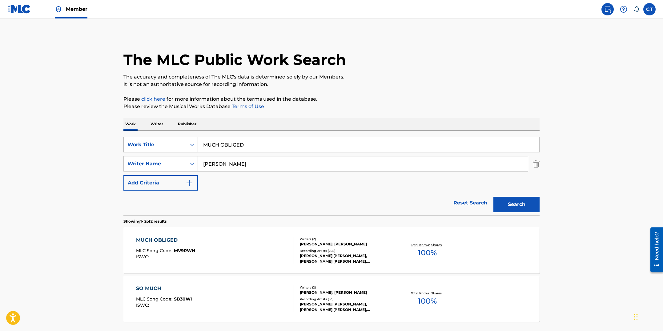
drag, startPoint x: 251, startPoint y: 143, endPoint x: 190, endPoint y: 138, distance: 61.1
click at [190, 138] on div "SearchWithCriteriaf08125b3-2154-48b9-9806-42ca355d6d87 Work Title MUCH OBLIGED" at bounding box center [331, 144] width 416 height 15
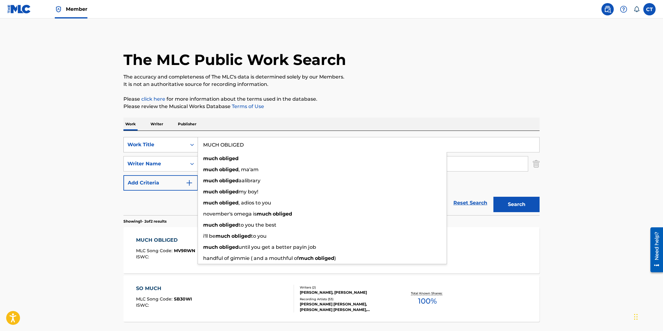
paste input "LLET (OVER)"
type input "MULLET (OVER)"
click at [493, 197] on button "Search" at bounding box center [516, 204] width 46 height 15
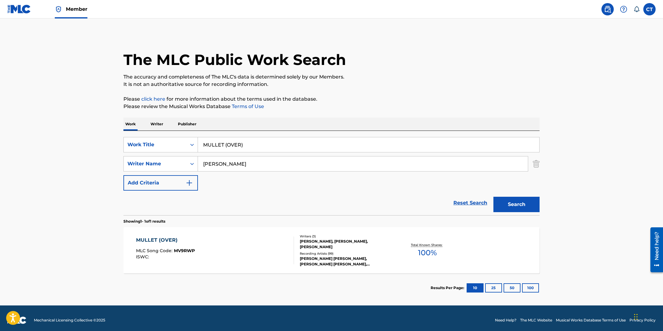
scroll to position [4, 0]
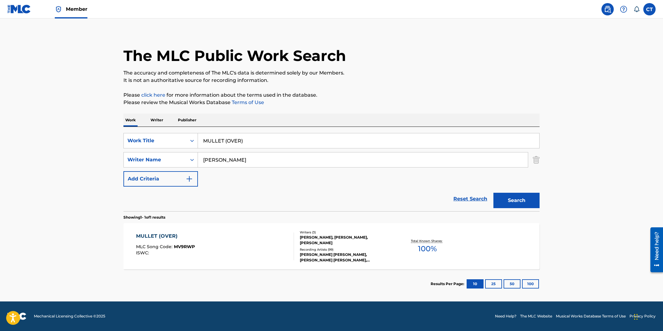
click at [243, 235] on div "MULLET (OVER) MLC Song Code : MV9RWP ISWC :" at bounding box center [215, 246] width 158 height 28
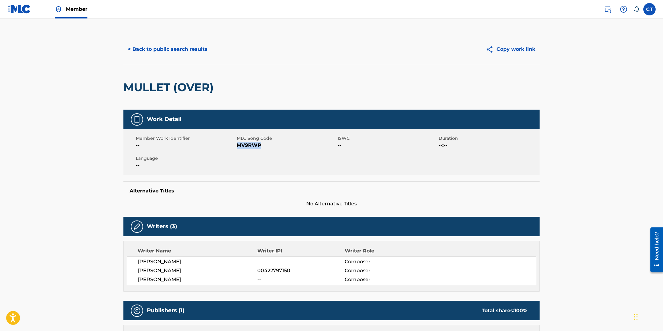
drag, startPoint x: 264, startPoint y: 146, endPoint x: 238, endPoint y: 146, distance: 25.9
click at [238, 146] on span "MV9RWP" at bounding box center [286, 145] width 99 height 7
click at [158, 47] on button "< Back to public search results" at bounding box center [167, 49] width 88 height 15
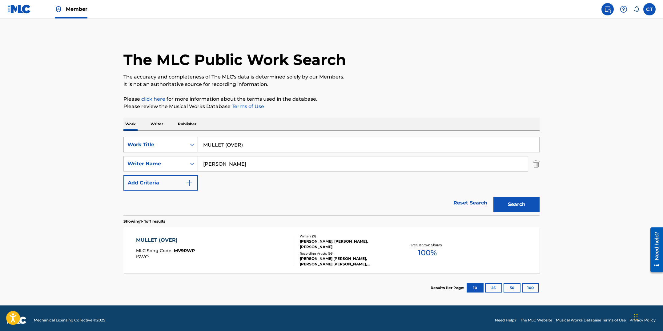
drag, startPoint x: 234, startPoint y: 147, endPoint x: 197, endPoint y: 139, distance: 38.0
click at [197, 139] on div "SearchWithCriteriaf08125b3-2154-48b9-9806-42ca355d6d87 Work Title MULLET (OVER)" at bounding box center [331, 144] width 416 height 15
paste input "NEMO"
type input "NEMO"
click at [493, 197] on button "Search" at bounding box center [516, 204] width 46 height 15
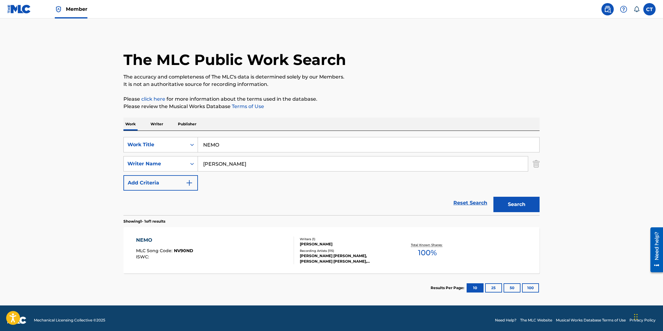
click at [226, 240] on div "NEMO MLC Song Code : NV90ND ISWC :" at bounding box center [215, 250] width 158 height 28
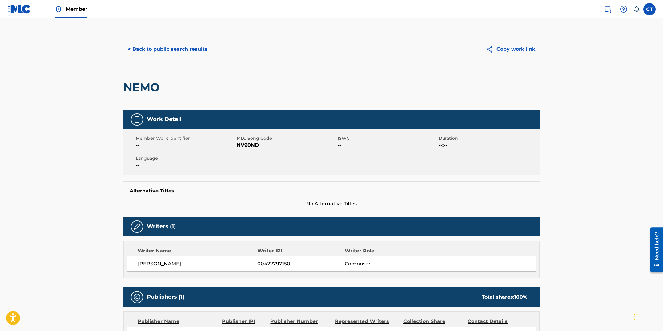
click at [242, 157] on div "Member Work Identifier -- MLC Song Code NV90ND ISWC -- Duration --:-- Language …" at bounding box center [331, 152] width 416 height 46
drag, startPoint x: 258, startPoint y: 146, endPoint x: 238, endPoint y: 145, distance: 20.3
click at [238, 145] on span "NV90ND" at bounding box center [286, 145] width 99 height 7
click at [182, 47] on button "< Back to public search results" at bounding box center [167, 49] width 88 height 15
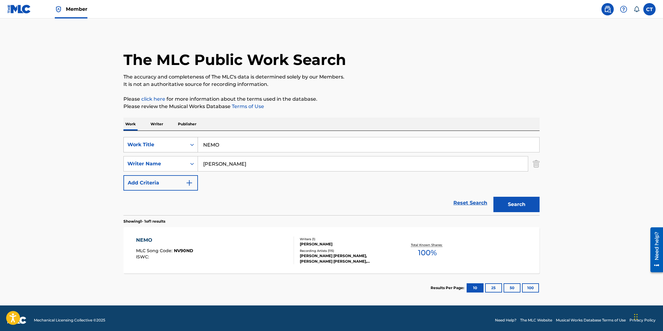
click at [191, 138] on div "SearchWithCriteriaf08125b3-2154-48b9-9806-42ca355d6d87 Work Title NEMO" at bounding box center [331, 144] width 416 height 15
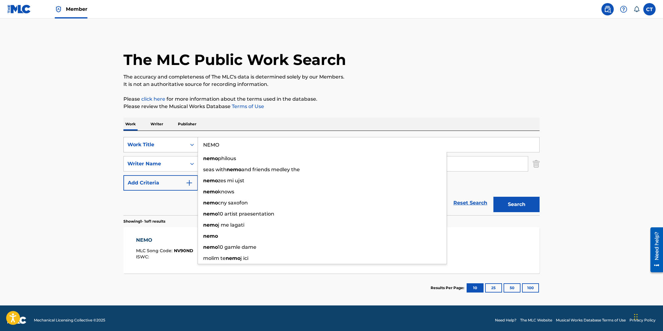
paste input "THER"
type input "NETHER"
click at [493, 197] on button "Search" at bounding box center [516, 204] width 46 height 15
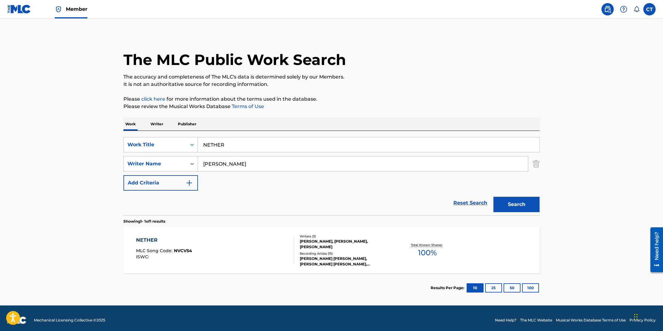
click at [227, 255] on div "NETHER MLC Song Code : NVCV54 ISWC :" at bounding box center [215, 250] width 158 height 28
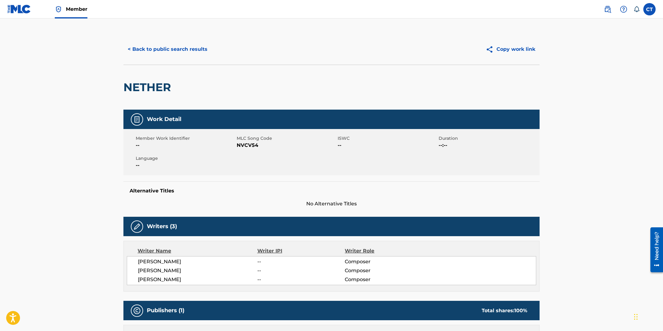
drag, startPoint x: 267, startPoint y: 159, endPoint x: 268, endPoint y: 148, distance: 10.9
click at [267, 159] on div "Member Work Identifier -- MLC Song Code NVCV54 ISWC -- Duration --:-- Language …" at bounding box center [331, 152] width 416 height 46
drag, startPoint x: 268, startPoint y: 143, endPoint x: 237, endPoint y: 145, distance: 30.6
click at [237, 145] on span "NVCV54" at bounding box center [286, 145] width 99 height 7
click at [180, 52] on button "< Back to public search results" at bounding box center [167, 49] width 88 height 15
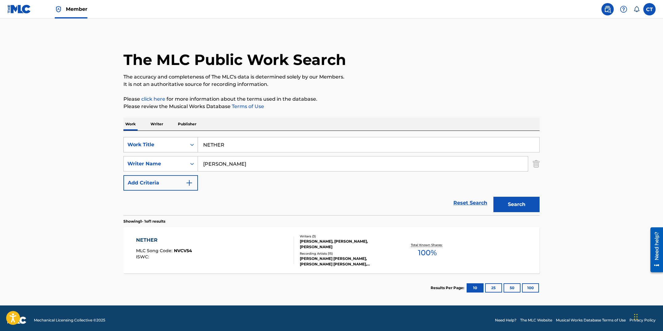
drag, startPoint x: 261, startPoint y: 146, endPoint x: 179, endPoint y: 139, distance: 82.2
click at [179, 138] on div "SearchWithCriteriaf08125b3-2154-48b9-9806-42ca355d6d87 Work Title NETHER" at bounding box center [331, 144] width 416 height 15
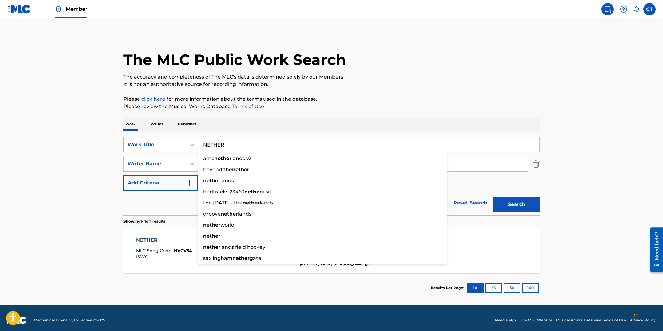
paste
type input "NEW WINGS"
click at [493, 197] on button "Search" at bounding box center [516, 204] width 46 height 15
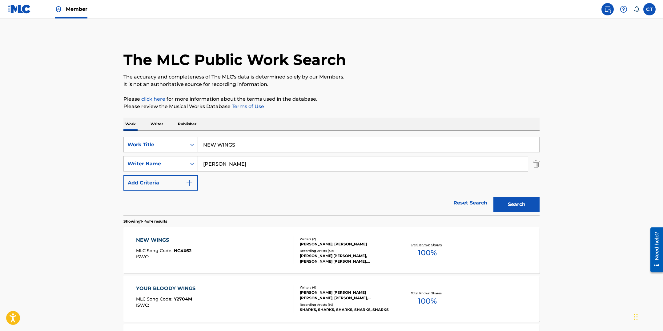
click at [238, 254] on div "NEW WINGS MLC Song Code : NC4X62 ISWC :" at bounding box center [215, 250] width 158 height 28
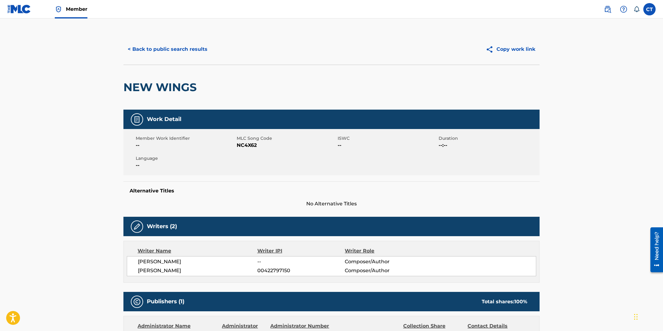
click at [238, 160] on div "Member Work Identifier -- MLC Song Code NC4X62 ISWC -- Duration --:-- Language …" at bounding box center [331, 152] width 416 height 46
drag, startPoint x: 260, startPoint y: 147, endPoint x: 236, endPoint y: 144, distance: 23.6
click at [237, 144] on span "NC4X62" at bounding box center [286, 145] width 99 height 7
click at [160, 52] on button "< Back to public search results" at bounding box center [167, 49] width 88 height 15
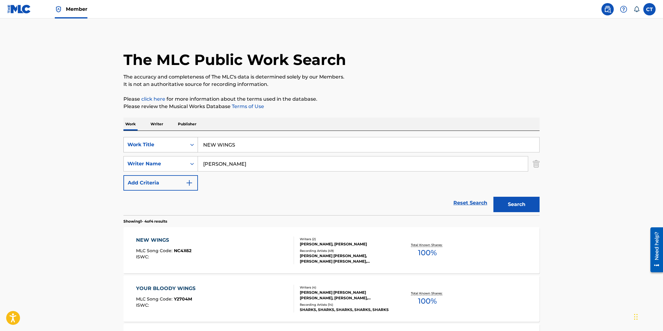
drag, startPoint x: 250, startPoint y: 146, endPoint x: 172, endPoint y: 144, distance: 77.6
click at [172, 144] on div "SearchWithCriteriaf08125b3-2154-48b9-9806-42ca355d6d87 Work Title NEW WINGS" at bounding box center [331, 144] width 416 height 15
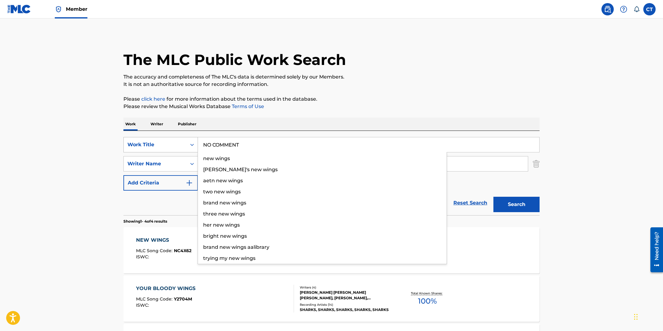
type input "NO COMMENT"
click at [493, 197] on button "Search" at bounding box center [516, 204] width 46 height 15
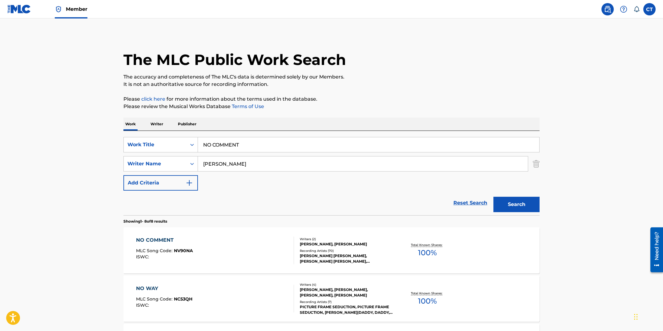
click at [211, 263] on div "NO COMMENT MLC Song Code : NV90NA ISWC :" at bounding box center [215, 250] width 158 height 28
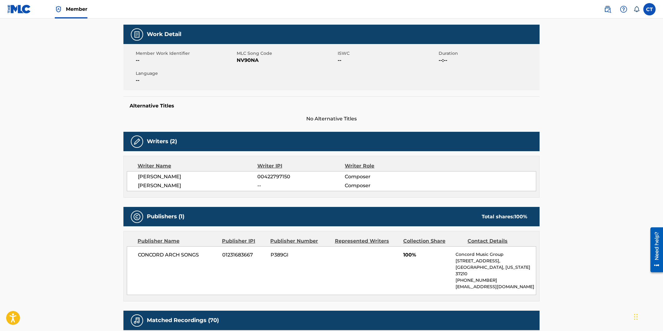
scroll to position [34, 0]
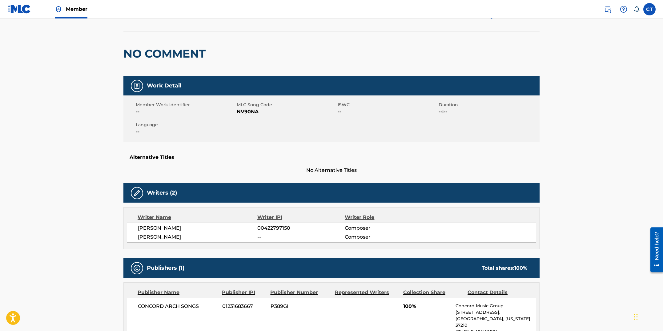
drag, startPoint x: 253, startPoint y: 137, endPoint x: 257, endPoint y: 127, distance: 9.9
click at [253, 137] on div "Member Work Identifier -- MLC Song Code NV90NA ISWC -- Duration --:-- Language …" at bounding box center [331, 118] width 416 height 46
drag, startPoint x: 259, startPoint y: 112, endPoint x: 237, endPoint y: 111, distance: 21.6
click at [237, 111] on span "NV90NA" at bounding box center [286, 111] width 99 height 7
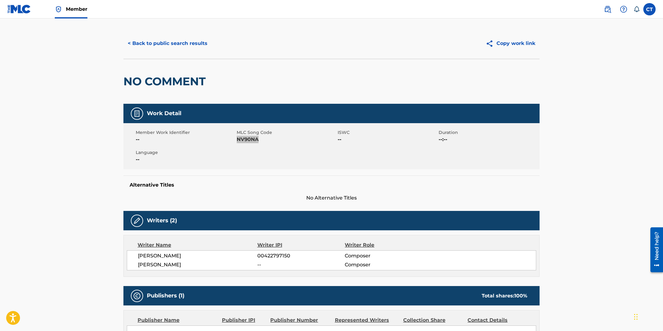
scroll to position [0, 0]
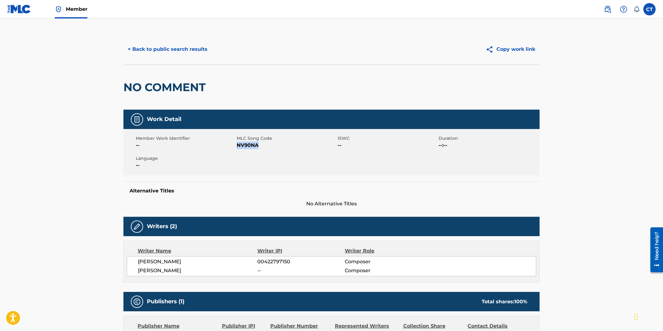
click at [192, 52] on button "< Back to public search results" at bounding box center [167, 49] width 88 height 15
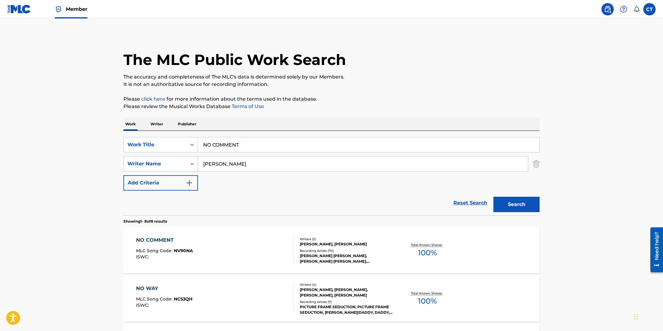
drag, startPoint x: 221, startPoint y: 142, endPoint x: 167, endPoint y: 134, distance: 55.3
click at [167, 134] on div "SearchWithCriteriaf08125b3-2154-48b9-9806-42ca355d6d87 Work Title NO COMMENT Se…" at bounding box center [331, 173] width 416 height 84
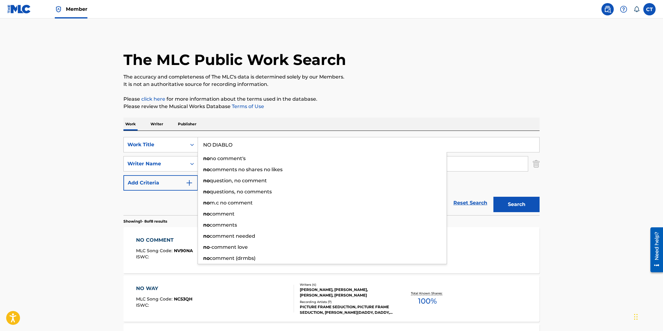
type input "NO DIABLO"
click at [493, 197] on button "Search" at bounding box center [516, 204] width 46 height 15
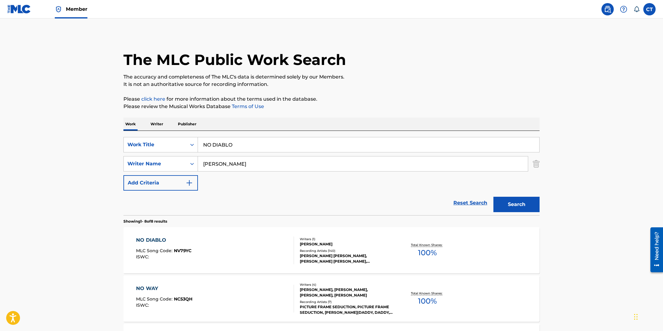
click at [204, 240] on div "NO DIABLO MLC Song Code : NV79YC ISWC :" at bounding box center [215, 250] width 158 height 28
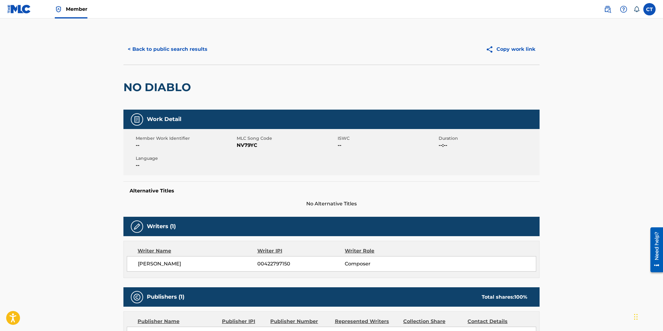
drag, startPoint x: 233, startPoint y: 165, endPoint x: 237, endPoint y: 162, distance: 5.5
click at [233, 166] on span "--" at bounding box center [185, 165] width 99 height 7
drag, startPoint x: 258, startPoint y: 145, endPoint x: 236, endPoint y: 145, distance: 21.9
click at [236, 145] on div "Member Work Identifier -- MLC Song Code NV79YC ISWC -- Duration --:-- Language …" at bounding box center [331, 152] width 416 height 46
click at [263, 155] on div "Member Work Identifier -- MLC Song Code NV79YC ISWC -- Duration --:-- Language …" at bounding box center [331, 152] width 416 height 46
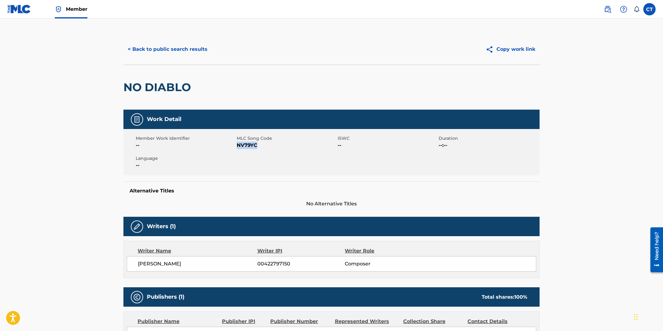
drag, startPoint x: 262, startPoint y: 144, endPoint x: 237, endPoint y: 145, distance: 25.0
click at [237, 145] on span "NV79YC" at bounding box center [286, 145] width 99 height 7
click at [159, 48] on button "< Back to public search results" at bounding box center [167, 49] width 88 height 15
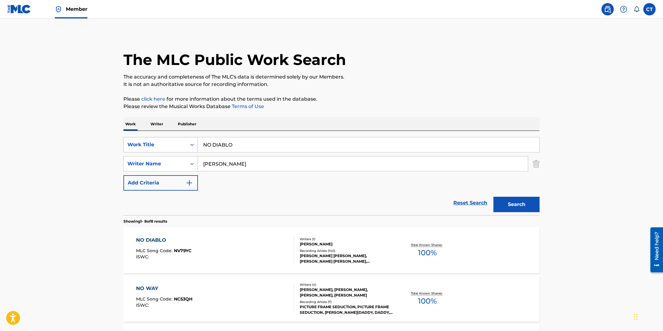
drag, startPoint x: 220, startPoint y: 142, endPoint x: 175, endPoint y: 140, distance: 45.0
click at [175, 140] on div "SearchWithCriteriaf08125b3-2154-48b9-9806-42ca355d6d87 Work Title NO DIABLO" at bounding box center [331, 144] width 416 height 15
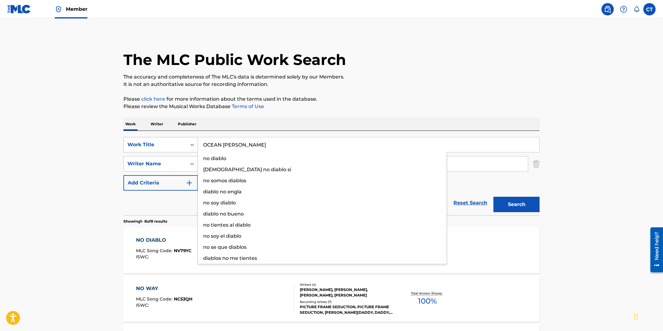
type input "OCEAN [PERSON_NAME]"
click at [493, 197] on button "Search" at bounding box center [516, 204] width 46 height 15
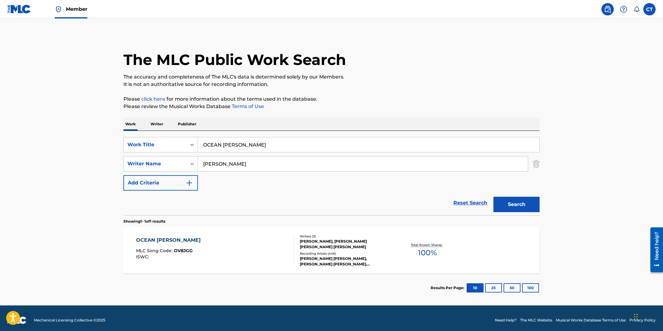
click at [260, 252] on div "OCEAN [PERSON_NAME] MLC Song Code : OV8JGG ISWC :" at bounding box center [215, 250] width 158 height 28
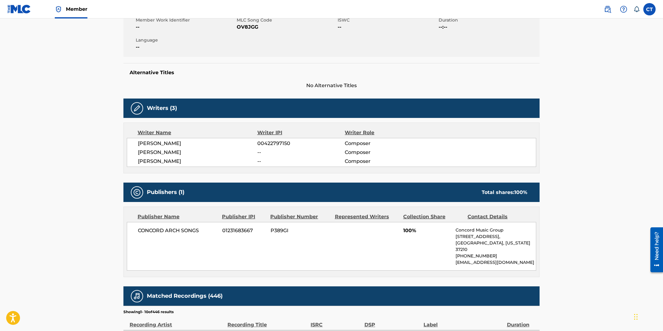
scroll to position [7, 0]
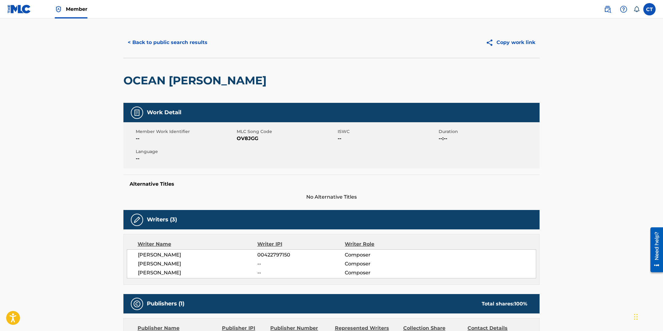
drag, startPoint x: 249, startPoint y: 154, endPoint x: 254, endPoint y: 143, distance: 11.9
click at [250, 154] on div "Member Work Identifier -- MLC Song Code OV8JGG ISWC -- Duration --:-- Language …" at bounding box center [331, 145] width 416 height 46
drag, startPoint x: 258, startPoint y: 140, endPoint x: 238, endPoint y: 139, distance: 20.4
click at [238, 139] on span "OV8JGG" at bounding box center [286, 138] width 99 height 7
click at [176, 43] on button "< Back to public search results" at bounding box center [167, 42] width 88 height 15
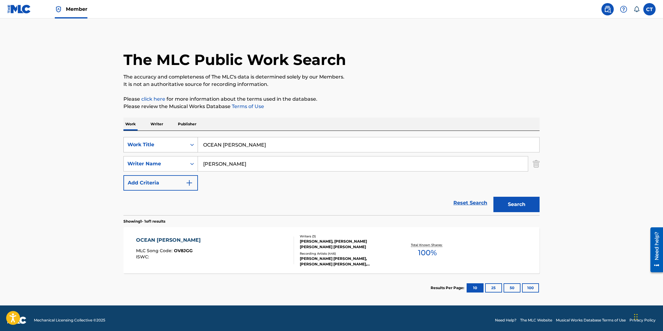
drag, startPoint x: 233, startPoint y: 142, endPoint x: 190, endPoint y: 140, distance: 43.2
click at [190, 140] on div "SearchWithCriteriaf08125b3-2154-48b9-9806-42ca355d6d87 Work Title OCEAN [PERSON…" at bounding box center [331, 144] width 416 height 15
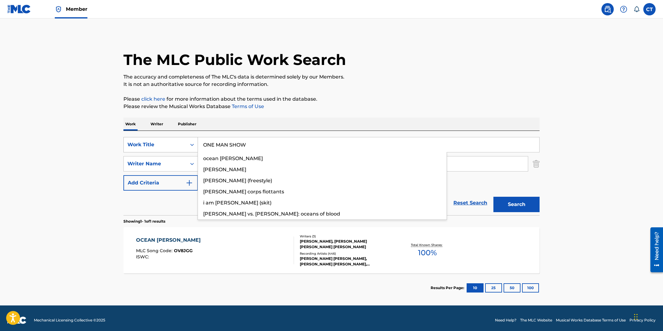
type input "ONE MAN SHOW"
click at [493, 197] on button "Search" at bounding box center [516, 204] width 46 height 15
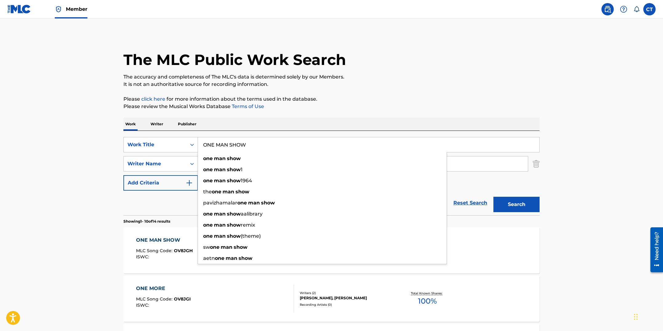
click at [183, 248] on span "OV8JGH" at bounding box center [183, 251] width 19 height 6
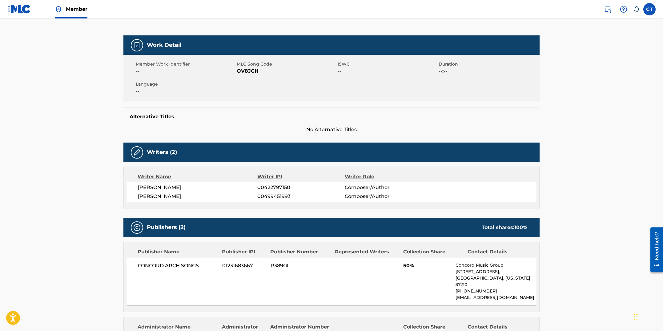
scroll to position [5, 0]
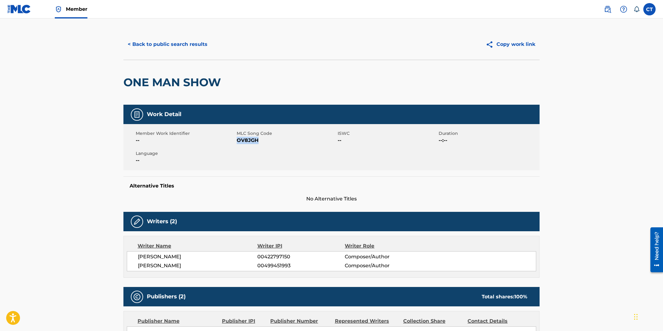
drag, startPoint x: 259, startPoint y: 140, endPoint x: 238, endPoint y: 140, distance: 21.2
click at [238, 140] on span "OV8JGH" at bounding box center [286, 140] width 99 height 7
click at [170, 47] on button "< Back to public search results" at bounding box center [167, 44] width 88 height 15
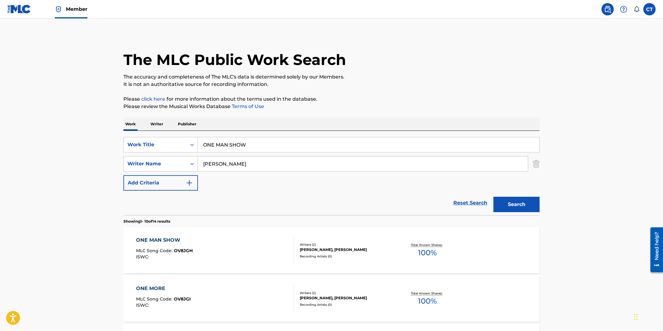
drag, startPoint x: 264, startPoint y: 147, endPoint x: 199, endPoint y: 139, distance: 64.5
click at [199, 139] on input "ONE MAN SHOW" at bounding box center [368, 144] width 341 height 15
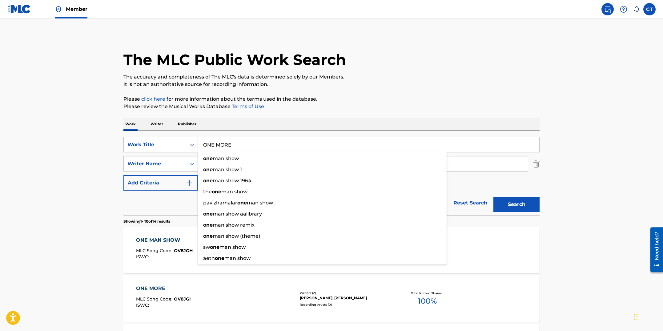
type input "ONE MORE"
click at [493, 197] on button "Search" at bounding box center [516, 204] width 46 height 15
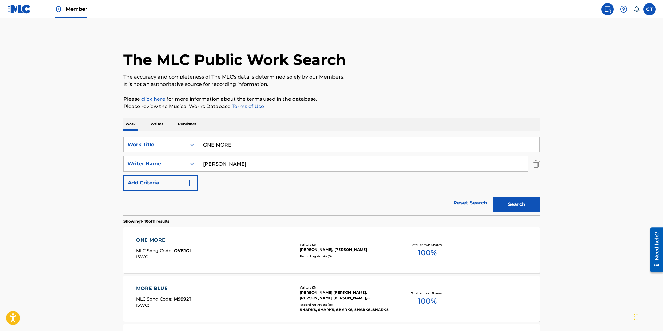
click at [239, 243] on div "ONE MORE MLC Song Code : OV8JGI ISWC :" at bounding box center [215, 250] width 158 height 28
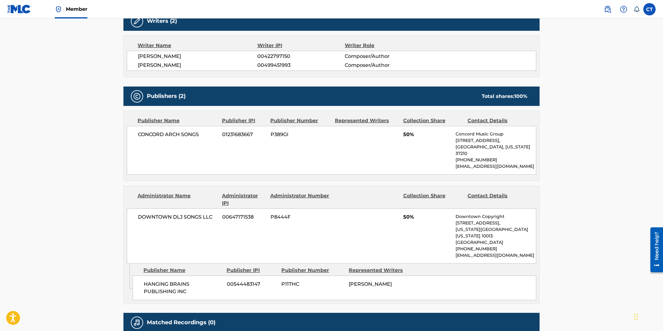
scroll to position [8, 0]
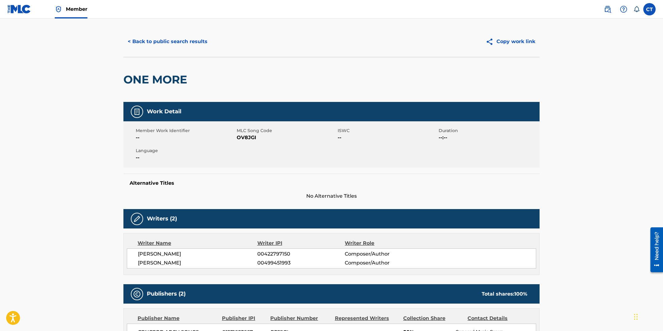
drag, startPoint x: 259, startPoint y: 153, endPoint x: 259, endPoint y: 144, distance: 8.9
click at [259, 153] on div "Member Work Identifier -- MLC Song Code OV8JGI ISWC -- Duration --:-- Language …" at bounding box center [331, 144] width 416 height 46
drag, startPoint x: 258, startPoint y: 139, endPoint x: 239, endPoint y: 138, distance: 19.8
click at [239, 138] on span "OV8JGI" at bounding box center [286, 137] width 99 height 7
click at [166, 46] on button "< Back to public search results" at bounding box center [167, 41] width 88 height 15
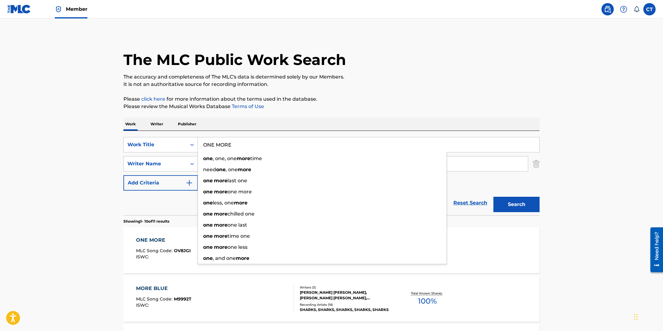
drag, startPoint x: 233, startPoint y: 145, endPoint x: 190, endPoint y: 134, distance: 44.2
click at [190, 134] on div "SearchWithCriteriaf08125b3-2154-48b9-9806-42ca355d6d87 Work Title ONE MORE one …" at bounding box center [331, 173] width 416 height 84
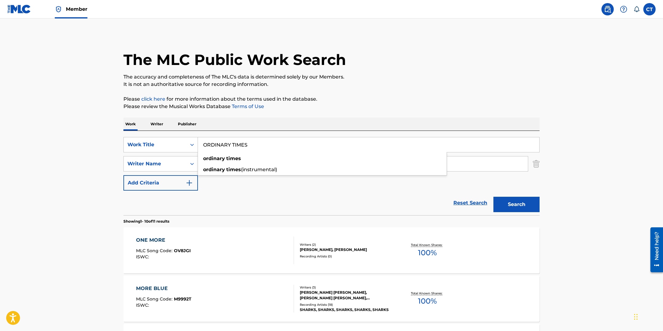
type input "ORDINARY TIMES"
click at [493, 197] on button "Search" at bounding box center [516, 204] width 46 height 15
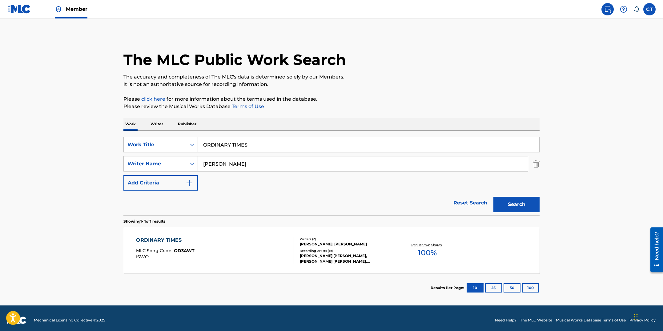
click at [248, 245] on div "ORDINARY TIMES MLC Song Code : OD3AWT ISWC :" at bounding box center [215, 250] width 158 height 28
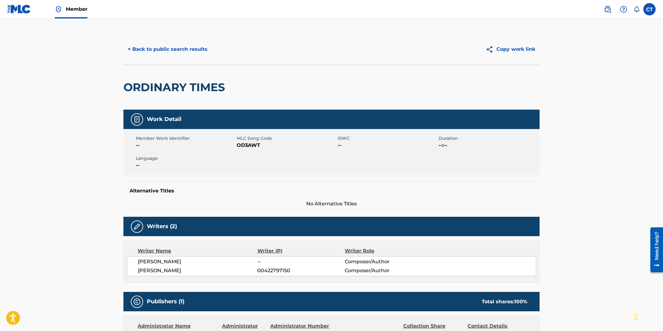
drag, startPoint x: 265, startPoint y: 179, endPoint x: 264, endPoint y: 162, distance: 17.3
click at [265, 179] on div "Work Detail Member Work Identifier -- MLC Song Code OD3AWT ISWC -- Duration --:…" at bounding box center [331, 159] width 416 height 98
drag, startPoint x: 263, startPoint y: 145, endPoint x: 236, endPoint y: 147, distance: 26.2
click at [237, 147] on span "OD3AWT" at bounding box center [286, 145] width 99 height 7
click at [148, 54] on button "< Back to public search results" at bounding box center [167, 49] width 88 height 15
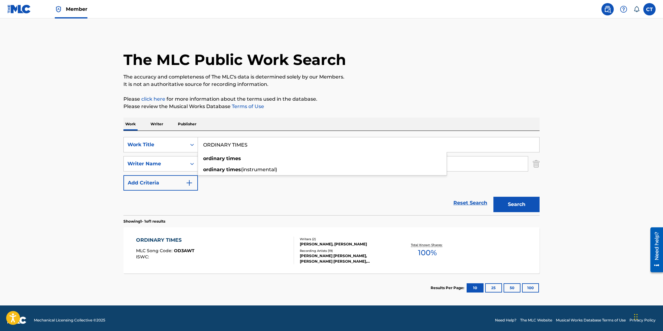
drag, startPoint x: 254, startPoint y: 143, endPoint x: 200, endPoint y: 140, distance: 53.9
click at [200, 140] on input "ORDINARY TIMES" at bounding box center [368, 144] width 341 height 15
type input "OUT OF FOCUS (LEGO 1)"
click at [493, 197] on button "Search" at bounding box center [516, 204] width 46 height 15
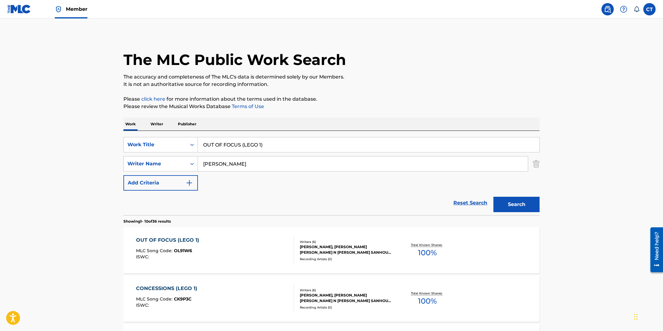
click at [224, 260] on div "OUT OF FOCUS (LEGO 1) MLC Song Code : OL91W6 ISWC :" at bounding box center [215, 250] width 158 height 28
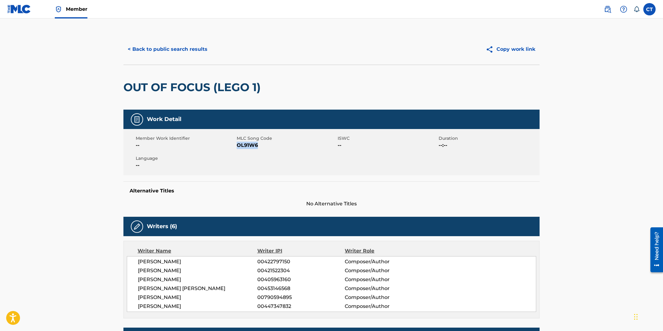
drag, startPoint x: 260, startPoint y: 144, endPoint x: 239, endPoint y: 146, distance: 21.0
click at [239, 146] on span "OL91W6" at bounding box center [286, 145] width 99 height 7
click at [176, 53] on button "< Back to public search results" at bounding box center [167, 49] width 88 height 15
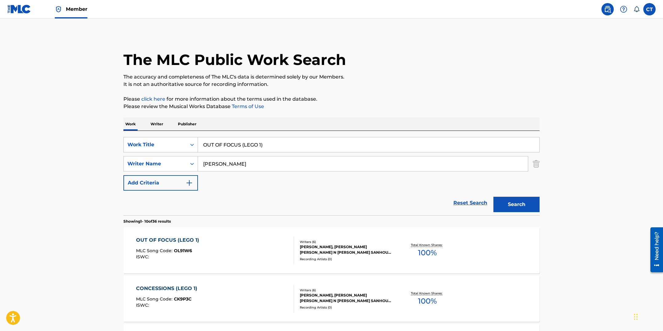
drag, startPoint x: 273, startPoint y: 145, endPoint x: 192, endPoint y: 136, distance: 80.9
click at [192, 136] on div "SearchWithCriteriaf08125b3-2154-48b9-9806-42ca355d6d87 Work Title OUT OF FOCUS …" at bounding box center [331, 173] width 416 height 84
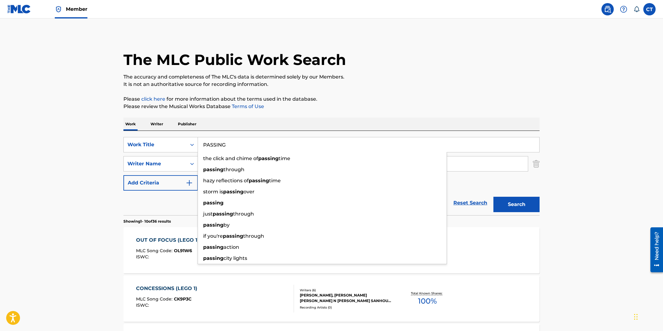
type input "PASSING"
click at [493, 197] on button "Search" at bounding box center [516, 204] width 46 height 15
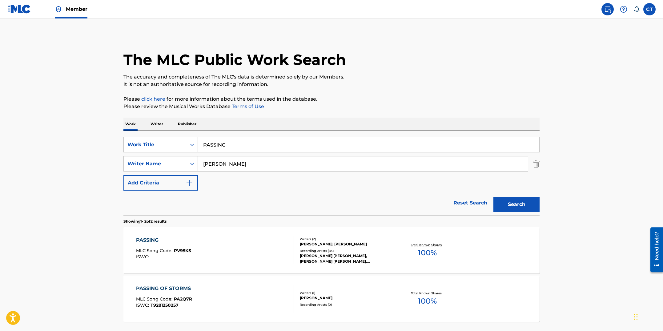
click at [237, 247] on div "PASSING MLC Song Code : PV95KS ISWC :" at bounding box center [215, 250] width 158 height 28
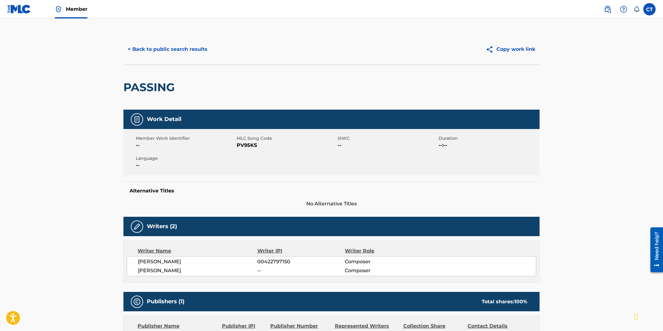
drag, startPoint x: 256, startPoint y: 161, endPoint x: 258, endPoint y: 148, distance: 12.4
click at [256, 160] on div "Member Work Identifier -- MLC Song Code PV95KS ISWC -- Duration --:-- Language …" at bounding box center [331, 152] width 416 height 46
drag, startPoint x: 258, startPoint y: 147, endPoint x: 238, endPoint y: 145, distance: 20.1
click at [238, 145] on span "PV95KS" at bounding box center [286, 145] width 99 height 7
click at [145, 54] on button "< Back to public search results" at bounding box center [167, 49] width 88 height 15
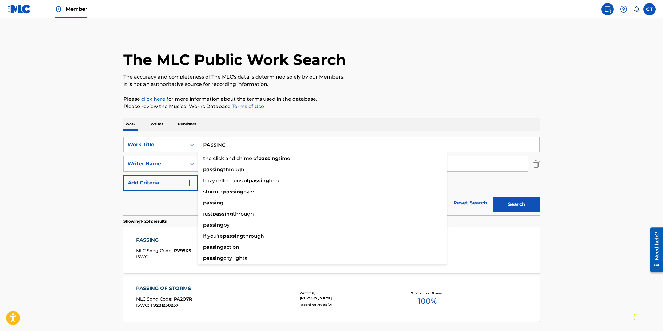
drag, startPoint x: 239, startPoint y: 147, endPoint x: 198, endPoint y: 143, distance: 41.5
click at [198, 143] on input "PASSING" at bounding box center [368, 144] width 341 height 15
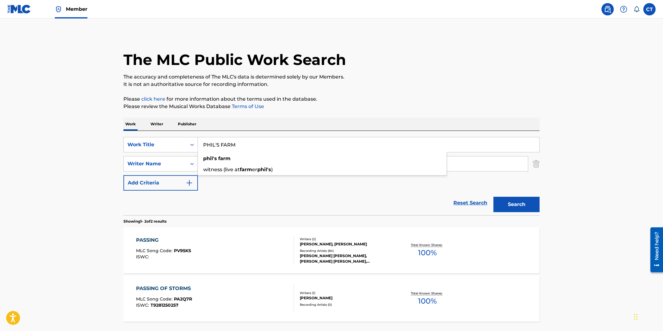
type input "PHIL'S FARM"
click at [493, 197] on button "Search" at bounding box center [516, 204] width 46 height 15
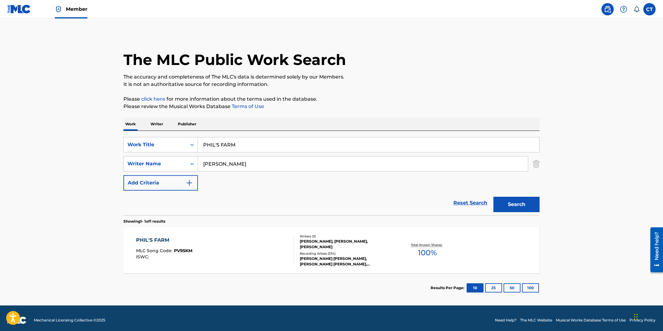
click at [249, 248] on div "PHIL'S FARM MLC Song Code : PV95KM ISWC :" at bounding box center [215, 250] width 158 height 28
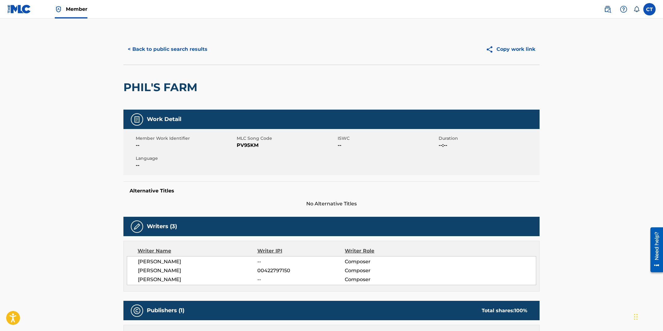
click at [256, 159] on div "Member Work Identifier -- MLC Song Code PV95KM ISWC -- Duration --:-- Language …" at bounding box center [331, 152] width 416 height 46
drag, startPoint x: 259, startPoint y: 143, endPoint x: 238, endPoint y: 146, distance: 21.0
click at [238, 146] on span "PV95KM" at bounding box center [286, 145] width 99 height 7
click at [186, 48] on button "< Back to public search results" at bounding box center [167, 49] width 88 height 15
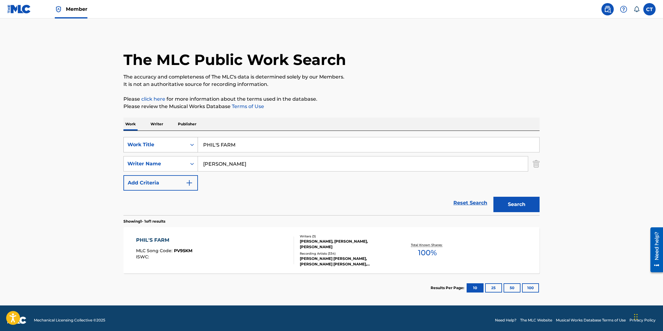
drag, startPoint x: 245, startPoint y: 143, endPoint x: 180, endPoint y: 138, distance: 65.2
click at [180, 138] on div "SearchWithCriteriaf08125b3-2154-48b9-9806-42ca355d6d87 Work Title PHIL'S FARM" at bounding box center [331, 144] width 416 height 15
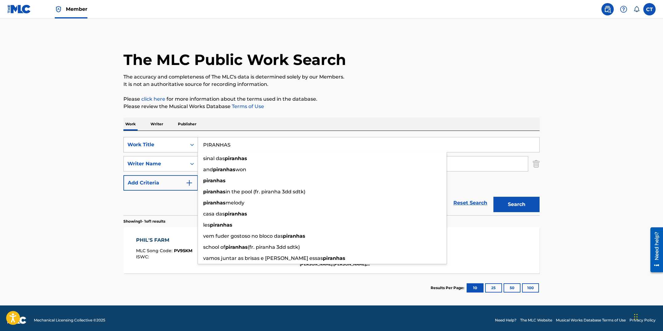
type input "PIRANHAS"
click at [493, 197] on button "Search" at bounding box center [516, 204] width 46 height 15
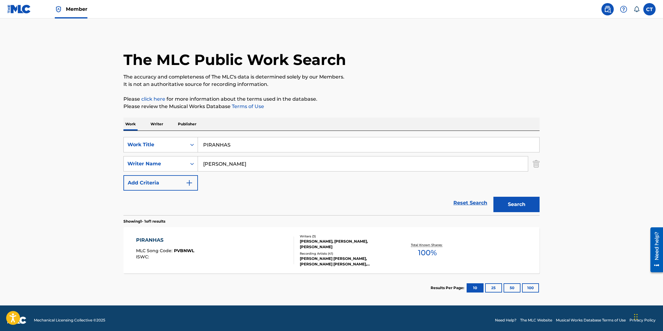
click at [245, 252] on div "PIRANHAS MLC Song Code : PVBNWL ISWC :" at bounding box center [215, 250] width 158 height 28
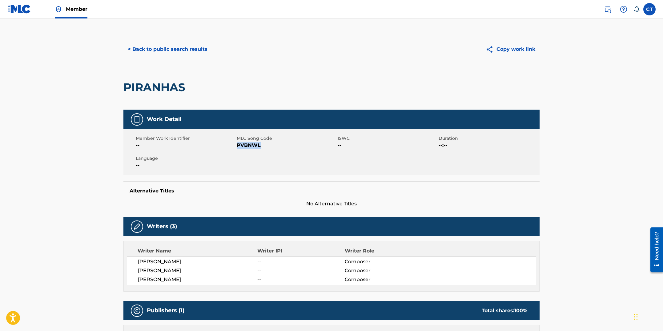
drag, startPoint x: 262, startPoint y: 145, endPoint x: 238, endPoint y: 146, distance: 24.3
click at [238, 146] on span "PVBNWL" at bounding box center [286, 145] width 99 height 7
click at [172, 54] on button "< Back to public search results" at bounding box center [167, 49] width 88 height 15
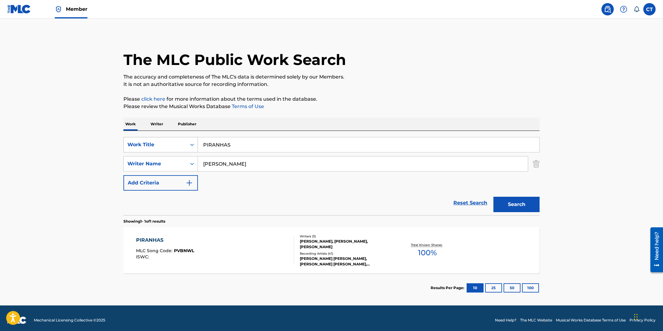
drag, startPoint x: 233, startPoint y: 144, endPoint x: 180, endPoint y: 139, distance: 52.5
click at [180, 139] on div "SearchWithCriteriaf08125b3-2154-48b9-9806-42ca355d6d87 Work Title PIRANHAS" at bounding box center [331, 144] width 416 height 15
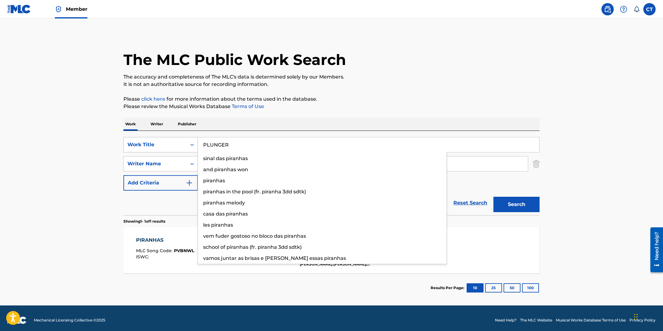
type input "PLUNGER"
click at [493, 197] on button "Search" at bounding box center [516, 204] width 46 height 15
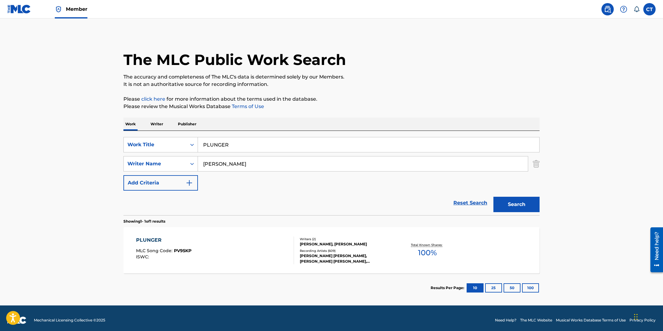
click at [155, 241] on div "PLUNGER" at bounding box center [163, 239] width 55 height 7
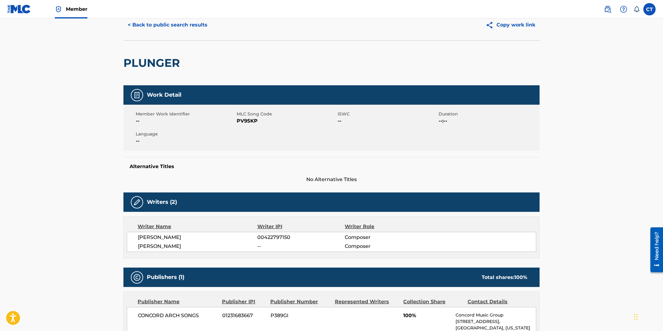
scroll to position [15, 0]
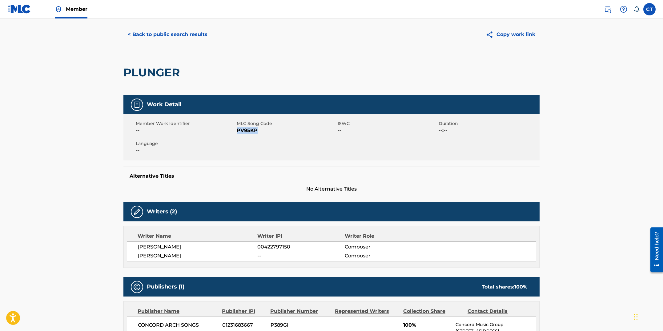
drag, startPoint x: 258, startPoint y: 131, endPoint x: 237, endPoint y: 129, distance: 21.3
click at [237, 129] on span "PV95KP" at bounding box center [286, 130] width 99 height 7
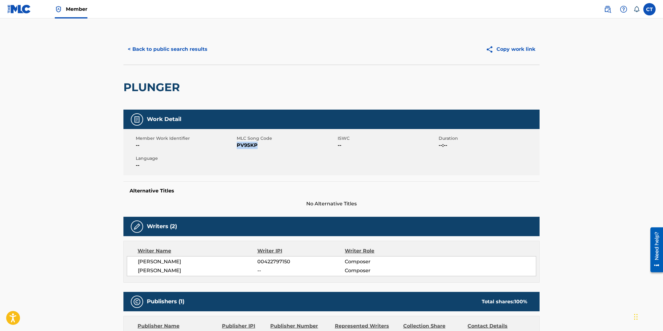
click at [164, 50] on button "< Back to public search results" at bounding box center [167, 49] width 88 height 15
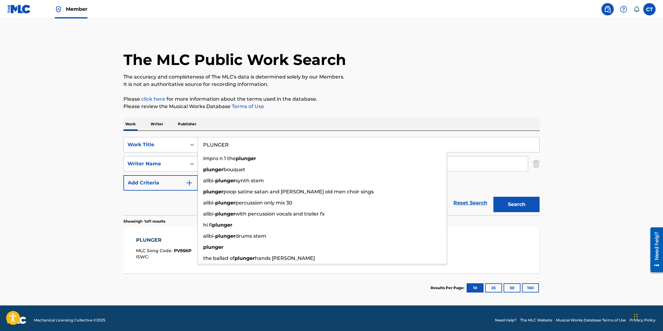
click at [198, 139] on input "PLUNGER" at bounding box center [368, 144] width 341 height 15
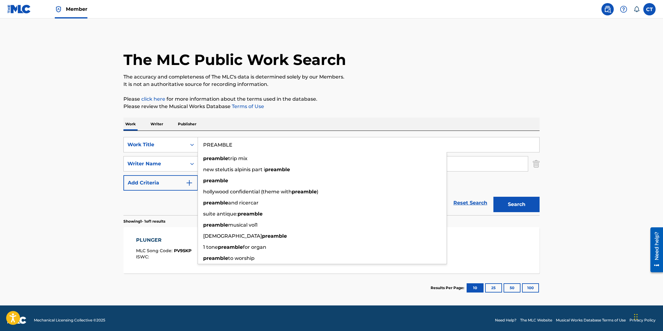
type input "PREAMBLE"
click at [493, 197] on button "Search" at bounding box center [516, 204] width 46 height 15
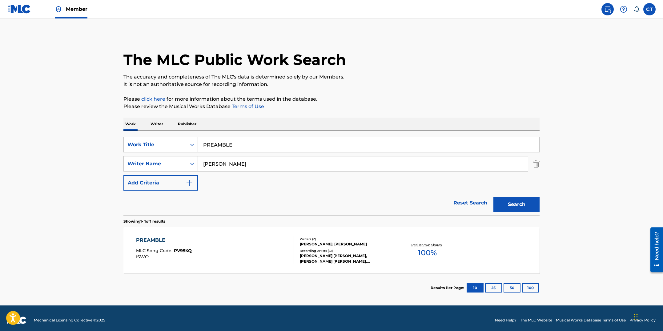
click at [235, 252] on div "PREAMBLE MLC Song Code : PV95KQ ISWC :" at bounding box center [215, 250] width 158 height 28
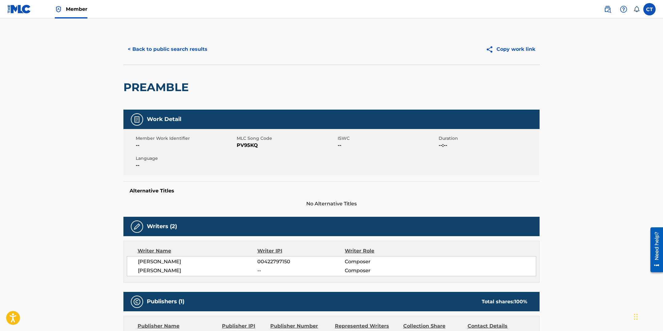
click at [242, 175] on div "Member Work Identifier -- MLC Song Code PV95KQ ISWC -- Duration --:-- Language …" at bounding box center [331, 152] width 416 height 46
drag, startPoint x: 264, startPoint y: 143, endPoint x: 237, endPoint y: 146, distance: 27.2
click at [237, 146] on span "PV95KQ" at bounding box center [286, 145] width 99 height 7
click at [177, 53] on button "< Back to public search results" at bounding box center [167, 49] width 88 height 15
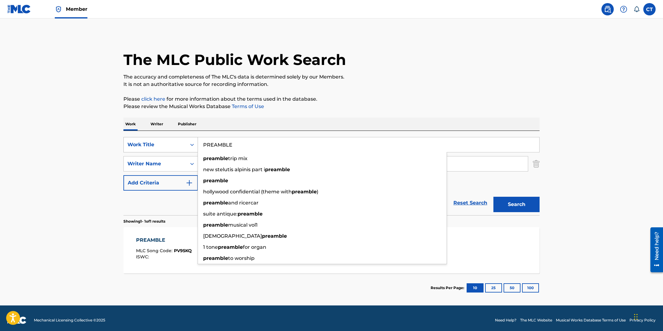
drag, startPoint x: 243, startPoint y: 147, endPoint x: 177, endPoint y: 137, distance: 65.9
click at [177, 137] on div "SearchWithCriteriaf08125b3-2154-48b9-9806-42ca355d6d87 Work Title PREAMBLE prea…" at bounding box center [331, 144] width 416 height 15
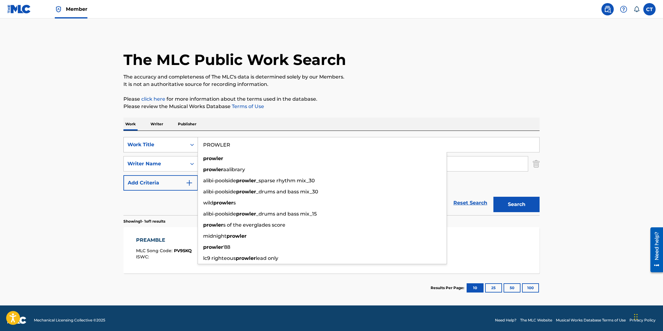
type input "PROWLER"
click at [493, 197] on button "Search" at bounding box center [516, 204] width 46 height 15
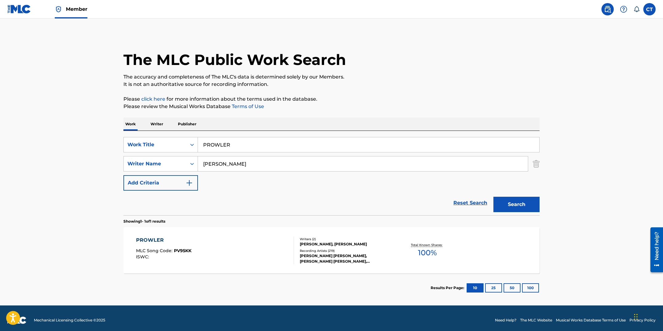
click at [238, 243] on div "PROWLER MLC Song Code : PV95KK ISWC :" at bounding box center [215, 250] width 158 height 28
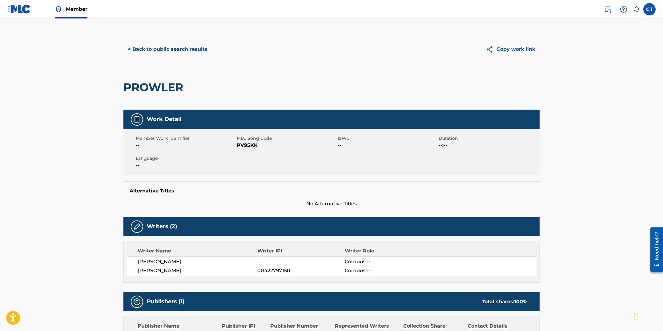
drag, startPoint x: 267, startPoint y: 165, endPoint x: 267, endPoint y: 154, distance: 11.1
click at [268, 165] on div "Member Work Identifier -- MLC Song Code PV95KK ISWC -- Duration --:-- Language …" at bounding box center [331, 152] width 416 height 46
drag, startPoint x: 264, startPoint y: 148, endPoint x: 238, endPoint y: 145, distance: 26.3
click at [238, 145] on span "PV95KK" at bounding box center [286, 145] width 99 height 7
click at [193, 53] on button "< Back to public search results" at bounding box center [167, 49] width 88 height 15
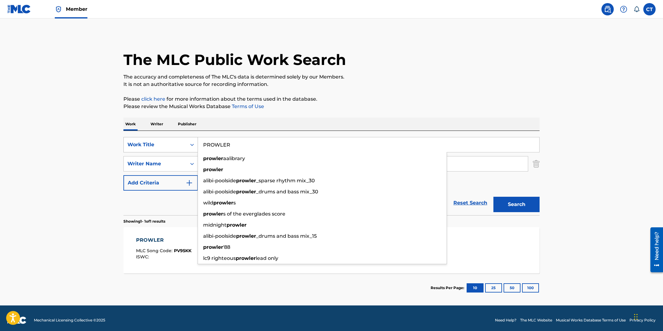
drag, startPoint x: 240, startPoint y: 147, endPoint x: 181, endPoint y: 142, distance: 59.3
click at [181, 142] on div "SearchWithCriteriaf08125b3-2154-48b9-9806-42ca355d6d87 Work Title PROWLER prowl…" at bounding box center [331, 144] width 416 height 15
type input "PUPPET STRING"
click at [493, 197] on button "Search" at bounding box center [516, 204] width 46 height 15
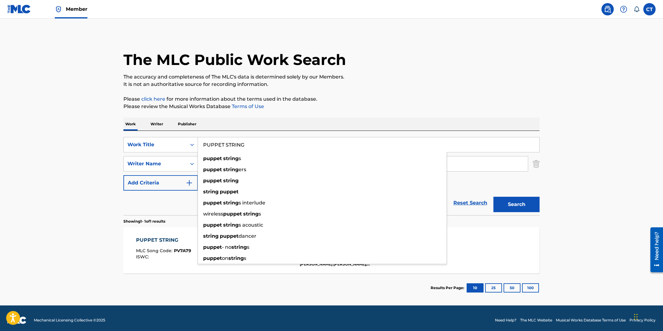
click at [93, 214] on main "The MLC Public Work Search The accuracy and completeness of The MLC's data is d…" at bounding box center [331, 161] width 663 height 287
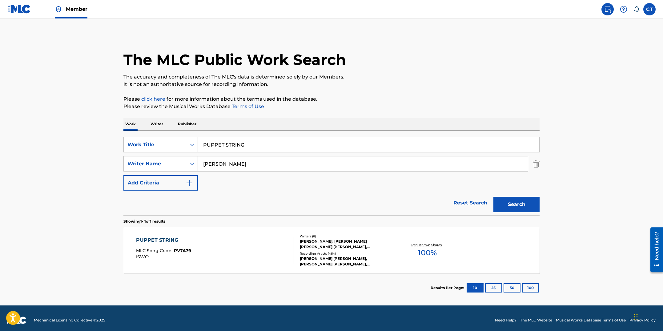
click at [227, 256] on div "PUPPET STRING MLC Song Code : PV7A79 ISWC :" at bounding box center [215, 250] width 158 height 28
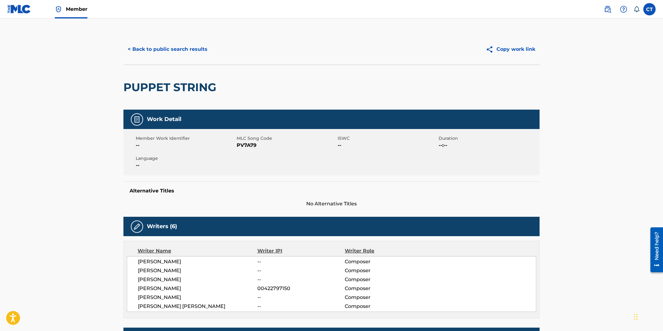
click at [264, 167] on div "Member Work Identifier -- MLC Song Code PV7A79 ISWC -- Duration --:-- Language …" at bounding box center [331, 152] width 416 height 46
drag, startPoint x: 254, startPoint y: 146, endPoint x: 238, endPoint y: 145, distance: 16.3
click at [238, 145] on span "PV7A79" at bounding box center [286, 145] width 99 height 7
click at [179, 51] on button "< Back to public search results" at bounding box center [167, 49] width 88 height 15
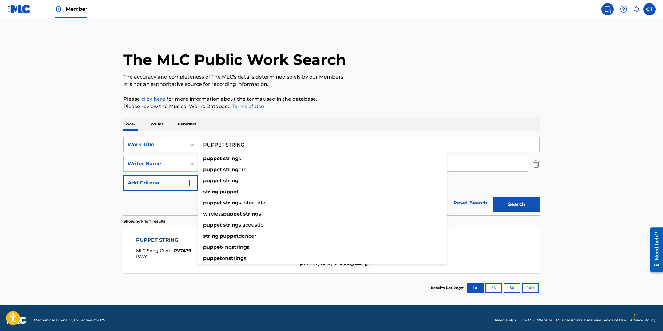
drag, startPoint x: 254, startPoint y: 147, endPoint x: 187, endPoint y: 138, distance: 67.4
click at [187, 138] on div "SearchWithCriteriaf08125b3-2154-48b9-9806-42ca355d6d87 Work Title PUPPET STRING…" at bounding box center [331, 144] width 416 height 15
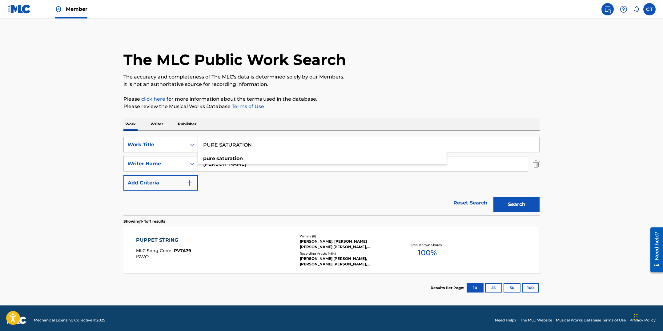
type input "PURE SATURATION"
click at [493, 197] on button "Search" at bounding box center [516, 204] width 46 height 15
click at [228, 244] on div "PURE SATURATION MLC Song Code : PE6YG2 ISWC :" at bounding box center [215, 250] width 158 height 28
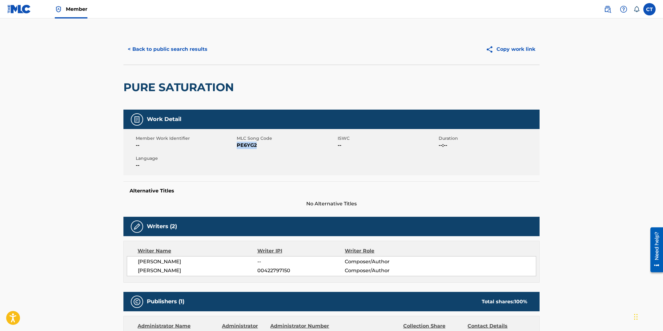
drag, startPoint x: 259, startPoint y: 144, endPoint x: 237, endPoint y: 147, distance: 22.0
click at [237, 146] on span "PE6YG2" at bounding box center [286, 145] width 99 height 7
click at [163, 52] on button "< Back to public search results" at bounding box center [167, 49] width 88 height 15
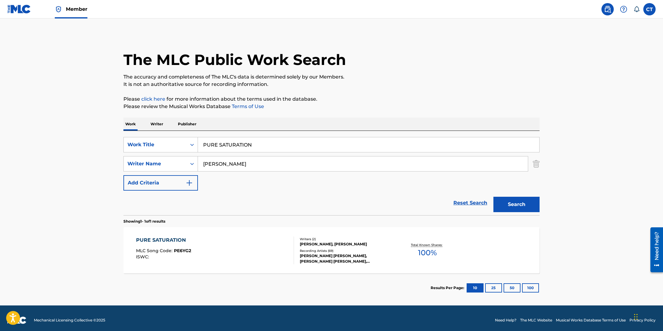
drag, startPoint x: 254, startPoint y: 148, endPoint x: 203, endPoint y: 136, distance: 52.7
click at [203, 136] on div "SearchWithCriteriaf08125b3-2154-48b9-9806-42ca355d6d87 Work Title PURE SATURATI…" at bounding box center [331, 173] width 416 height 84
type input "PUSH AND PULL"
click at [493, 197] on button "Search" at bounding box center [516, 204] width 46 height 15
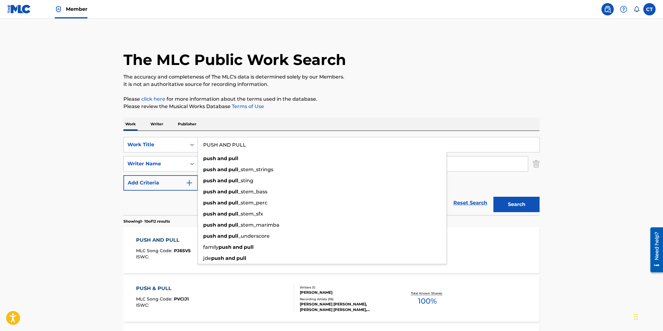
drag, startPoint x: 74, startPoint y: 209, endPoint x: 107, endPoint y: 240, distance: 45.1
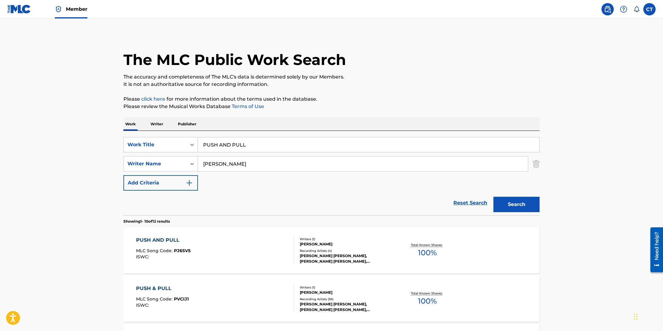
click at [156, 234] on div "PUSH AND PULL MLC Song Code : PJ6SV5 ISWC : Writers ( 1 ) [PERSON_NAME] Recordi…" at bounding box center [331, 250] width 416 height 46
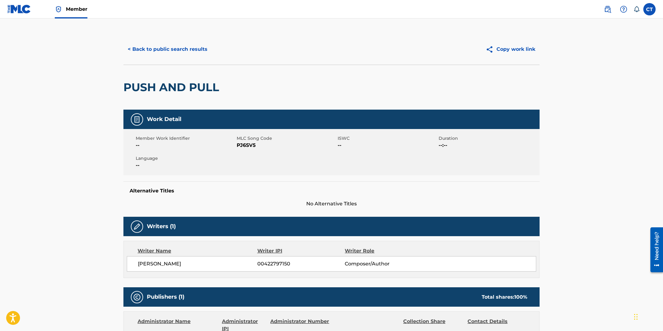
click at [239, 175] on div "Member Work Identifier -- MLC Song Code PJ6SV5 ISWC -- Duration --:-- Language …" at bounding box center [331, 152] width 416 height 46
drag, startPoint x: 256, startPoint y: 143, endPoint x: 237, endPoint y: 144, distance: 18.5
click at [237, 144] on span "PJ6SV5" at bounding box center [286, 145] width 99 height 7
click at [167, 50] on button "< Back to public search results" at bounding box center [167, 49] width 88 height 15
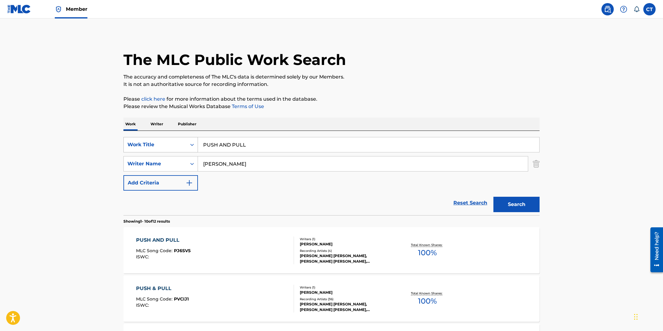
drag, startPoint x: 256, startPoint y: 147, endPoint x: 196, endPoint y: 136, distance: 61.6
click at [196, 137] on div "SearchWithCriteriaf08125b3-2154-48b9-9806-42ca355d6d87 Work Title PUSH AND PULL" at bounding box center [331, 144] width 416 height 15
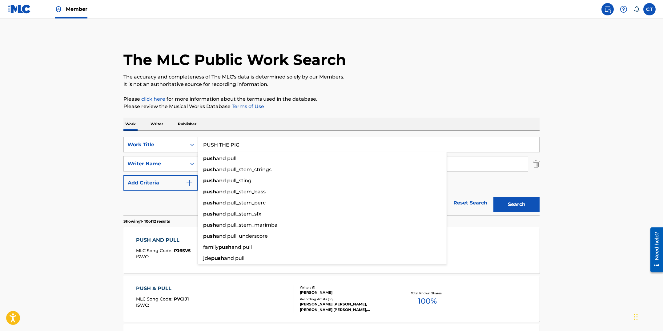
type input "PUSH THE PIG"
click at [493, 197] on button "Search" at bounding box center [516, 204] width 46 height 15
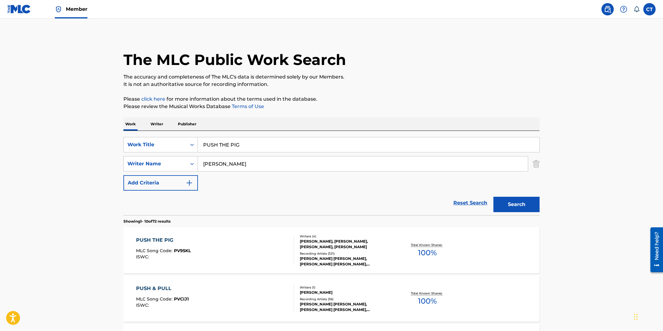
click at [226, 285] on div "PUSH & PULL MLC Song Code : PVCIJ1 ISWC : Writers ( 1 ) [PERSON_NAME] Recording…" at bounding box center [331, 299] width 416 height 46
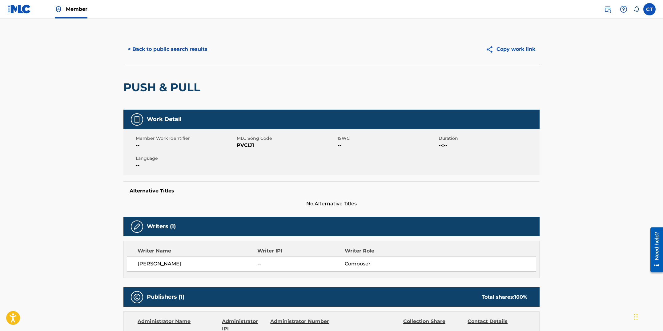
click at [239, 176] on div "Work Detail Member Work Identifier -- MLC Song Code PVCIJ1 ISWC -- Duration --:…" at bounding box center [331, 159] width 416 height 98
drag, startPoint x: 257, startPoint y: 147, endPoint x: 238, endPoint y: 149, distance: 19.4
click at [238, 145] on span "PVCIJ1" at bounding box center [286, 145] width 99 height 7
click at [184, 48] on button "< Back to public search results" at bounding box center [167, 49] width 88 height 15
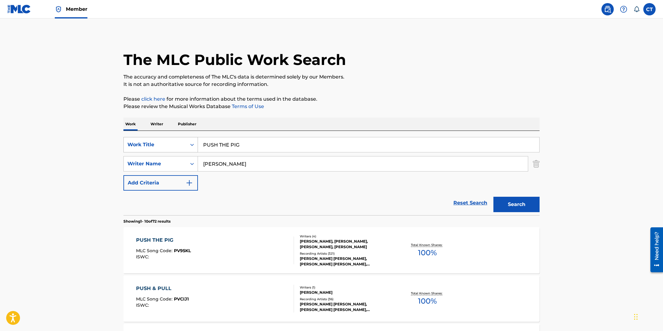
drag, startPoint x: 245, startPoint y: 147, endPoint x: 191, endPoint y: 141, distance: 54.8
click at [191, 141] on div "SearchWithCriteriaf08125b3-2154-48b9-9806-42ca355d6d87 Work Title PUSH THE PIG" at bounding box center [331, 144] width 416 height 15
type input "PURE SATURATION"
click at [493, 197] on button "Search" at bounding box center [516, 204] width 46 height 15
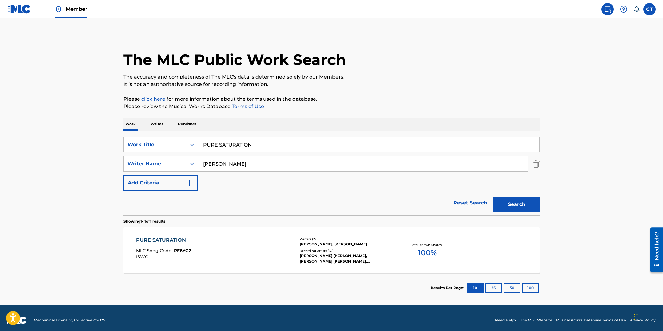
click at [230, 260] on div "PURE SATURATION MLC Song Code : PE6YG2 ISWC :" at bounding box center [215, 250] width 158 height 28
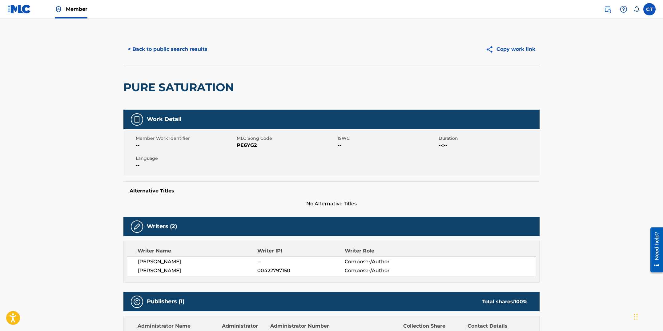
click at [174, 46] on button "< Back to public search results" at bounding box center [167, 49] width 88 height 15
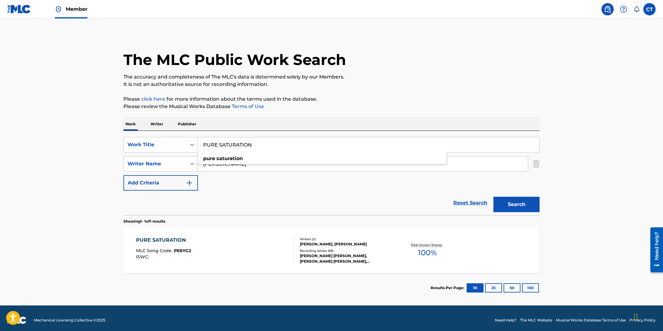
drag, startPoint x: 233, startPoint y: 136, endPoint x: 207, endPoint y: 138, distance: 25.9
click at [207, 138] on input "PURE SATURATION" at bounding box center [368, 144] width 341 height 15
type input "PUSH THE PIG"
click at [493, 197] on button "Search" at bounding box center [516, 204] width 46 height 15
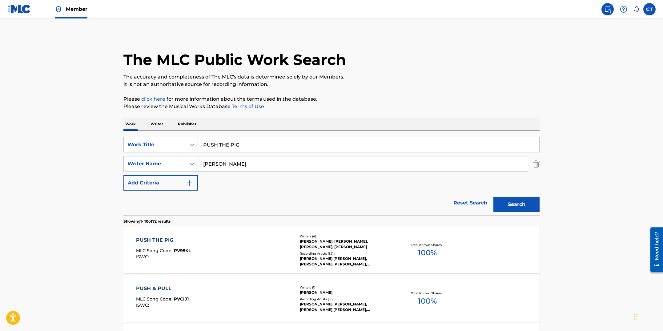
click at [241, 246] on div "PUSH THE PIG MLC Song Code : PV95KL ISWC :" at bounding box center [215, 250] width 158 height 28
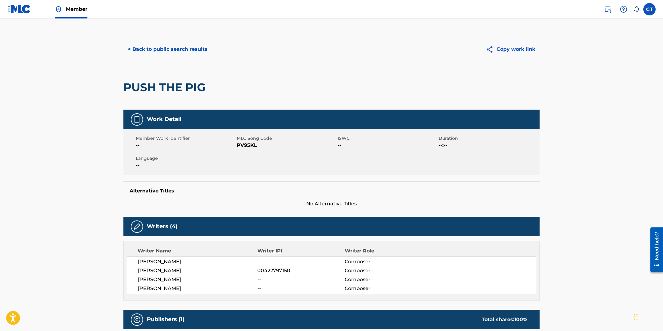
drag, startPoint x: 259, startPoint y: 175, endPoint x: 259, endPoint y: 153, distance: 21.5
click at [259, 174] on div "Member Work Identifier -- MLC Song Code PV95KL ISWC -- Duration --:-- Language …" at bounding box center [331, 152] width 416 height 46
drag, startPoint x: 243, startPoint y: 146, endPoint x: 238, endPoint y: 145, distance: 5.5
click at [238, 145] on span "PV95KL" at bounding box center [286, 145] width 99 height 7
click at [171, 52] on button "< Back to public search results" at bounding box center [167, 49] width 88 height 15
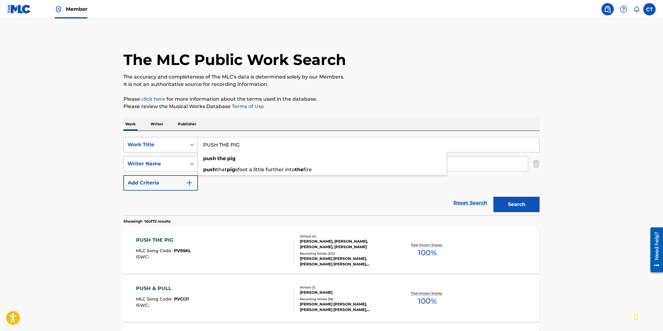
drag, startPoint x: 253, startPoint y: 143, endPoint x: 183, endPoint y: 139, distance: 70.9
click at [183, 139] on div "SearchWithCriteriaf08125b3-2154-48b9-9806-42ca355d6d87 Work Title PUSH THE PIG …" at bounding box center [331, 144] width 416 height 15
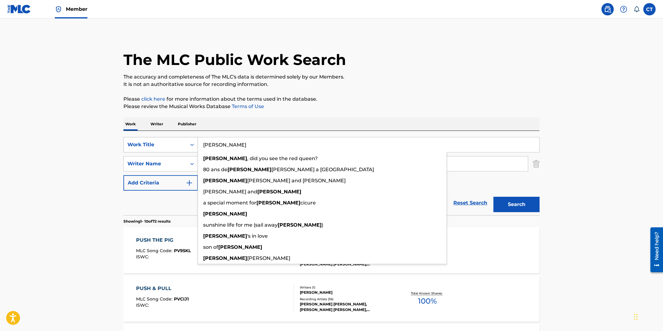
type input "[PERSON_NAME]"
click at [493, 197] on button "Search" at bounding box center [516, 204] width 46 height 15
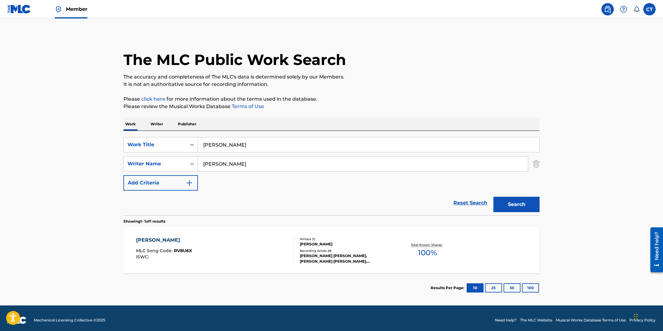
click at [248, 253] on div "[PERSON_NAME] MLC Song Code : RV8U6X ISWC :" at bounding box center [215, 250] width 158 height 28
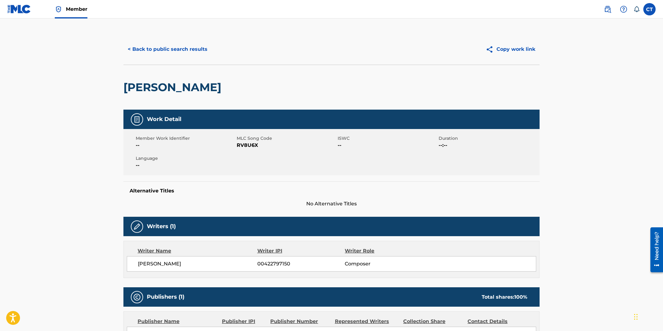
drag, startPoint x: 245, startPoint y: 180, endPoint x: 253, endPoint y: 163, distance: 18.2
click at [246, 179] on div "Work Detail Member Work Identifier -- MLC Song Code RV8U6X ISWC -- Duration --:…" at bounding box center [331, 159] width 416 height 98
drag, startPoint x: 260, startPoint y: 145, endPoint x: 237, endPoint y: 145, distance: 22.2
click at [237, 145] on span "RV8U6X" at bounding box center [286, 145] width 99 height 7
click at [183, 49] on button "< Back to public search results" at bounding box center [167, 49] width 88 height 15
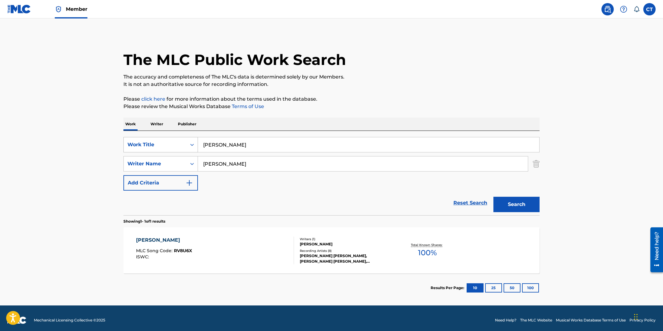
drag, startPoint x: 243, startPoint y: 146, endPoint x: 188, endPoint y: 138, distance: 55.3
click at [188, 138] on div "SearchWithCriteriaf08125b3-2154-48b9-9806-42ca355d6d87 Work Title [PERSON_NAME]" at bounding box center [331, 144] width 416 height 15
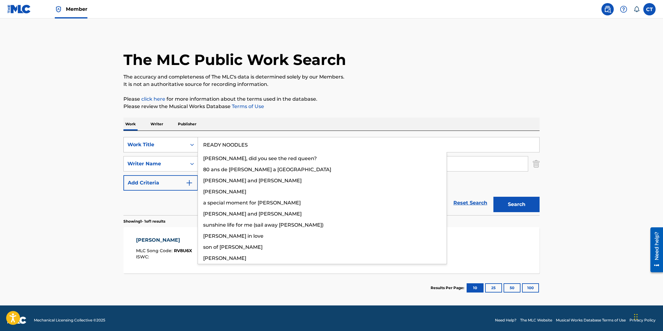
type input "READY NOODLES"
click at [493, 197] on button "Search" at bounding box center [516, 204] width 46 height 15
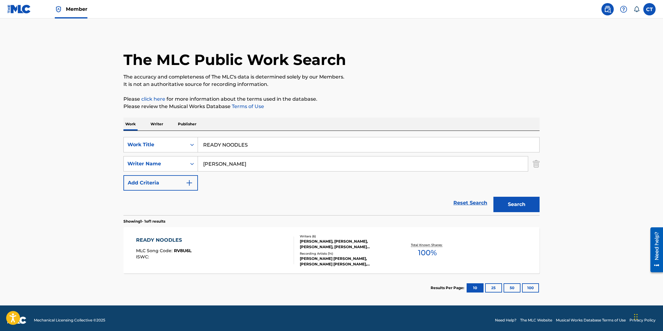
click at [239, 247] on div "READY NOODLES MLC Song Code : RV8U6L ISWC :" at bounding box center [215, 250] width 158 height 28
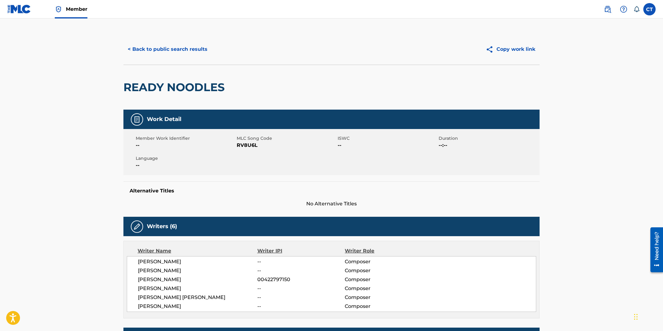
drag, startPoint x: 255, startPoint y: 155, endPoint x: 255, endPoint y: 150, distance: 4.9
click at [255, 155] on div "Member Work Identifier -- MLC Song Code RV8U6L ISWC -- Duration --:-- Language …" at bounding box center [331, 152] width 416 height 46
drag, startPoint x: 257, startPoint y: 147, endPoint x: 237, endPoint y: 146, distance: 20.1
click at [237, 146] on span "RV8U6L" at bounding box center [286, 145] width 99 height 7
click at [134, 54] on button "< Back to public search results" at bounding box center [167, 49] width 88 height 15
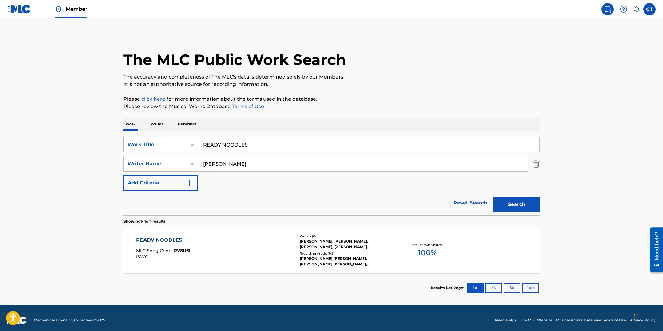
drag, startPoint x: 261, startPoint y: 148, endPoint x: 189, endPoint y: 138, distance: 72.5
click at [189, 138] on div "SearchWithCriteriaf08125b3-2154-48b9-9806-42ca355d6d87 Work Title READY NOODLES" at bounding box center [331, 144] width 416 height 15
type input "RED ROOM DISCO"
click at [493, 197] on button "Search" at bounding box center [516, 204] width 46 height 15
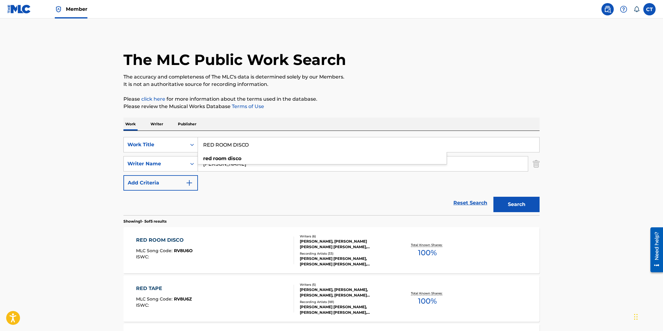
click at [240, 253] on div "RED ROOM DISCO MLC Song Code : RV8U6O ISWC :" at bounding box center [215, 250] width 158 height 28
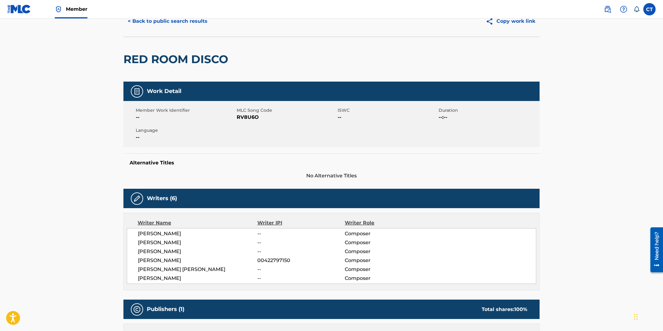
scroll to position [6, 0]
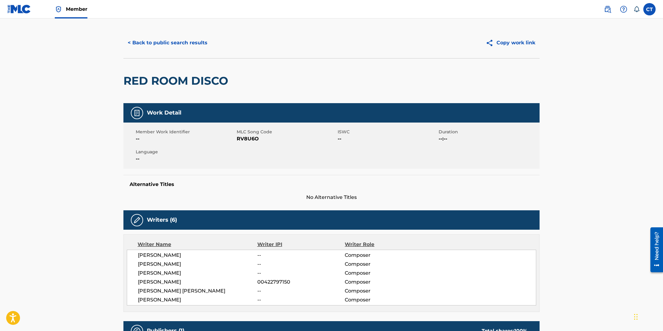
drag, startPoint x: 241, startPoint y: 155, endPoint x: 246, endPoint y: 150, distance: 7.2
click at [241, 155] on div "Member Work Identifier -- MLC Song Code RV8U6O ISWC -- Duration --:-- Language …" at bounding box center [331, 146] width 416 height 46
drag, startPoint x: 259, startPoint y: 138, endPoint x: 237, endPoint y: 139, distance: 21.9
click at [237, 139] on span "RV8U6O" at bounding box center [286, 138] width 99 height 7
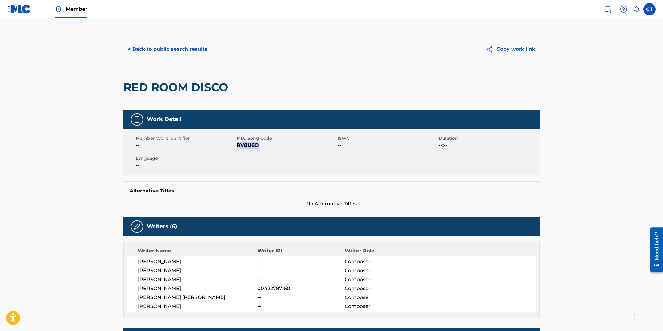
click at [174, 49] on button "< Back to public search results" at bounding box center [167, 49] width 88 height 15
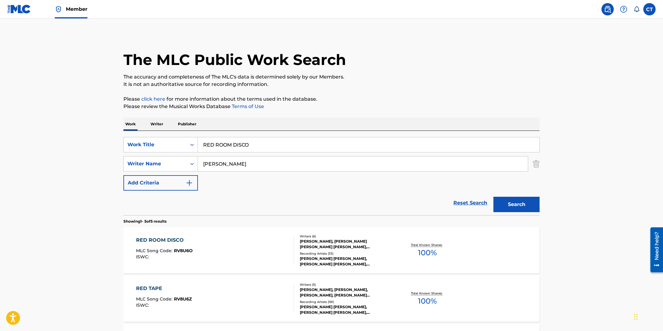
drag, startPoint x: 264, startPoint y: 146, endPoint x: 184, endPoint y: 136, distance: 79.8
click at [184, 136] on div "SearchWithCriteriaf08125b3-2154-48b9-9806-42ca355d6d87 Work Title RED ROOM DISC…" at bounding box center [331, 173] width 416 height 84
type input "RED TAPE"
click at [493, 197] on button "Search" at bounding box center [516, 204] width 46 height 15
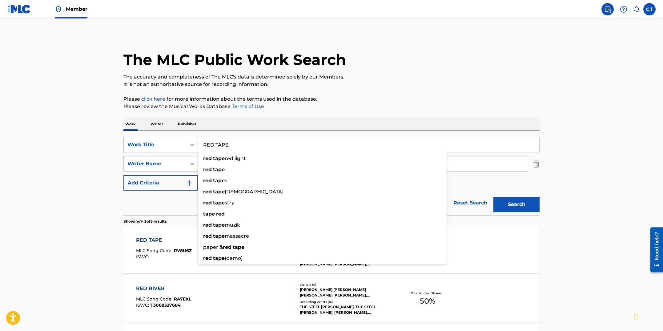
click at [95, 238] on main "The MLC Public Work Search The accuracy and completeness of The MLC's data is d…" at bounding box center [331, 210] width 663 height 384
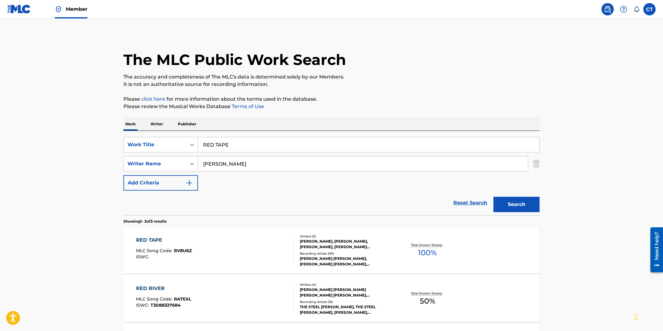
click at [171, 239] on div "RED TAPE" at bounding box center [164, 239] width 56 height 7
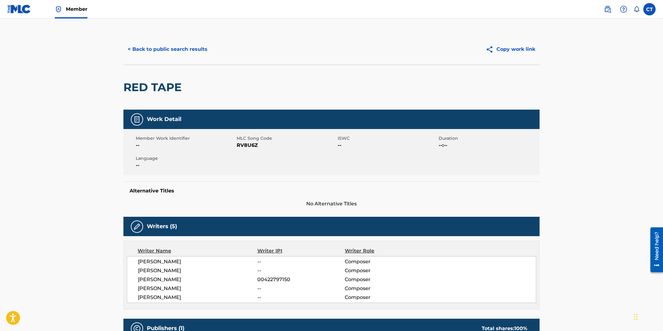
click at [255, 156] on div "Member Work Identifier -- MLC Song Code RV8U6Z ISWC -- Duration --:-- Language …" at bounding box center [331, 152] width 416 height 46
drag, startPoint x: 262, startPoint y: 144, endPoint x: 237, endPoint y: 145, distance: 24.3
click at [237, 145] on span "RV8U6Z" at bounding box center [286, 145] width 99 height 7
click at [161, 52] on button "< Back to public search results" at bounding box center [167, 49] width 88 height 15
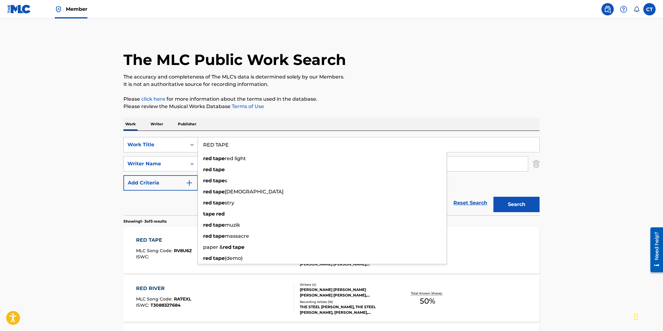
drag, startPoint x: 250, startPoint y: 144, endPoint x: 193, endPoint y: 140, distance: 57.7
click at [193, 140] on div "SearchWithCriteriaf08125b3-2154-48b9-9806-42ca355d6d87 Work Title RED TAPE red …" at bounding box center [331, 144] width 416 height 15
type input "REMIND ME"
click at [493, 197] on button "Search" at bounding box center [516, 204] width 46 height 15
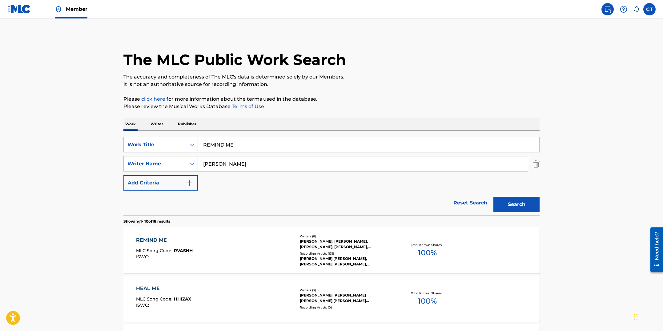
click at [234, 255] on div "REMIND ME MLC Song Code : RVASNH ISWC :" at bounding box center [215, 250] width 158 height 28
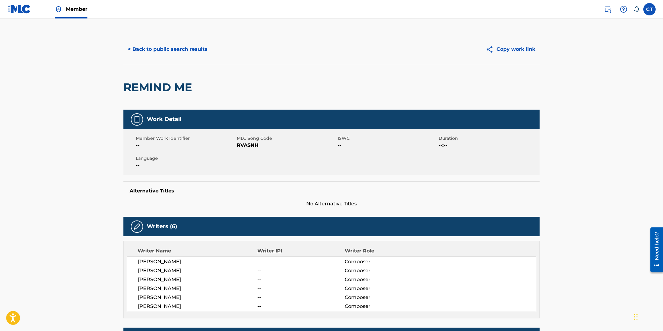
drag, startPoint x: 252, startPoint y: 166, endPoint x: 257, endPoint y: 151, distance: 15.8
click at [252, 164] on div "Member Work Identifier -- MLC Song Code RVASNH ISWC -- Duration --:-- Language …" at bounding box center [331, 152] width 416 height 46
drag, startPoint x: 259, startPoint y: 144, endPoint x: 237, endPoint y: 144, distance: 21.9
click at [237, 144] on span "RVASNH" at bounding box center [286, 145] width 99 height 7
click at [147, 49] on button "< Back to public search results" at bounding box center [167, 49] width 88 height 15
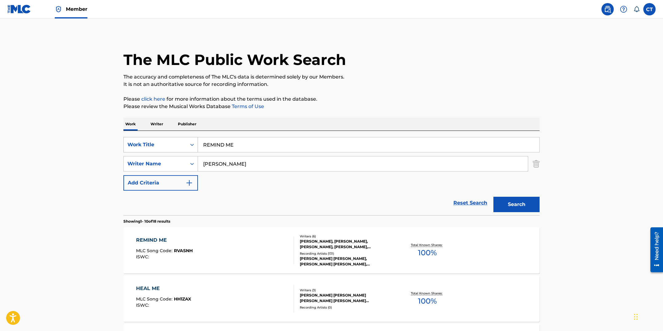
drag, startPoint x: 257, startPoint y: 142, endPoint x: 183, endPoint y: 143, distance: 74.2
click at [183, 143] on div "SearchWithCriteriaf08125b3-2154-48b9-9806-42ca355d6d87 Work Title REMIND ME" at bounding box center [331, 144] width 416 height 15
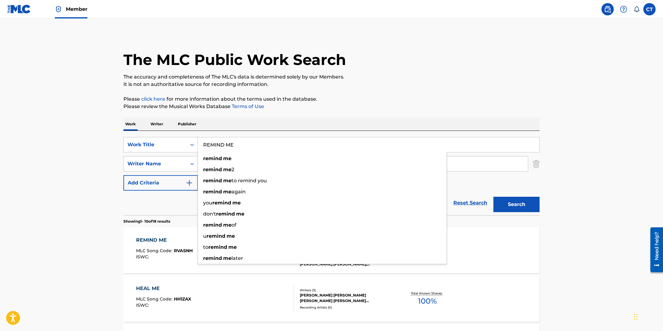
drag, startPoint x: 262, startPoint y: 144, endPoint x: 200, endPoint y: 141, distance: 62.5
click at [200, 141] on input "REMIND ME" at bounding box center [368, 144] width 341 height 15
type input "RETURN ITEM"
click at [493, 197] on button "Search" at bounding box center [516, 204] width 46 height 15
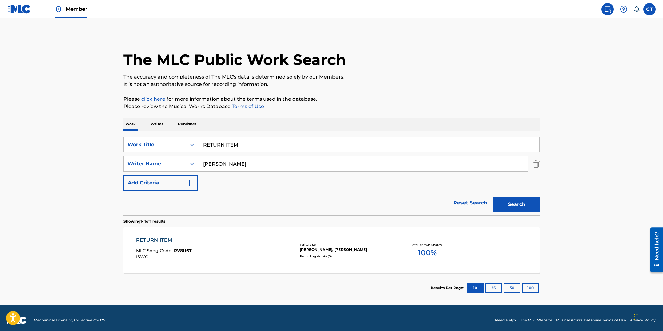
click at [234, 254] on div "RETURN ITEM MLC Song Code : RV8U6T ISWC :" at bounding box center [215, 250] width 158 height 28
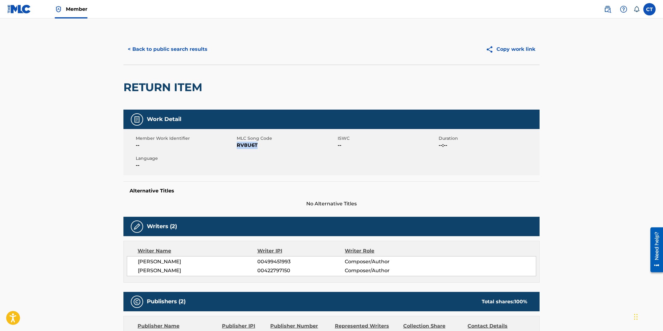
drag, startPoint x: 261, startPoint y: 148, endPoint x: 237, endPoint y: 145, distance: 24.2
click at [237, 145] on span "RV8U6T" at bounding box center [286, 145] width 99 height 7
click at [169, 50] on button "< Back to public search results" at bounding box center [167, 49] width 88 height 15
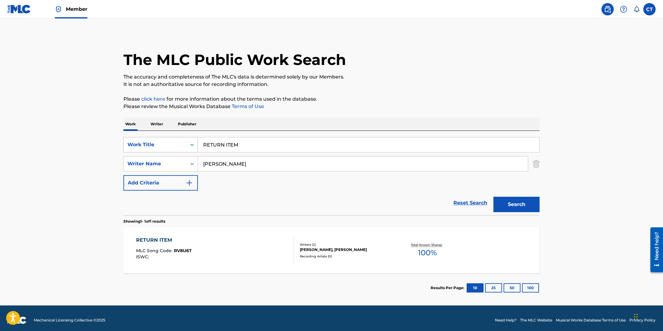
drag, startPoint x: 247, startPoint y: 147, endPoint x: 191, endPoint y: 136, distance: 56.9
click at [191, 137] on div "SearchWithCriteriaf08125b3-2154-48b9-9806-42ca355d6d87 Work Title RETURN ITEM" at bounding box center [331, 144] width 416 height 15
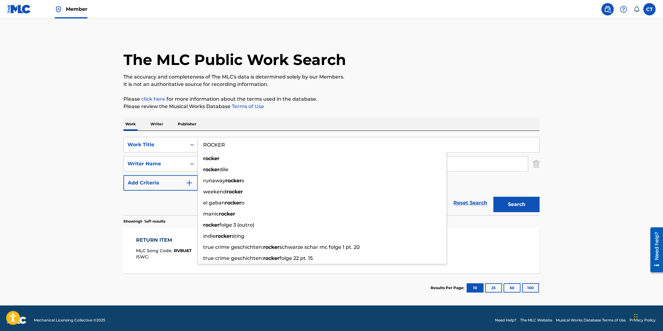
type input "ROCKER"
click at [493, 197] on button "Search" at bounding box center [516, 204] width 46 height 15
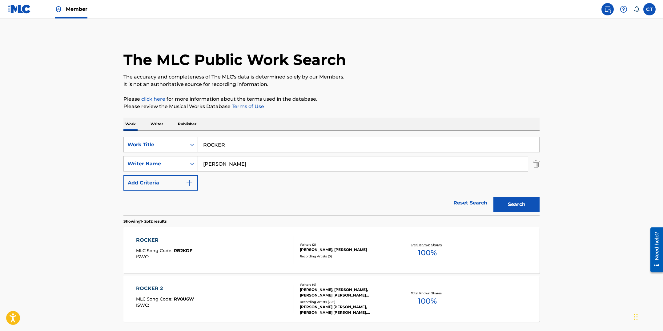
click at [237, 253] on div "ROCKER MLC Song Code : RB2KDF ISWC :" at bounding box center [215, 250] width 158 height 28
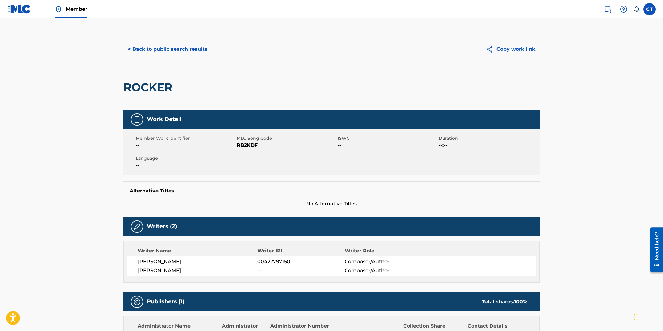
drag, startPoint x: 254, startPoint y: 176, endPoint x: 257, endPoint y: 152, distance: 24.4
click at [254, 176] on div "Work Detail Member Work Identifier -- MLC Song Code RB2KDF ISWC -- Duration --:…" at bounding box center [331, 159] width 416 height 98
drag, startPoint x: 258, startPoint y: 146, endPoint x: 237, endPoint y: 145, distance: 20.9
click at [237, 145] on span "RB2KDF" at bounding box center [286, 145] width 99 height 7
click at [153, 49] on button "< Back to public search results" at bounding box center [167, 49] width 88 height 15
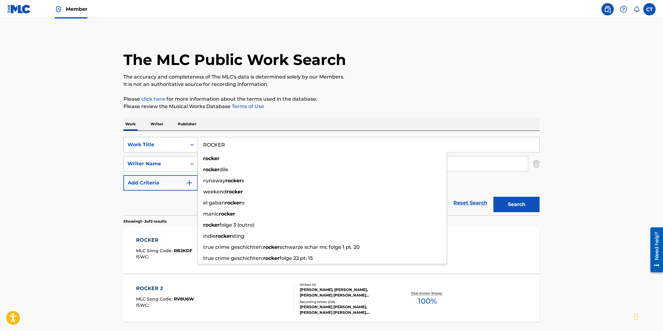
drag, startPoint x: 268, startPoint y: 147, endPoint x: 190, endPoint y: 137, distance: 78.9
click at [190, 137] on div "SearchWithCriteriaf08125b3-2154-48b9-9806-42ca355d6d87 Work Title ROCKER rocker…" at bounding box center [331, 144] width 416 height 15
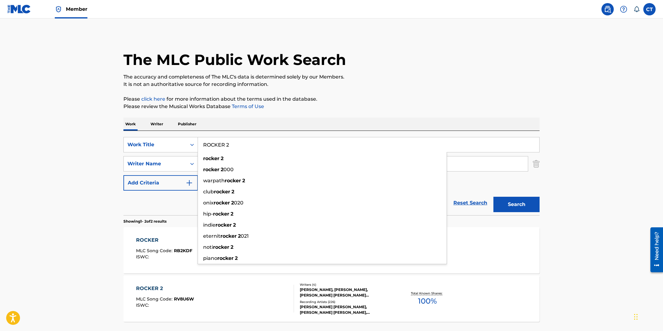
type input "ROCKER 2"
click at [493, 197] on button "Search" at bounding box center [516, 204] width 46 height 15
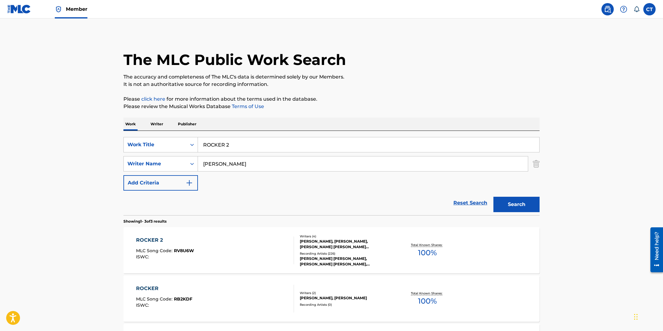
click at [254, 245] on div "ROCKER 2 MLC Song Code : RV8U6W ISWC :" at bounding box center [215, 250] width 158 height 28
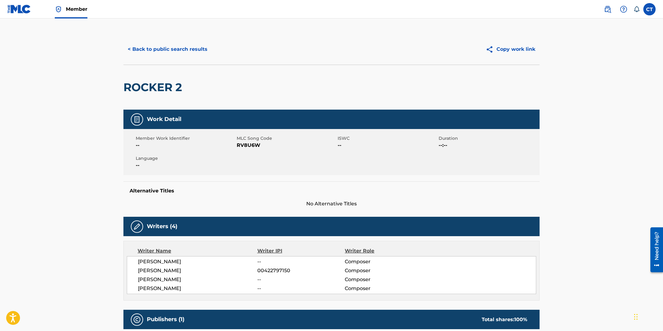
click at [266, 167] on div "Member Work Identifier -- MLC Song Code RV8U6W ISWC -- Duration --:-- Language …" at bounding box center [331, 152] width 416 height 46
drag, startPoint x: 267, startPoint y: 146, endPoint x: 237, endPoint y: 144, distance: 29.9
click at [237, 144] on span "RV8U6W" at bounding box center [286, 145] width 99 height 7
click at [194, 51] on button "< Back to public search results" at bounding box center [167, 49] width 88 height 15
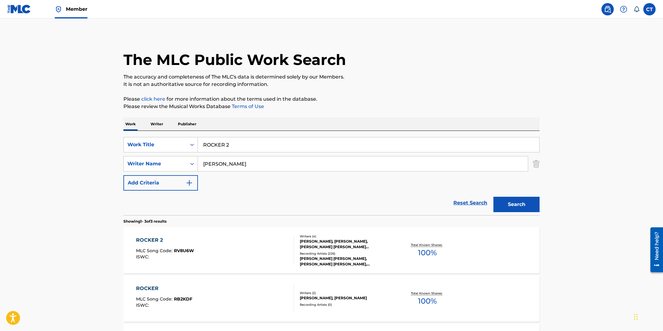
drag, startPoint x: 243, startPoint y: 148, endPoint x: 199, endPoint y: 140, distance: 45.0
click at [197, 143] on div "SearchWithCriteriaf08125b3-2154-48b9-9806-42ca355d6d87 Work Title ROCKER 2" at bounding box center [331, 144] width 416 height 15
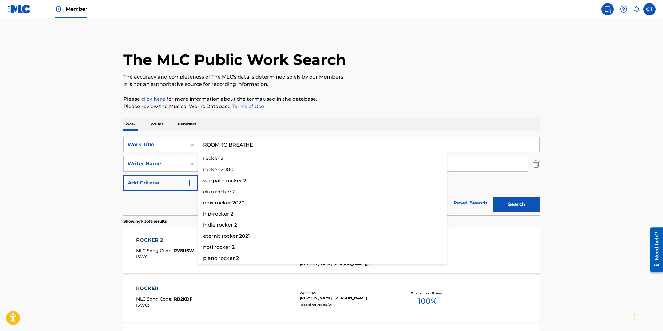
type input "ROOM TO BREATHE"
click at [493, 197] on button "Search" at bounding box center [516, 204] width 46 height 15
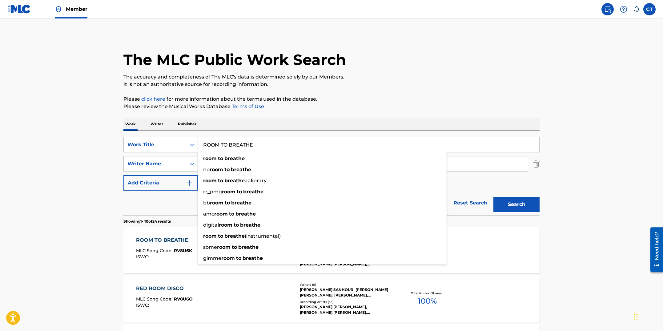
click at [381, 103] on p "Please review the Musical Works Database Terms of Use" at bounding box center [331, 106] width 416 height 7
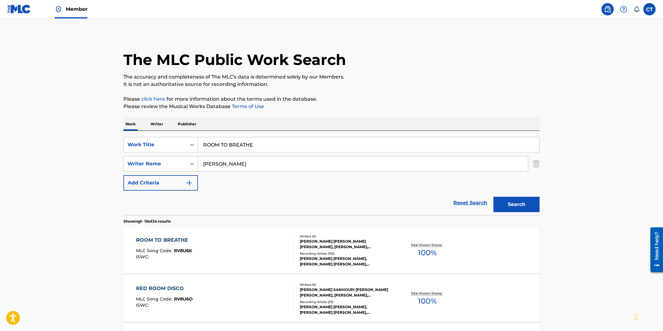
click at [214, 245] on div "ROOM TO BREATHE MLC Song Code : RV8U6K ISWC :" at bounding box center [215, 250] width 158 height 28
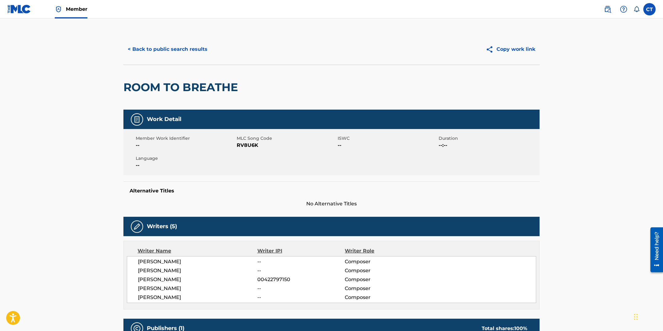
drag, startPoint x: 272, startPoint y: 155, endPoint x: 264, endPoint y: 150, distance: 9.4
click at [272, 155] on div "Member Work Identifier -- MLC Song Code RV8U6K ISWC -- Duration --:-- Language …" at bounding box center [331, 152] width 416 height 46
drag, startPoint x: 260, startPoint y: 145, endPoint x: 238, endPoint y: 146, distance: 21.6
click at [238, 146] on span "RV8U6K" at bounding box center [286, 145] width 99 height 7
click at [188, 50] on button "< Back to public search results" at bounding box center [167, 49] width 88 height 15
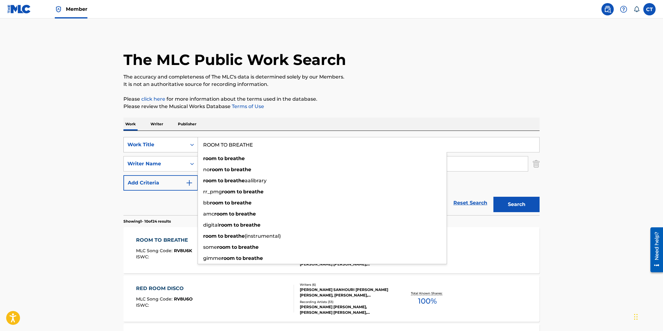
drag, startPoint x: 239, startPoint y: 143, endPoint x: 196, endPoint y: 144, distance: 42.8
click at [196, 144] on div "SearchWithCriteriaf08125b3-2154-48b9-9806-42ca355d6d87 Work Title ROOM TO BREAT…" at bounding box center [331, 144] width 416 height 15
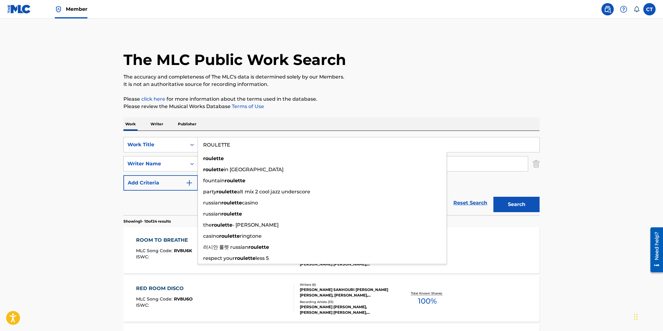
type input "ROULETTE"
click at [493, 197] on button "Search" at bounding box center [516, 204] width 46 height 15
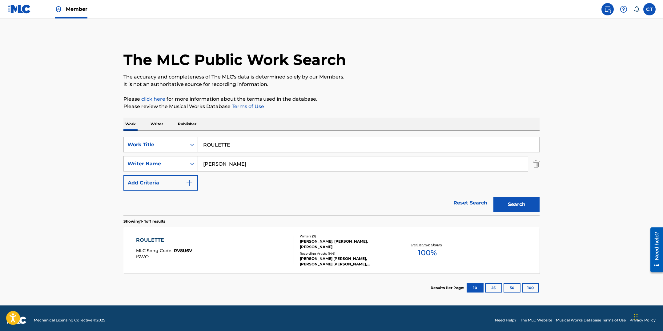
click at [228, 240] on div "ROULETTE MLC Song Code : RV8U6V ISWC :" at bounding box center [215, 250] width 158 height 28
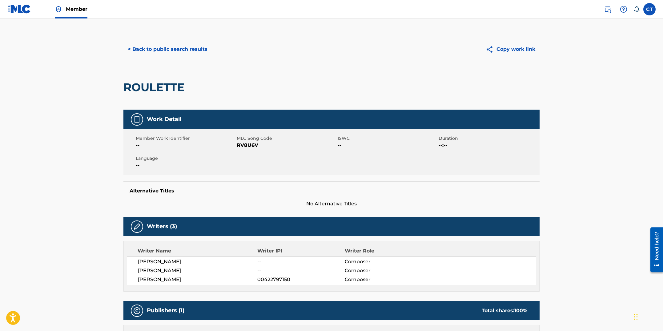
drag, startPoint x: 265, startPoint y: 168, endPoint x: 261, endPoint y: 147, distance: 21.9
click at [265, 168] on div "Member Work Identifier -- MLC Song Code RV8U6V ISWC -- Duration --:-- Language …" at bounding box center [331, 152] width 416 height 46
drag, startPoint x: 260, startPoint y: 145, endPoint x: 237, endPoint y: 146, distance: 23.1
click at [237, 146] on span "RV8U6V" at bounding box center [286, 145] width 99 height 7
click at [187, 52] on button "< Back to public search results" at bounding box center [167, 49] width 88 height 15
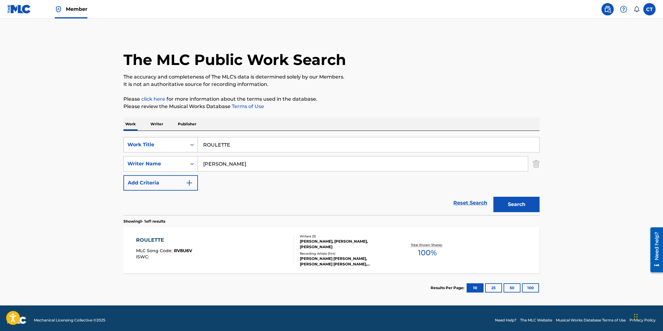
drag, startPoint x: 244, startPoint y: 141, endPoint x: 188, endPoint y: 141, distance: 56.6
click at [188, 141] on div "SearchWithCriteriaf08125b3-2154-48b9-9806-42ca355d6d87 Work Title ROULETTE" at bounding box center [331, 144] width 416 height 15
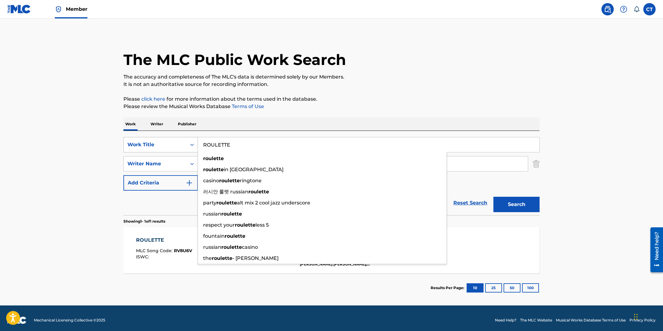
drag, startPoint x: 207, startPoint y: 139, endPoint x: 193, endPoint y: 138, distance: 14.5
click at [193, 138] on div "SearchWithCriteriaf08125b3-2154-48b9-9806-42ca355d6d87 Work Title ROULETTE roul…" at bounding box center [331, 144] width 416 height 15
type input "SEASONS"
click at [493, 197] on button "Search" at bounding box center [516, 204] width 46 height 15
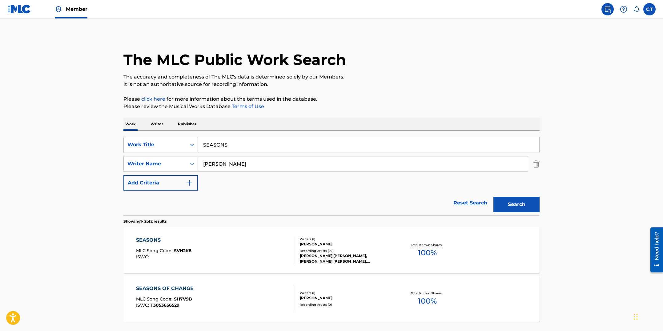
click at [269, 248] on div "SEASONS MLC Song Code : SVH2K8 ISWC :" at bounding box center [215, 250] width 158 height 28
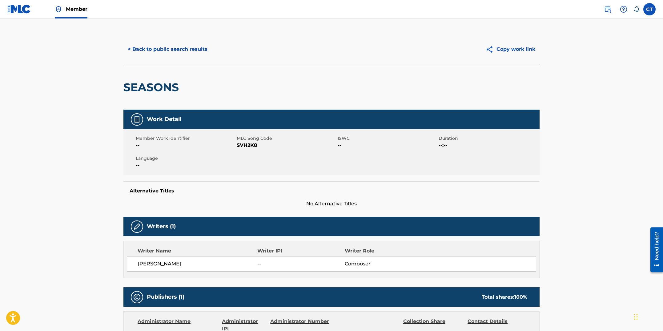
drag, startPoint x: 267, startPoint y: 171, endPoint x: 261, endPoint y: 157, distance: 14.2
click at [267, 171] on div "Member Work Identifier -- MLC Song Code SVH2K8 ISWC -- Duration --:-- Language …" at bounding box center [331, 152] width 416 height 46
drag, startPoint x: 258, startPoint y: 146, endPoint x: 238, endPoint y: 146, distance: 20.0
click at [238, 146] on span "SVH2K8" at bounding box center [286, 145] width 99 height 7
click at [146, 50] on button "< Back to public search results" at bounding box center [167, 49] width 88 height 15
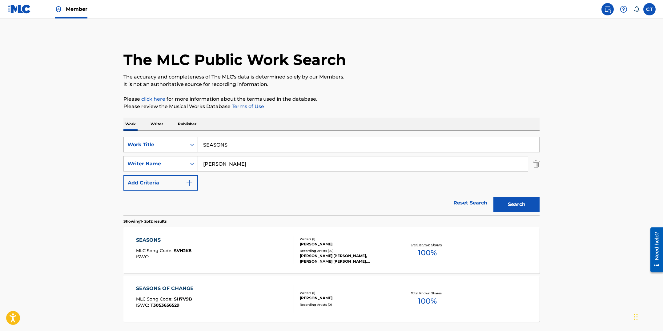
drag, startPoint x: 254, startPoint y: 145, endPoint x: 194, endPoint y: 139, distance: 60.3
click at [194, 139] on div "SearchWithCriteriaf08125b3-2154-48b9-9806-42ca355d6d87 Work Title SEASONS" at bounding box center [331, 144] width 416 height 15
type input "SIMILAR SKIN"
click at [493, 197] on button "Search" at bounding box center [516, 204] width 46 height 15
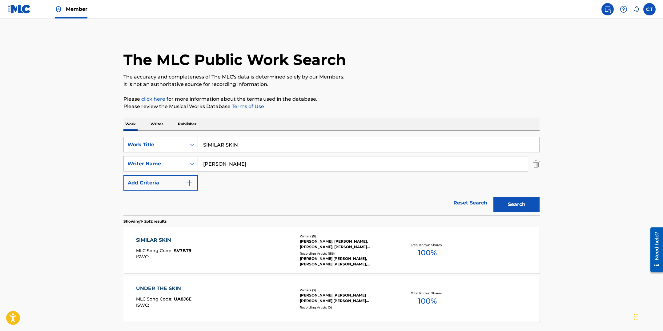
click at [242, 250] on div "SIMILAR SKIN MLC Song Code : SV7BT9 ISWC :" at bounding box center [215, 250] width 158 height 28
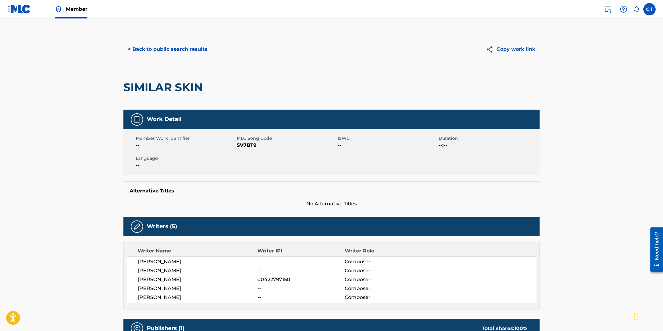
click at [258, 161] on div "Member Work Identifier -- MLC Song Code SV7BT9 ISWC -- Duration --:-- Language …" at bounding box center [331, 152] width 416 height 46
drag, startPoint x: 257, startPoint y: 147, endPoint x: 238, endPoint y: 144, distance: 19.3
click at [238, 144] on span "SV7BT9" at bounding box center [286, 145] width 99 height 7
click at [179, 53] on button "< Back to public search results" at bounding box center [167, 49] width 88 height 15
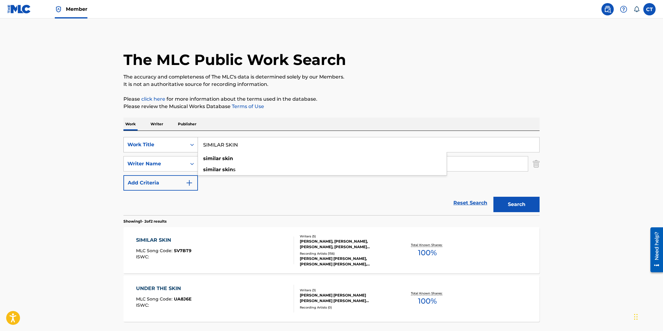
drag, startPoint x: 248, startPoint y: 145, endPoint x: 194, endPoint y: 137, distance: 54.2
click at [194, 137] on div "SearchWithCriteriaf08125b3-2154-48b9-9806-42ca355d6d87 Work Title SIMILAR SKIN …" at bounding box center [331, 144] width 416 height 15
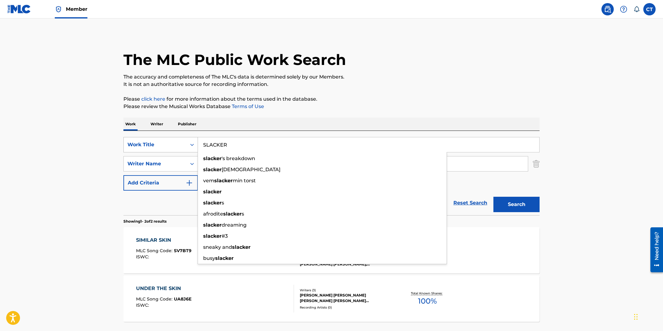
type input "SLACKER"
click at [493, 197] on button "Search" at bounding box center [516, 204] width 46 height 15
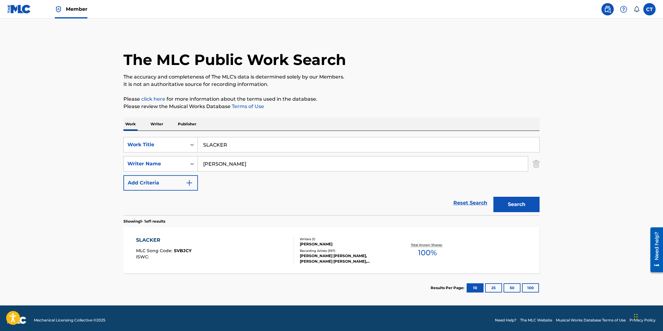
click at [261, 244] on div "SLACKER MLC Song Code : SVBJCY ISWC :" at bounding box center [215, 250] width 158 height 28
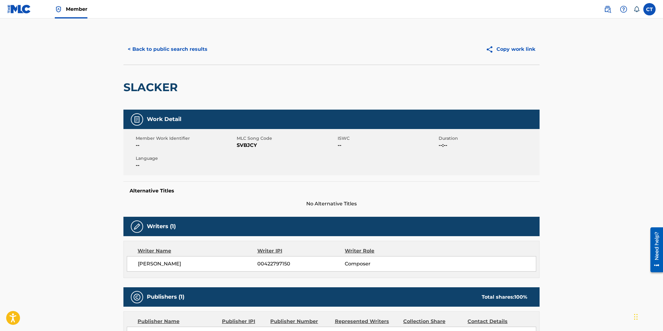
click at [282, 158] on div "Member Work Identifier -- MLC Song Code SVBJCY ISWC -- Duration --:-- Language …" at bounding box center [331, 152] width 416 height 46
drag, startPoint x: 251, startPoint y: 146, endPoint x: 237, endPoint y: 146, distance: 14.5
click at [237, 146] on span "SVBJCY" at bounding box center [286, 145] width 99 height 7
click at [143, 49] on button "< Back to public search results" at bounding box center [167, 49] width 88 height 15
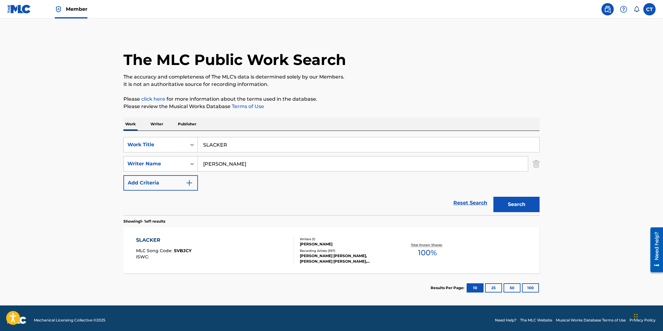
drag, startPoint x: 205, startPoint y: 137, endPoint x: 188, endPoint y: 136, distance: 17.3
click at [188, 136] on div "SearchWithCriteriaf08125b3-2154-48b9-9806-42ca355d6d87 Work Title SLACKER Searc…" at bounding box center [331, 173] width 416 height 84
type input "SMALL STRIDES"
click at [493, 197] on button "Search" at bounding box center [516, 204] width 46 height 15
click at [254, 255] on div "SMALL STRIDES MLC Song Code : SB3TLH ISWC :" at bounding box center [215, 250] width 158 height 28
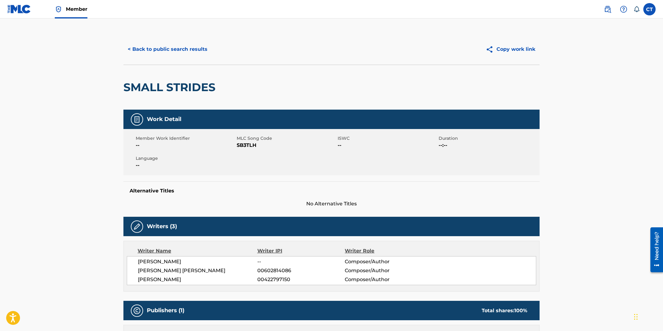
drag, startPoint x: 252, startPoint y: 175, endPoint x: 254, endPoint y: 157, distance: 17.9
click at [252, 175] on div "Member Work Identifier -- MLC Song Code SB3TLH ISWC -- Duration --:-- Language …" at bounding box center [331, 152] width 416 height 46
drag, startPoint x: 257, startPoint y: 147, endPoint x: 237, endPoint y: 144, distance: 20.2
click at [237, 144] on span "SB3TLH" at bounding box center [286, 145] width 99 height 7
click at [156, 54] on button "< Back to public search results" at bounding box center [167, 49] width 88 height 15
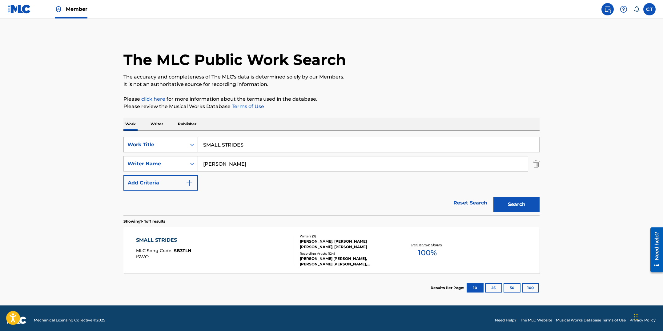
drag, startPoint x: 255, startPoint y: 147, endPoint x: 180, endPoint y: 141, distance: 74.7
click at [180, 141] on div "SearchWithCriteriaf08125b3-2154-48b9-9806-42ca355d6d87 Work Title SMALL STRIDES" at bounding box center [331, 144] width 416 height 15
type input "SMELL THE MITTEN"
click at [493, 197] on button "Search" at bounding box center [516, 204] width 46 height 15
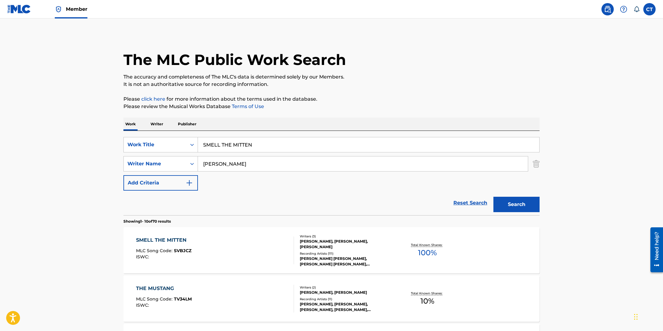
click at [243, 266] on div "SMELL THE MITTEN MLC Song Code : SVBJCZ ISWC : Writers ( 3 ) [PERSON_NAME], [PE…" at bounding box center [331, 250] width 416 height 46
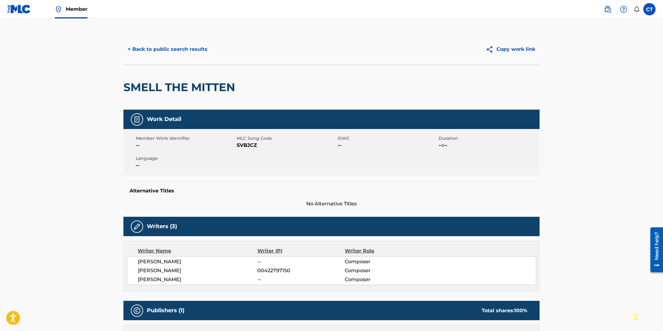
drag, startPoint x: 246, startPoint y: 169, endPoint x: 251, endPoint y: 155, distance: 14.8
click at [246, 169] on div "Member Work Identifier -- MLC Song Code SVBJCZ ISWC -- Duration --:-- Language …" at bounding box center [331, 152] width 416 height 46
drag, startPoint x: 258, startPoint y: 146, endPoint x: 238, endPoint y: 146, distance: 20.3
click at [238, 146] on span "SVBJCZ" at bounding box center [286, 145] width 99 height 7
click at [173, 47] on button "< Back to public search results" at bounding box center [167, 49] width 88 height 15
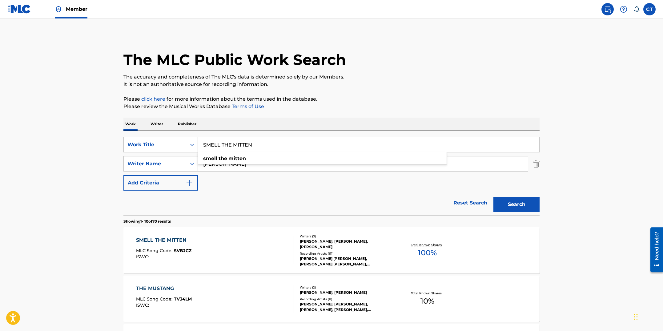
drag, startPoint x: 288, startPoint y: 143, endPoint x: 202, endPoint y: 148, distance: 86.0
click at [202, 148] on input "SMELL THE MITTEN" at bounding box center [368, 144] width 341 height 15
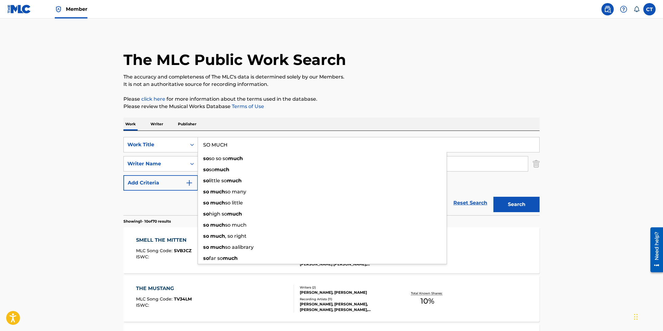
type input "SO MUCH"
click at [493, 197] on button "Search" at bounding box center [516, 204] width 46 height 15
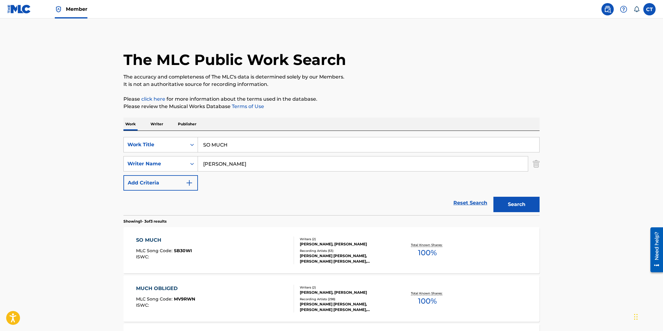
click at [224, 256] on div "SO MUCH MLC Song Code : SB30WI ISWC :" at bounding box center [215, 250] width 158 height 28
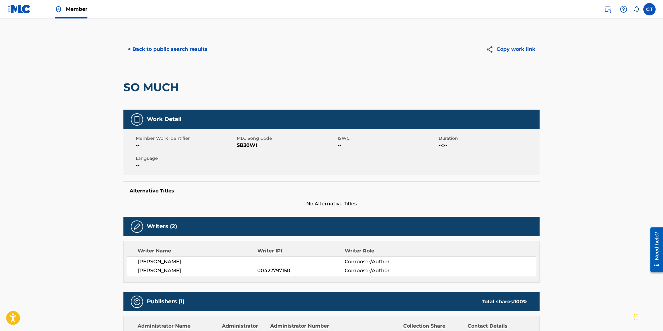
click at [243, 175] on div "Work Detail Member Work Identifier -- MLC Song Code SB30WI ISWC -- Duration --:…" at bounding box center [331, 159] width 416 height 98
drag, startPoint x: 261, startPoint y: 145, endPoint x: 238, endPoint y: 145, distance: 22.8
click at [238, 145] on span "SB30WI" at bounding box center [286, 145] width 99 height 7
click at [194, 48] on button "< Back to public search results" at bounding box center [167, 49] width 88 height 15
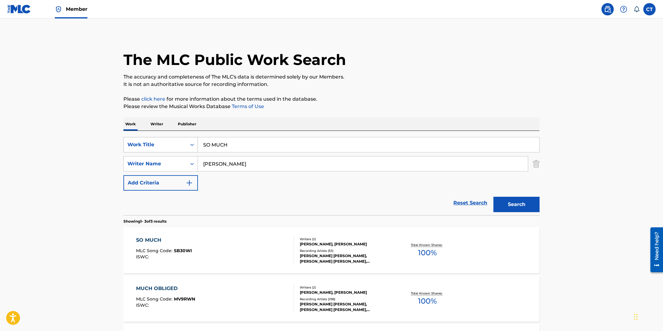
drag, startPoint x: 224, startPoint y: 141, endPoint x: 187, endPoint y: 140, distance: 37.0
click at [187, 140] on div "SearchWithCriteriaf08125b3-2154-48b9-9806-42ca355d6d87 Work Title SO MUCH" at bounding box center [331, 144] width 416 height 15
type input "SOCIABLE [PERSON_NAME]"
click at [493, 197] on button "Search" at bounding box center [516, 204] width 46 height 15
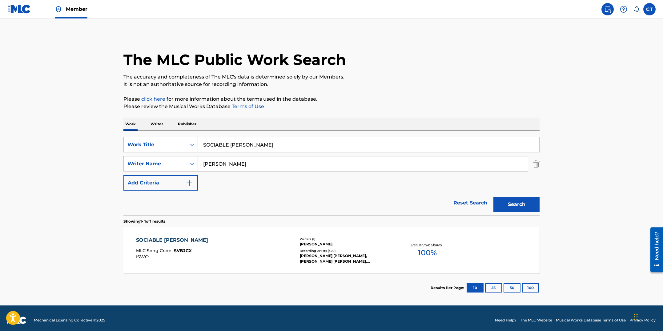
click at [237, 234] on div "SOCIABLE [PERSON_NAME] MLC Song Code : SVBJCX ISWC : Writers ( 1 ) [PERSON_NAME…" at bounding box center [331, 250] width 416 height 46
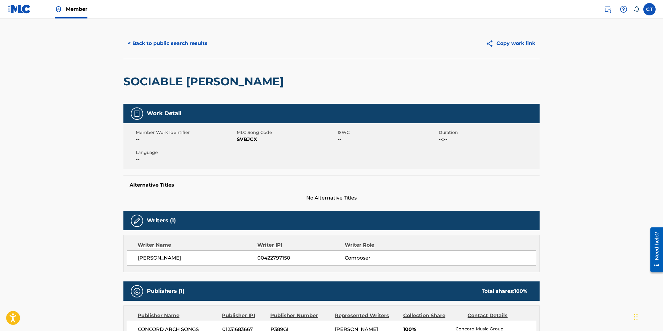
scroll to position [6, 0]
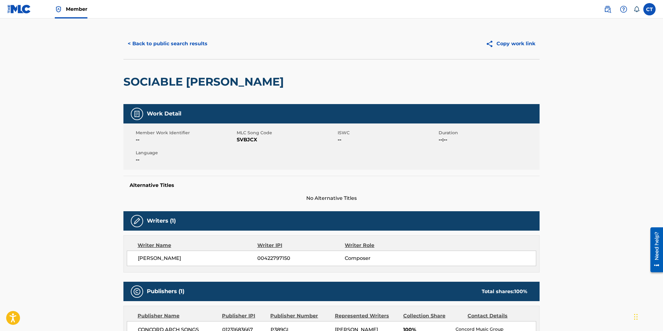
drag, startPoint x: 246, startPoint y: 175, endPoint x: 252, endPoint y: 153, distance: 23.5
click at [246, 176] on div "Alternative Titles No Alternative Titles" at bounding box center [331, 189] width 416 height 26
drag, startPoint x: 258, startPoint y: 141, endPoint x: 238, endPoint y: 140, distance: 20.0
click at [238, 140] on span "SVBJCX" at bounding box center [286, 139] width 99 height 7
click at [138, 42] on button "< Back to public search results" at bounding box center [167, 43] width 88 height 15
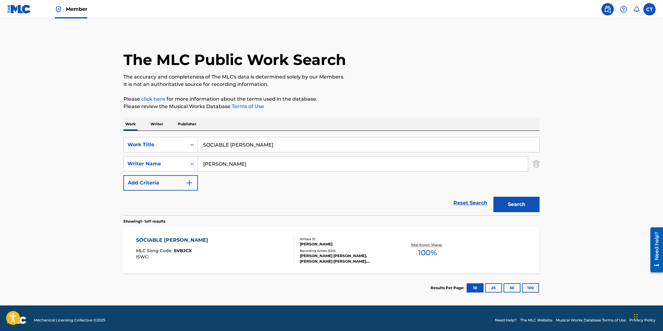
drag, startPoint x: 253, startPoint y: 143, endPoint x: 181, endPoint y: 135, distance: 72.5
click at [181, 135] on div "SearchWithCriteriaf08125b3-2154-48b9-9806-42ca355d6d87 Work Title SOCIABLE [PER…" at bounding box center [331, 173] width 416 height 84
type input "SPEAK UP"
click at [493, 197] on button "Search" at bounding box center [516, 204] width 46 height 15
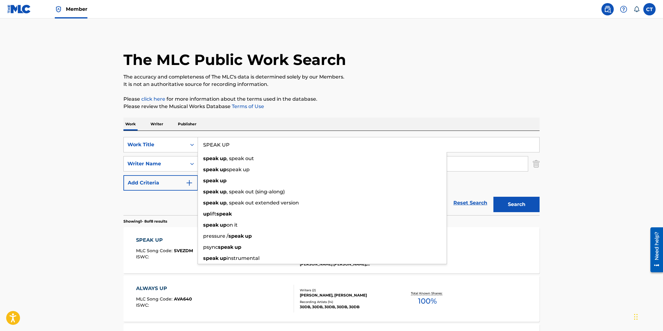
click at [161, 239] on div "SPEAK UP" at bounding box center [164, 239] width 57 height 7
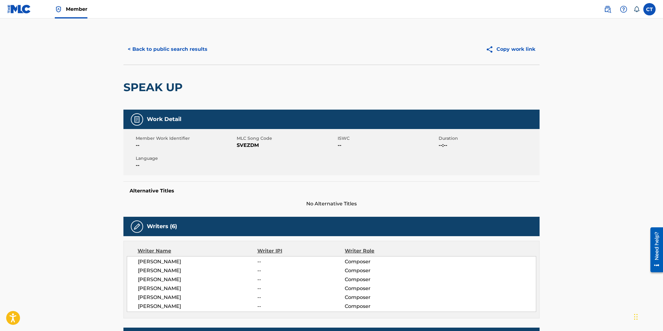
drag, startPoint x: 257, startPoint y: 157, endPoint x: 257, endPoint y: 151, distance: 5.5
click at [257, 157] on div "Member Work Identifier -- MLC Song Code SVEZDM ISWC -- Duration --:-- Language …" at bounding box center [331, 152] width 416 height 46
drag, startPoint x: 259, startPoint y: 145, endPoint x: 238, endPoint y: 145, distance: 20.3
click at [238, 145] on span "SVEZDM" at bounding box center [286, 145] width 99 height 7
click at [181, 50] on button "< Back to public search results" at bounding box center [167, 49] width 88 height 15
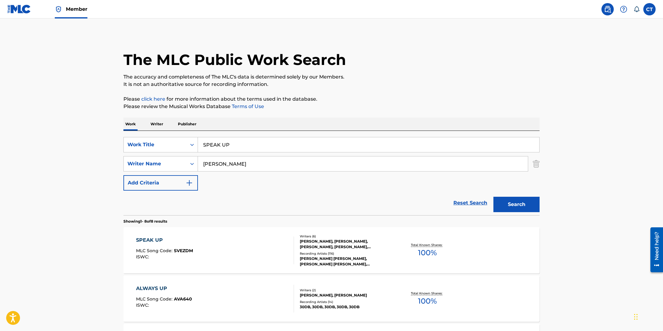
drag, startPoint x: 245, startPoint y: 144, endPoint x: 184, endPoint y: 135, distance: 61.7
click at [184, 135] on div "SearchWithCriteriaf08125b3-2154-48b9-9806-42ca355d6d87 Work Title SPEAK UP Sear…" at bounding box center [331, 173] width 416 height 84
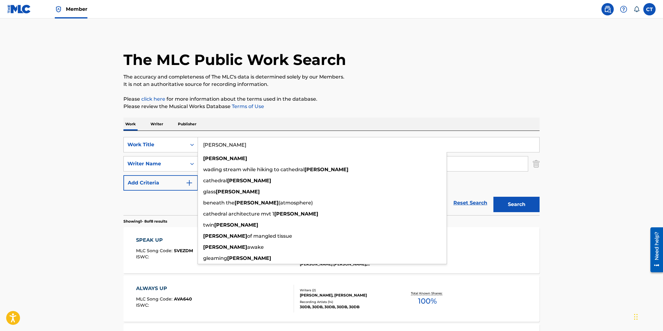
type input "[PERSON_NAME]"
click at [493, 197] on button "Search" at bounding box center [516, 204] width 46 height 15
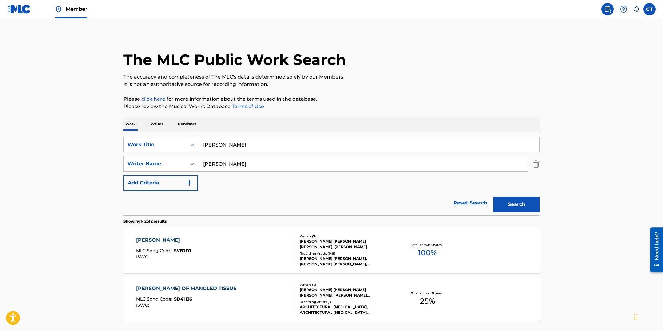
click at [224, 256] on div "[PERSON_NAME] MLC Song Code : SVBJD1 ISWC :" at bounding box center [215, 250] width 158 height 28
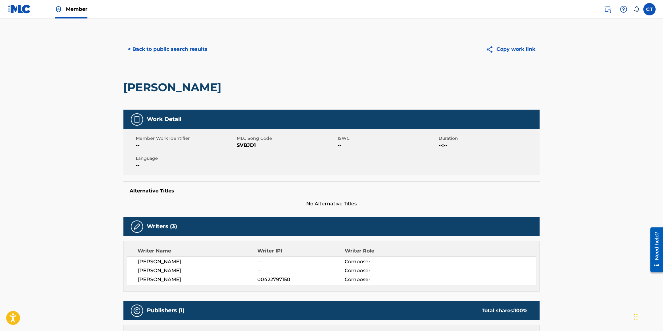
click at [251, 164] on div "Member Work Identifier -- MLC Song Code SVBJD1 ISWC -- Duration --:-- Language …" at bounding box center [331, 152] width 416 height 46
drag, startPoint x: 257, startPoint y: 147, endPoint x: 237, endPoint y: 146, distance: 20.0
click at [237, 146] on span "SVBJD1" at bounding box center [286, 145] width 99 height 7
click at [192, 49] on button "< Back to public search results" at bounding box center [167, 49] width 88 height 15
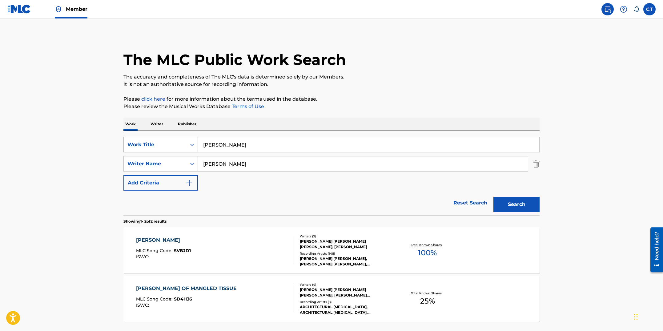
drag, startPoint x: 241, startPoint y: 147, endPoint x: 181, endPoint y: 139, distance: 60.9
click at [181, 139] on div "SearchWithCriteriaf08125b3-2154-48b9-9806-42ca355d6d87 Work Title [PERSON_NAME]" at bounding box center [331, 144] width 416 height 15
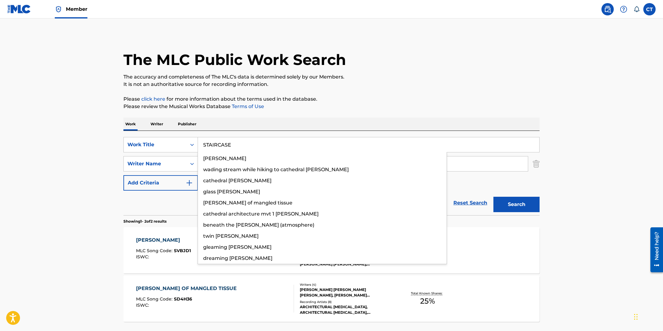
type input "STAIRCASE"
click at [493, 197] on button "Search" at bounding box center [516, 204] width 46 height 15
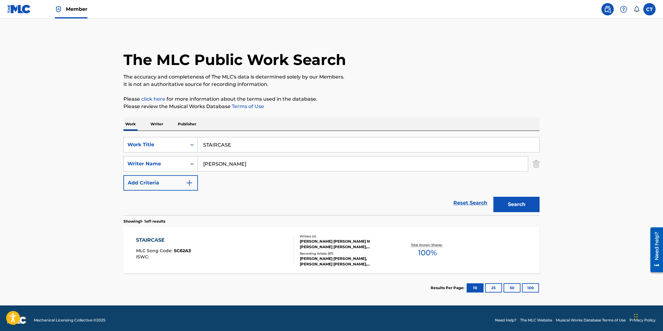
click at [240, 241] on div "STAIRCASE MLC Song Code : SC62A3 ISWC :" at bounding box center [215, 250] width 158 height 28
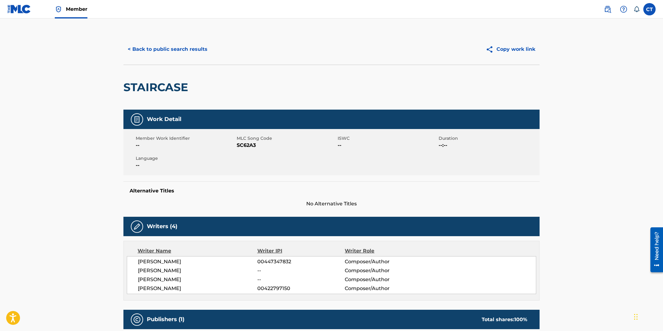
click at [262, 163] on div "Member Work Identifier -- MLC Song Code SC62A3 ISWC -- Duration --:-- Language …" at bounding box center [331, 152] width 416 height 46
drag, startPoint x: 260, startPoint y: 145, endPoint x: 237, endPoint y: 144, distance: 23.1
click at [237, 144] on span "SC62A3" at bounding box center [286, 145] width 99 height 7
click at [158, 47] on button "< Back to public search results" at bounding box center [167, 49] width 88 height 15
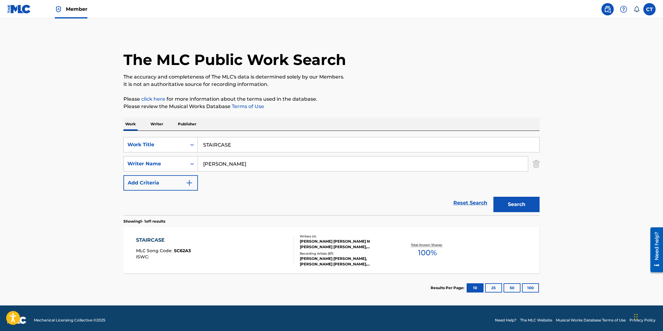
drag, startPoint x: 259, startPoint y: 143, endPoint x: 193, endPoint y: 136, distance: 65.6
click at [193, 136] on div "SearchWithCriteriaf08125b3-2154-48b9-9806-42ca355d6d87 Work Title STAIRCASE Sea…" at bounding box center [331, 173] width 416 height 84
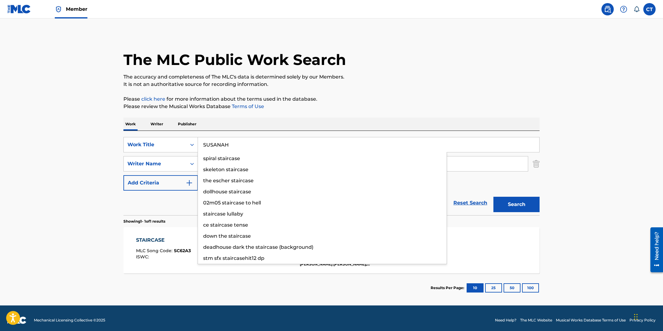
type input "SUSANAH"
click at [493, 197] on button "Search" at bounding box center [516, 204] width 46 height 15
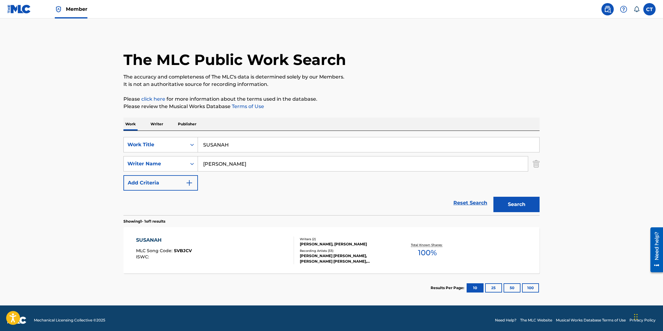
click at [273, 252] on div "SUSANAH MLC Song Code : SVBJCV ISWC :" at bounding box center [215, 250] width 158 height 28
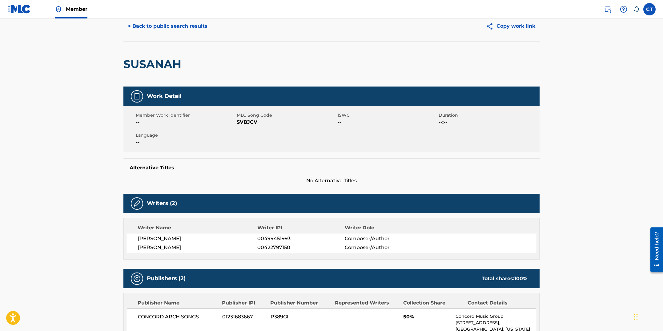
scroll to position [18, 0]
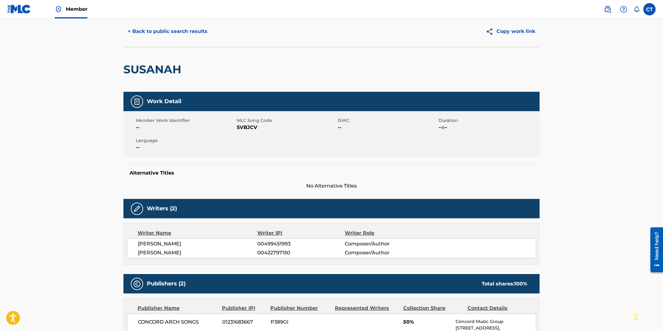
drag, startPoint x: 255, startPoint y: 146, endPoint x: 258, endPoint y: 131, distance: 15.5
click at [255, 146] on div "Member Work Identifier -- MLC Song Code SVBJCV ISWC -- Duration --:-- Language …" at bounding box center [331, 134] width 416 height 46
drag, startPoint x: 259, startPoint y: 129, endPoint x: 237, endPoint y: 127, distance: 22.5
click at [237, 127] on span "SVBJCV" at bounding box center [286, 127] width 99 height 7
click at [203, 32] on button "< Back to public search results" at bounding box center [167, 31] width 88 height 15
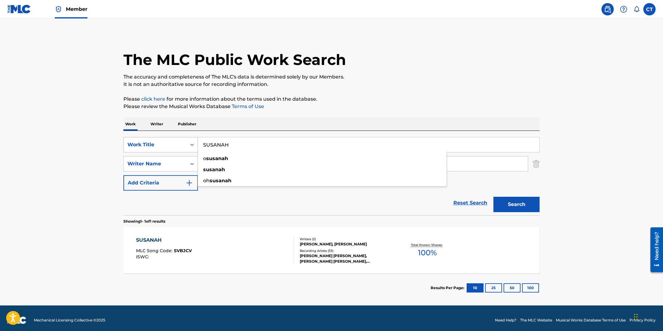
drag, startPoint x: 244, startPoint y: 147, endPoint x: 182, endPoint y: 141, distance: 61.8
click at [182, 141] on div "SearchWithCriteriaf08125b3-2154-48b9-9806-42ca355d6d87 Work Title [PERSON_NAME]…" at bounding box center [331, 144] width 416 height 15
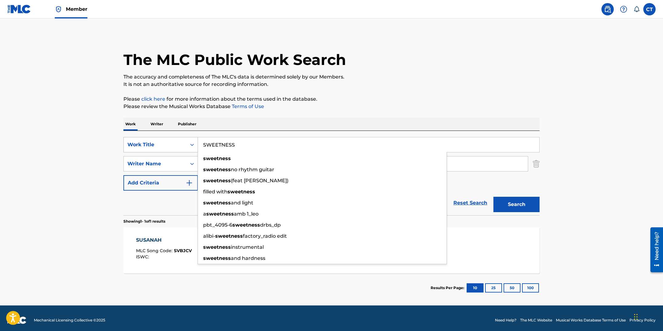
type input "SWEETNESS"
click at [493, 197] on button "Search" at bounding box center [516, 204] width 46 height 15
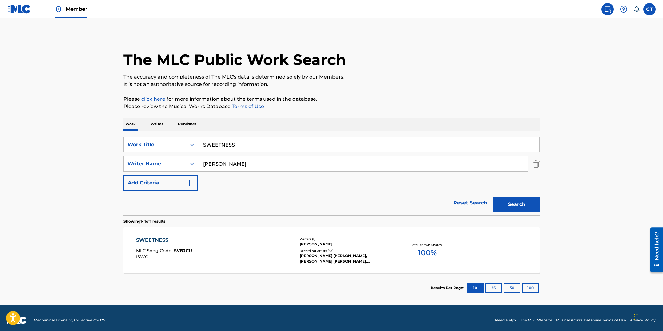
click at [215, 243] on div "SWEETNESS MLC Song Code : SVBJCU ISWC :" at bounding box center [215, 250] width 158 height 28
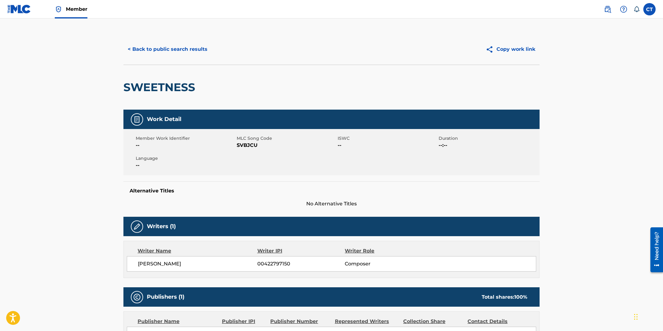
click at [255, 165] on div "Member Work Identifier -- MLC Song Code SVBJCU ISWC -- Duration --:-- Language …" at bounding box center [331, 152] width 416 height 46
drag, startPoint x: 258, startPoint y: 147, endPoint x: 238, endPoint y: 144, distance: 19.8
click at [238, 144] on span "SVBJCU" at bounding box center [286, 145] width 99 height 7
click at [198, 52] on button "< Back to public search results" at bounding box center [167, 49] width 88 height 15
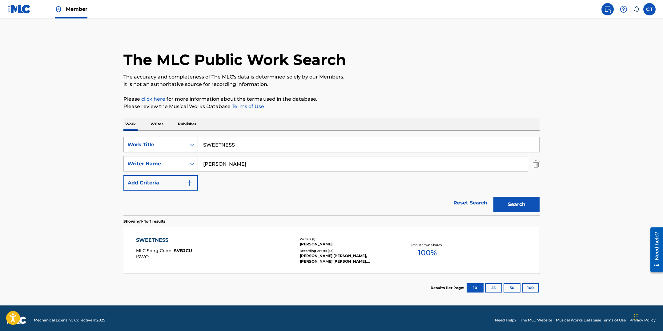
drag, startPoint x: 241, startPoint y: 146, endPoint x: 187, endPoint y: 137, distance: 54.5
click at [187, 137] on div "SearchWithCriteriaf08125b3-2154-48b9-9806-42ca355d6d87 Work Title SWEETNESS" at bounding box center [331, 144] width 416 height 15
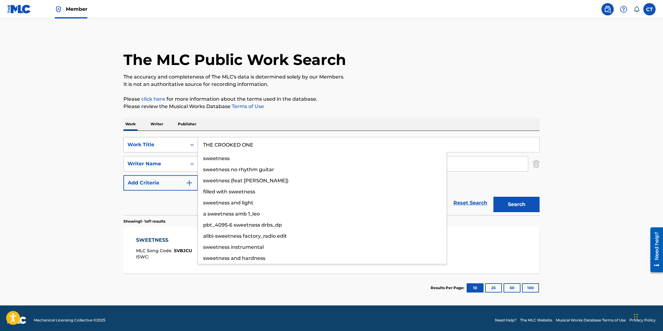
type input "THE CROOKED ONE"
click at [493, 197] on button "Search" at bounding box center [516, 204] width 46 height 15
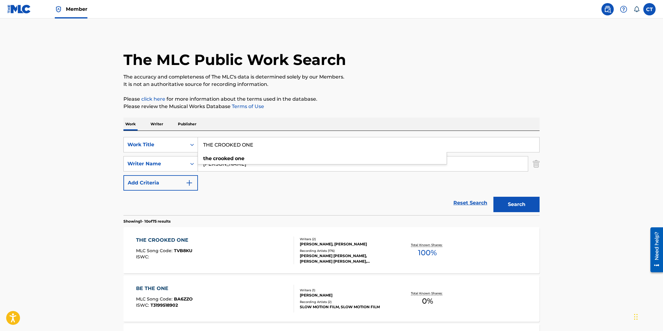
click at [244, 265] on div "THE CROOKED ONE MLC Song Code : TVB8KU ISWC : Writers ( 2 ) [PERSON_NAME], [PER…" at bounding box center [331, 250] width 416 height 46
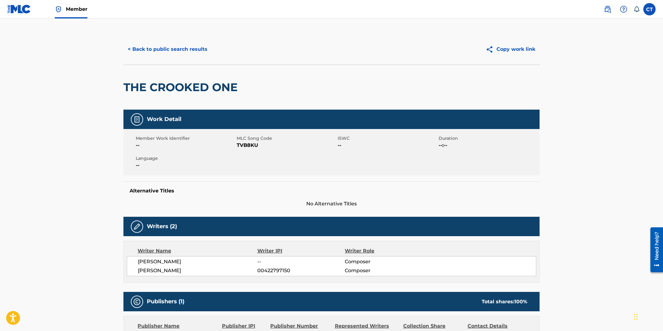
click at [249, 155] on div "Member Work Identifier -- MLC Song Code TVB8KU ISWC -- Duration --:-- Language …" at bounding box center [331, 152] width 416 height 46
drag, startPoint x: 257, startPoint y: 147, endPoint x: 237, endPoint y: 145, distance: 19.8
click at [237, 145] on span "TVB8KU" at bounding box center [286, 145] width 99 height 7
click at [142, 54] on button "< Back to public search results" at bounding box center [167, 49] width 88 height 15
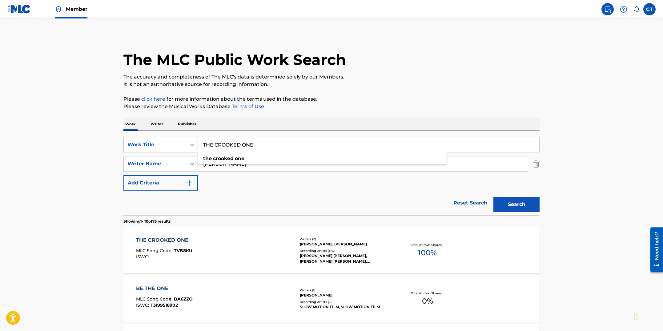
drag, startPoint x: 261, startPoint y: 145, endPoint x: 183, endPoint y: 132, distance: 78.9
click at [183, 132] on div "SearchWithCriteriaf08125b3-2154-48b9-9806-42ca355d6d87 Work Title THE CROOKED O…" at bounding box center [331, 173] width 416 height 84
type input "THE FLOOR"
click at [493, 197] on button "Search" at bounding box center [516, 204] width 46 height 15
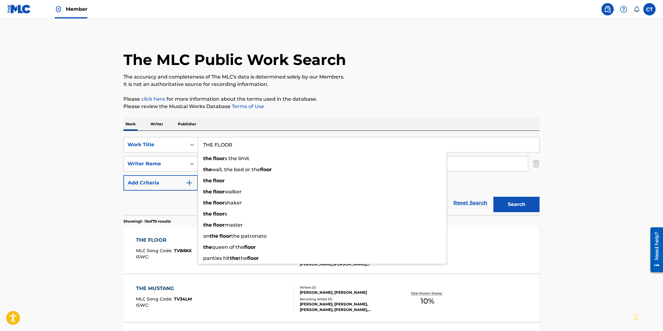
drag, startPoint x: 79, startPoint y: 175, endPoint x: 96, endPoint y: 215, distance: 44.2
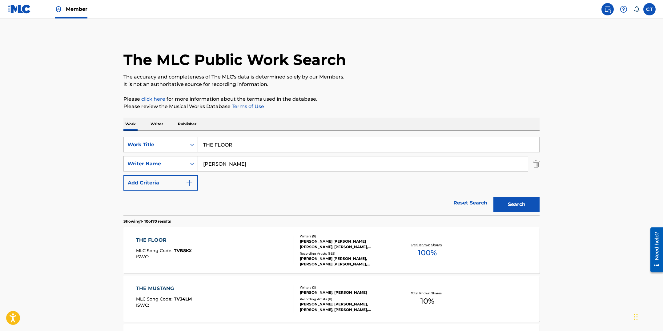
click at [148, 246] on div "THE FLOOR MLC Song Code : TVB8KX ISWC :" at bounding box center [164, 250] width 56 height 28
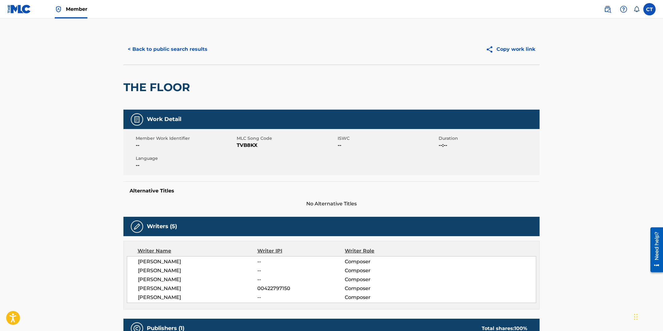
drag, startPoint x: 277, startPoint y: 139, endPoint x: 259, endPoint y: 143, distance: 18.1
click at [277, 139] on span "MLC Song Code" at bounding box center [286, 138] width 99 height 6
click at [256, 145] on span "TVB8KX" at bounding box center [286, 145] width 99 height 7
drag, startPoint x: 259, startPoint y: 145, endPoint x: 238, endPoint y: 146, distance: 20.9
click at [238, 146] on span "TVB8KX" at bounding box center [286, 145] width 99 height 7
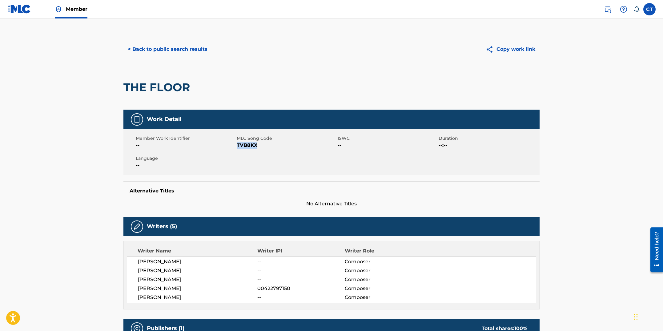
click at [188, 47] on button "< Back to public search results" at bounding box center [167, 49] width 88 height 15
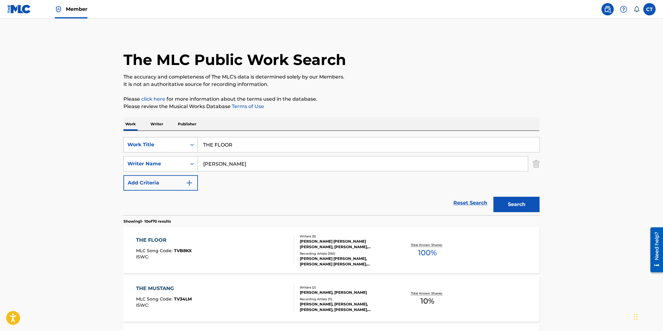
drag, startPoint x: 253, startPoint y: 146, endPoint x: 185, endPoint y: 142, distance: 68.5
click at [185, 142] on div "SearchWithCriteriaf08125b3-2154-48b9-9806-42ca355d6d87 Work Title THE FLOOR" at bounding box center [331, 144] width 416 height 15
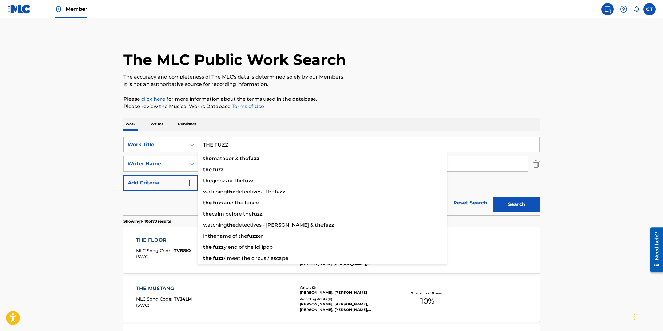
type input "THE FUZZ"
click at [493, 197] on button "Search" at bounding box center [516, 204] width 46 height 15
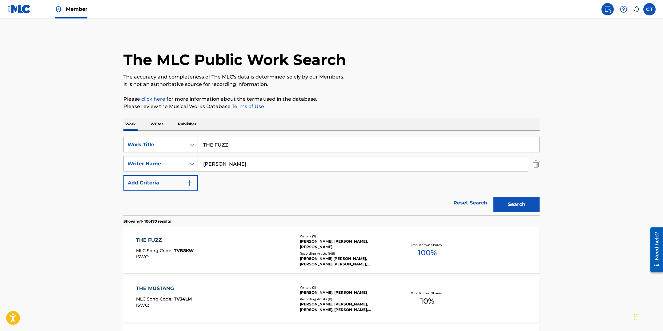
click at [209, 256] on div "THE FUZZ MLC Song Code : TVB8KW ISWC :" at bounding box center [215, 250] width 158 height 28
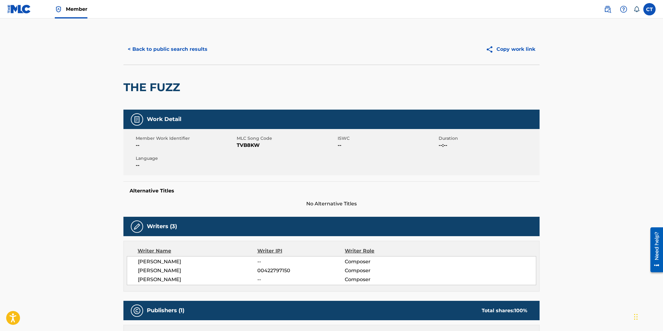
drag, startPoint x: 261, startPoint y: 155, endPoint x: 261, endPoint y: 152, distance: 3.4
click at [261, 155] on div "Member Work Identifier -- MLC Song Code TVB8KW ISWC -- Duration --:-- Language …" at bounding box center [331, 152] width 416 height 46
drag, startPoint x: 260, startPoint y: 147, endPoint x: 237, endPoint y: 146, distance: 23.1
click at [237, 146] on span "TVB8KW" at bounding box center [286, 145] width 99 height 7
click at [193, 51] on button "< Back to public search results" at bounding box center [167, 49] width 88 height 15
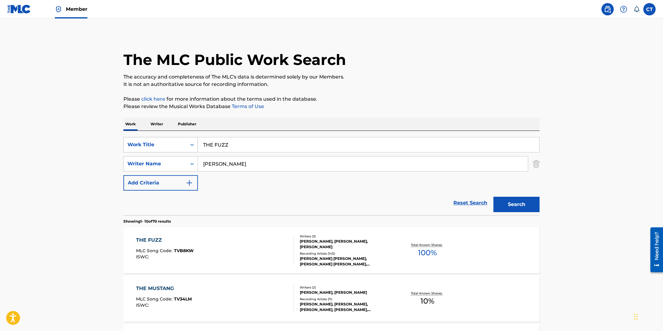
drag, startPoint x: 246, startPoint y: 145, endPoint x: 186, endPoint y: 142, distance: 60.1
click at [186, 141] on div "SearchWithCriteriaf08125b3-2154-48b9-9806-42ca355d6d87 Work Title THE FUZZ" at bounding box center [331, 144] width 416 height 15
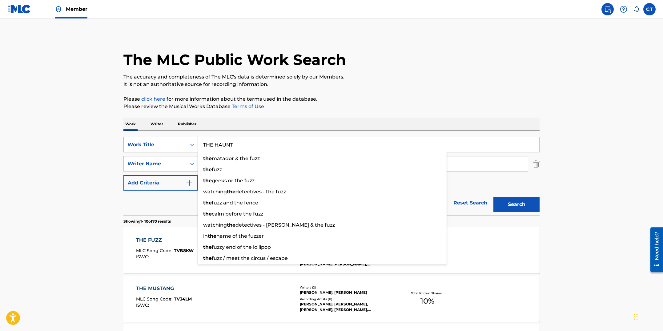
type input "THE HAUNT"
click at [493, 197] on button "Search" at bounding box center [516, 204] width 46 height 15
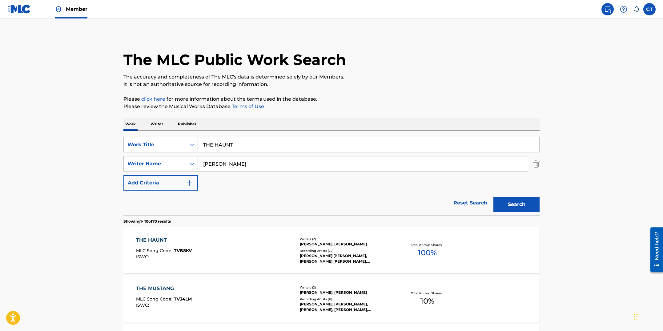
click at [243, 262] on div "THE HAUNT MLC Song Code : TVB8KV ISWC :" at bounding box center [215, 250] width 158 height 28
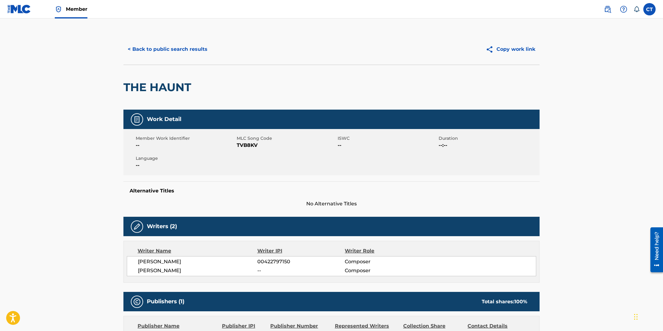
drag, startPoint x: 251, startPoint y: 164, endPoint x: 255, endPoint y: 156, distance: 8.9
click at [251, 164] on div "Member Work Identifier -- MLC Song Code TVB8KV ISWC -- Duration --:-- Language …" at bounding box center [331, 152] width 416 height 46
drag, startPoint x: 257, startPoint y: 145, endPoint x: 238, endPoint y: 145, distance: 19.7
click at [238, 145] on span "TVB8KV" at bounding box center [286, 145] width 99 height 7
click at [162, 49] on button "< Back to public search results" at bounding box center [167, 49] width 88 height 15
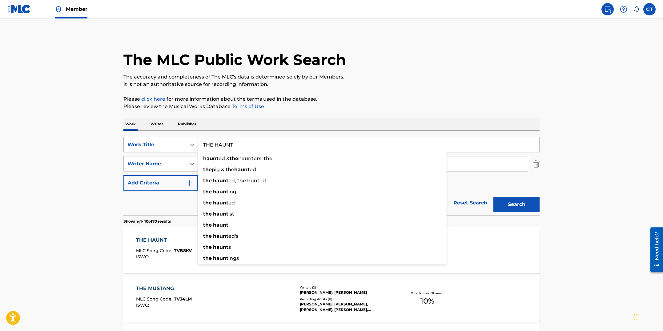
drag, startPoint x: 217, startPoint y: 142, endPoint x: 190, endPoint y: 142, distance: 27.1
click at [190, 142] on div "SearchWithCriteriaf08125b3-2154-48b9-9806-42ca355d6d87 Work Title THE HAUNT hau…" at bounding box center [331, 144] width 416 height 15
type input "THE LINEAR"
click at [493, 197] on button "Search" at bounding box center [516, 204] width 46 height 15
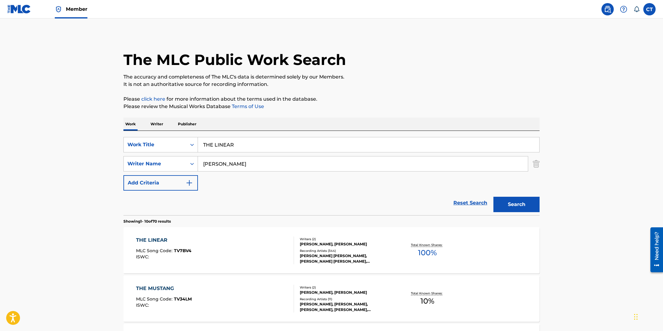
click at [223, 248] on div "THE LINEAR MLC Song Code : TV7BV4 ISWC :" at bounding box center [215, 250] width 158 height 28
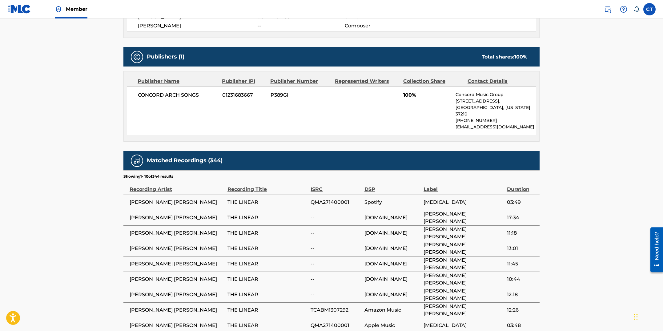
scroll to position [319, 0]
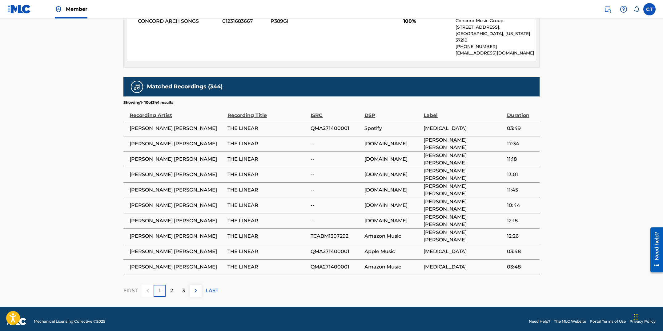
click at [175, 285] on div "2" at bounding box center [172, 291] width 12 height 12
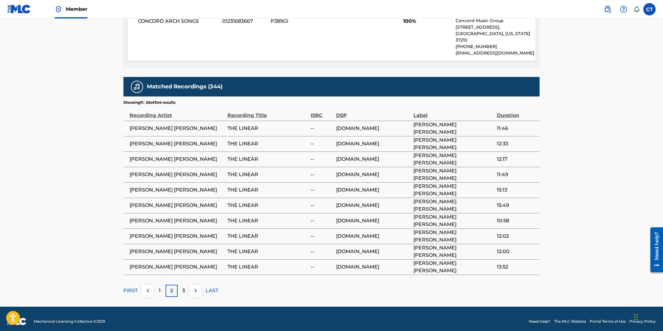
click at [187, 285] on div "3" at bounding box center [184, 291] width 12 height 12
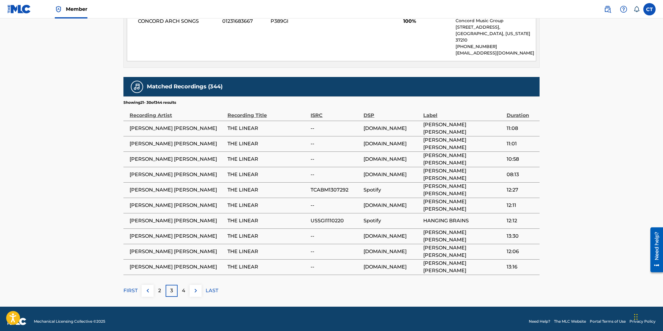
click at [189, 288] on div "4" at bounding box center [184, 291] width 12 height 12
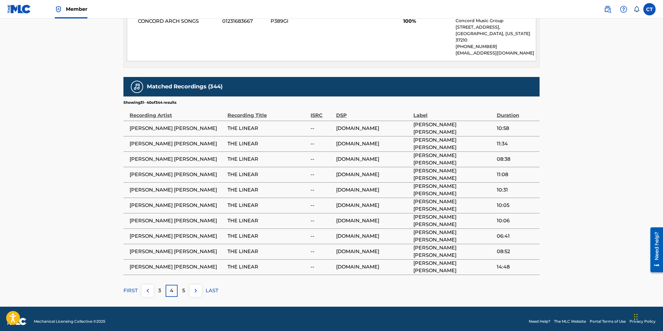
click at [189, 288] on div "5" at bounding box center [184, 291] width 12 height 12
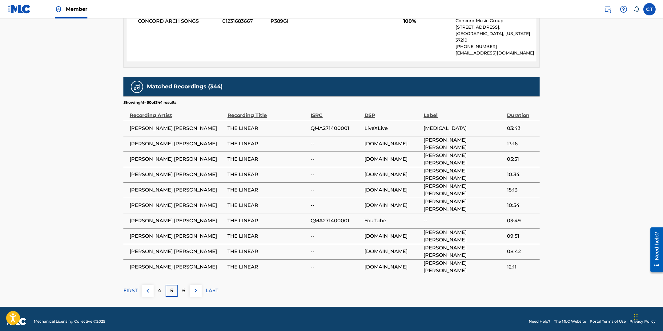
click at [188, 286] on div "6" at bounding box center [184, 291] width 12 height 12
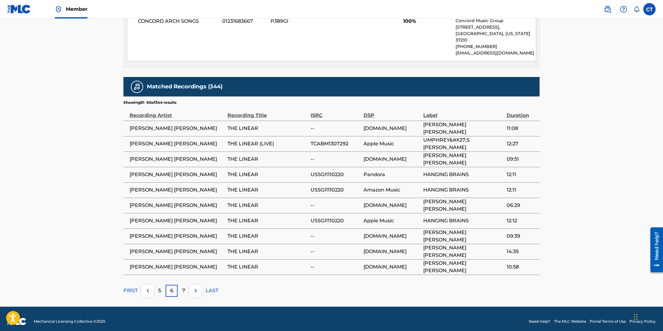
click at [188, 286] on div "7" at bounding box center [184, 291] width 12 height 12
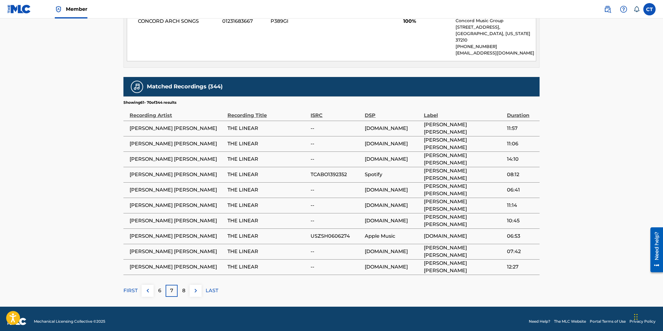
click at [187, 287] on div "8" at bounding box center [184, 291] width 12 height 12
click at [218, 287] on div "FIRST 7 8 9 LAST" at bounding box center [331, 291] width 416 height 12
click at [217, 287] on p "LAST" at bounding box center [212, 290] width 13 height 7
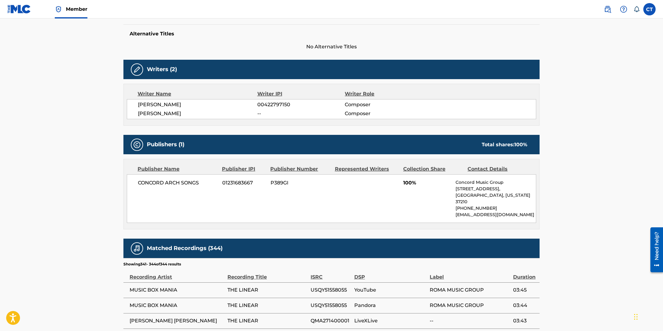
scroll to position [226, 0]
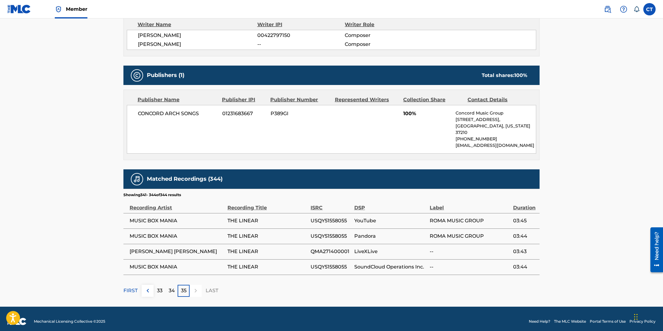
click at [172, 288] on p "34" at bounding box center [172, 290] width 6 height 7
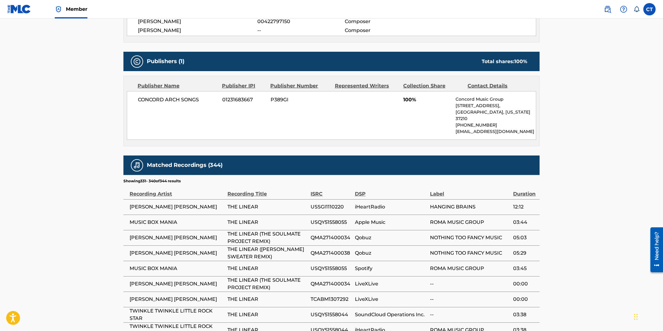
scroll to position [0, 0]
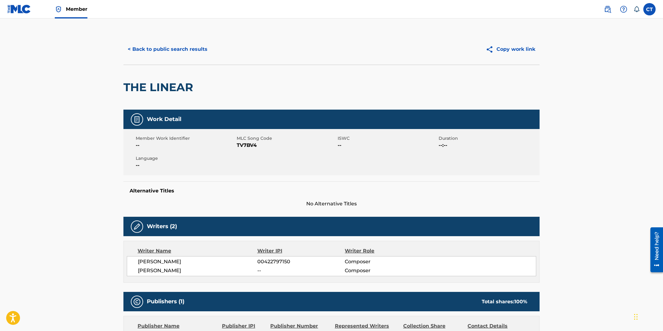
drag, startPoint x: 244, startPoint y: 181, endPoint x: 249, endPoint y: 160, distance: 22.0
click at [244, 181] on div "Alternative Titles No Alternative Titles" at bounding box center [331, 194] width 416 height 26
drag, startPoint x: 259, startPoint y: 147, endPoint x: 236, endPoint y: 146, distance: 22.2
click at [237, 146] on span "TV7BV4" at bounding box center [286, 145] width 99 height 7
click at [171, 51] on button "< Back to public search results" at bounding box center [167, 49] width 88 height 15
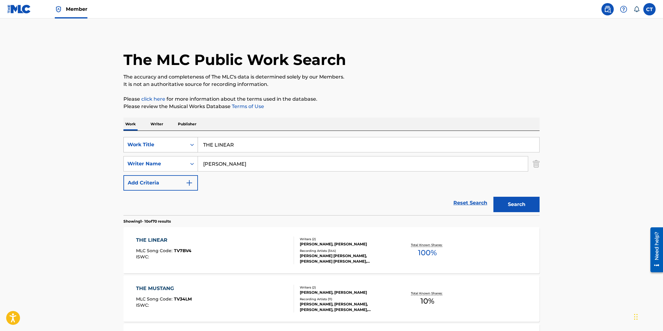
drag, startPoint x: 241, startPoint y: 146, endPoint x: 194, endPoint y: 141, distance: 48.0
click at [194, 141] on div "SearchWithCriteriaf08125b3-2154-48b9-9806-42ca355d6d87 Work Title THE LINEAR" at bounding box center [331, 144] width 416 height 15
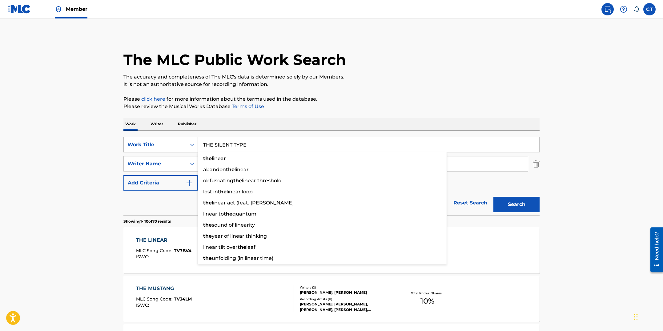
type input "THE SILENT TYPE"
click at [493, 197] on button "Search" at bounding box center [516, 204] width 46 height 15
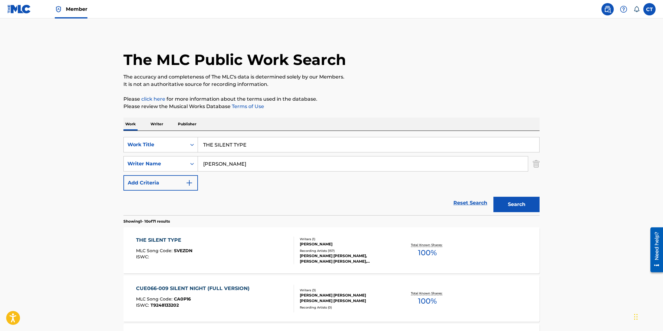
click at [226, 245] on div "THE SILENT TYPE MLC Song Code : SVEZDN ISWC :" at bounding box center [215, 250] width 158 height 28
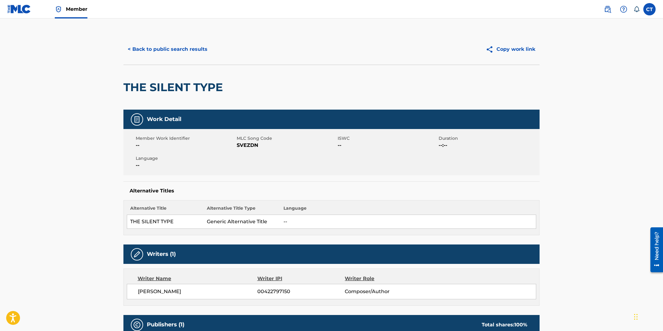
drag, startPoint x: 234, startPoint y: 159, endPoint x: 249, endPoint y: 154, distance: 16.2
click at [234, 159] on span "Language" at bounding box center [185, 158] width 99 height 6
drag, startPoint x: 258, startPoint y: 147, endPoint x: 237, endPoint y: 145, distance: 21.0
click at [237, 145] on span "SVEZDN" at bounding box center [286, 145] width 99 height 7
click at [154, 51] on button "< Back to public search results" at bounding box center [167, 49] width 88 height 15
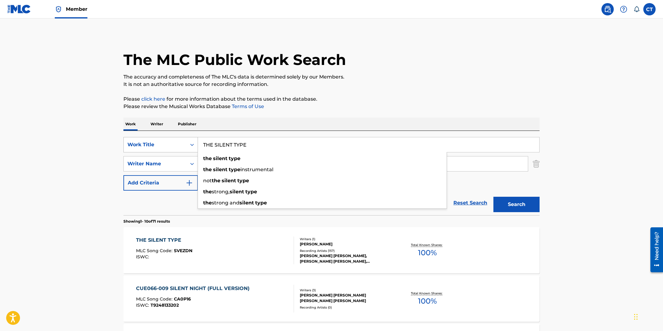
drag, startPoint x: 264, startPoint y: 144, endPoint x: 191, endPoint y: 139, distance: 73.1
click at [191, 139] on div "SearchWithCriteriaf08125b3-2154-48b9-9806-42ca355d6d87 Work Title THE SILENT TY…" at bounding box center [331, 144] width 416 height 15
type input "THE TRIPLE WIDE"
click at [493, 197] on button "Search" at bounding box center [516, 204] width 46 height 15
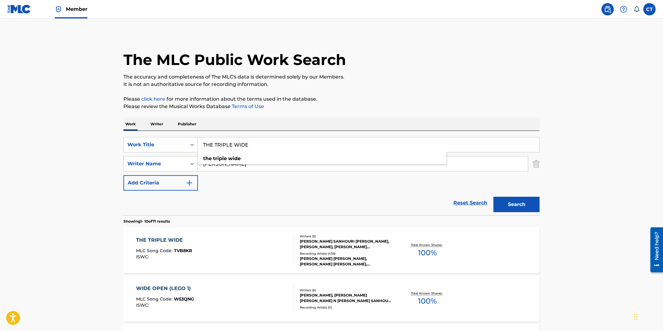
click at [226, 265] on div "THE TRIPLE WIDE MLC Song Code : TVB8KR ISWC : Writers ( 5 ) [PERSON_NAME] SANHO…" at bounding box center [331, 250] width 416 height 46
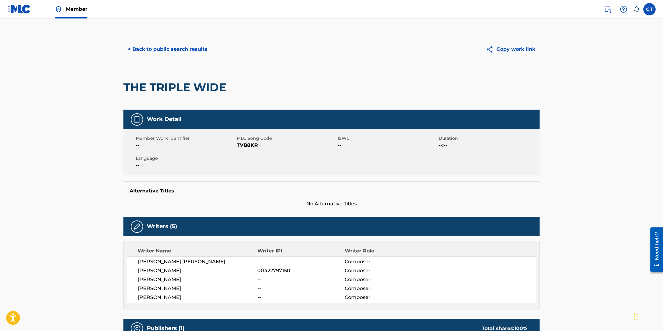
drag, startPoint x: 275, startPoint y: 161, endPoint x: 272, endPoint y: 154, distance: 7.4
click at [275, 161] on div "Member Work Identifier -- MLC Song Code TVB8KR ISWC -- Duration --:-- Language …" at bounding box center [331, 152] width 416 height 46
drag, startPoint x: 263, startPoint y: 146, endPoint x: 237, endPoint y: 144, distance: 26.5
click at [237, 144] on span "TVB8KR" at bounding box center [286, 145] width 99 height 7
click at [153, 47] on button "< Back to public search results" at bounding box center [167, 49] width 88 height 15
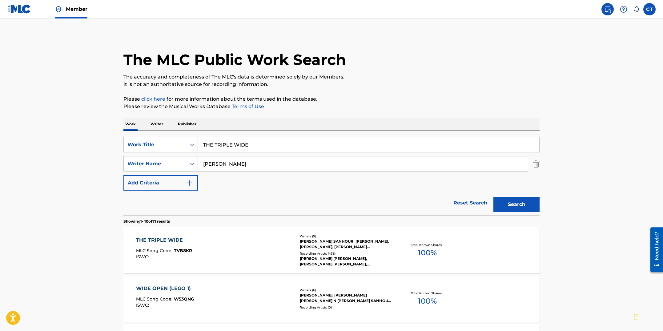
drag, startPoint x: 257, startPoint y: 149, endPoint x: 200, endPoint y: 144, distance: 56.8
click at [200, 144] on input "THE TRIPLE WIDE" at bounding box center [368, 144] width 341 height 15
type input "THE WEIGHT AROUND"
click at [493, 197] on button "Search" at bounding box center [516, 204] width 46 height 15
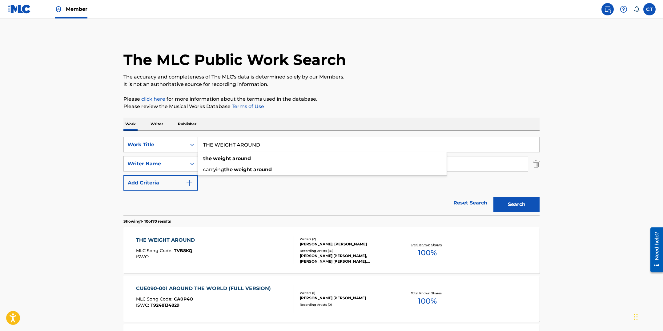
click at [231, 239] on div "THE WEIGHT AROUND MLC Song Code : TVB8KQ ISWC :" at bounding box center [215, 250] width 158 height 28
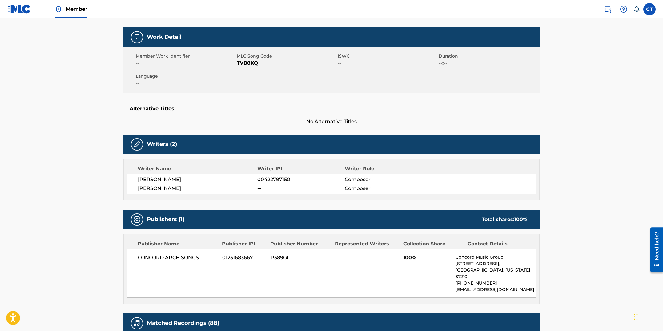
scroll to position [27, 0]
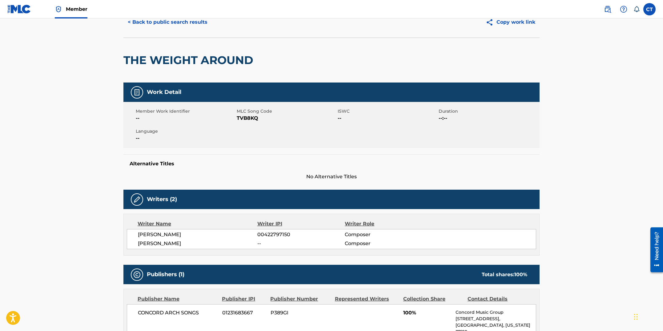
drag, startPoint x: 254, startPoint y: 136, endPoint x: 256, endPoint y: 133, distance: 4.0
click at [254, 136] on div "Member Work Identifier -- MLC Song Code TVB8KQ ISWC -- Duration --:-- Language …" at bounding box center [331, 125] width 416 height 46
drag, startPoint x: 259, startPoint y: 118, endPoint x: 238, endPoint y: 119, distance: 21.6
click at [238, 119] on span "TVB8KQ" at bounding box center [286, 118] width 99 height 7
click at [160, 20] on button "< Back to public search results" at bounding box center [167, 21] width 88 height 15
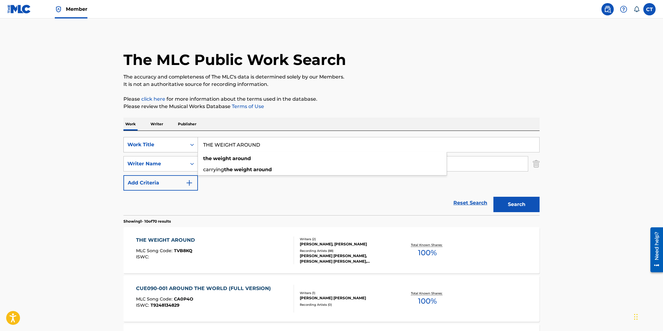
drag, startPoint x: 203, startPoint y: 137, endPoint x: 187, endPoint y: 140, distance: 16.2
click at [187, 140] on div "SearchWithCriteriaf08125b3-2154-48b9-9806-42ca355d6d87 Work Title THE WEIGHT AR…" at bounding box center [331, 144] width 416 height 15
type input "THIN AIR"
click at [493, 197] on button "Search" at bounding box center [516, 204] width 46 height 15
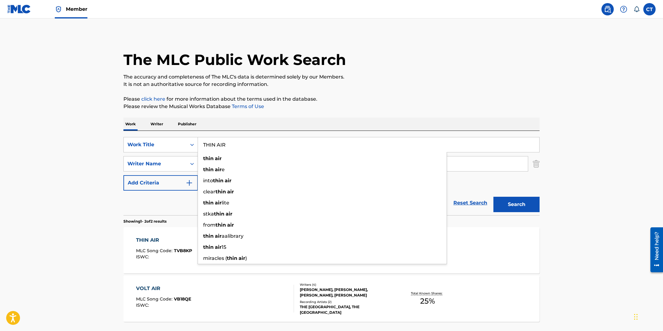
click at [58, 233] on main "The MLC Public Work Search The accuracy and completeness of The MLC's data is d…" at bounding box center [331, 185] width 663 height 335
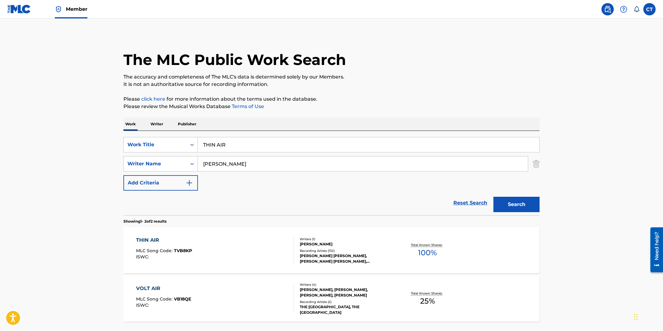
click at [138, 242] on div "THIN AIR" at bounding box center [164, 239] width 56 height 7
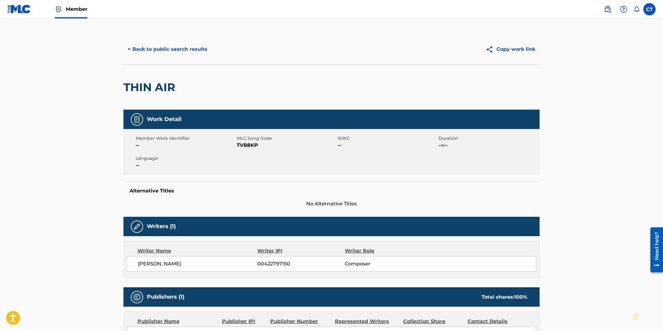
drag, startPoint x: 266, startPoint y: 180, endPoint x: 266, endPoint y: 177, distance: 3.4
click at [266, 179] on div "Work Detail Member Work Identifier -- MLC Song Code TVB8KP ISWC -- Duration --:…" at bounding box center [331, 159] width 416 height 98
drag, startPoint x: 260, startPoint y: 144, endPoint x: 236, endPoint y: 146, distance: 23.1
click at [237, 146] on span "TVB8KP" at bounding box center [286, 145] width 99 height 7
click at [133, 50] on button "< Back to public search results" at bounding box center [167, 49] width 88 height 15
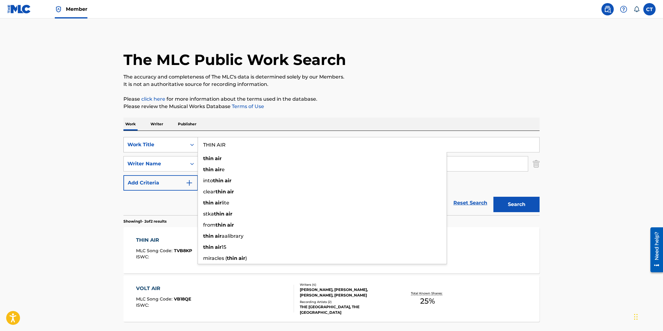
drag, startPoint x: 207, startPoint y: 139, endPoint x: 160, endPoint y: 138, distance: 46.8
click at [163, 138] on div "SearchWithCriteriaf08125b3-2154-48b9-9806-42ca355d6d87 Work Title THIN AIR thin…" at bounding box center [331, 144] width 416 height 15
type input "TIME EATER"
click at [493, 197] on button "Search" at bounding box center [516, 204] width 46 height 15
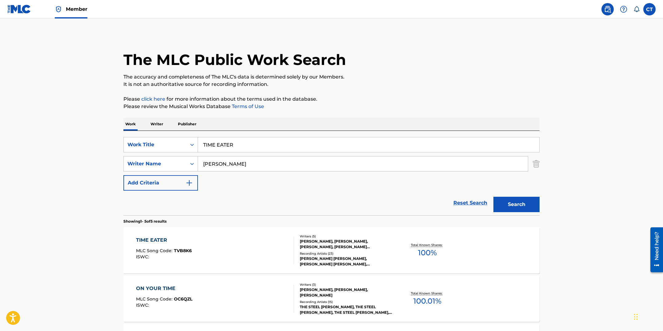
click at [229, 253] on div "TIME EATER MLC Song Code : TVB8K6 ISWC :" at bounding box center [215, 250] width 158 height 28
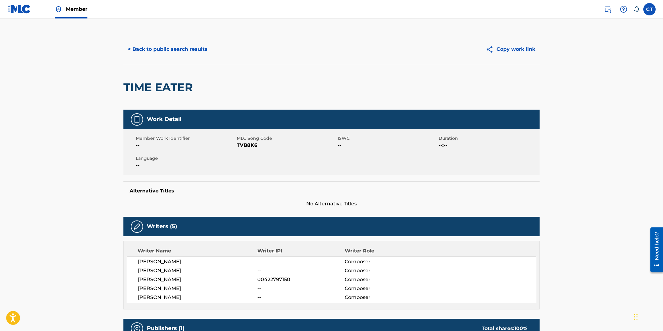
click at [258, 160] on div "Member Work Identifier -- MLC Song Code TVB8K6 ISWC -- Duration --:-- Language …" at bounding box center [331, 152] width 416 height 46
drag, startPoint x: 253, startPoint y: 146, endPoint x: 238, endPoint y: 146, distance: 15.4
click at [238, 146] on span "TVB8K6" at bounding box center [286, 145] width 99 height 7
click at [178, 52] on button "< Back to public search results" at bounding box center [167, 49] width 88 height 15
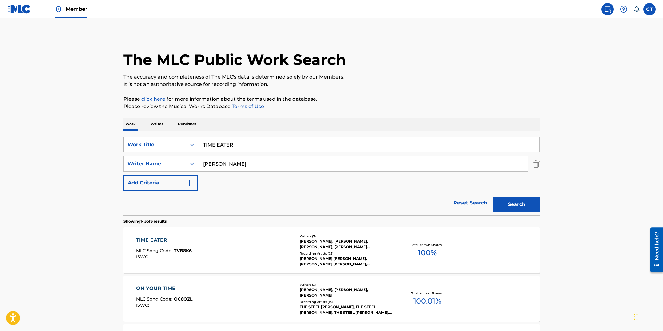
drag, startPoint x: 239, startPoint y: 145, endPoint x: 193, endPoint y: 142, distance: 46.3
click at [193, 142] on div "SearchWithCriteriaf08125b3-2154-48b9-9806-42ca355d6d87 Work Title TIME EATER" at bounding box center [331, 144] width 416 height 15
type input "TRIANGLE TEAR"
click at [493, 197] on button "Search" at bounding box center [516, 204] width 46 height 15
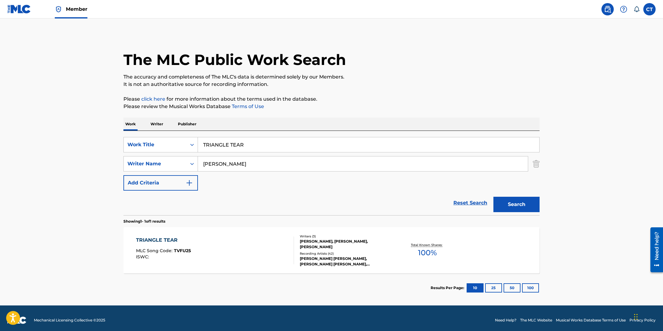
click at [266, 245] on div "TRIANGLE TEAR MLC Song Code : TVFU25 ISWC :" at bounding box center [215, 250] width 158 height 28
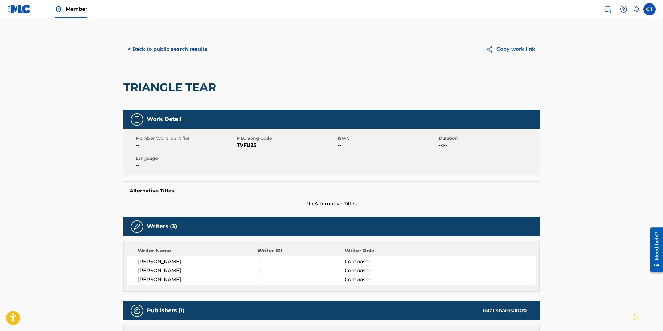
drag, startPoint x: 251, startPoint y: 154, endPoint x: 256, endPoint y: 150, distance: 6.8
click at [251, 154] on div "Member Work Identifier -- MLC Song Code TVFU25 ISWC -- Duration --:-- Language …" at bounding box center [331, 152] width 416 height 46
drag, startPoint x: 260, startPoint y: 145, endPoint x: 237, endPoint y: 146, distance: 22.5
click at [237, 146] on span "TVFU25" at bounding box center [286, 145] width 99 height 7
click at [187, 51] on button "< Back to public search results" at bounding box center [167, 49] width 88 height 15
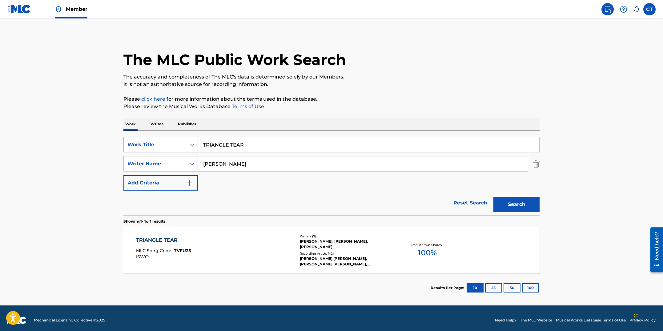
drag, startPoint x: 248, startPoint y: 146, endPoint x: 183, endPoint y: 138, distance: 65.1
click at [183, 138] on div "SearchWithCriteriaf08125b3-2154-48b9-9806-42ca355d6d87 Work Title TRIANGLE TEAR" at bounding box center [331, 144] width 416 height 15
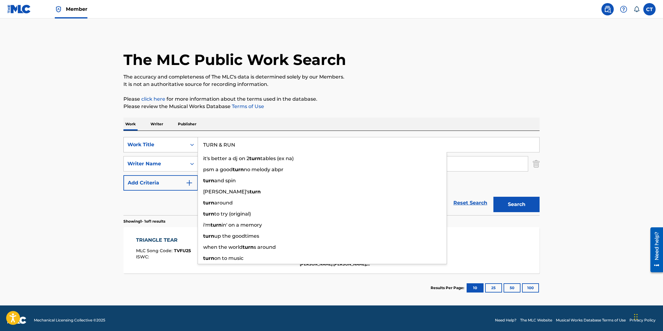
type input "TURN & RUN"
click at [493, 197] on button "Search" at bounding box center [516, 204] width 46 height 15
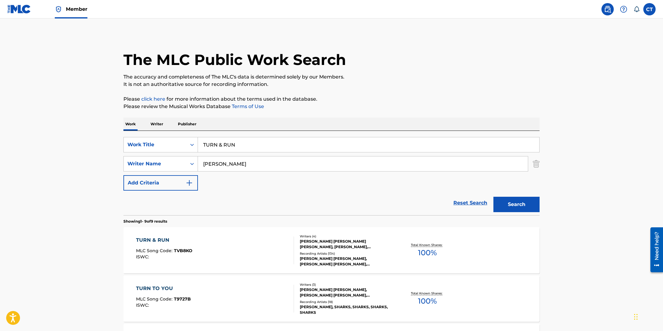
click at [260, 246] on div "TURN & RUN MLC Song Code : TVB8KO ISWC :" at bounding box center [215, 250] width 158 height 28
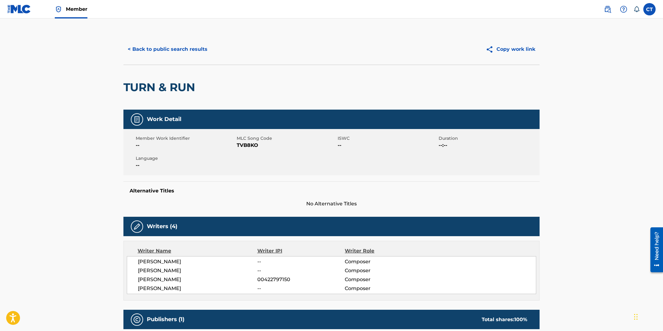
click at [268, 153] on div "Member Work Identifier -- MLC Song Code TVB8KO ISWC -- Duration --:-- Language …" at bounding box center [331, 152] width 416 height 46
drag, startPoint x: 265, startPoint y: 145, endPoint x: 236, endPoint y: 145, distance: 29.6
click at [236, 145] on div "Member Work Identifier -- MLC Song Code TVB8KO ISWC -- Duration --:-- Language …" at bounding box center [331, 152] width 416 height 46
drag, startPoint x: 238, startPoint y: 150, endPoint x: 247, endPoint y: 150, distance: 8.9
click at [238, 150] on div "Member Work Identifier -- MLC Song Code TVB8KO ISWC -- Duration --:-- Language …" at bounding box center [331, 152] width 416 height 46
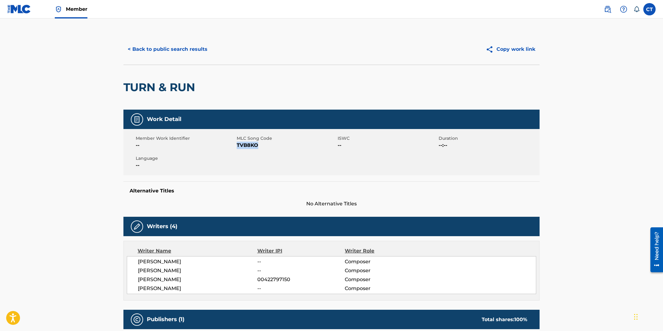
drag, startPoint x: 260, startPoint y: 146, endPoint x: 237, endPoint y: 145, distance: 23.4
click at [237, 145] on span "TVB8KO" at bounding box center [286, 145] width 99 height 7
click at [195, 54] on button "< Back to public search results" at bounding box center [167, 49] width 88 height 15
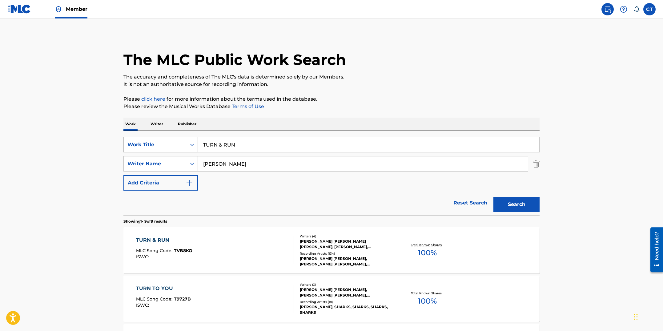
drag, startPoint x: 223, startPoint y: 148, endPoint x: 171, endPoint y: 144, distance: 52.8
click at [171, 144] on div "SearchWithCriteriaf08125b3-2154-48b9-9806-42ca355d6d87 Work Title TURN & RUN" at bounding box center [331, 144] width 416 height 15
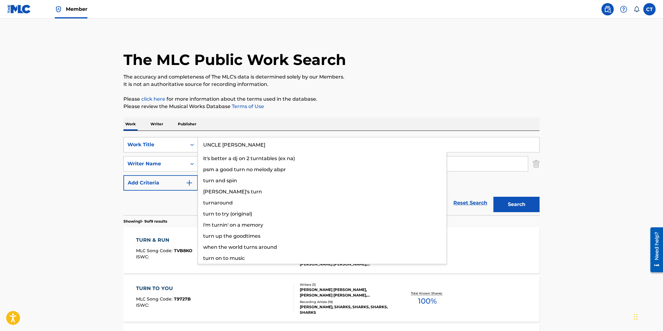
type input "UNCLE [PERSON_NAME]"
click at [493, 197] on button "Search" at bounding box center [516, 204] width 46 height 15
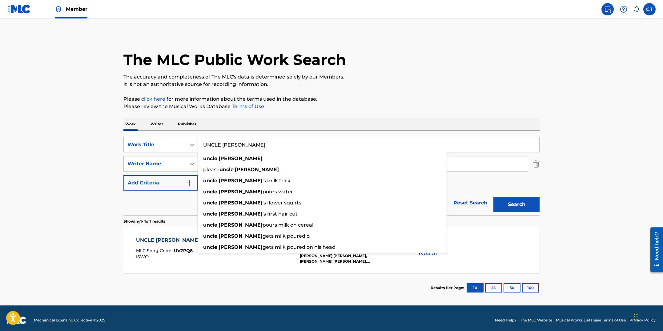
click at [89, 182] on main "The MLC Public Work Search The accuracy and completeness of The MLC's data is d…" at bounding box center [331, 161] width 663 height 287
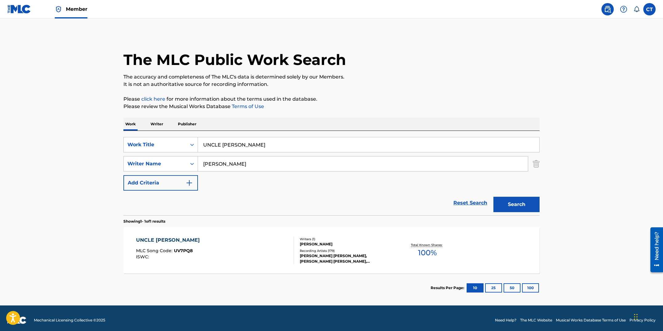
click at [172, 249] on span "MLC Song Code :" at bounding box center [155, 251] width 38 height 6
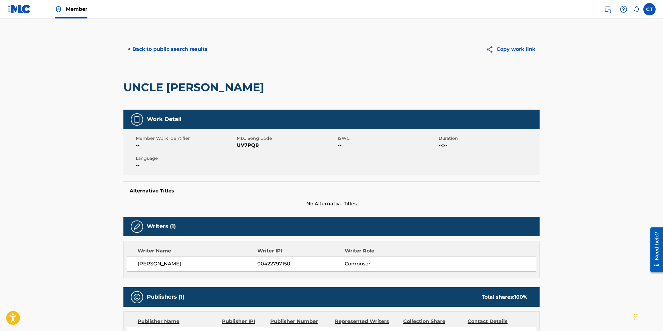
drag, startPoint x: 241, startPoint y: 162, endPoint x: 255, endPoint y: 153, distance: 16.2
click at [241, 162] on div "Member Work Identifier -- MLC Song Code UV7PQ8 ISWC -- Duration --:-- Language …" at bounding box center [331, 152] width 416 height 46
drag, startPoint x: 262, startPoint y: 147, endPoint x: 238, endPoint y: 145, distance: 23.8
click at [238, 145] on span "UV7PQ8" at bounding box center [286, 145] width 99 height 7
click at [152, 53] on button "< Back to public search results" at bounding box center [167, 49] width 88 height 15
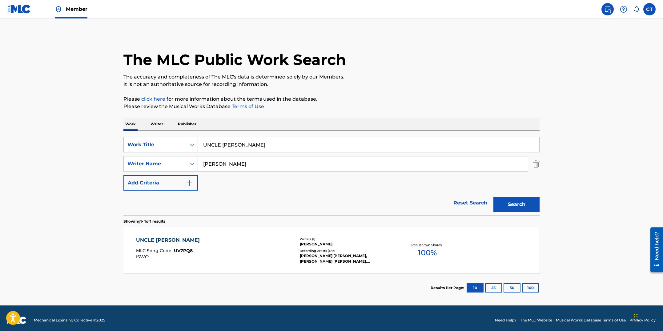
drag, startPoint x: 248, startPoint y: 143, endPoint x: 191, endPoint y: 135, distance: 57.0
click at [192, 136] on div "SearchWithCriteriaf08125b3-2154-48b9-9806-42ca355d6d87 Work Title UNCLE [PERSON…" at bounding box center [331, 173] width 416 height 84
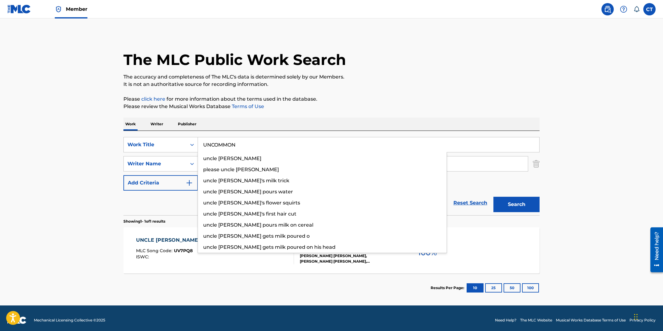
type input "UNCOMMON"
click at [493, 197] on button "Search" at bounding box center [516, 204] width 46 height 15
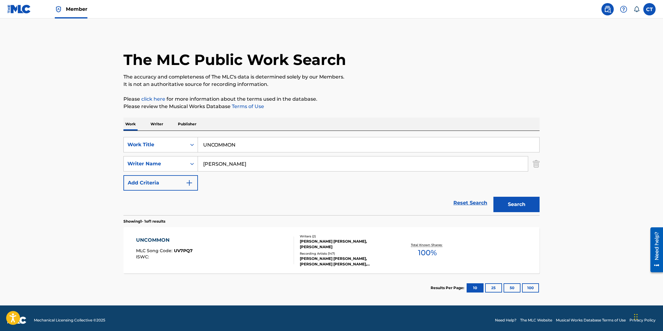
click at [254, 247] on div "UNCOMMON MLC Song Code : UV7PQ7 ISWC :" at bounding box center [215, 250] width 158 height 28
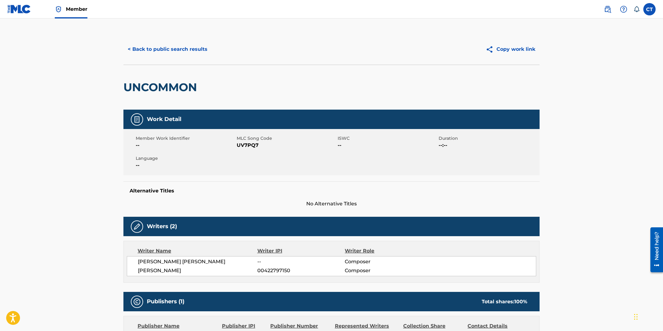
drag, startPoint x: 257, startPoint y: 150, endPoint x: 257, endPoint y: 147, distance: 3.1
click at [257, 149] on div "Member Work Identifier -- MLC Song Code UV7PQ7 ISWC -- Duration --:-- Language …" at bounding box center [331, 152] width 416 height 46
drag, startPoint x: 259, startPoint y: 145, endPoint x: 238, endPoint y: 145, distance: 20.3
click at [238, 145] on span "UV7PQ7" at bounding box center [286, 145] width 99 height 7
click at [145, 47] on button "< Back to public search results" at bounding box center [167, 49] width 88 height 15
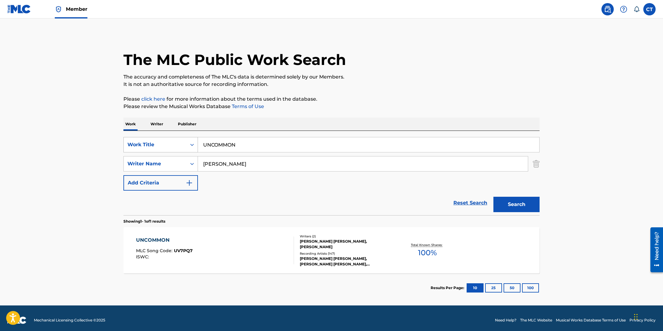
drag, startPoint x: 258, startPoint y: 142, endPoint x: 187, endPoint y: 137, distance: 71.3
click at [187, 137] on div "SearchWithCriteriaf08125b3-2154-48b9-9806-42ca355d6d87 Work Title UNCOMMON" at bounding box center [331, 144] width 416 height 15
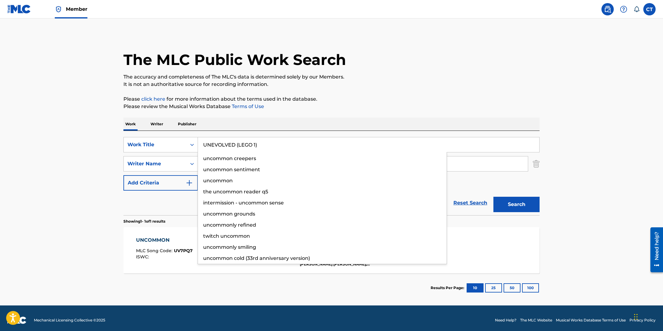
type input "UNEVOLVED (LEGO 1)"
click at [493, 197] on button "Search" at bounding box center [516, 204] width 46 height 15
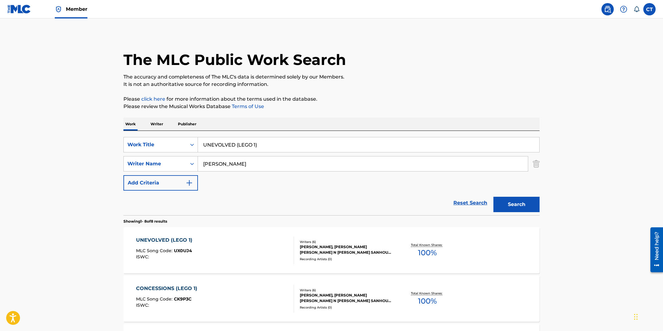
click at [249, 257] on div "UNEVOLVED (LEGO 1) MLC Song Code : UX0UJ4 ISWC :" at bounding box center [215, 250] width 158 height 28
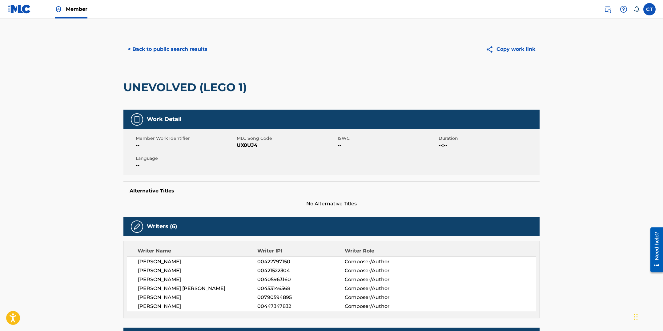
click at [254, 155] on div "Member Work Identifier -- MLC Song Code UX0UJ4 ISWC -- Duration --:-- Language …" at bounding box center [331, 152] width 416 height 46
drag, startPoint x: 257, startPoint y: 146, endPoint x: 238, endPoint y: 144, distance: 18.5
click at [238, 144] on span "UX0UJ4" at bounding box center [286, 145] width 99 height 7
click at [146, 50] on button "< Back to public search results" at bounding box center [167, 49] width 88 height 15
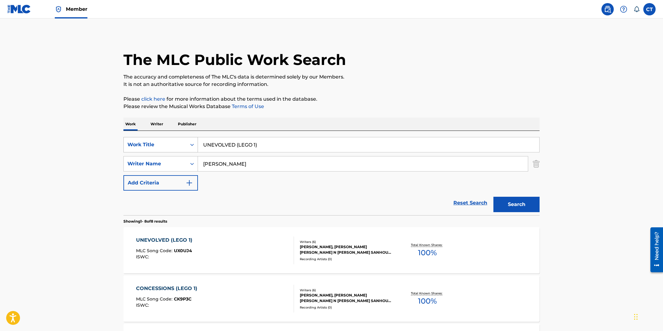
drag, startPoint x: 251, startPoint y: 144, endPoint x: 194, endPoint y: 140, distance: 57.1
click at [194, 140] on div "SearchWithCriteriaf08125b3-2154-48b9-9806-42ca355d6d87 Work Title UNEVOLVED (LE…" at bounding box center [331, 144] width 416 height 15
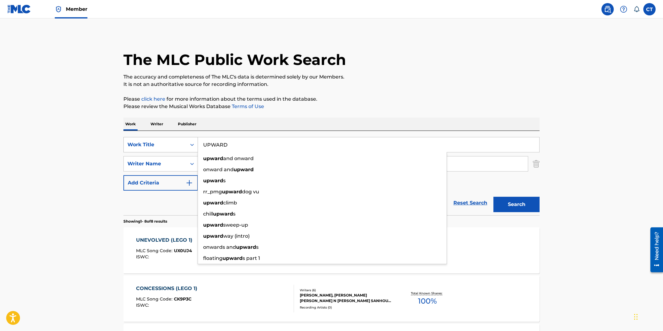
type input "UPWARD"
click at [493, 197] on button "Search" at bounding box center [516, 204] width 46 height 15
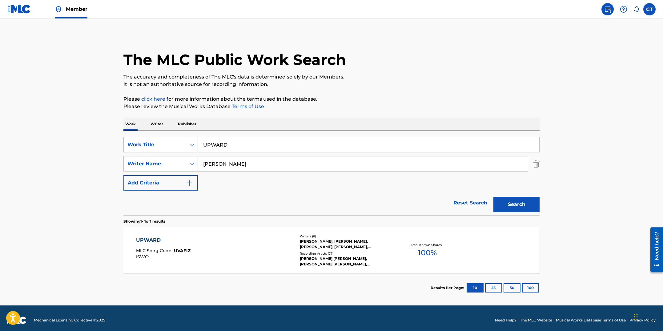
click at [253, 257] on div "UPWARD MLC Song Code : UVAFIZ ISWC :" at bounding box center [215, 250] width 158 height 28
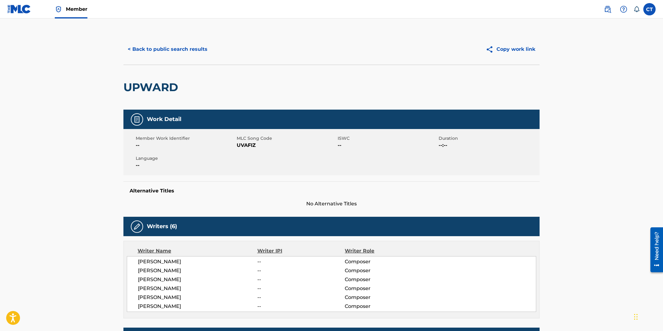
click at [260, 146] on span "UVAFIZ" at bounding box center [286, 145] width 99 height 7
drag, startPoint x: 260, startPoint y: 145, endPoint x: 237, endPoint y: 144, distance: 22.5
click at [237, 144] on span "UVAFIZ" at bounding box center [286, 145] width 99 height 7
click at [167, 48] on button "< Back to public search results" at bounding box center [167, 49] width 88 height 15
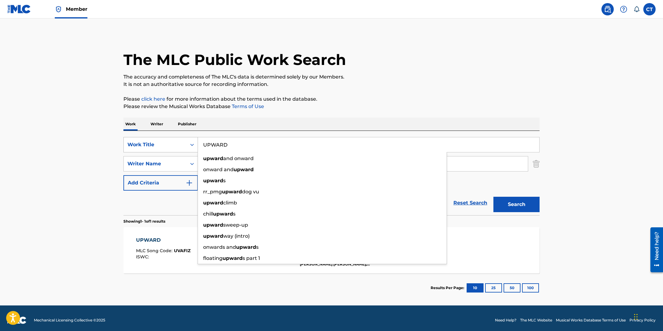
drag, startPoint x: 252, startPoint y: 144, endPoint x: 196, endPoint y: 140, distance: 55.6
click at [196, 140] on div "SearchWithCriteriaf08125b3-2154-48b9-9806-42ca355d6d87 Work Title UPWARD upward…" at bounding box center [331, 144] width 416 height 15
type input "UTOPIAN FIR"
click at [493, 197] on button "Search" at bounding box center [516, 204] width 46 height 15
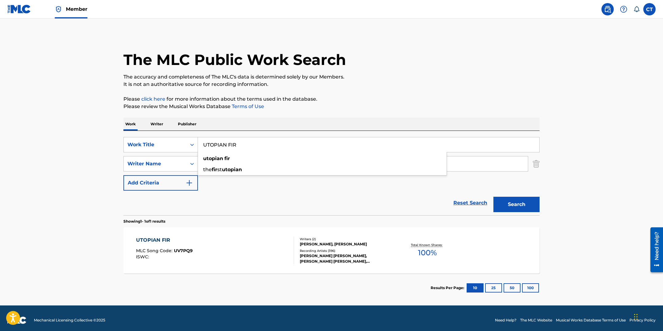
click at [244, 245] on div "UTOPIAN FIR MLC Song Code : UV7PQ9 ISWC :" at bounding box center [215, 250] width 158 height 28
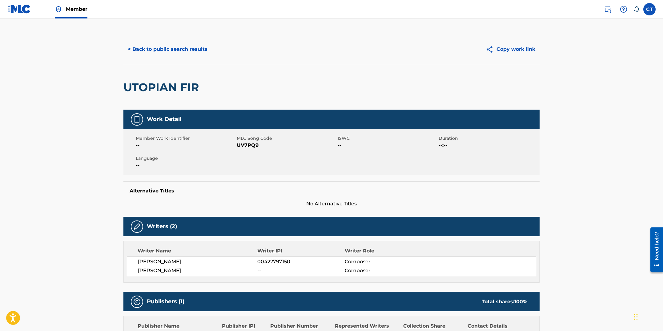
click at [252, 162] on div "Member Work Identifier -- MLC Song Code UV7PQ9 ISWC -- Duration --:-- Language …" at bounding box center [331, 152] width 416 height 46
drag, startPoint x: 259, startPoint y: 146, endPoint x: 238, endPoint y: 146, distance: 21.5
click at [238, 146] on span "UV7PQ9" at bounding box center [286, 145] width 99 height 7
click at [157, 49] on button "< Back to public search results" at bounding box center [167, 49] width 88 height 15
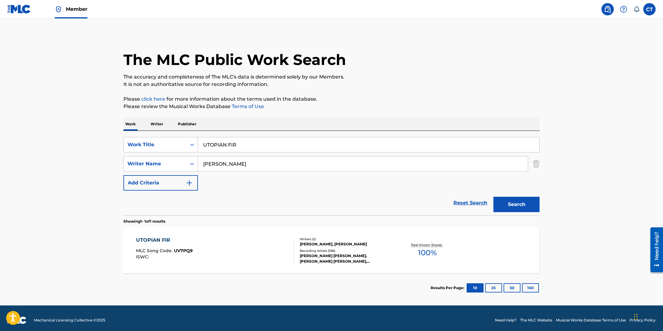
drag, startPoint x: 258, startPoint y: 144, endPoint x: 192, endPoint y: 134, distance: 66.6
click at [193, 135] on div "SearchWithCriteriaf08125b3-2154-48b9-9806-42ca355d6d87 Work Title UTOPIAN FIR S…" at bounding box center [331, 173] width 416 height 84
type input "WADMALA"
click at [493, 197] on button "Search" at bounding box center [516, 204] width 46 height 15
click at [225, 257] on div "WADMALA MLC Song Code : WV97KJ ISWC :" at bounding box center [215, 250] width 158 height 28
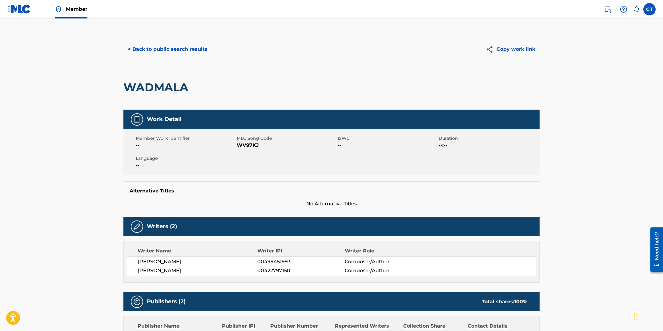
click at [200, 49] on button "< Back to public search results" at bounding box center [167, 49] width 88 height 15
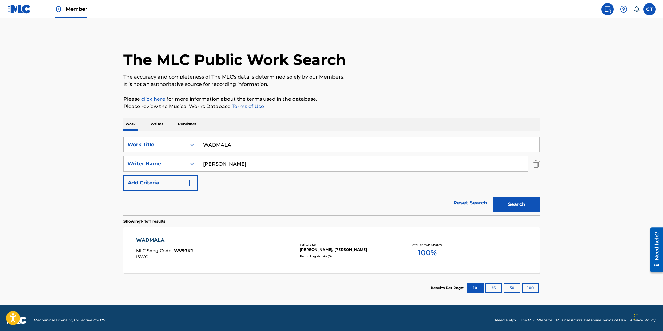
drag, startPoint x: 235, startPoint y: 144, endPoint x: 194, endPoint y: 137, distance: 41.6
click at [194, 137] on div "SearchWithCriteriaf08125b3-2154-48b9-9806-42ca355d6d87 Work Title WADMALA" at bounding box center [331, 144] width 416 height 15
type input "WALLETSWORTH"
click at [493, 197] on button "Search" at bounding box center [516, 204] width 46 height 15
click at [248, 245] on div "WALLETSWORTH MLC Song Code : WV97KI ISWC :" at bounding box center [215, 250] width 158 height 28
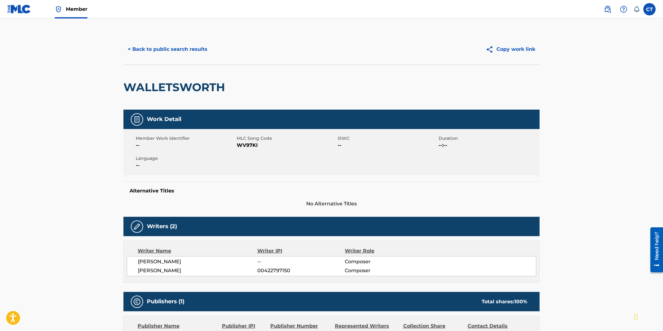
click at [243, 140] on span "MLC Song Code" at bounding box center [286, 138] width 99 height 6
drag, startPoint x: 259, startPoint y: 145, endPoint x: 238, endPoint y: 143, distance: 21.3
click at [238, 143] on span "WV97KI" at bounding box center [286, 145] width 99 height 7
click at [187, 52] on button "< Back to public search results" at bounding box center [167, 49] width 88 height 15
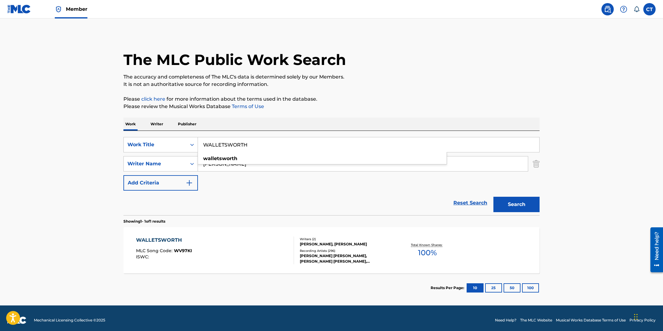
drag, startPoint x: 256, startPoint y: 145, endPoint x: 188, endPoint y: 135, distance: 68.1
click at [188, 135] on div "SearchWithCriteriaf08125b3-2154-48b9-9806-42ca355d6d87 Work Title WALLETSWORTH …" at bounding box center [331, 173] width 416 height 84
type input "WAPPY [PERSON_NAME]"
click at [493, 197] on button "Search" at bounding box center [516, 204] width 46 height 15
click at [262, 246] on div "WAPPY [PERSON_NAME] MLC Song Code : WV97KF ISWC :" at bounding box center [215, 250] width 158 height 28
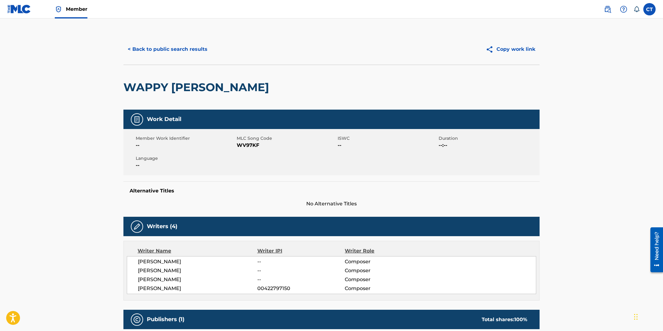
click at [263, 146] on span "WV97KF" at bounding box center [286, 145] width 99 height 7
drag, startPoint x: 259, startPoint y: 144, endPoint x: 238, endPoint y: 143, distance: 20.7
click at [238, 143] on span "WV97KF" at bounding box center [286, 145] width 99 height 7
click at [186, 49] on button "< Back to public search results" at bounding box center [167, 49] width 88 height 15
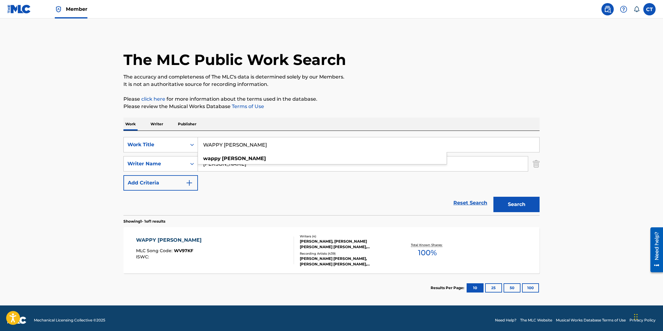
drag, startPoint x: 260, startPoint y: 145, endPoint x: 207, endPoint y: 138, distance: 53.1
click at [207, 138] on input "WAPPY [PERSON_NAME]" at bounding box center [368, 144] width 341 height 15
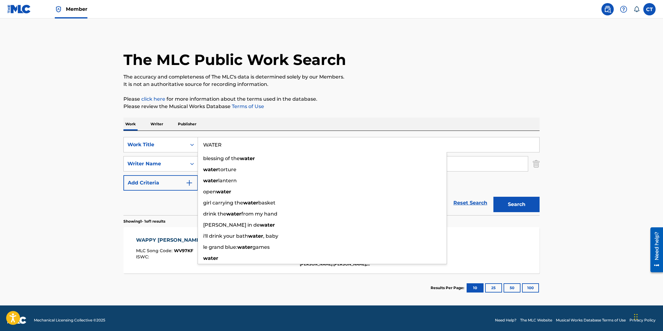
type input "WATER"
click at [493, 197] on button "Search" at bounding box center [516, 204] width 46 height 15
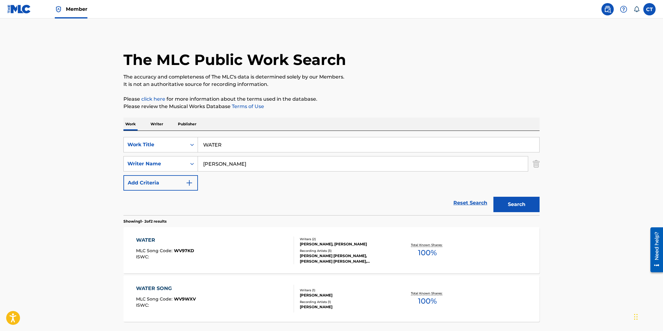
click at [281, 250] on div "WATER MLC Song Code : WV97KD ISWC :" at bounding box center [215, 250] width 158 height 28
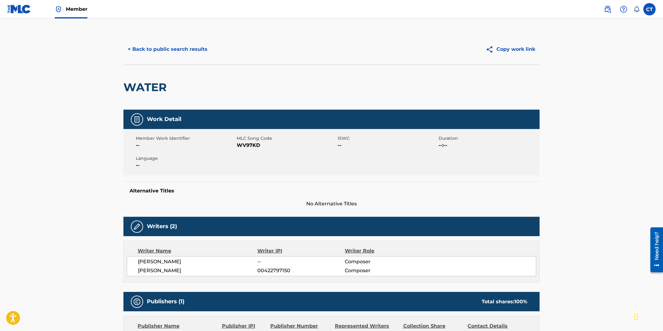
drag, startPoint x: 261, startPoint y: 155, endPoint x: 261, endPoint y: 150, distance: 5.0
click at [261, 154] on div "Member Work Identifier -- MLC Song Code WV97KD ISWC -- Duration --:-- Language …" at bounding box center [331, 152] width 416 height 46
drag, startPoint x: 262, startPoint y: 145, endPoint x: 239, endPoint y: 143, distance: 22.5
click at [239, 143] on span "WV97KD" at bounding box center [286, 145] width 99 height 7
click at [146, 50] on button "< Back to public search results" at bounding box center [167, 49] width 88 height 15
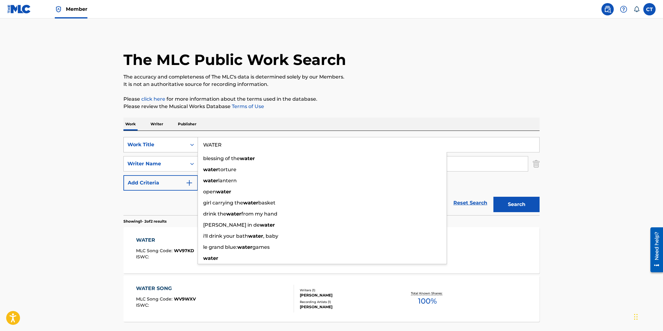
drag, startPoint x: 230, startPoint y: 150, endPoint x: 191, endPoint y: 140, distance: 40.7
click at [191, 140] on div "SearchWithCriteriaf08125b3-2154-48b9-9806-42ca355d6d87 Work Title WATER blessin…" at bounding box center [331, 144] width 416 height 15
type input "WE BELIEVE"
click at [493, 197] on button "Search" at bounding box center [516, 204] width 46 height 15
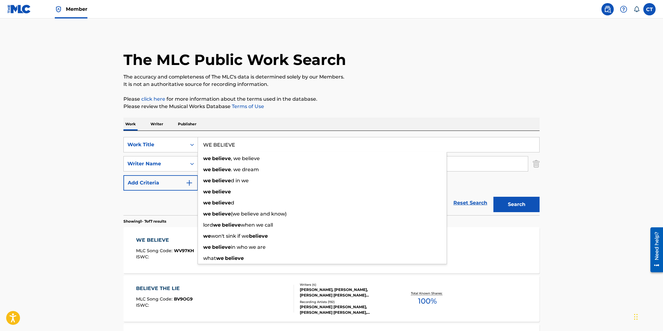
click at [169, 245] on div "WE BELIEVE MLC Song Code : WV97KH ISWC :" at bounding box center [165, 250] width 58 height 28
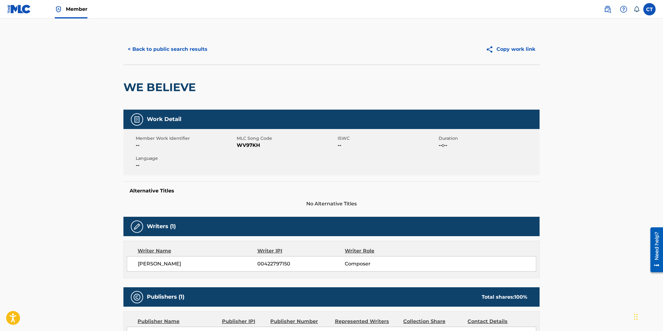
drag, startPoint x: 256, startPoint y: 159, endPoint x: 259, endPoint y: 149, distance: 11.2
click at [256, 159] on div "Member Work Identifier -- MLC Song Code WV97KH ISWC -- Duration --:-- Language …" at bounding box center [331, 152] width 416 height 46
drag, startPoint x: 259, startPoint y: 146, endPoint x: 236, endPoint y: 144, distance: 22.9
click at [237, 144] on span "WV97KH" at bounding box center [286, 145] width 99 height 7
click at [194, 54] on button "< Back to public search results" at bounding box center [167, 49] width 88 height 15
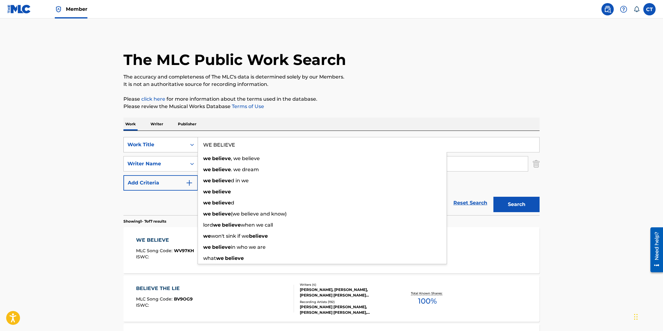
drag, startPoint x: 217, startPoint y: 139, endPoint x: 192, endPoint y: 138, distance: 25.0
click at [192, 138] on div "SearchWithCriteriaf08125b3-2154-48b9-9806-42ca355d6d87 Work Title WE BELIEVE we…" at bounding box center [331, 144] width 416 height 15
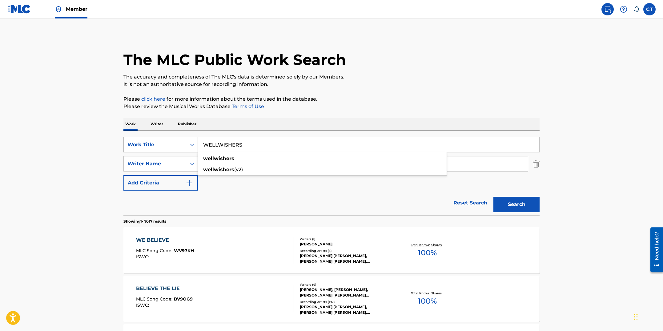
type input "WELLWISHERS"
click at [493, 197] on button "Search" at bounding box center [516, 204] width 46 height 15
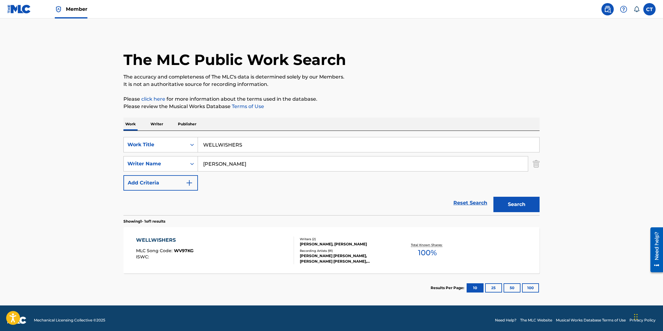
click at [235, 239] on div "WELLWISHERS MLC Song Code : WV97KG ISWC :" at bounding box center [215, 250] width 158 height 28
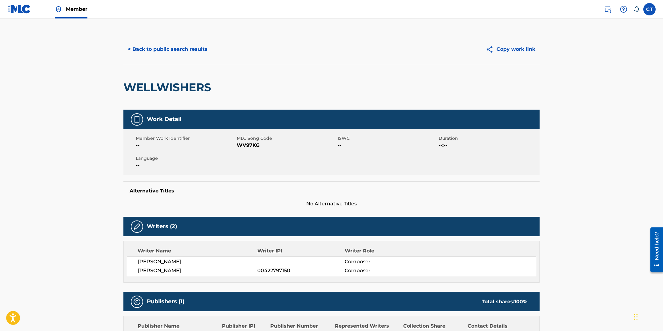
click at [257, 182] on div "Alternative Titles No Alternative Titles" at bounding box center [331, 194] width 416 height 26
drag, startPoint x: 262, startPoint y: 144, endPoint x: 239, endPoint y: 144, distance: 22.8
click at [239, 144] on span "WV97KG" at bounding box center [286, 145] width 99 height 7
click at [187, 50] on button "< Back to public search results" at bounding box center [167, 49] width 88 height 15
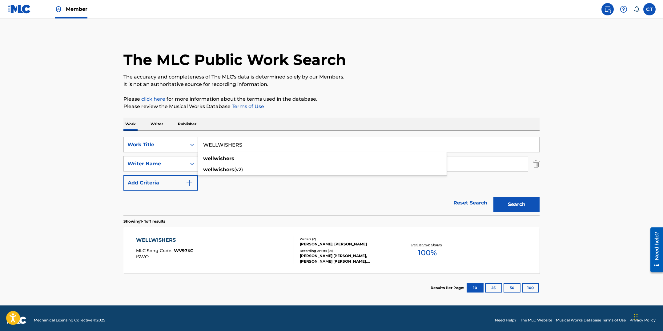
drag, startPoint x: 239, startPoint y: 143, endPoint x: 192, endPoint y: 133, distance: 48.4
click at [192, 133] on div "SearchWithCriteriaf08125b3-2154-48b9-9806-42ca355d6d87 Work Title WELLWISHERS w…" at bounding box center [331, 173] width 416 height 84
type input "WHAT ELSE?"
click at [493, 197] on button "Search" at bounding box center [516, 204] width 46 height 15
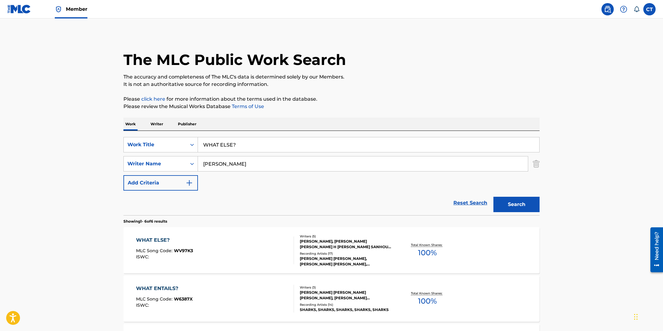
click at [223, 244] on div "WHAT ELSE? MLC Song Code : WV97K3 ISWC :" at bounding box center [215, 250] width 158 height 28
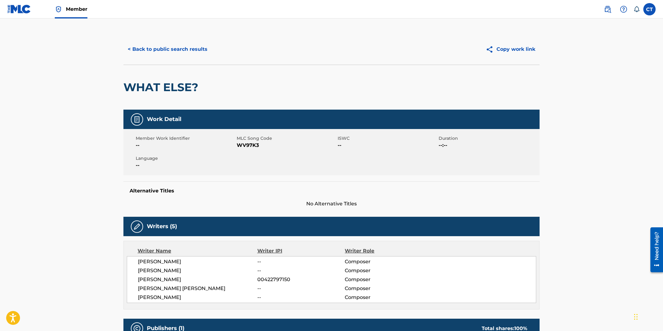
drag, startPoint x: 248, startPoint y: 188, endPoint x: 254, endPoint y: 165, distance: 23.6
click at [248, 187] on div "Alternative Titles No Alternative Titles" at bounding box center [331, 194] width 416 height 26
drag, startPoint x: 257, startPoint y: 144, endPoint x: 239, endPoint y: 145, distance: 17.9
click at [239, 145] on span "WV97K3" at bounding box center [286, 145] width 99 height 7
click at [141, 52] on button "< Back to public search results" at bounding box center [167, 49] width 88 height 15
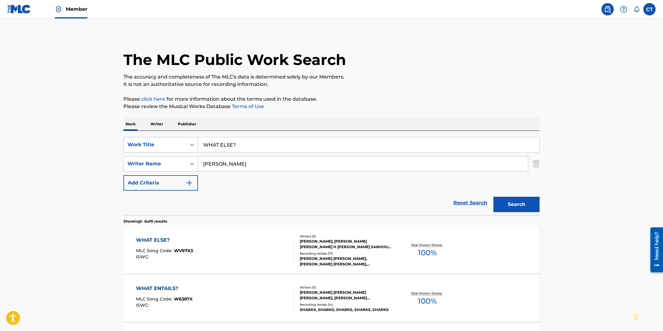
drag, startPoint x: 244, startPoint y: 144, endPoint x: 191, endPoint y: 139, distance: 53.5
click at [191, 139] on div "SearchWithCriteriaf08125b3-2154-48b9-9806-42ca355d6d87 Work Title WHAT ELSE?" at bounding box center [331, 144] width 416 height 15
type input "WHISTLE KIDS"
click at [493, 197] on button "Search" at bounding box center [516, 204] width 46 height 15
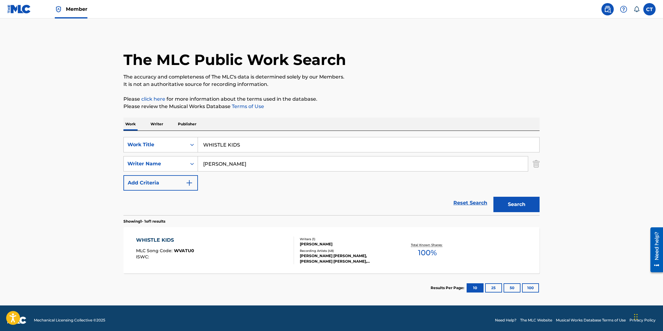
click at [215, 242] on div "WHISTLE KIDS MLC Song Code : WVATU0 ISWC :" at bounding box center [215, 250] width 158 height 28
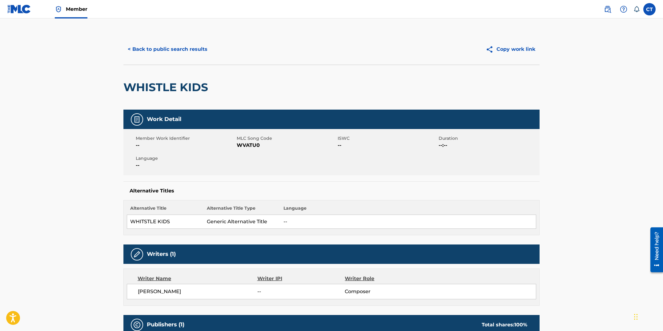
drag, startPoint x: 278, startPoint y: 151, endPoint x: 270, endPoint y: 145, distance: 10.1
click at [278, 151] on div "Member Work Identifier -- MLC Song Code WVATU0 ISWC -- Duration --:-- Language …" at bounding box center [331, 152] width 416 height 46
drag, startPoint x: 265, startPoint y: 144, endPoint x: 236, endPoint y: 143, distance: 28.9
click at [237, 143] on span "WVATU0" at bounding box center [286, 145] width 99 height 7
click at [161, 50] on button "< Back to public search results" at bounding box center [167, 49] width 88 height 15
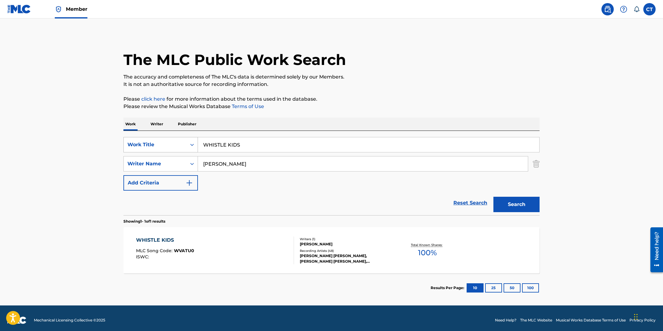
drag, startPoint x: 253, startPoint y: 146, endPoint x: 187, endPoint y: 140, distance: 65.6
click at [187, 140] on div "SearchWithCriteriaf08125b3-2154-48b9-9806-42ca355d6d87 Work Title WHISTLE KIDS" at bounding box center [331, 144] width 416 height 15
type input "WHITE MAN'S MOCCASIN"
click at [493, 197] on button "Search" at bounding box center [516, 204] width 46 height 15
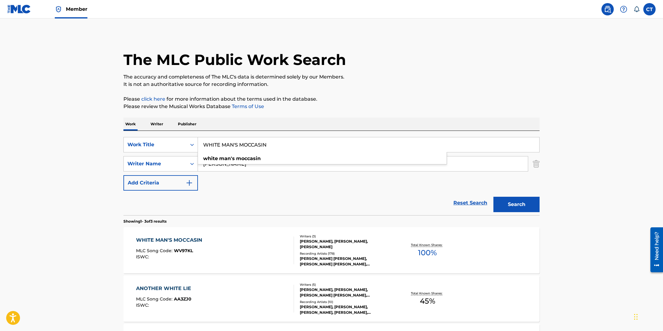
click at [227, 248] on div "WHITE MAN'S MOCCASIN MLC Song Code : WV97KL ISWC :" at bounding box center [215, 250] width 158 height 28
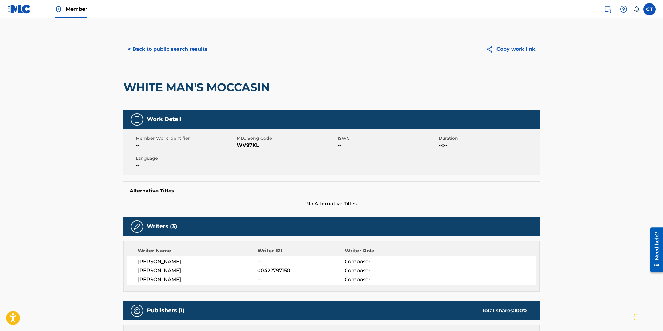
drag, startPoint x: 252, startPoint y: 167, endPoint x: 256, endPoint y: 151, distance: 16.2
click at [252, 166] on div "Member Work Identifier -- MLC Song Code WV97KL ISWC -- Duration --:-- Language …" at bounding box center [331, 152] width 416 height 46
drag, startPoint x: 261, startPoint y: 144, endPoint x: 238, endPoint y: 145, distance: 22.5
click at [238, 145] on span "WV97KL" at bounding box center [286, 145] width 99 height 7
click at [164, 53] on button "< Back to public search results" at bounding box center [167, 49] width 88 height 15
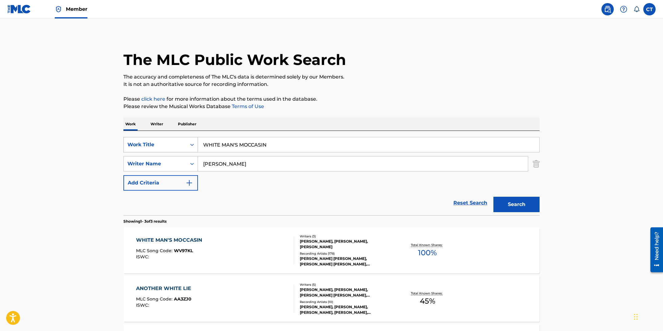
drag, startPoint x: 243, startPoint y: 139, endPoint x: 186, endPoint y: 138, distance: 56.4
click at [186, 138] on div "SearchWithCriteriaf08125b3-2154-48b9-9806-42ca355d6d87 Work Title WHITE MAN'S M…" at bounding box center [331, 144] width 416 height 15
type input "WIDE OPEN (LEGO 1)"
click at [493, 197] on button "Search" at bounding box center [516, 204] width 46 height 15
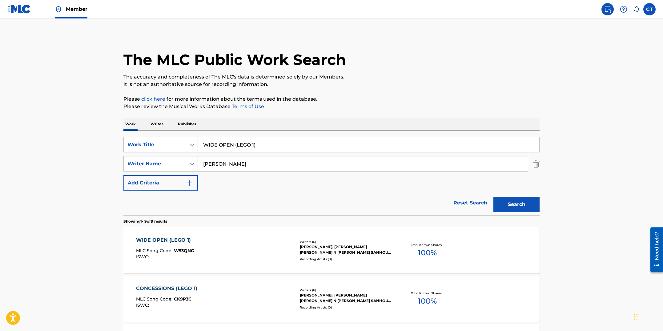
click at [220, 263] on div "WIDE OPEN (LEGO 1) MLC Song Code : W53QNG ISWC :" at bounding box center [215, 250] width 158 height 28
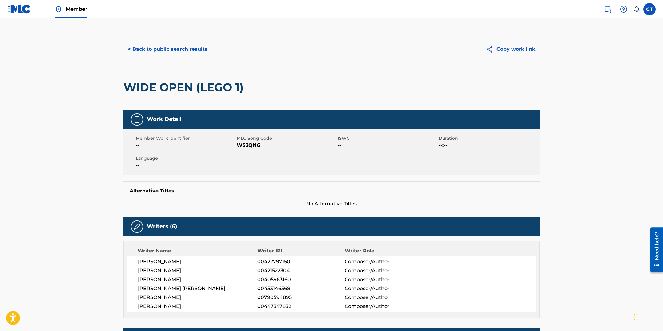
drag, startPoint x: 244, startPoint y: 168, endPoint x: 251, endPoint y: 157, distance: 13.6
click at [244, 168] on div "Member Work Identifier -- MLC Song Code W53QNG ISWC -- Duration --:-- Language …" at bounding box center [331, 152] width 416 height 46
drag, startPoint x: 263, startPoint y: 145, endPoint x: 239, endPoint y: 145, distance: 24.0
click at [239, 145] on span "W53QNG" at bounding box center [286, 145] width 99 height 7
click at [171, 50] on button "< Back to public search results" at bounding box center [167, 49] width 88 height 15
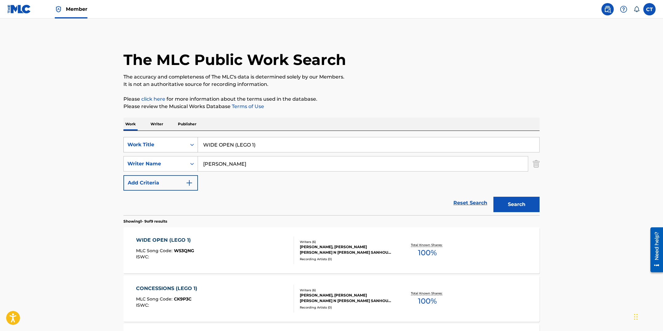
drag, startPoint x: 281, startPoint y: 149, endPoint x: 183, endPoint y: 137, distance: 98.9
click at [183, 137] on div "SearchWithCriteriaf08125b3-2154-48b9-9806-42ca355d6d87 Work Title WIDE OPEN (LE…" at bounding box center [331, 144] width 416 height 15
type input "WIFE SOUP"
click at [493, 197] on button "Search" at bounding box center [516, 204] width 46 height 15
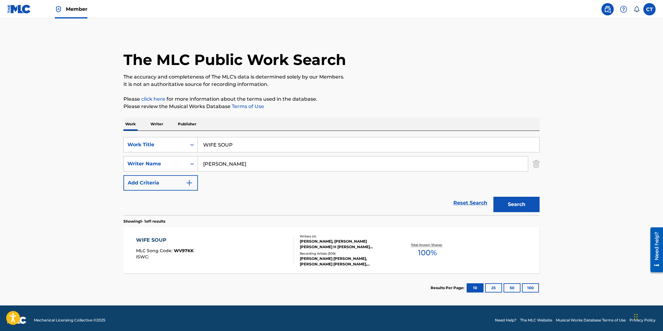
click at [218, 239] on div "WIFE SOUP MLC Song Code : WV97KK ISWC :" at bounding box center [215, 250] width 158 height 28
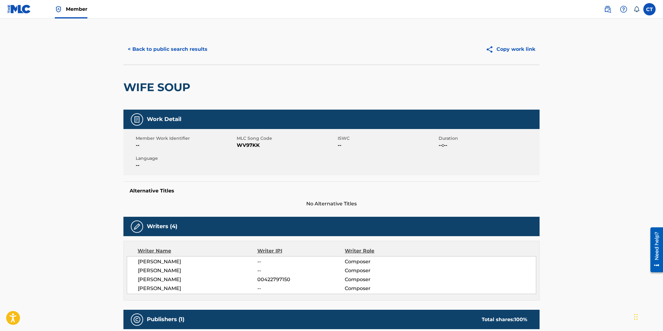
click at [260, 158] on div "Member Work Identifier -- MLC Song Code WV97KK ISWC -- Duration --:-- Language …" at bounding box center [331, 152] width 416 height 46
drag, startPoint x: 261, startPoint y: 147, endPoint x: 238, endPoint y: 147, distance: 23.1
click at [238, 147] on span "WV97KK" at bounding box center [286, 145] width 99 height 7
click at [167, 50] on button "< Back to public search results" at bounding box center [167, 49] width 88 height 15
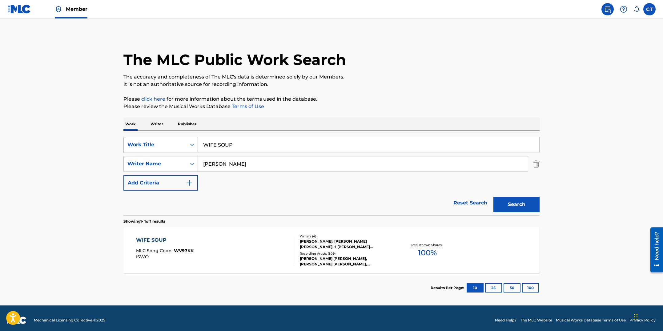
drag, startPoint x: 267, startPoint y: 147, endPoint x: 159, endPoint y: 139, distance: 108.7
click at [159, 139] on div "SearchWithCriteriaf08125b3-2154-48b9-9806-42ca355d6d87 Work Title WIFE SOUP" at bounding box center [331, 144] width 416 height 15
type input "WORDS"
click at [493, 197] on button "Search" at bounding box center [516, 204] width 46 height 15
click at [211, 255] on div "WORDS MLC Song Code : WV97KM ISWC :" at bounding box center [215, 250] width 158 height 28
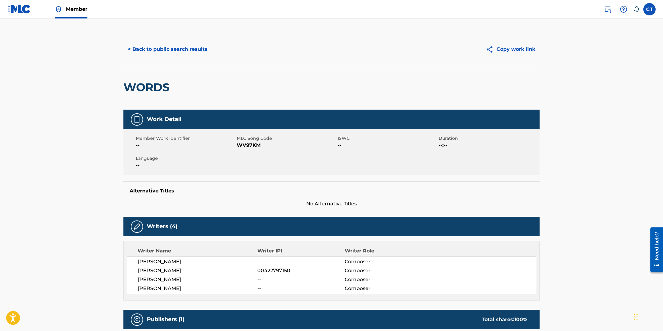
click at [265, 154] on div "Member Work Identifier -- MLC Song Code WV97KM ISWC -- Duration --:-- Language …" at bounding box center [331, 152] width 416 height 46
drag, startPoint x: 264, startPoint y: 146, endPoint x: 238, endPoint y: 142, distance: 26.7
click at [238, 142] on span "WV97KM" at bounding box center [286, 145] width 99 height 7
click at [165, 49] on button "< Back to public search results" at bounding box center [167, 49] width 88 height 15
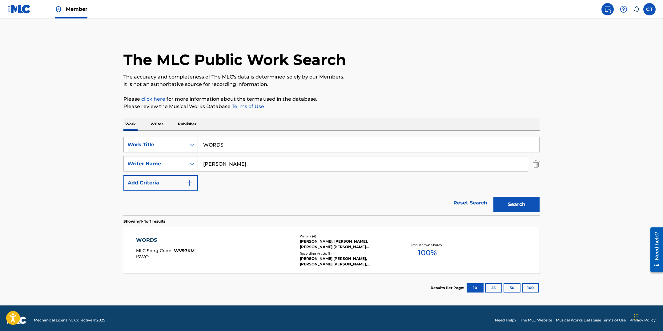
drag, startPoint x: 238, startPoint y: 145, endPoint x: 182, endPoint y: 137, distance: 57.2
click at [182, 137] on div "SearchWithCriteriaf08125b3-2154-48b9-9806-42ca355d6d87 Work Title WORDS" at bounding box center [331, 144] width 416 height 15
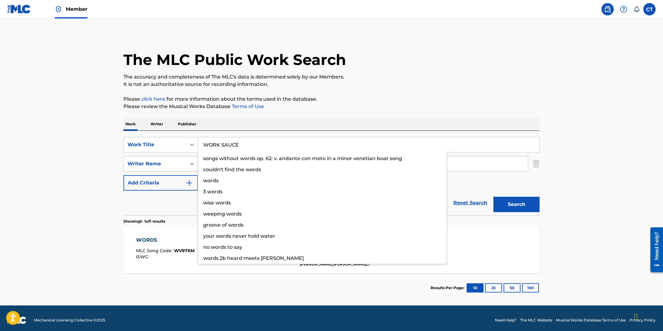
type input "WORK SAUCE"
click at [493, 197] on button "Search" at bounding box center [516, 204] width 46 height 15
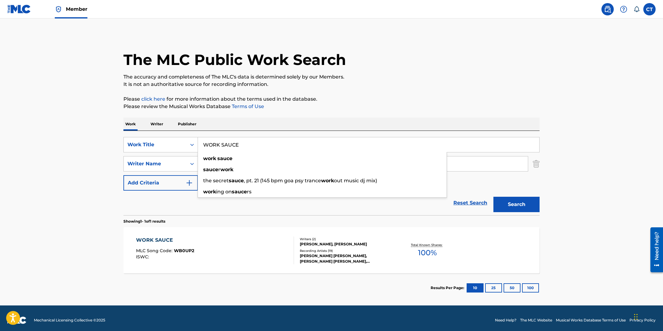
click at [238, 254] on div "WORK SAUCE MLC Song Code : WB0UP2 ISWC :" at bounding box center [215, 250] width 158 height 28
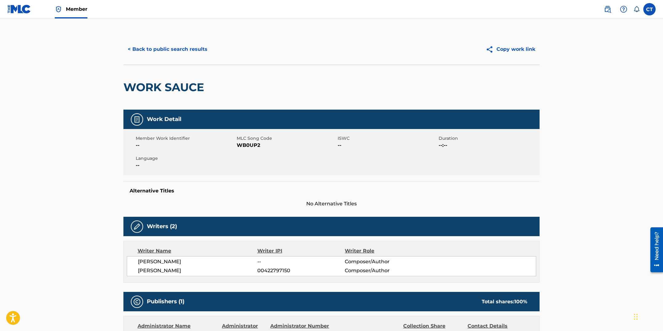
drag, startPoint x: 245, startPoint y: 171, endPoint x: 247, endPoint y: 165, distance: 6.9
click at [245, 171] on div "Member Work Identifier -- MLC Song Code WB0UP2 ISWC -- Duration --:-- Language …" at bounding box center [331, 152] width 416 height 46
drag, startPoint x: 264, startPoint y: 147, endPoint x: 237, endPoint y: 144, distance: 27.2
click at [237, 144] on span "WB0UP2" at bounding box center [286, 145] width 99 height 7
click at [164, 47] on button "< Back to public search results" at bounding box center [167, 49] width 88 height 15
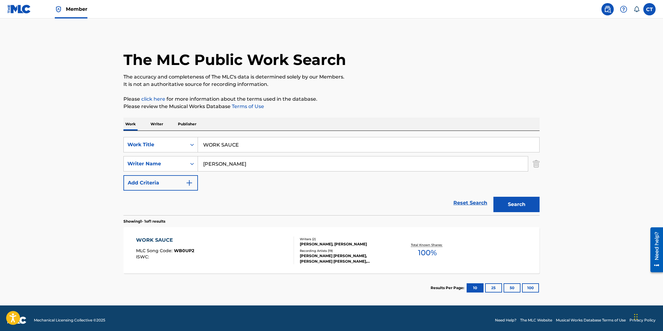
drag, startPoint x: 252, startPoint y: 146, endPoint x: 193, endPoint y: 136, distance: 59.7
click at [193, 136] on div "SearchWithCriteriaf08125b3-2154-48b9-9806-42ca355d6d87 Work Title WORK SAUCE Se…" at bounding box center [331, 173] width 416 height 84
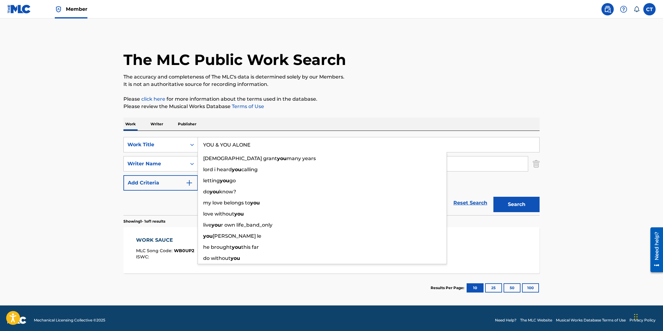
type input "YOU & YOU ALONE"
click at [493, 197] on button "Search" at bounding box center [516, 204] width 46 height 15
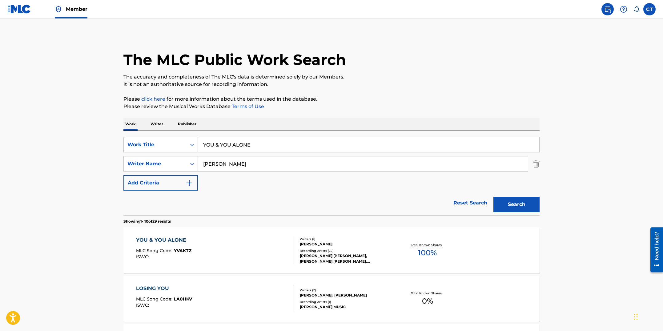
click at [248, 235] on div "YOU & YOU ALONE MLC Song Code : [PERSON_NAME] ISWC : Writers ( 1 ) [PERSON_NAME…" at bounding box center [331, 250] width 416 height 46
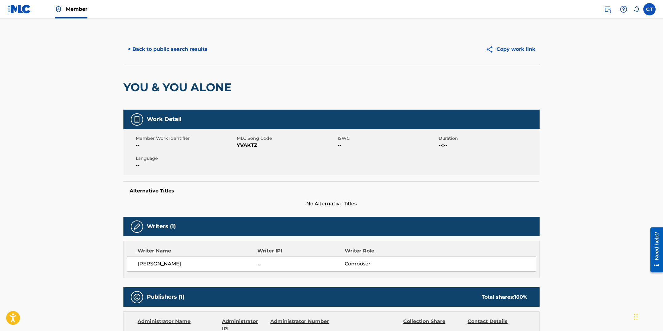
click at [251, 144] on span "YVAKTZ" at bounding box center [286, 145] width 99 height 7
drag, startPoint x: 257, startPoint y: 145, endPoint x: 238, endPoint y: 145, distance: 19.4
click at [238, 145] on span "YVAKTZ" at bounding box center [286, 145] width 99 height 7
click at [149, 49] on button "< Back to public search results" at bounding box center [167, 49] width 88 height 15
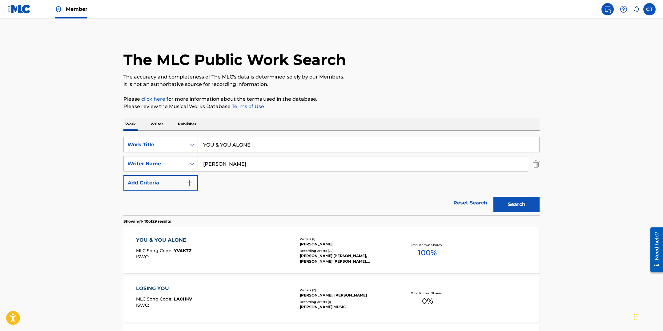
drag, startPoint x: 254, startPoint y: 143, endPoint x: 204, endPoint y: 141, distance: 49.9
click at [204, 141] on input "YOU & YOU ALONE" at bounding box center [368, 144] width 341 height 15
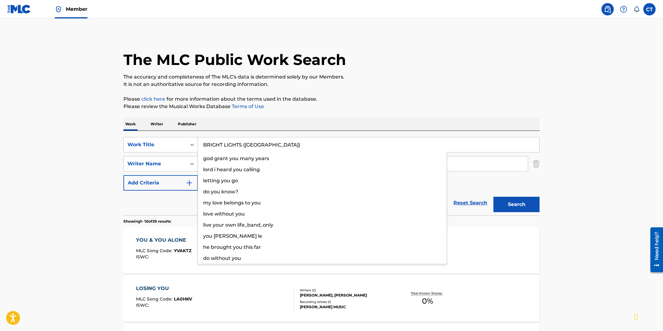
type input "BRIGHT LIGHTS ([GEOGRAPHIC_DATA])"
drag, startPoint x: 322, startPoint y: 96, endPoint x: 302, endPoint y: 131, distance: 40.4
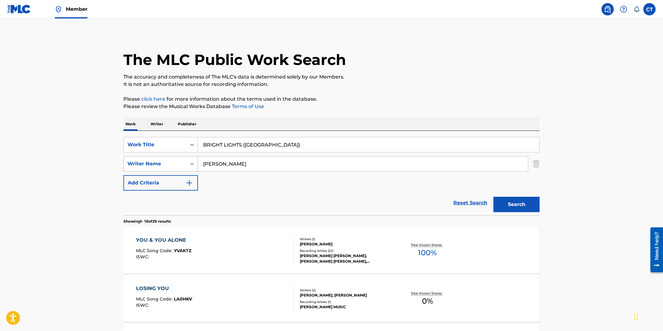
drag, startPoint x: 252, startPoint y: 162, endPoint x: 193, endPoint y: 159, distance: 58.9
click at [193, 159] on div "SearchWithCriteria7c6fef84-a0fc-4d53-878a-9597446a9eff Writer Name [PERSON_NAME]" at bounding box center [331, 163] width 416 height 15
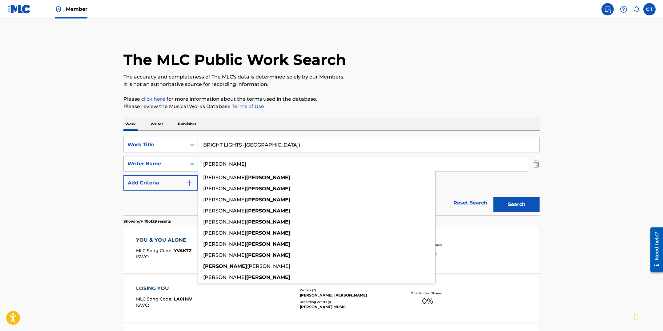
type input "C"
type input "[PERSON_NAME]"
click at [493, 197] on button "Search" at bounding box center [516, 204] width 46 height 15
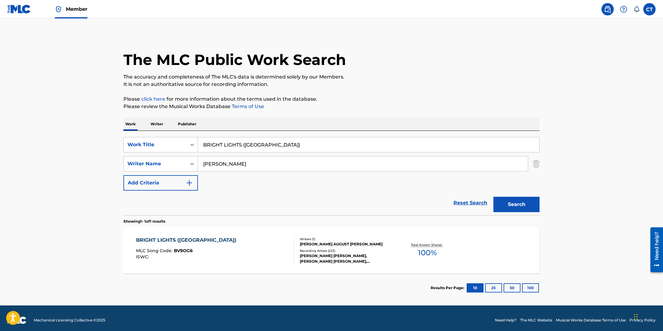
click at [247, 244] on div "BRIGHT LIGHTS (BIG CITY) MLC Song Code : BV9OG6 ISWC :" at bounding box center [215, 250] width 158 height 28
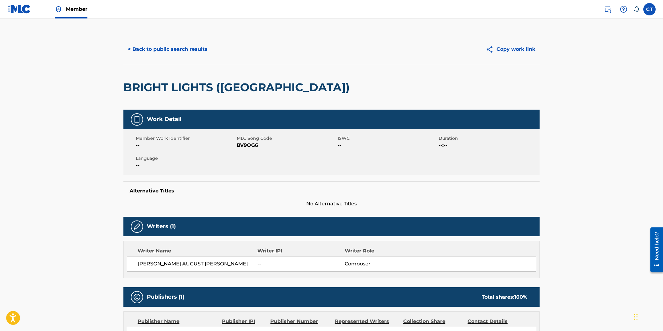
drag, startPoint x: 265, startPoint y: 168, endPoint x: 264, endPoint y: 151, distance: 16.6
click at [265, 167] on div "Member Work Identifier -- MLC Song Code BV9OG6 ISWC -- Duration --:-- Language …" at bounding box center [331, 152] width 416 height 46
drag, startPoint x: 263, startPoint y: 147, endPoint x: 237, endPoint y: 146, distance: 26.2
click at [237, 146] on span "BV9OG6" at bounding box center [286, 145] width 99 height 7
click at [149, 51] on button "< Back to public search results" at bounding box center [167, 49] width 88 height 15
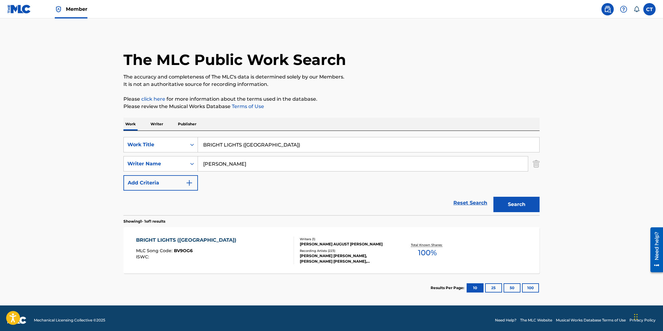
drag, startPoint x: 285, startPoint y: 145, endPoint x: 215, endPoint y: 137, distance: 70.4
click at [215, 137] on div "BRIGHT LIGHTS ([GEOGRAPHIC_DATA])" at bounding box center [369, 144] width 342 height 15
type input "CEMETARY WALK II"
click at [493, 197] on button "Search" at bounding box center [516, 204] width 46 height 15
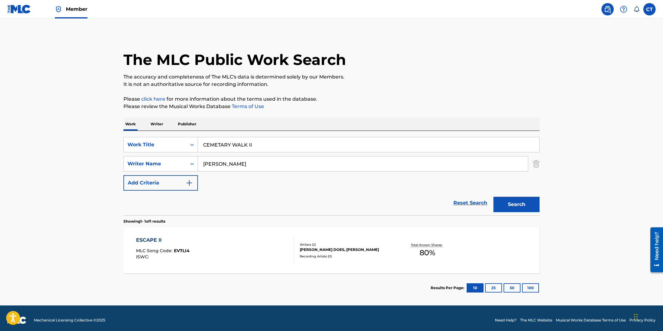
click at [250, 217] on section "Showing 1 - 1 of 1 results" at bounding box center [331, 219] width 416 height 9
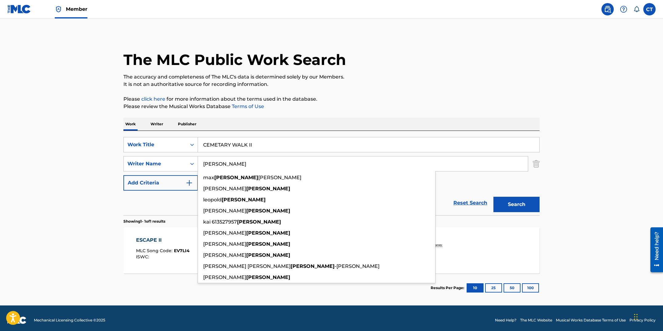
drag, startPoint x: 246, startPoint y: 167, endPoint x: 200, endPoint y: 159, distance: 46.5
click at [200, 159] on input "[PERSON_NAME]" at bounding box center [363, 163] width 330 height 15
